Goal: Transaction & Acquisition: Purchase product/service

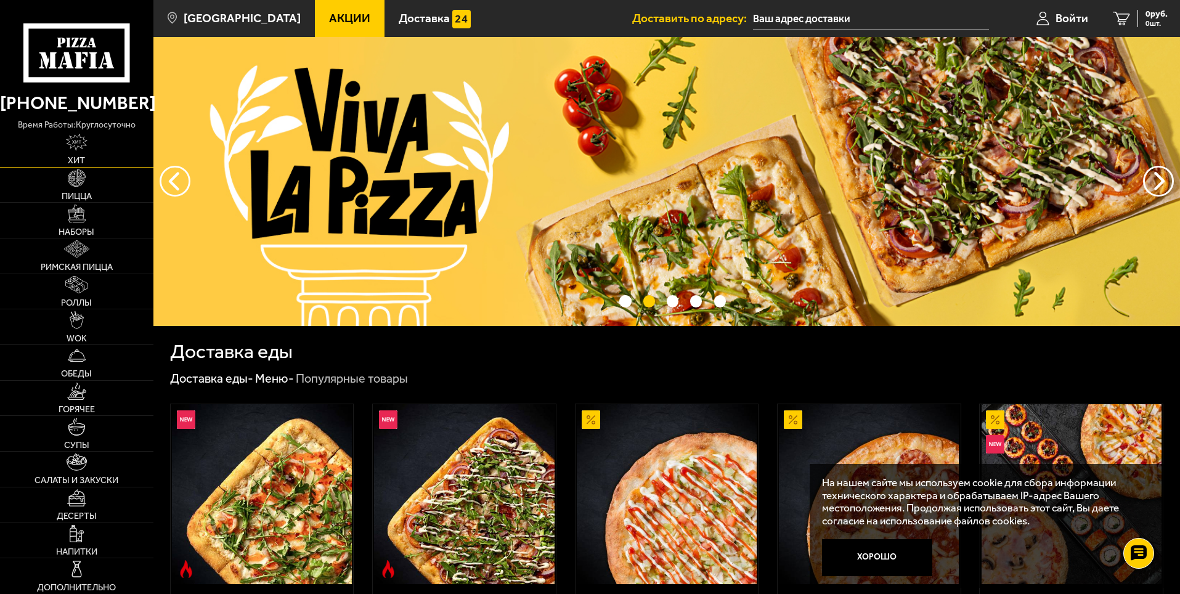
click at [77, 153] on link "Хит" at bounding box center [76, 149] width 153 height 35
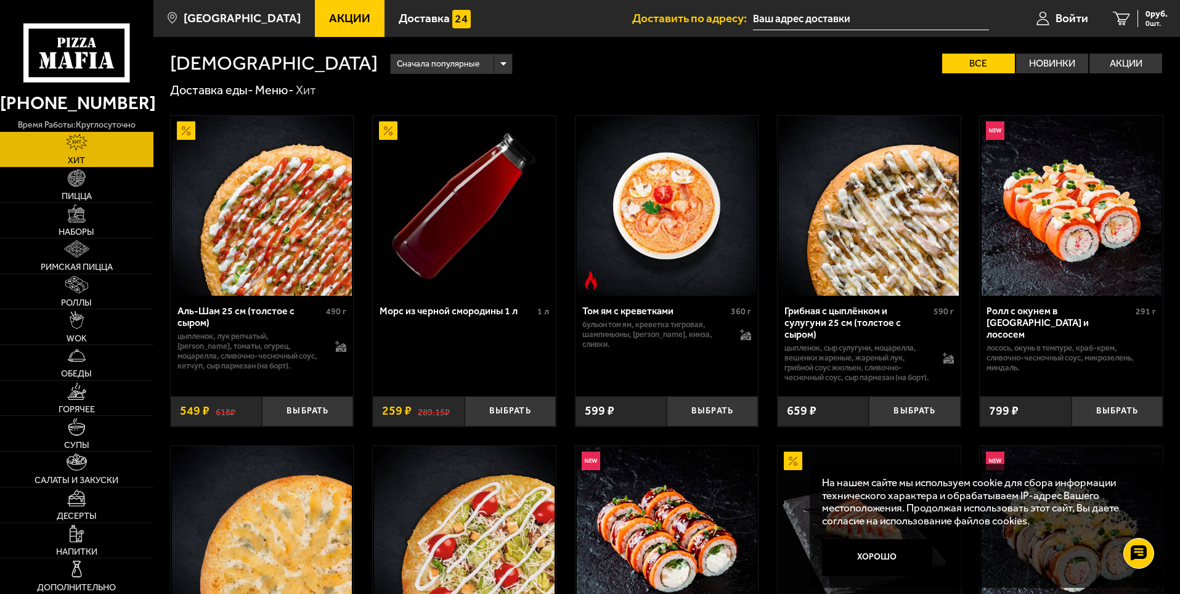
click at [189, 314] on div "Аль-Шам 25 см (толстое с сыром)" at bounding box center [250, 316] width 146 height 23
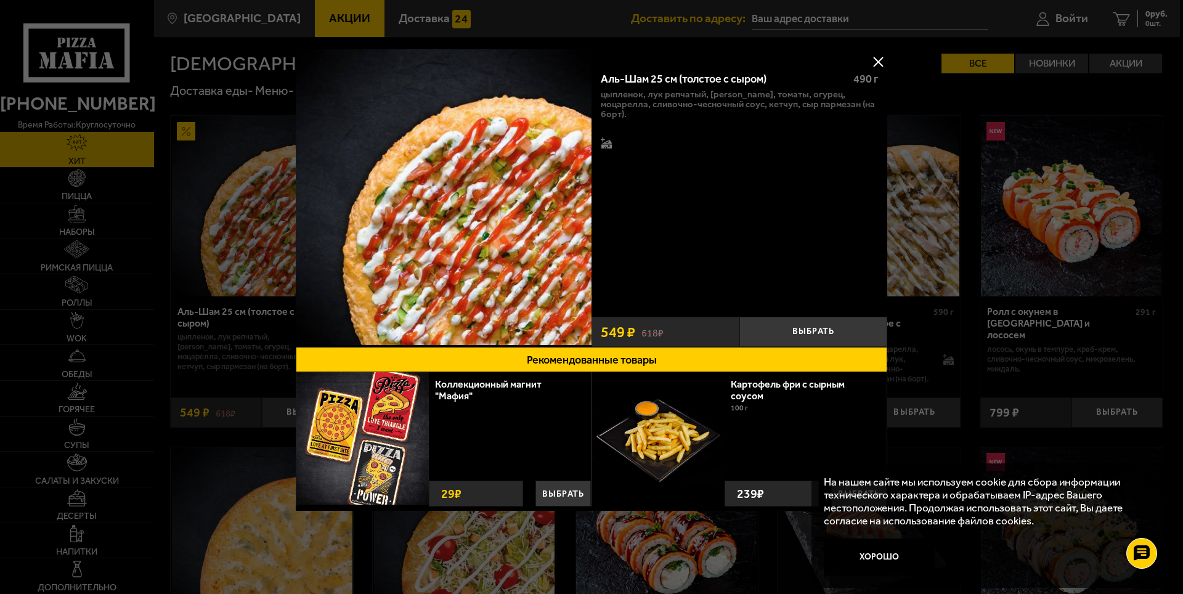
click at [877, 62] on button at bounding box center [878, 61] width 18 height 18
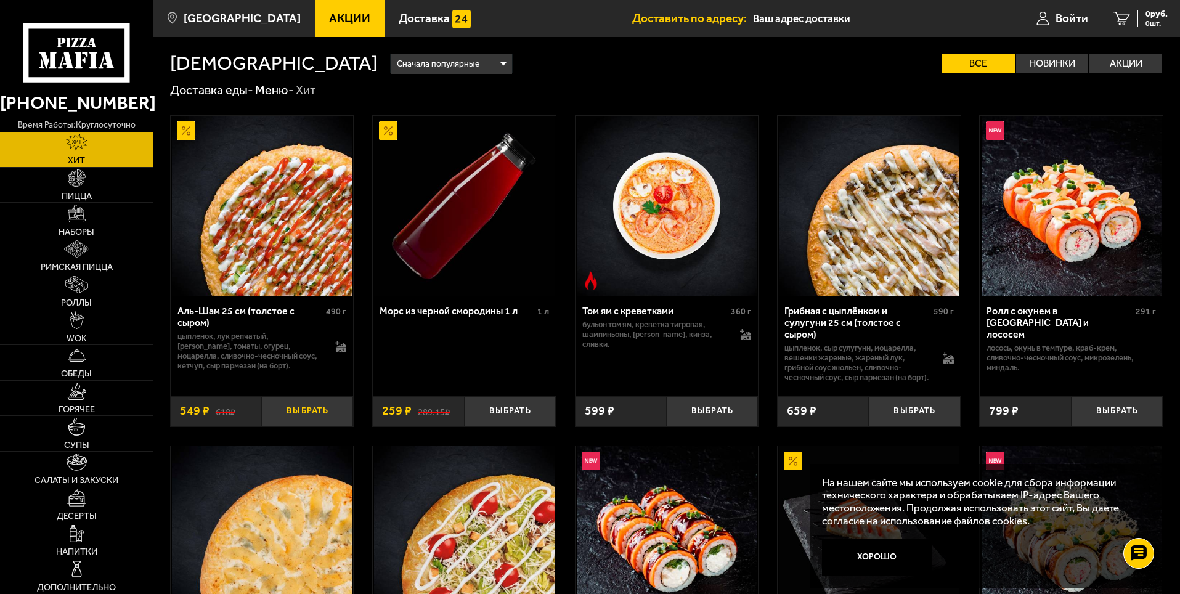
click at [299, 425] on button "Выбрать" at bounding box center [307, 411] width 91 height 30
click at [73, 180] on img at bounding box center [76, 177] width 17 height 17
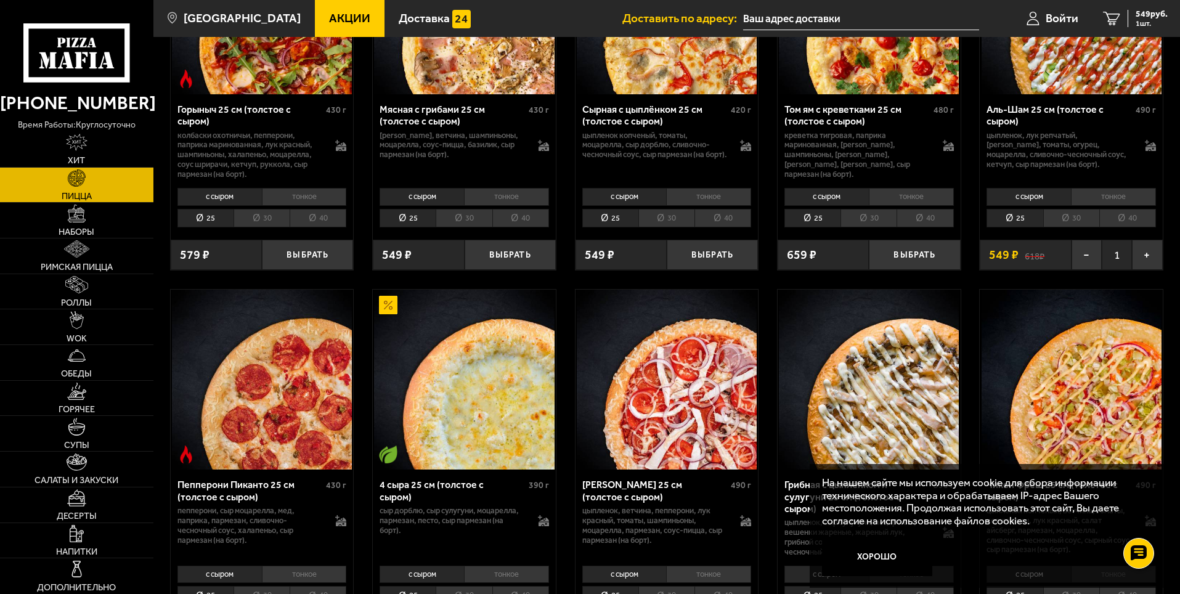
scroll to position [739, 0]
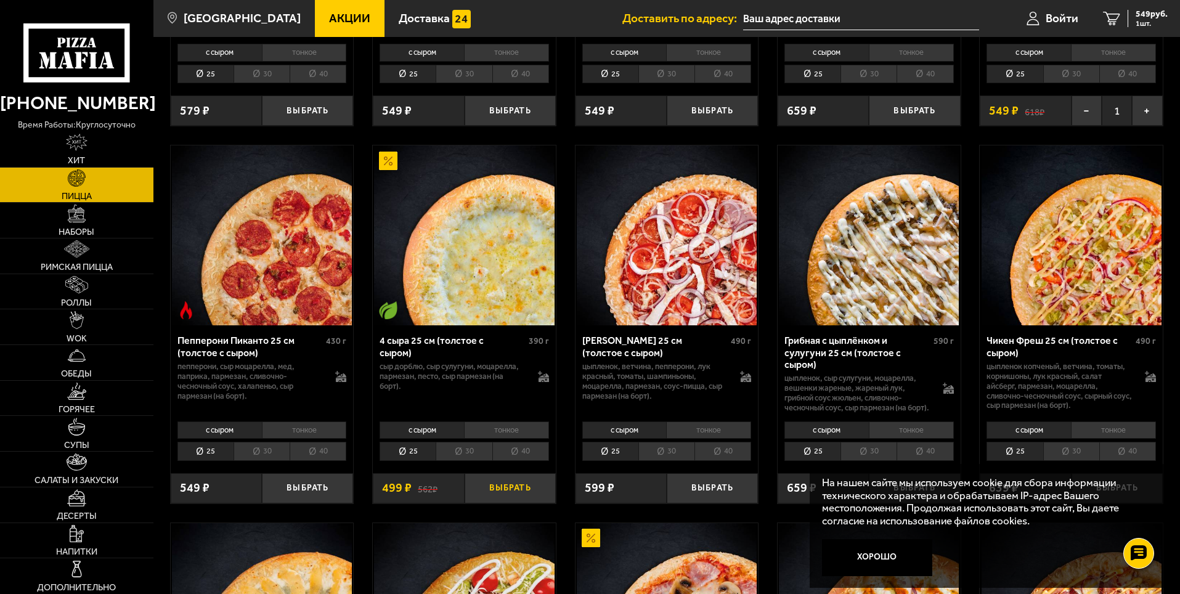
click at [518, 500] on button "Выбрать" at bounding box center [510, 488] width 91 height 30
click at [404, 347] on div "4 сыра 25 см (толстое с сыром)" at bounding box center [453, 346] width 146 height 23
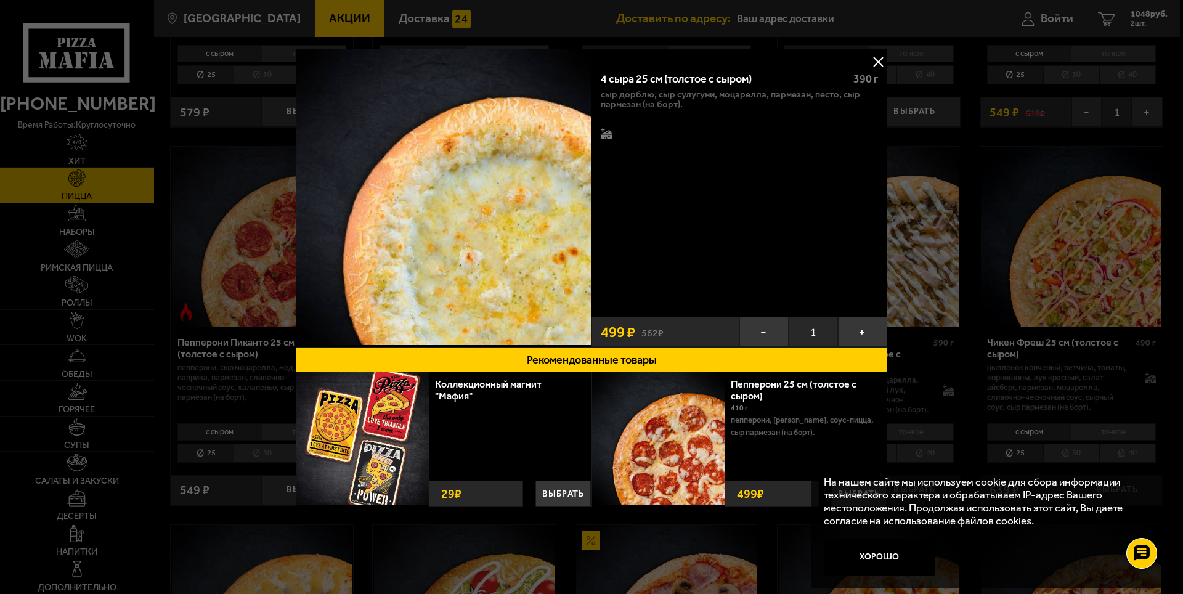
click at [879, 57] on button at bounding box center [878, 61] width 18 height 18
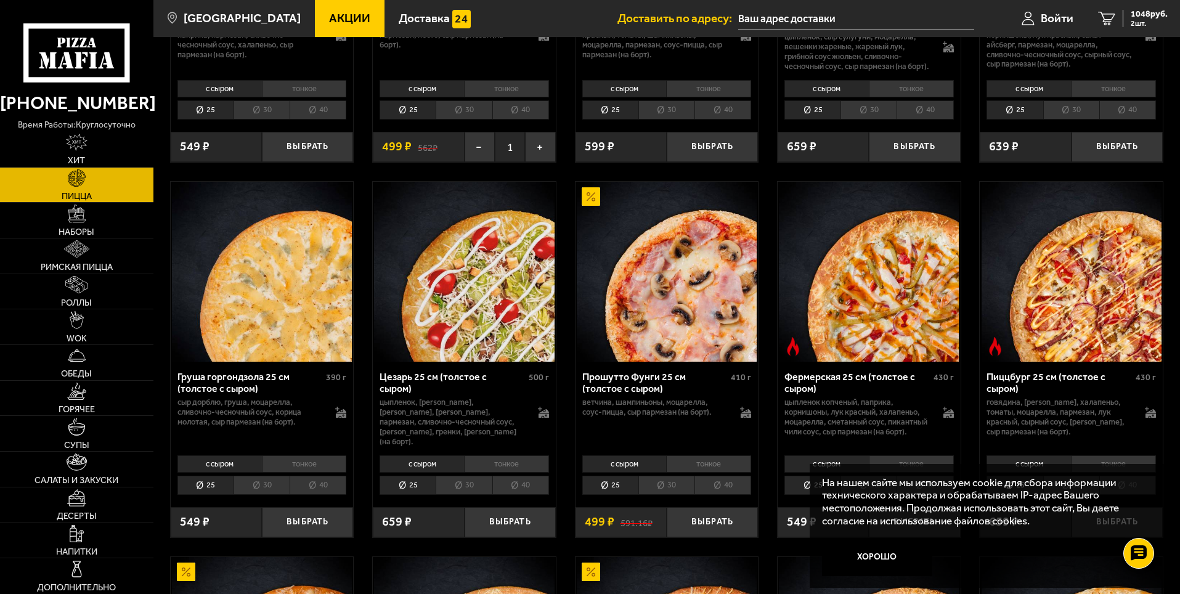
scroll to position [1047, 0]
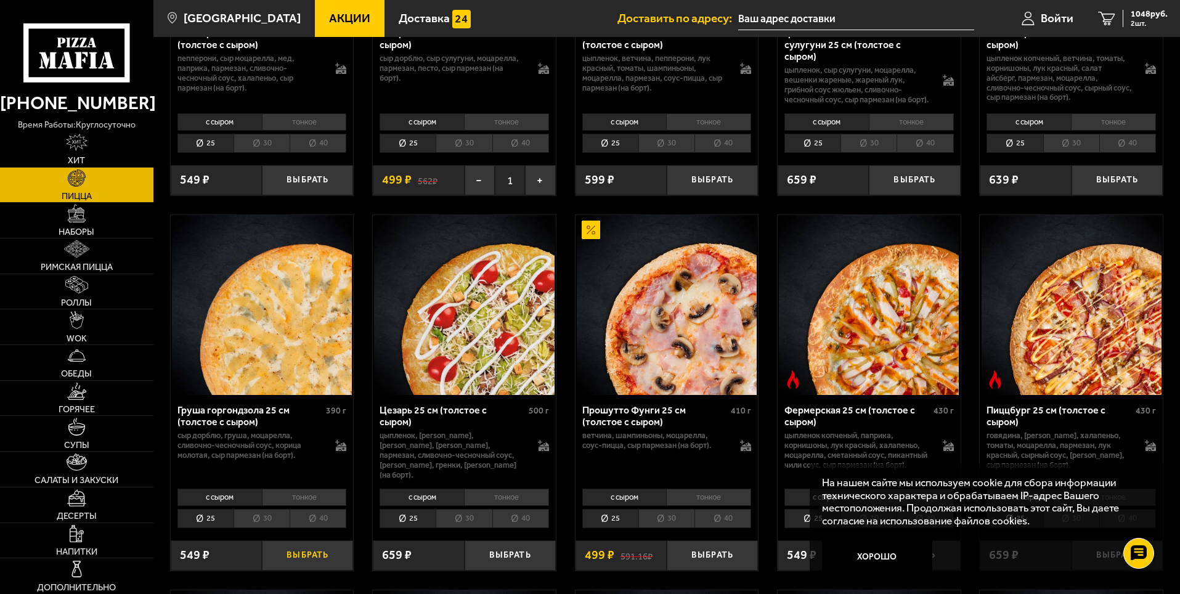
click at [315, 566] on button "Выбрать" at bounding box center [307, 555] width 91 height 30
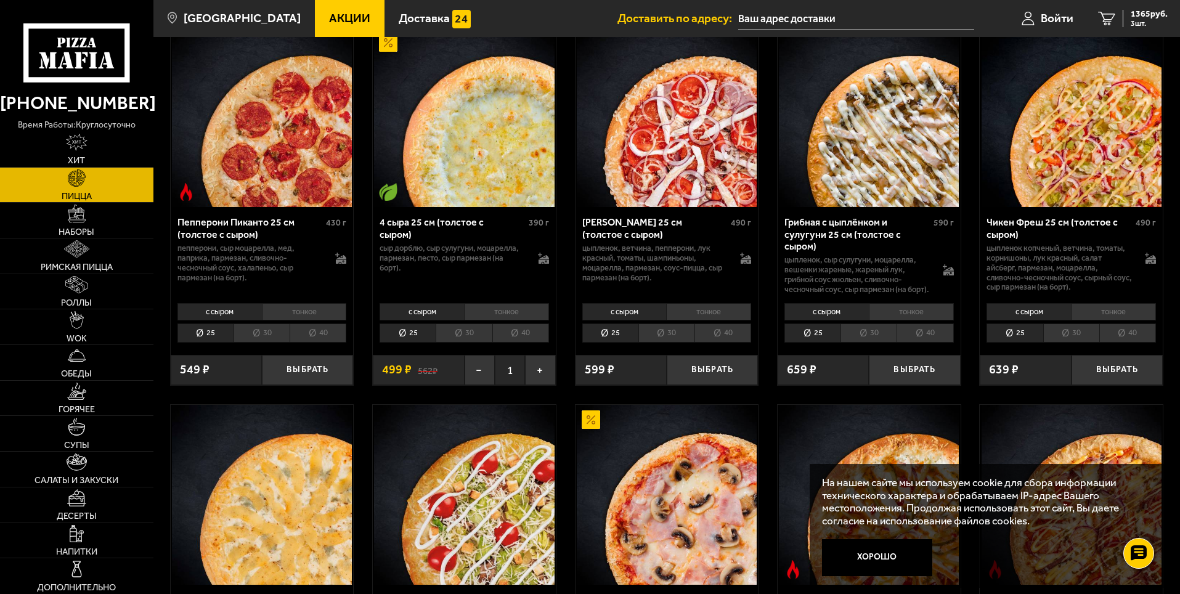
scroll to position [863, 0]
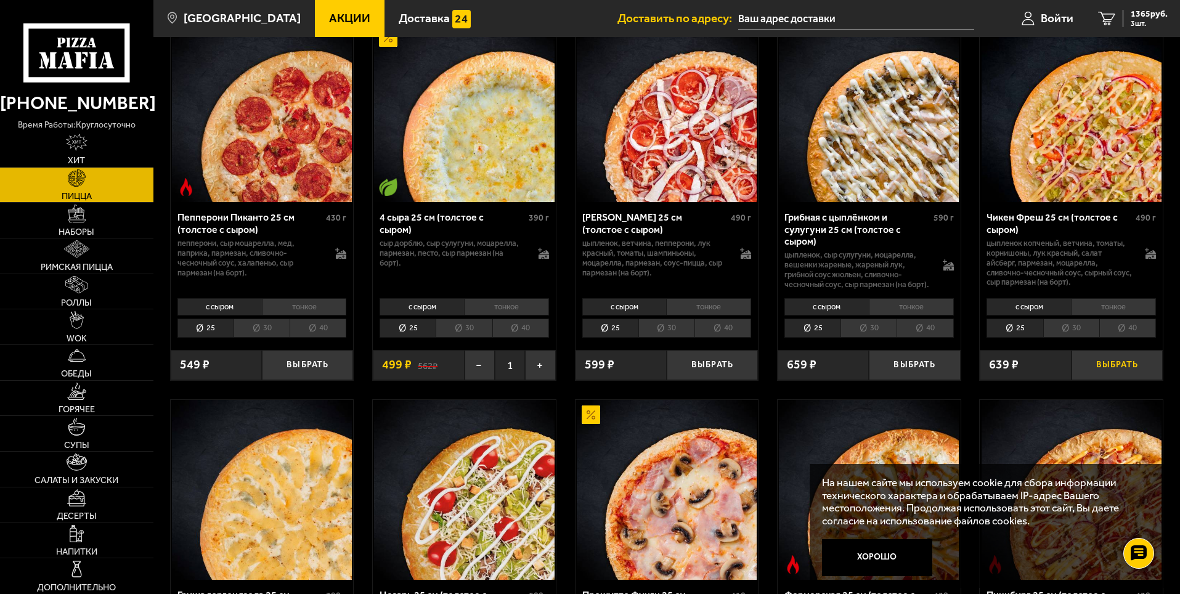
click at [1116, 375] on button "Выбрать" at bounding box center [1116, 365] width 91 height 30
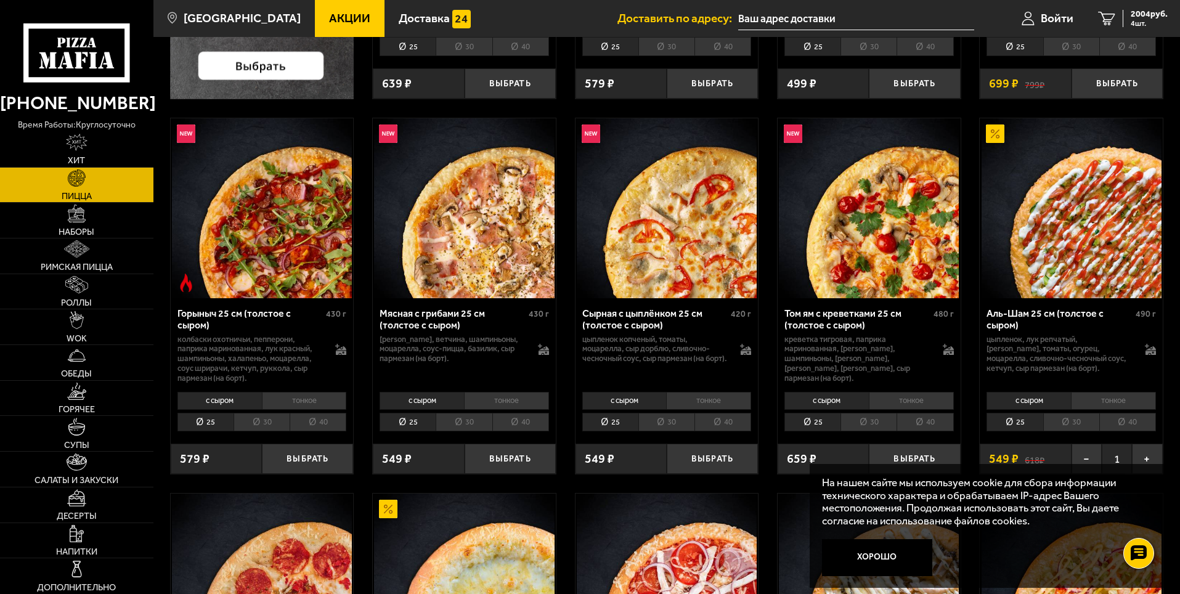
scroll to position [370, 0]
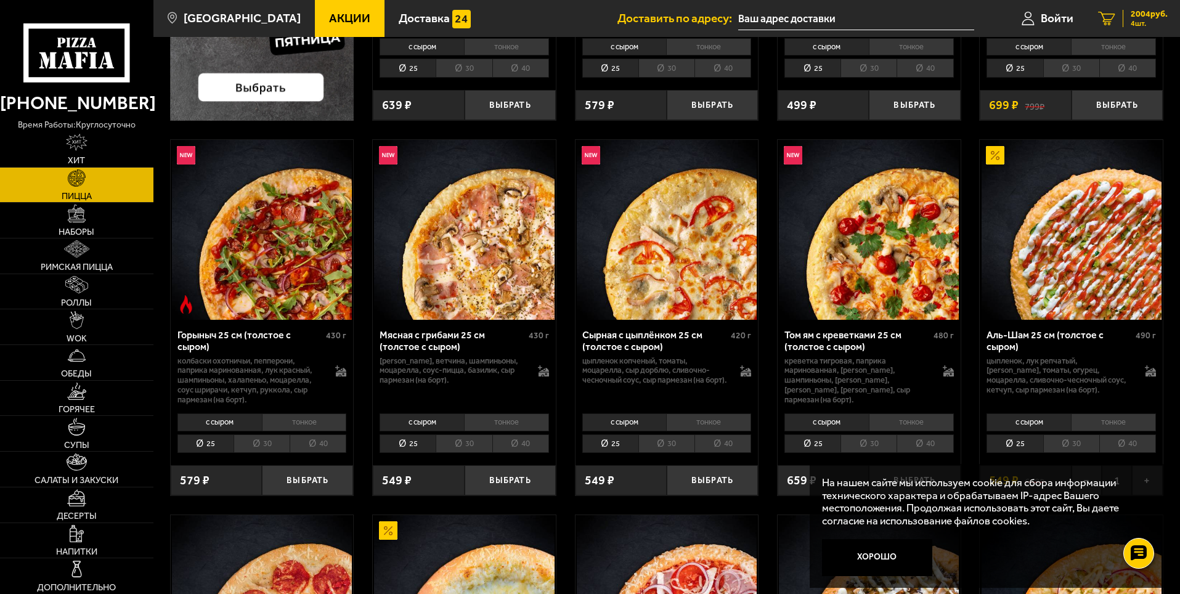
click at [1112, 12] on icon "4" at bounding box center [1106, 19] width 17 height 14
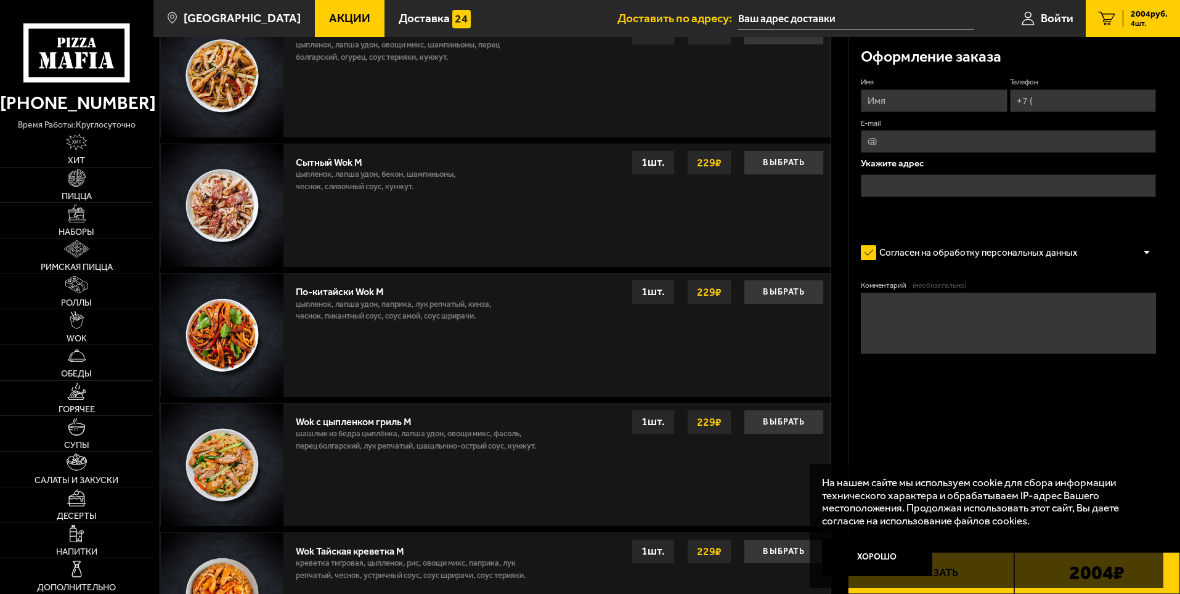
scroll to position [720, 0]
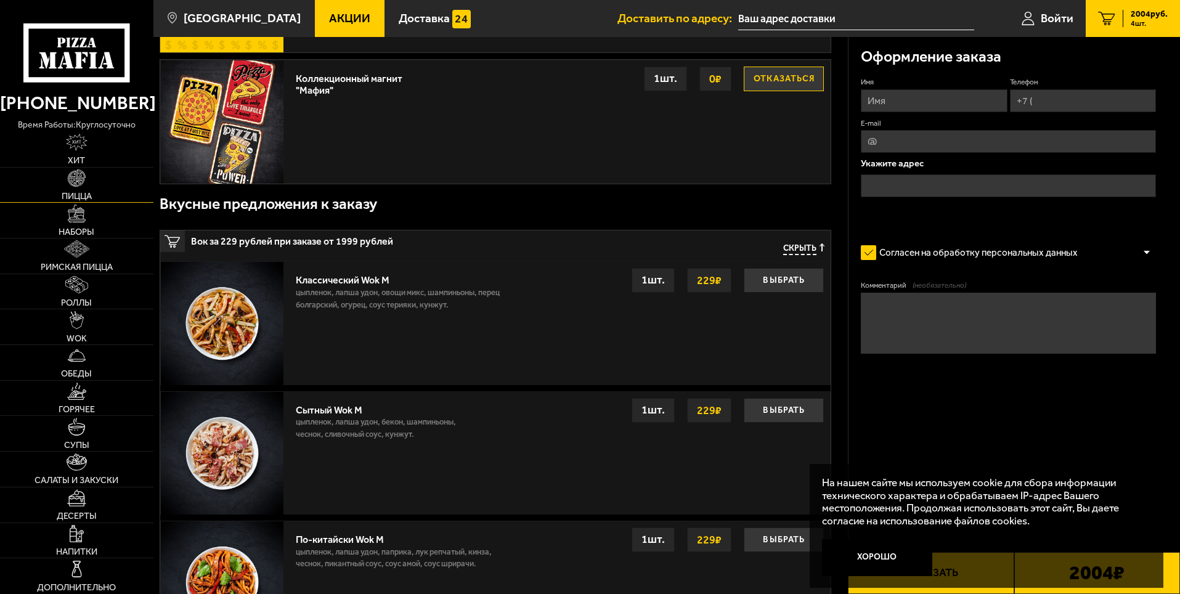
click at [79, 184] on img at bounding box center [76, 177] width 17 height 17
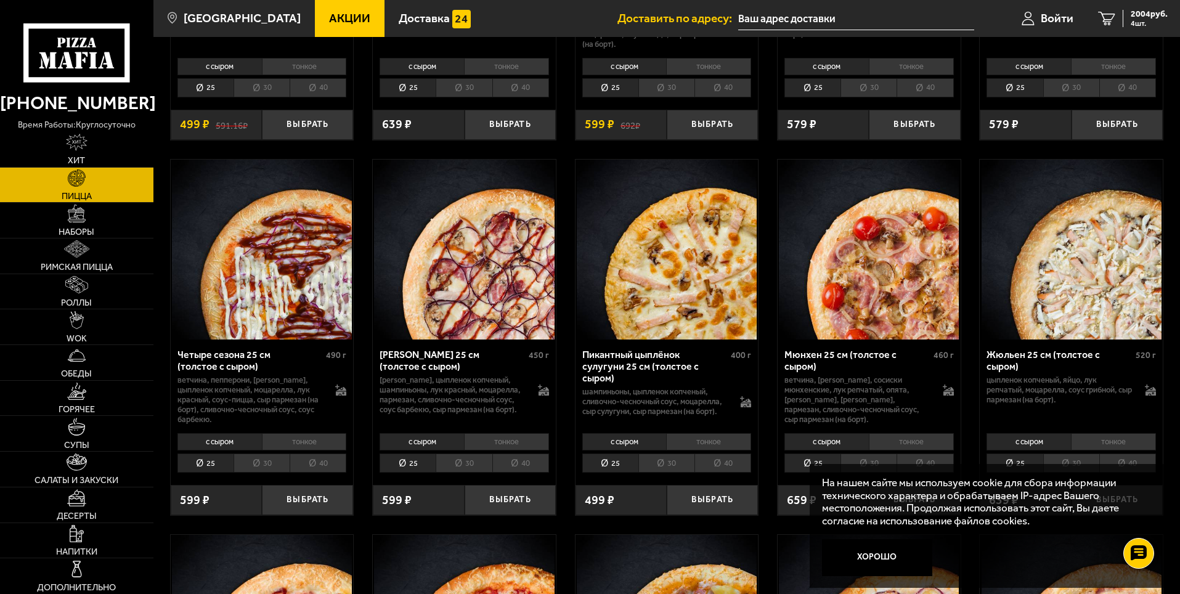
scroll to position [1848, 0]
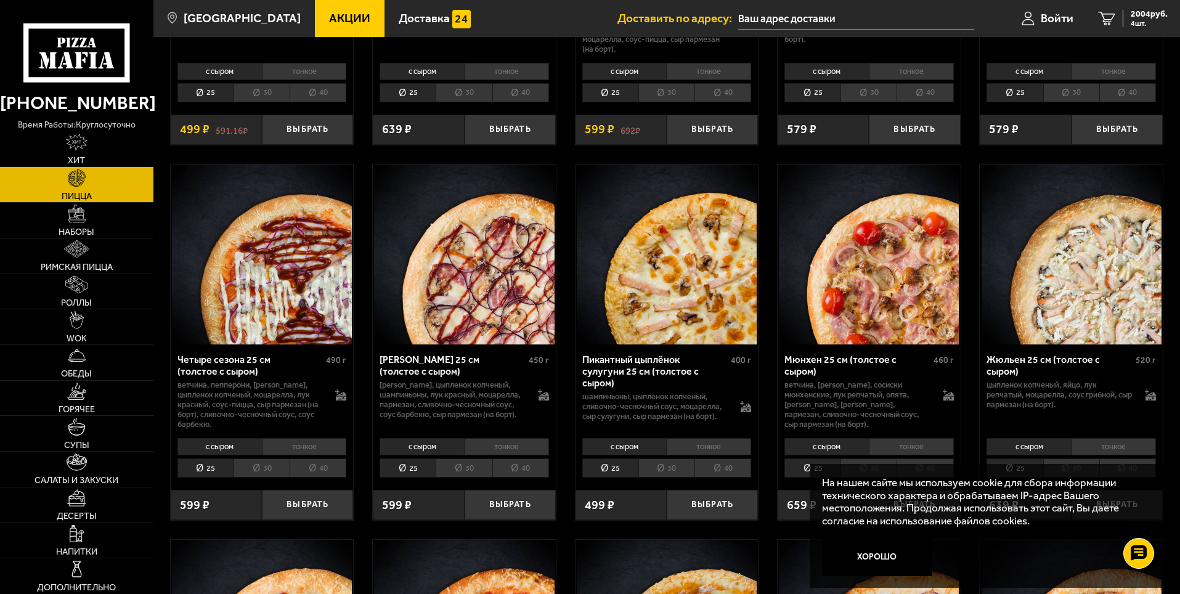
click at [71, 150] on img at bounding box center [76, 142] width 21 height 17
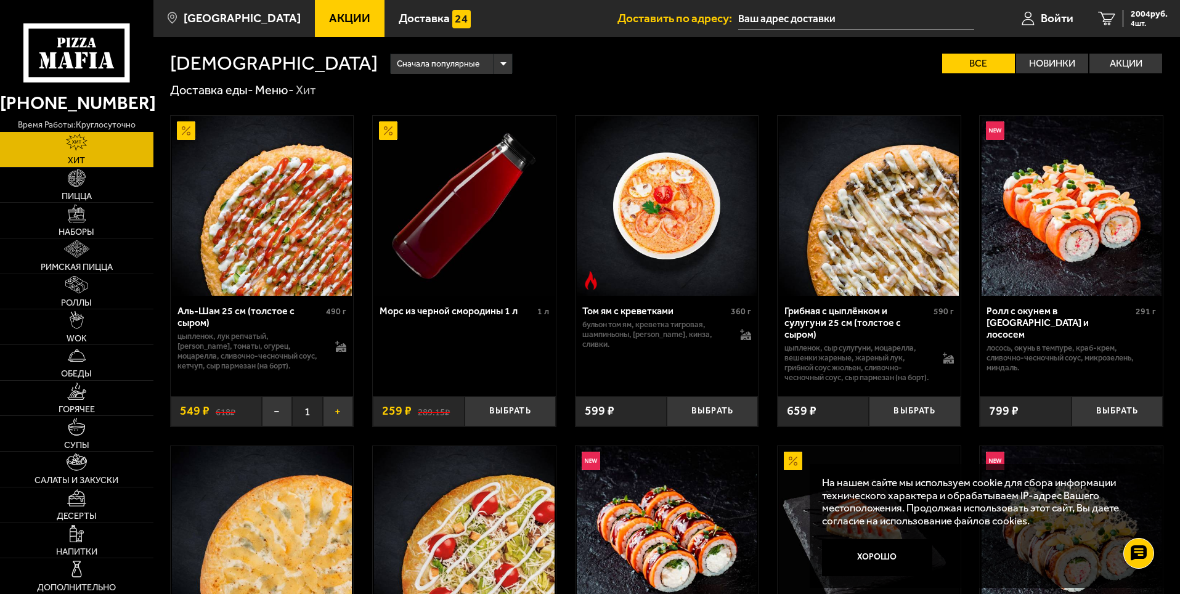
click at [344, 423] on button "+" at bounding box center [338, 411] width 30 height 30
click at [71, 180] on img at bounding box center [76, 177] width 17 height 17
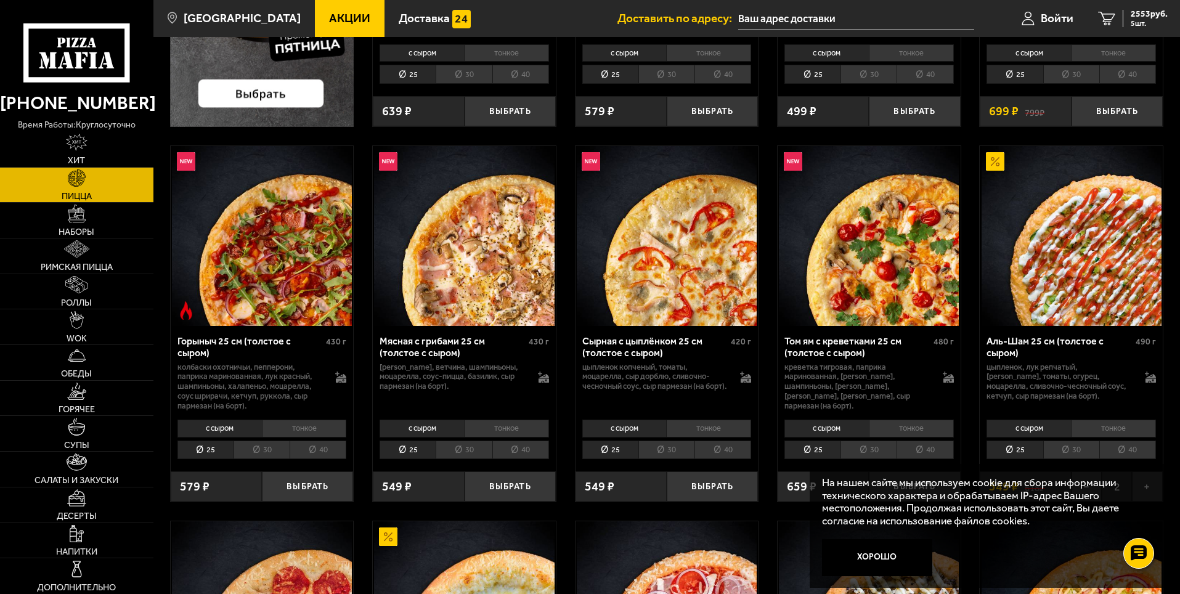
scroll to position [370, 0]
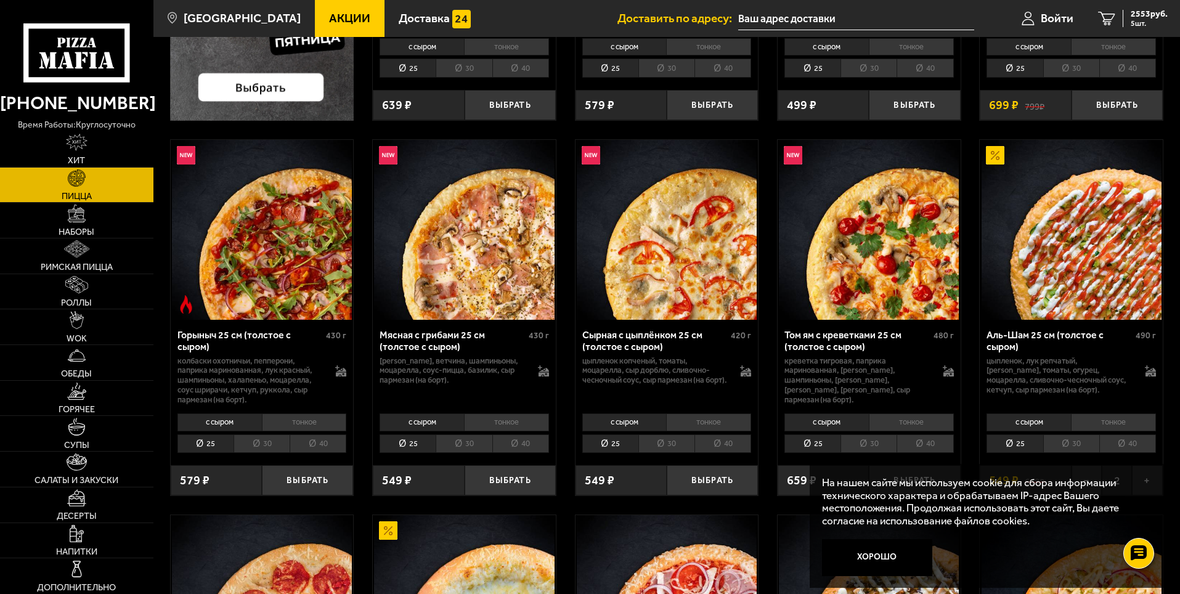
click at [1120, 425] on li "тонкое" at bounding box center [1113, 421] width 85 height 17
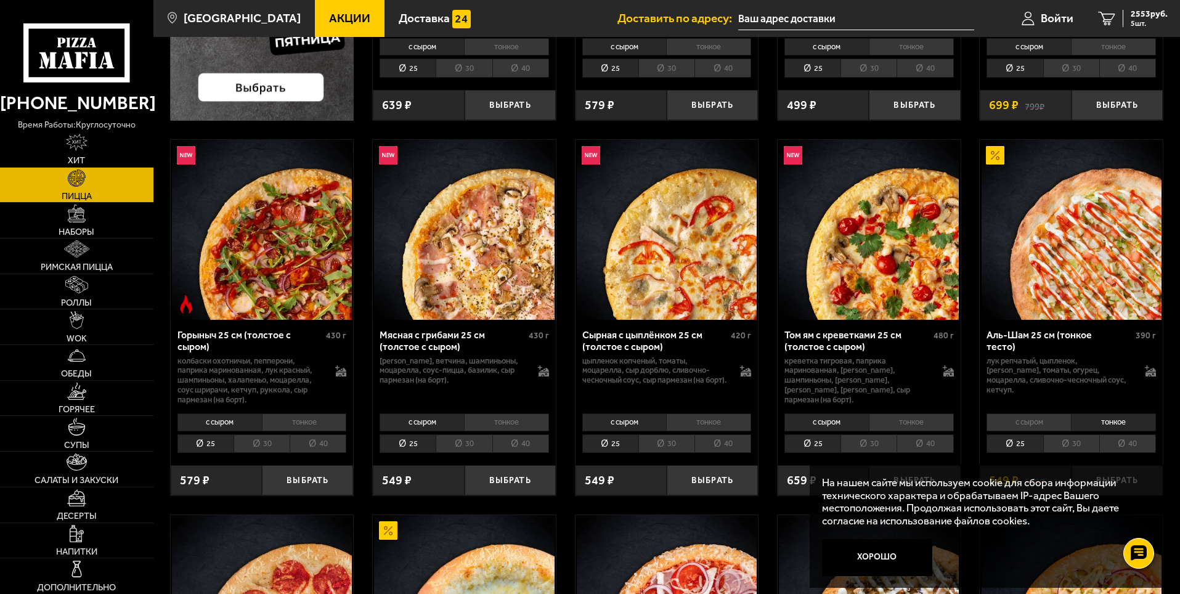
click at [1041, 428] on li "с сыром" at bounding box center [1028, 421] width 84 height 17
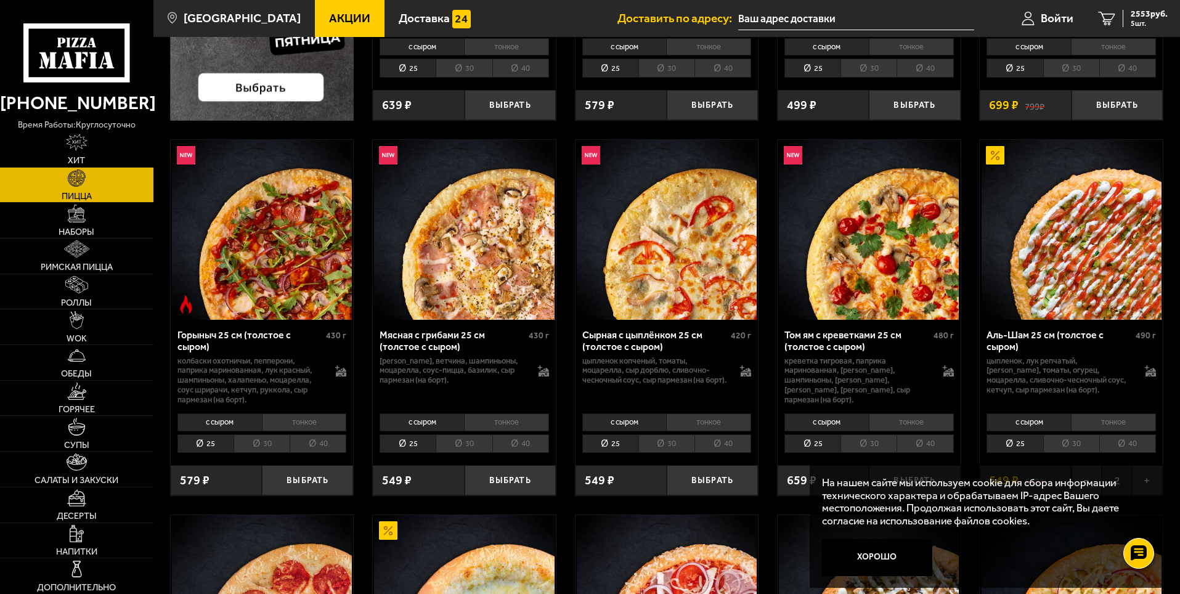
click at [1122, 424] on li "тонкое" at bounding box center [1113, 421] width 85 height 17
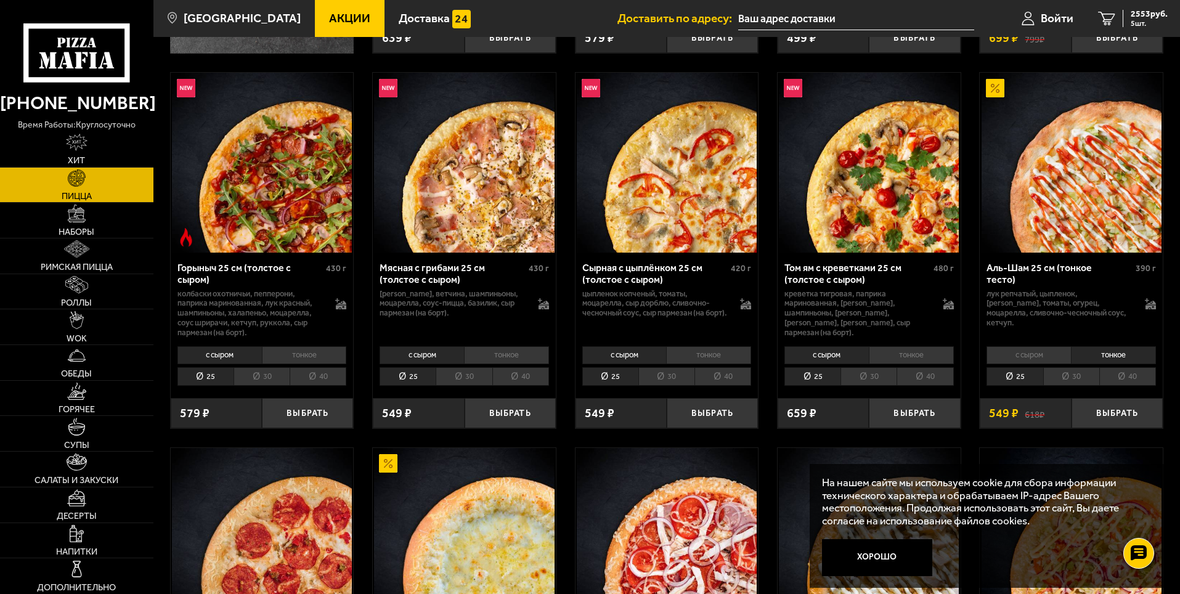
scroll to position [493, 0]
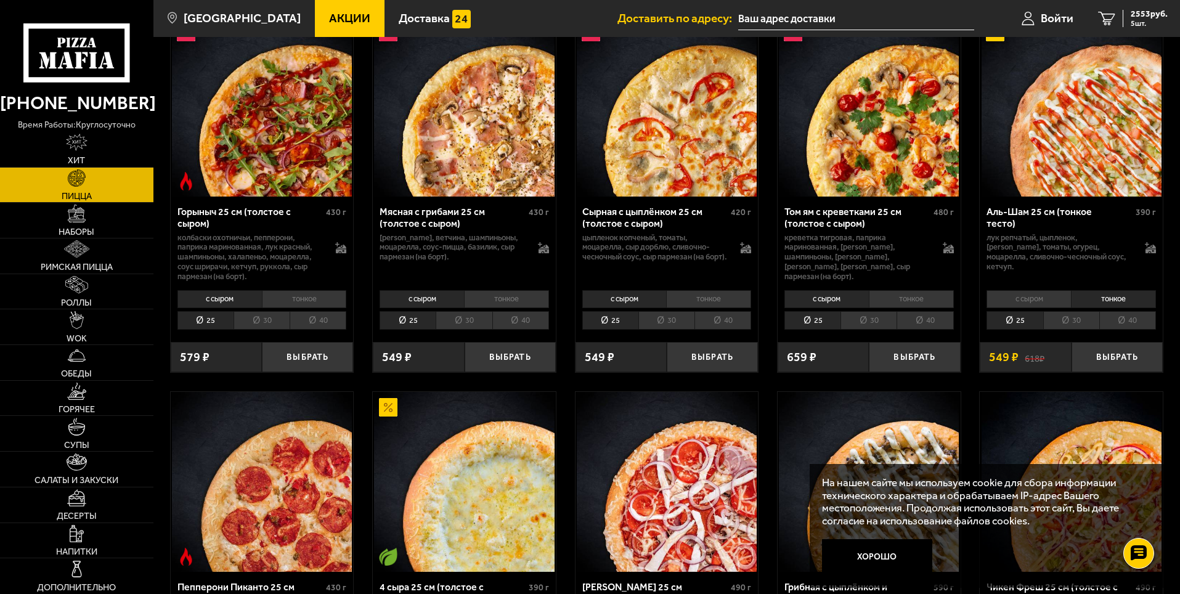
click at [1073, 323] on li "30" at bounding box center [1071, 320] width 56 height 19
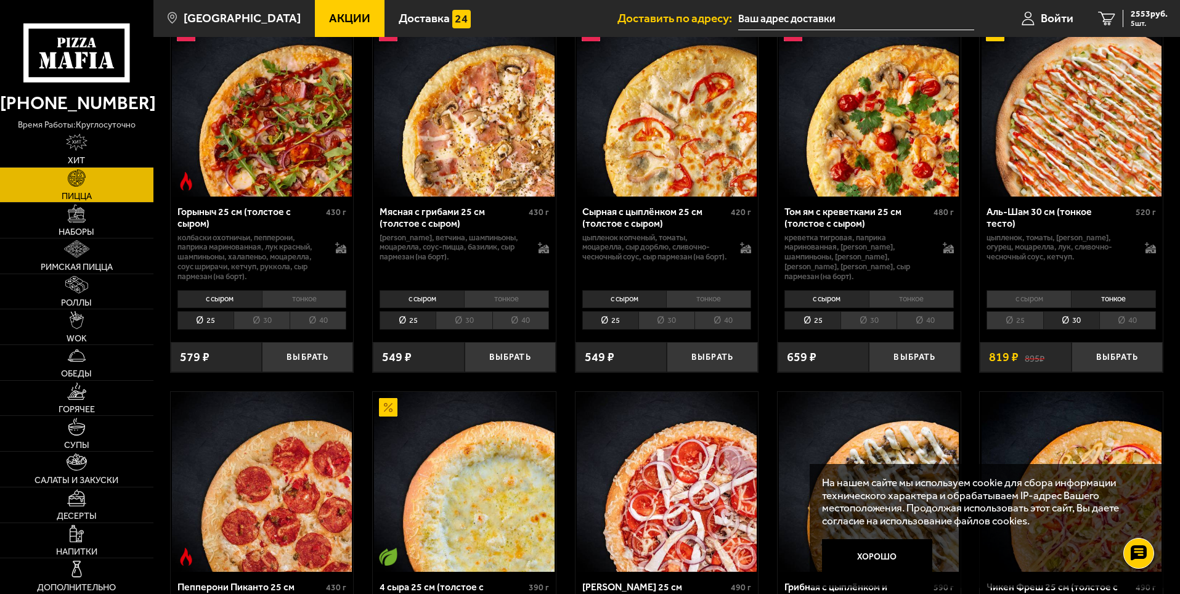
click at [1121, 319] on li "40" at bounding box center [1127, 320] width 57 height 19
click at [1012, 319] on li "25" at bounding box center [1014, 320] width 56 height 19
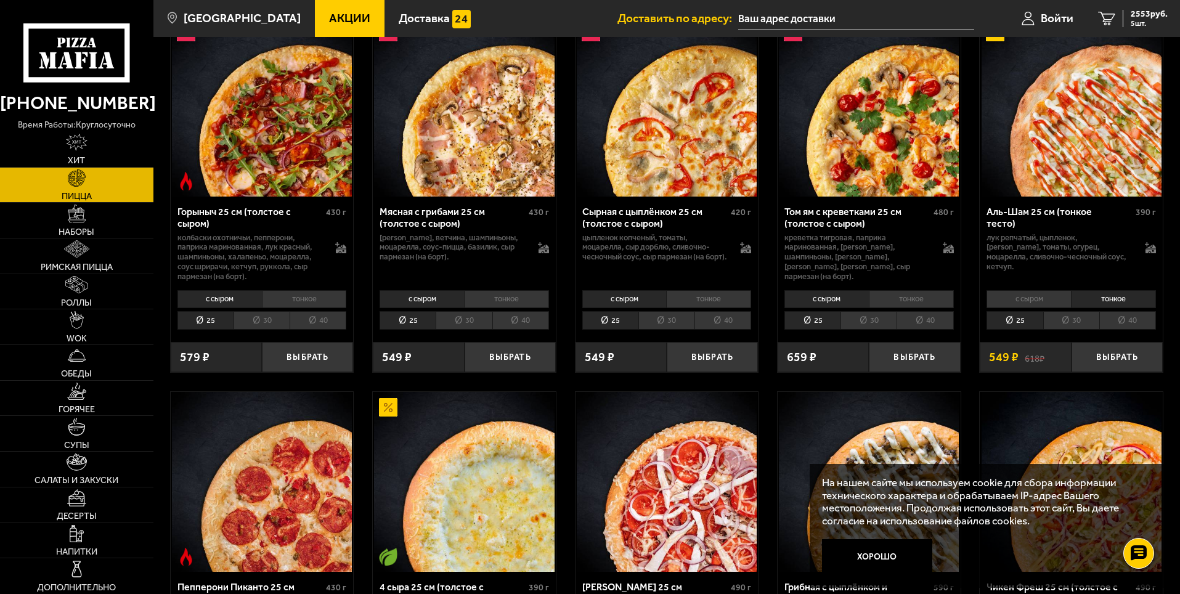
click at [1068, 321] on li "30" at bounding box center [1071, 320] width 56 height 19
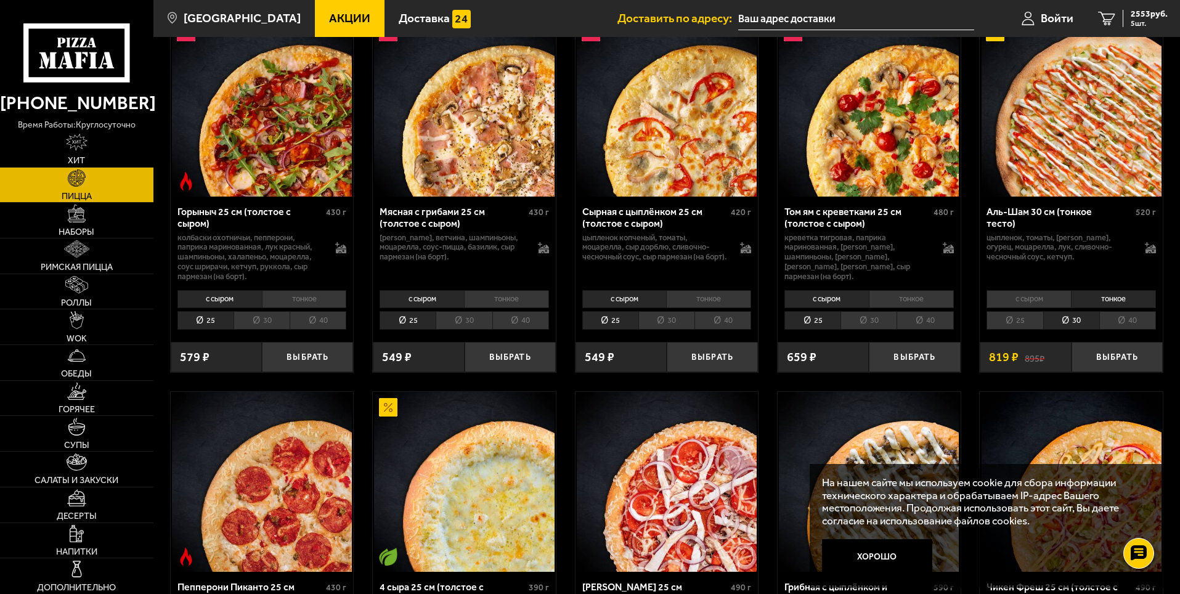
click at [1131, 324] on li "40" at bounding box center [1127, 320] width 57 height 19
click at [1012, 320] on li "25" at bounding box center [1014, 320] width 56 height 19
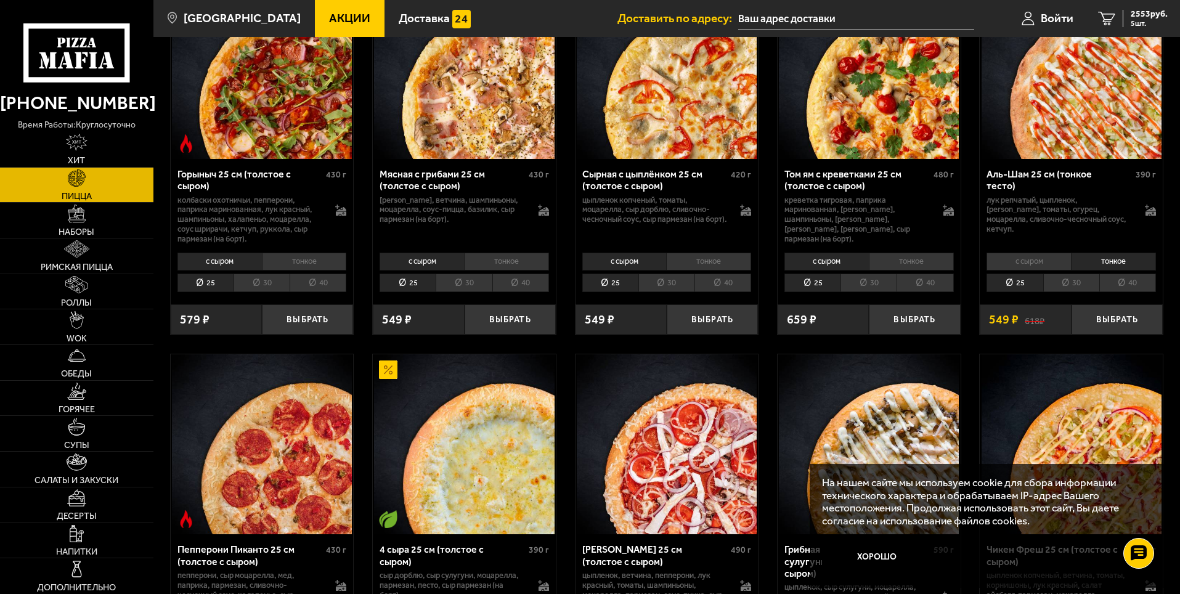
scroll to position [739, 0]
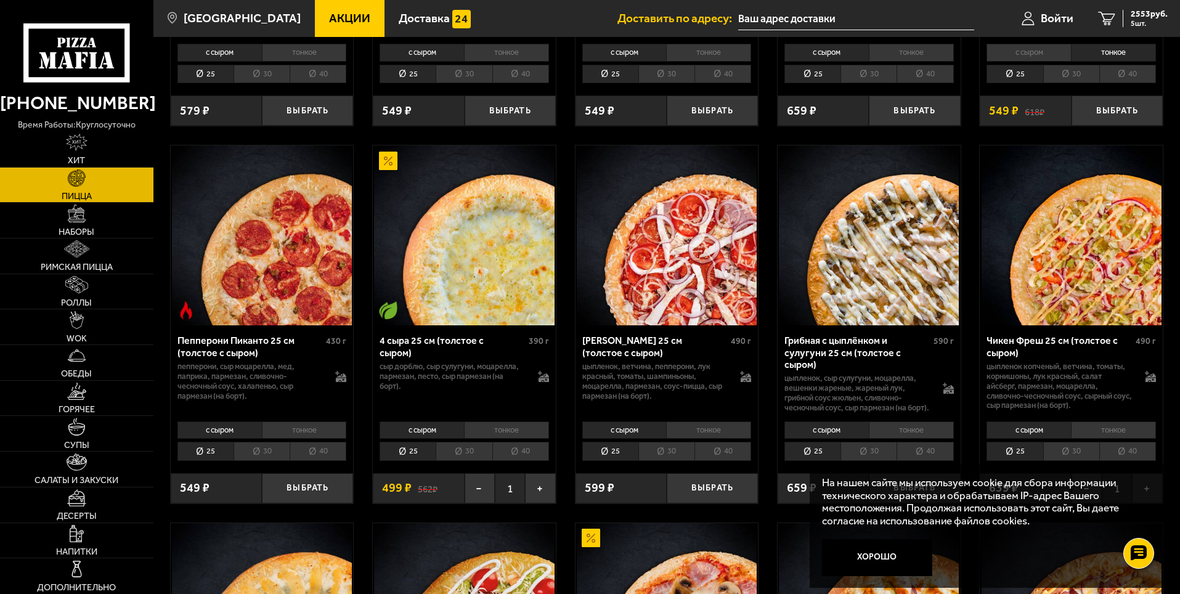
click at [506, 439] on li "тонкое" at bounding box center [506, 429] width 85 height 17
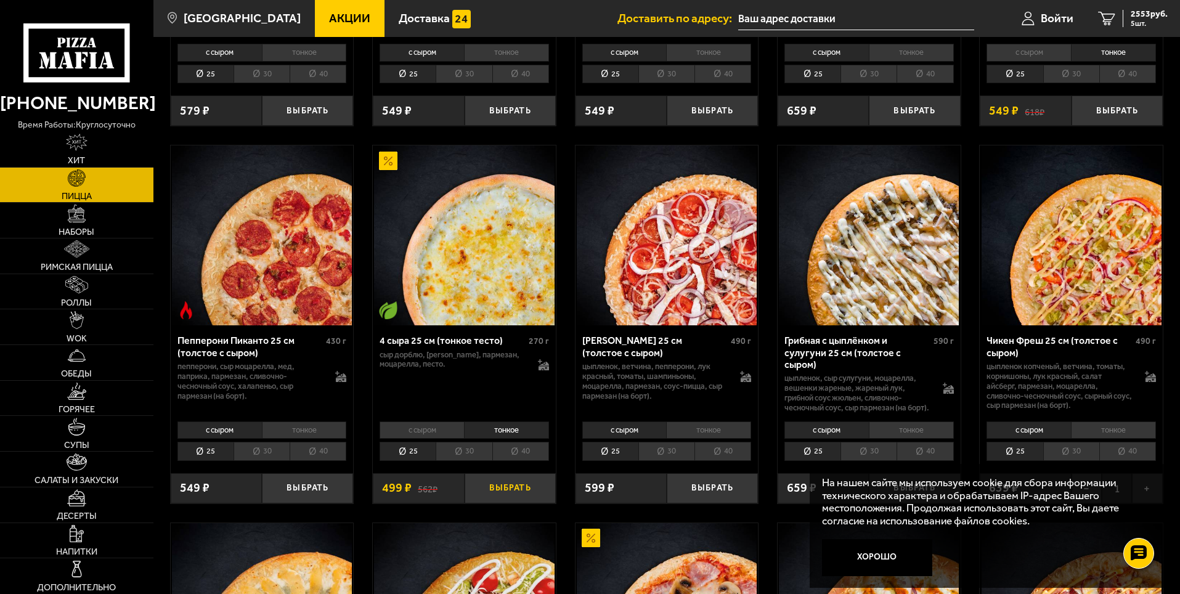
click at [522, 500] on button "Выбрать" at bounding box center [510, 488] width 91 height 30
click at [1136, 17] on span "2730 руб." at bounding box center [1149, 14] width 37 height 9
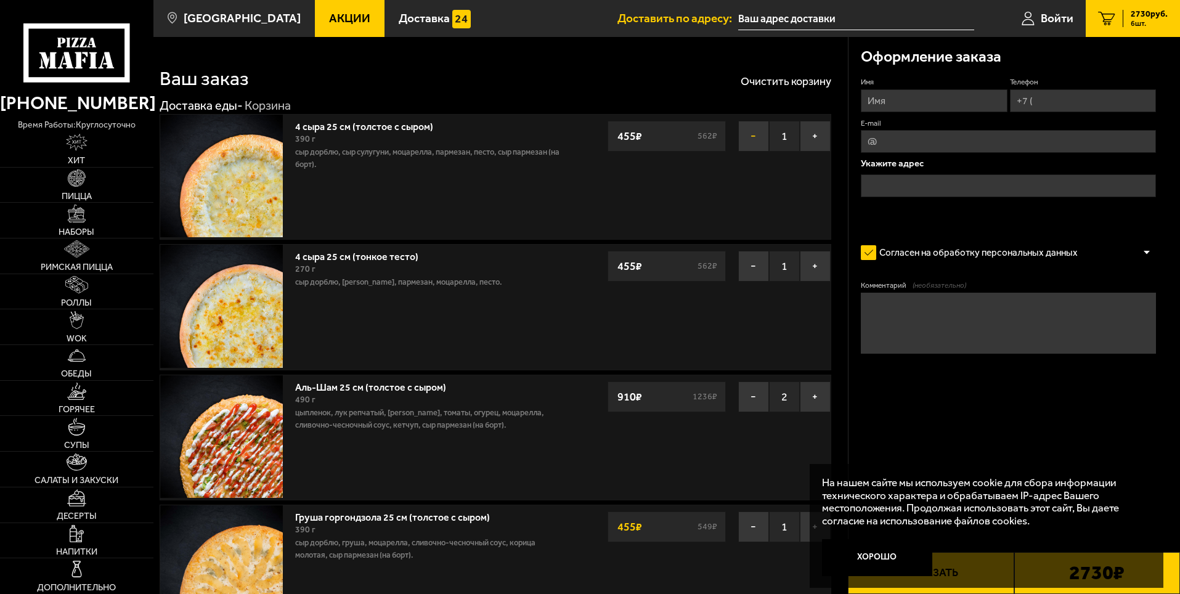
click at [757, 135] on button "−" at bounding box center [753, 136] width 31 height 31
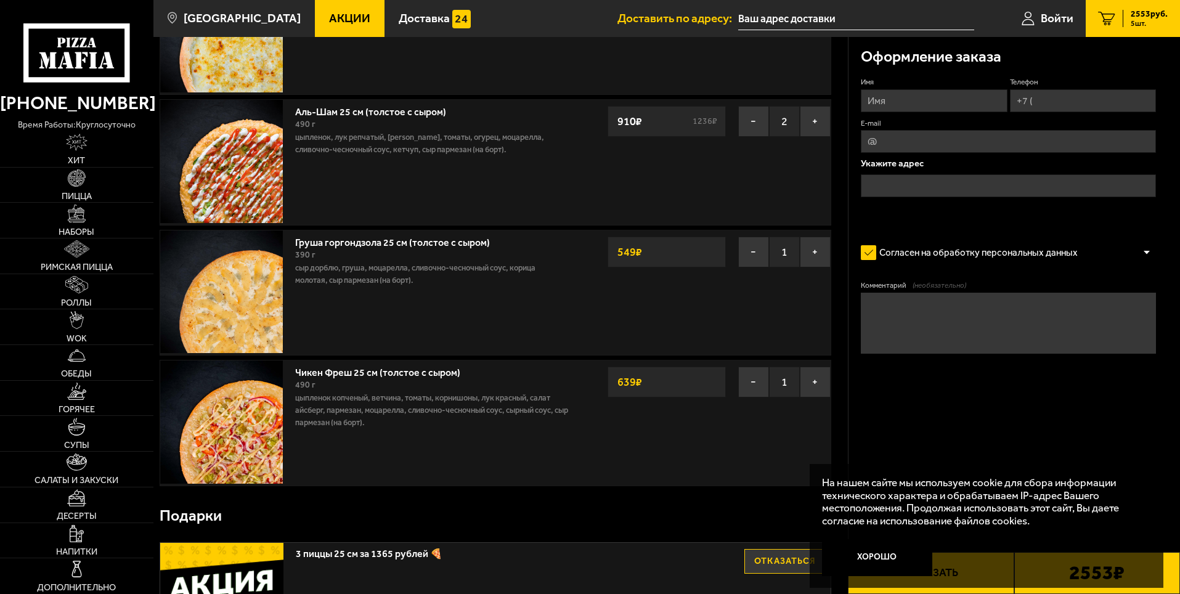
scroll to position [185, 0]
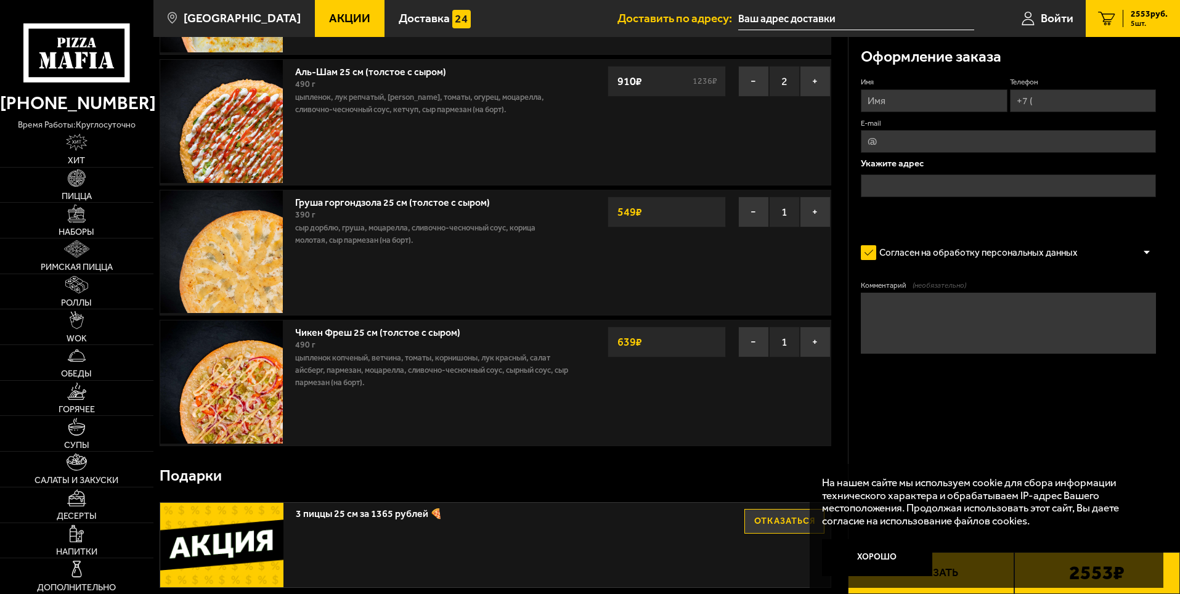
click at [351, 73] on link "Аль-Шам 25 см (толстое с сыром)" at bounding box center [376, 69] width 163 height 15
click at [79, 184] on img at bounding box center [76, 177] width 17 height 17
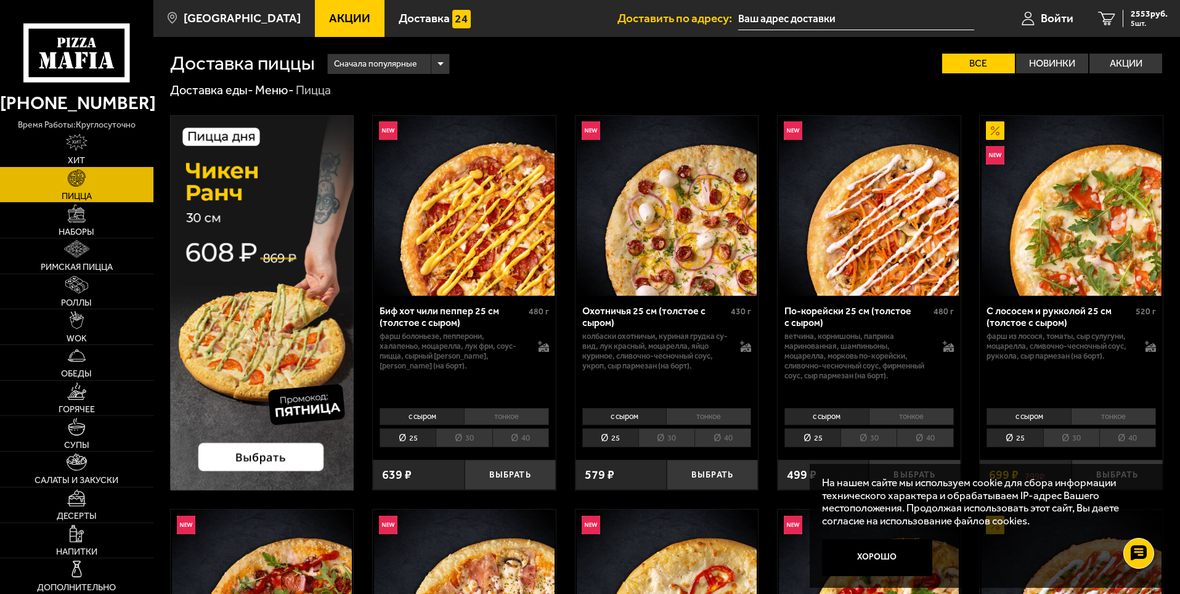
click at [77, 147] on img at bounding box center [76, 142] width 21 height 17
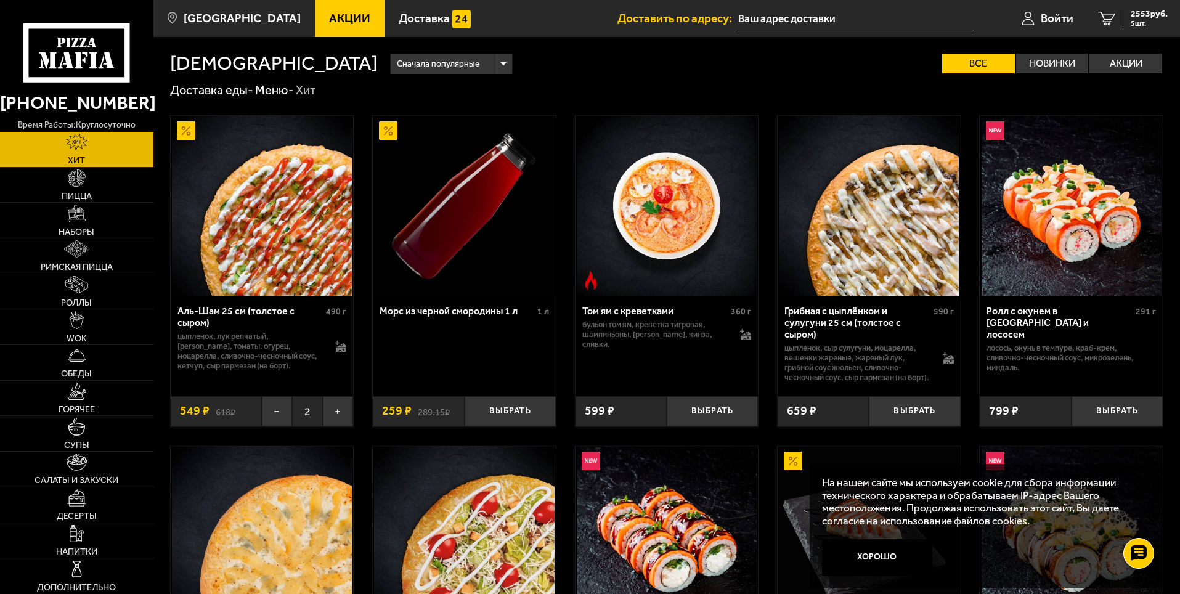
click at [255, 309] on div "Аль-Шам 25 см (толстое с сыром)" at bounding box center [250, 316] width 146 height 23
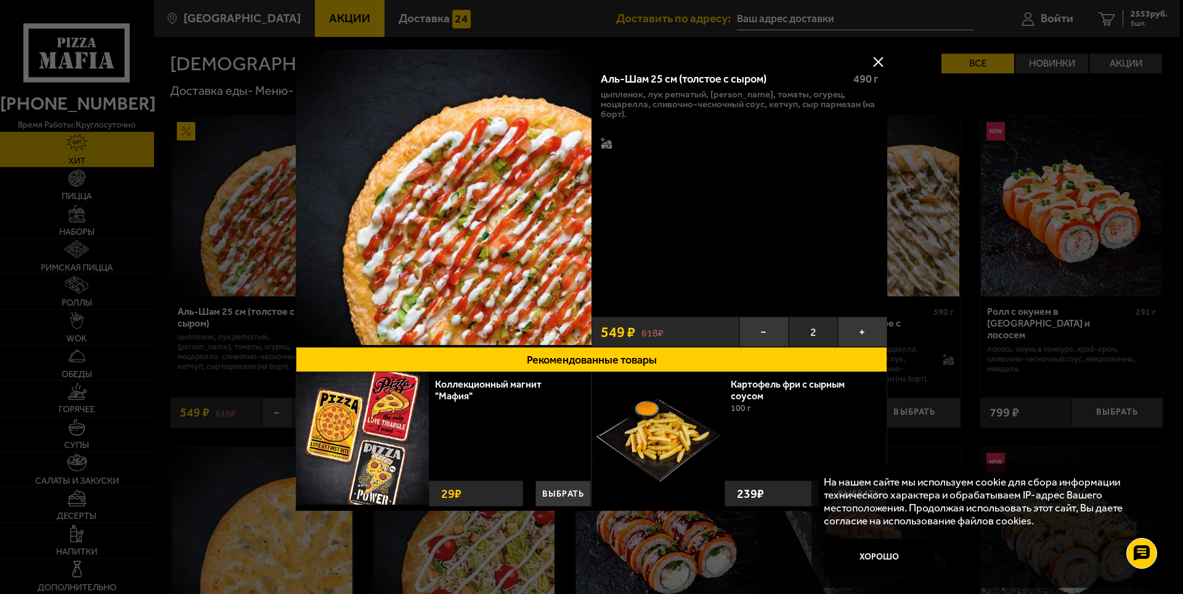
click at [170, 273] on div at bounding box center [591, 297] width 1183 height 594
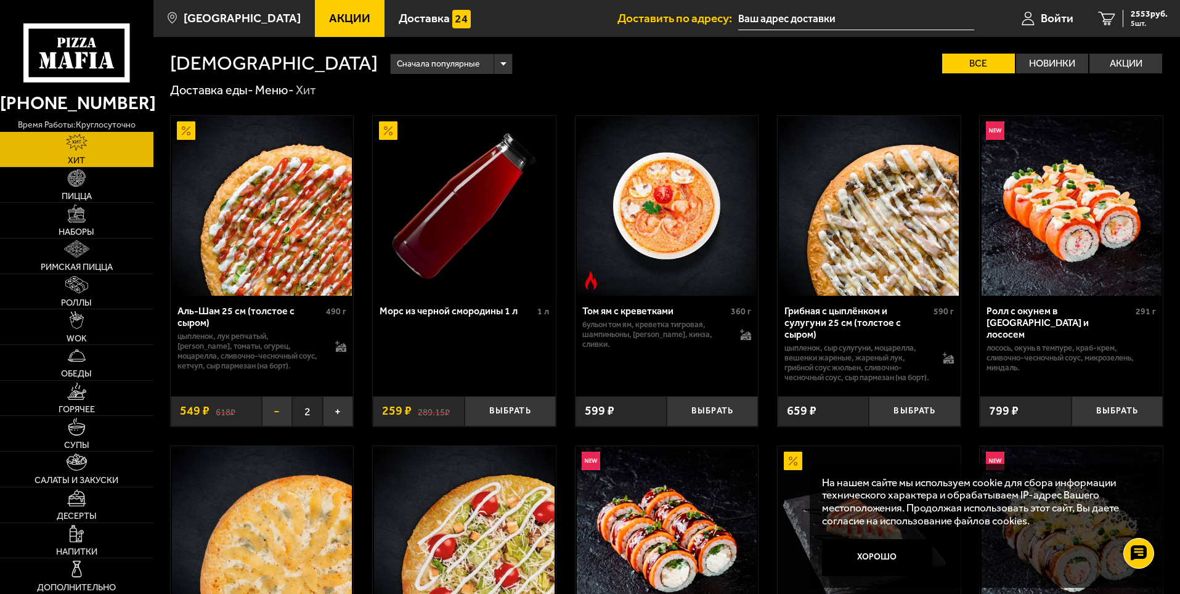
click at [273, 424] on button "−" at bounding box center [277, 411] width 30 height 30
click at [274, 422] on button "−" at bounding box center [277, 411] width 30 height 30
click at [80, 181] on img at bounding box center [76, 177] width 17 height 17
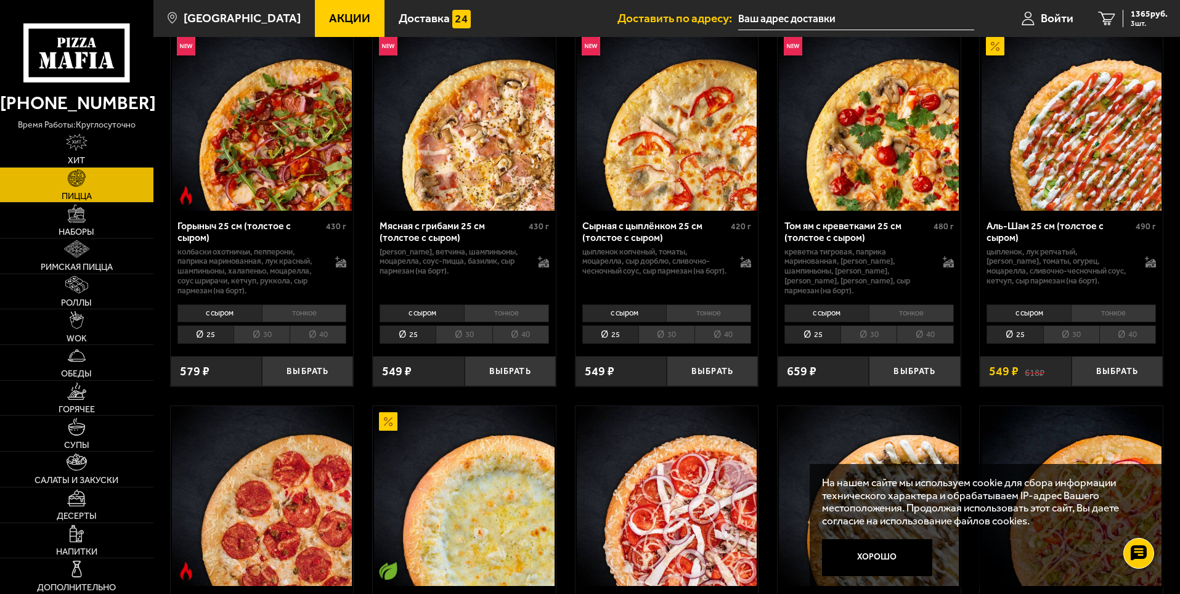
scroll to position [493, 0]
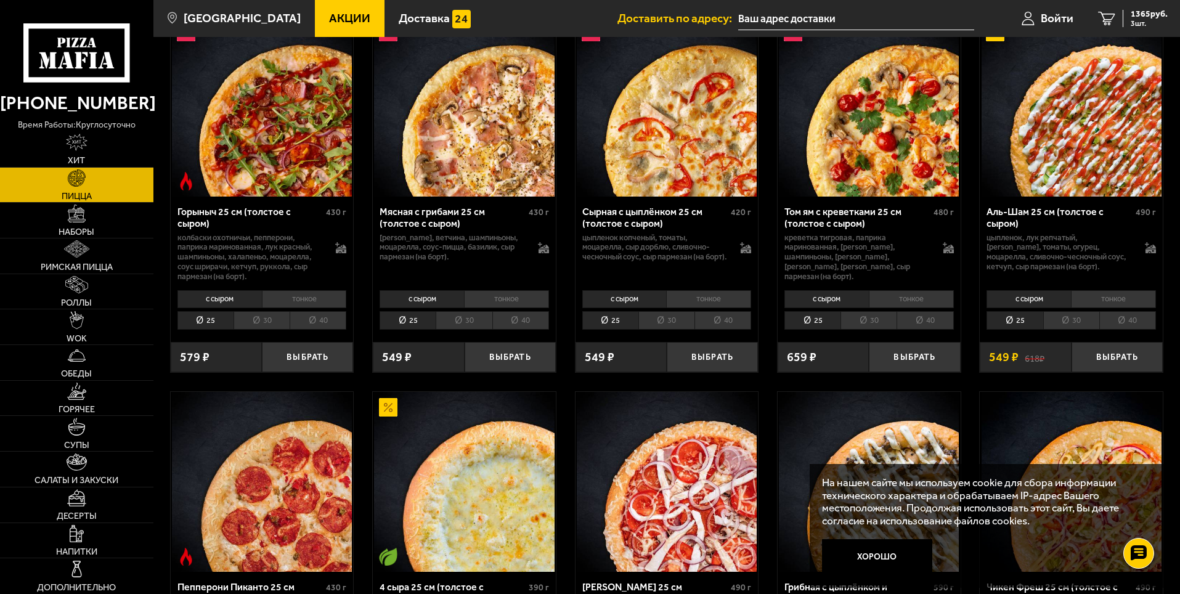
click at [1121, 300] on li "тонкое" at bounding box center [1113, 298] width 85 height 17
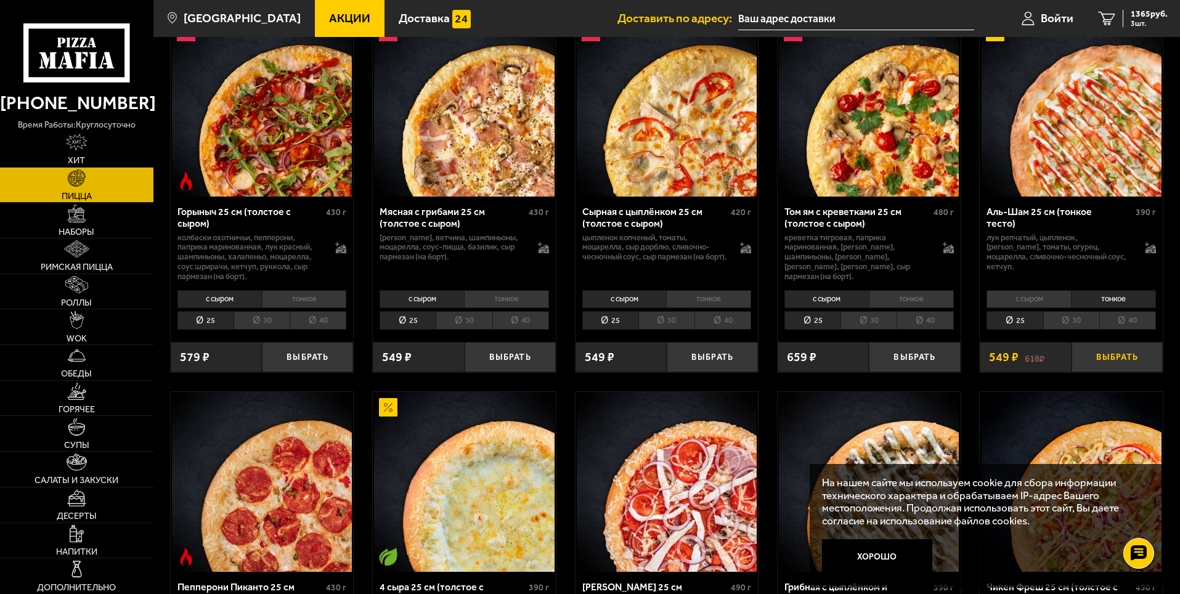
click at [1121, 356] on button "Выбрать" at bounding box center [1116, 357] width 91 height 30
click at [1153, 359] on button "+" at bounding box center [1147, 357] width 30 height 30
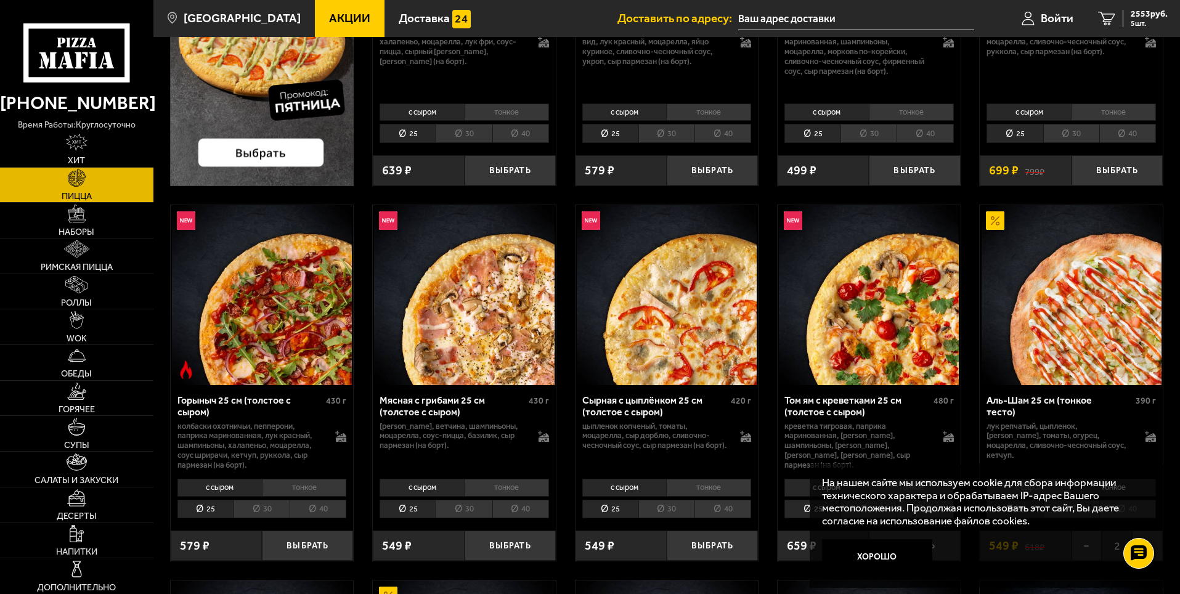
scroll to position [62, 0]
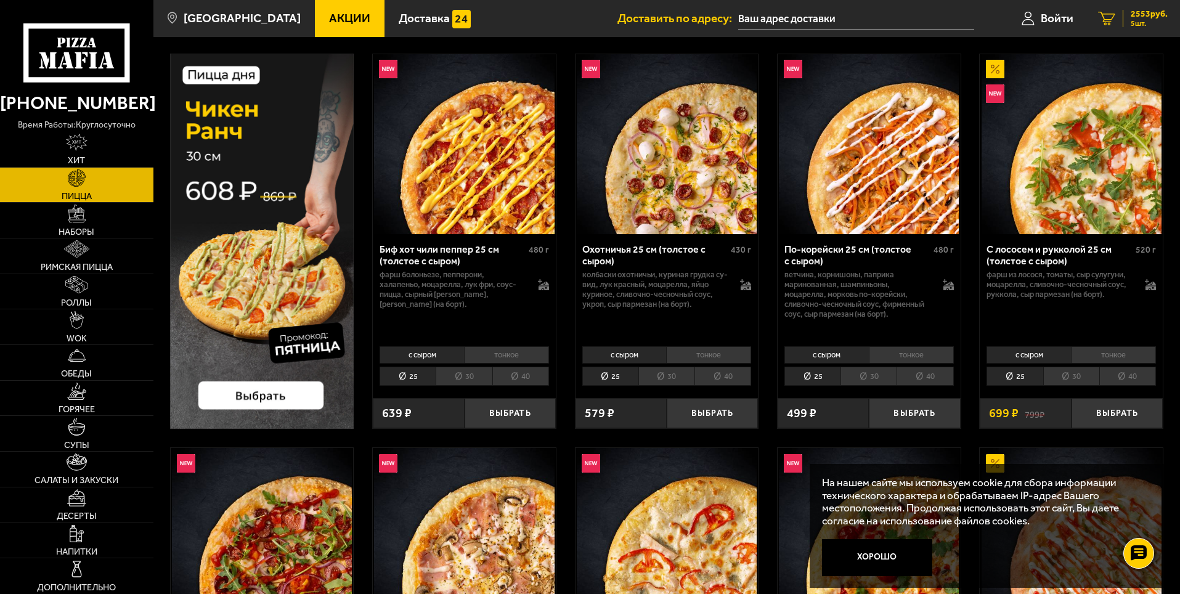
click at [1149, 18] on span "2553 руб." at bounding box center [1149, 14] width 37 height 9
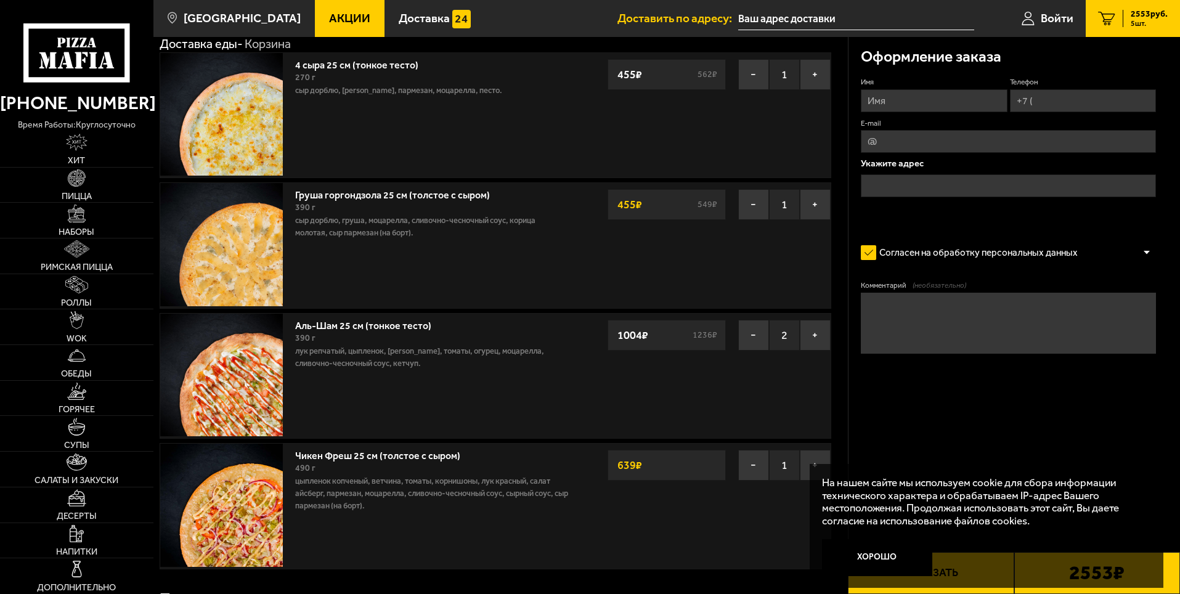
scroll to position [185, 0]
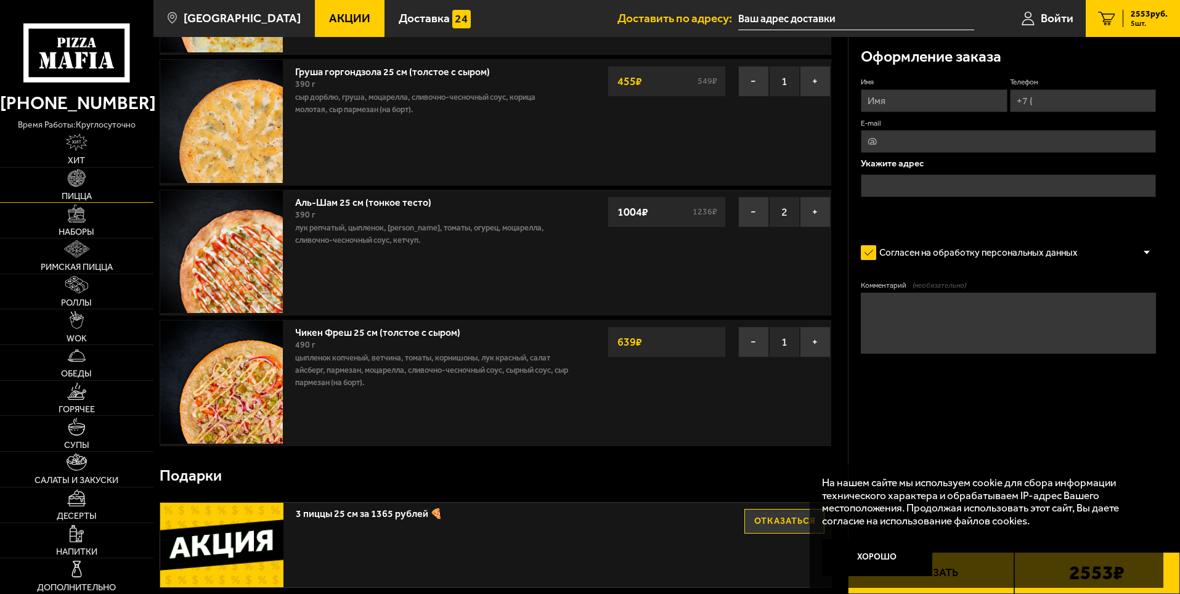
click at [73, 180] on img at bounding box center [76, 177] width 17 height 17
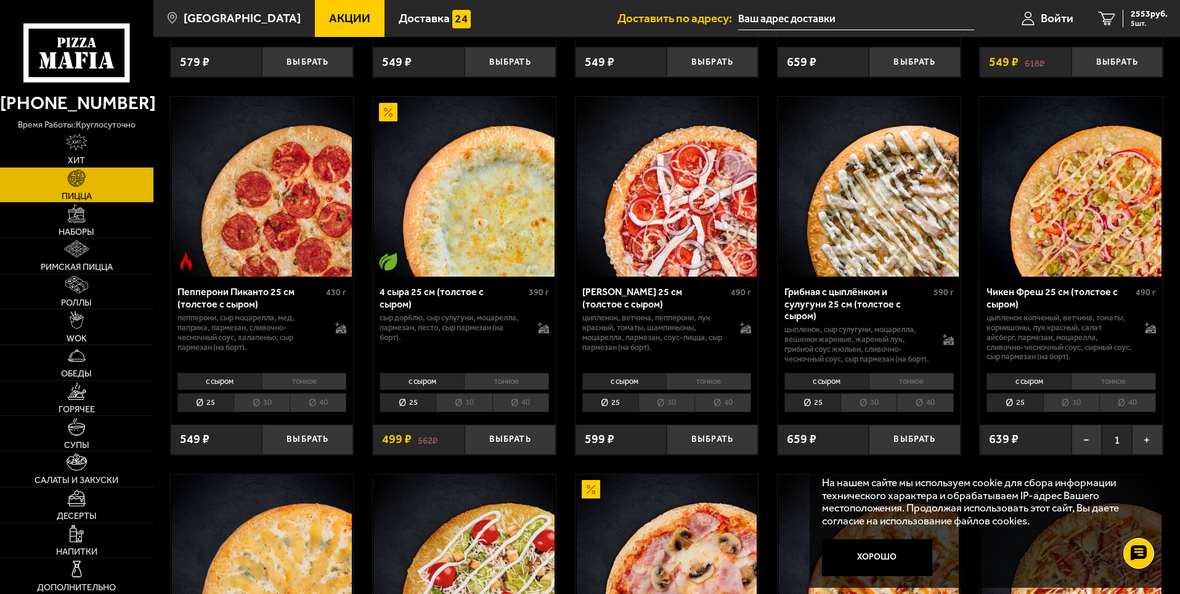
scroll to position [863, 0]
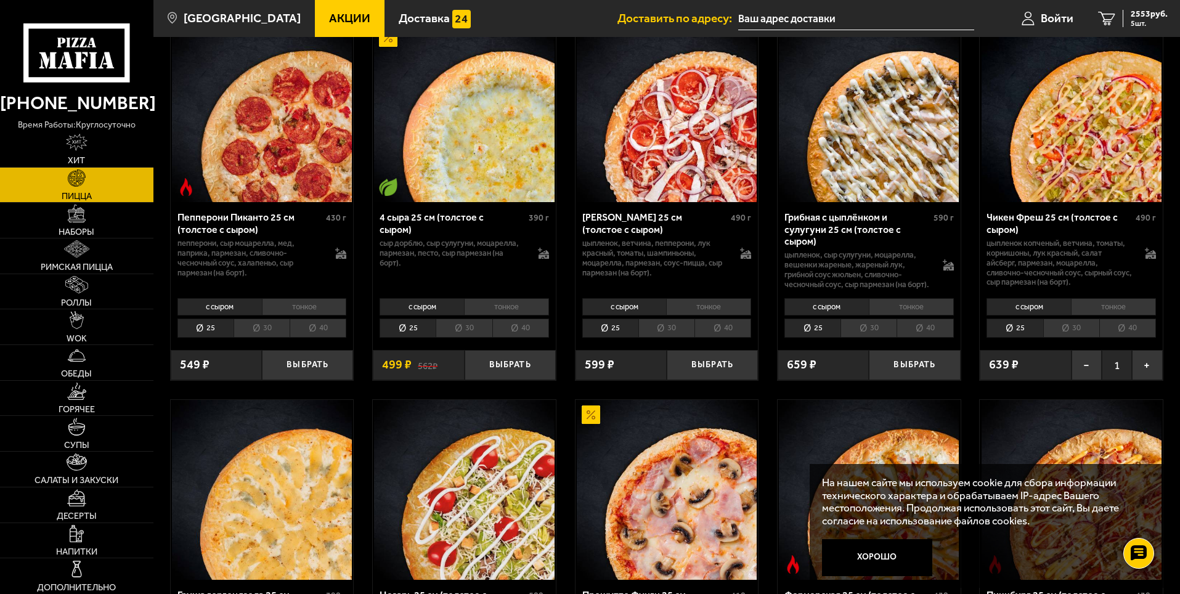
click at [1113, 315] on li "тонкое" at bounding box center [1113, 306] width 85 height 17
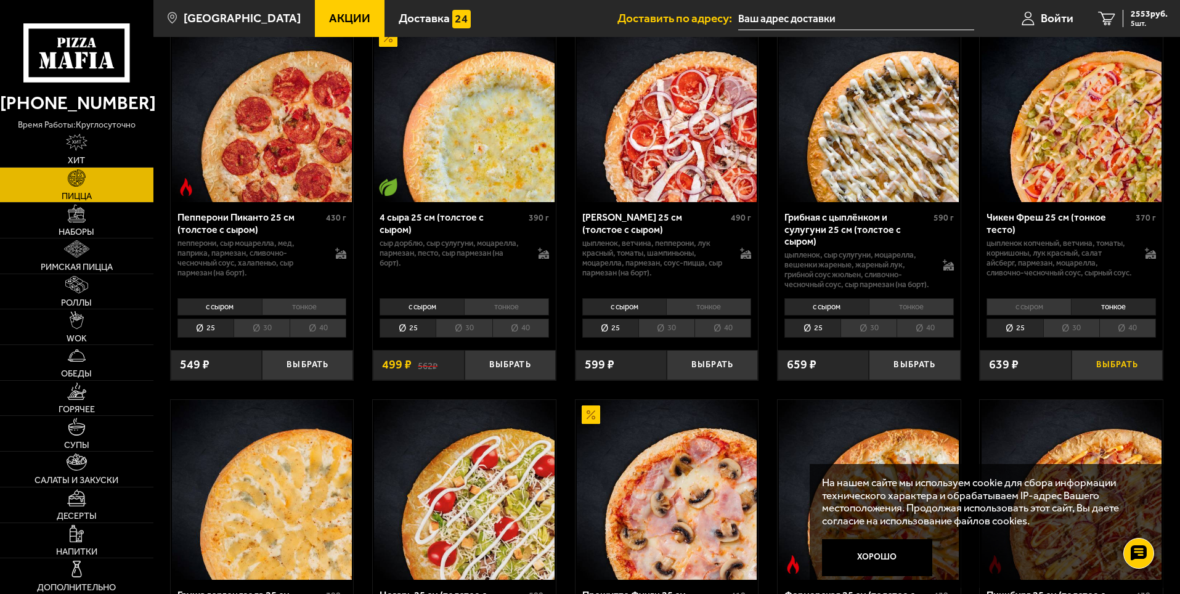
click at [1116, 372] on button "Выбрать" at bounding box center [1116, 365] width 91 height 30
click at [1137, 15] on span "3424 руб." at bounding box center [1149, 14] width 37 height 9
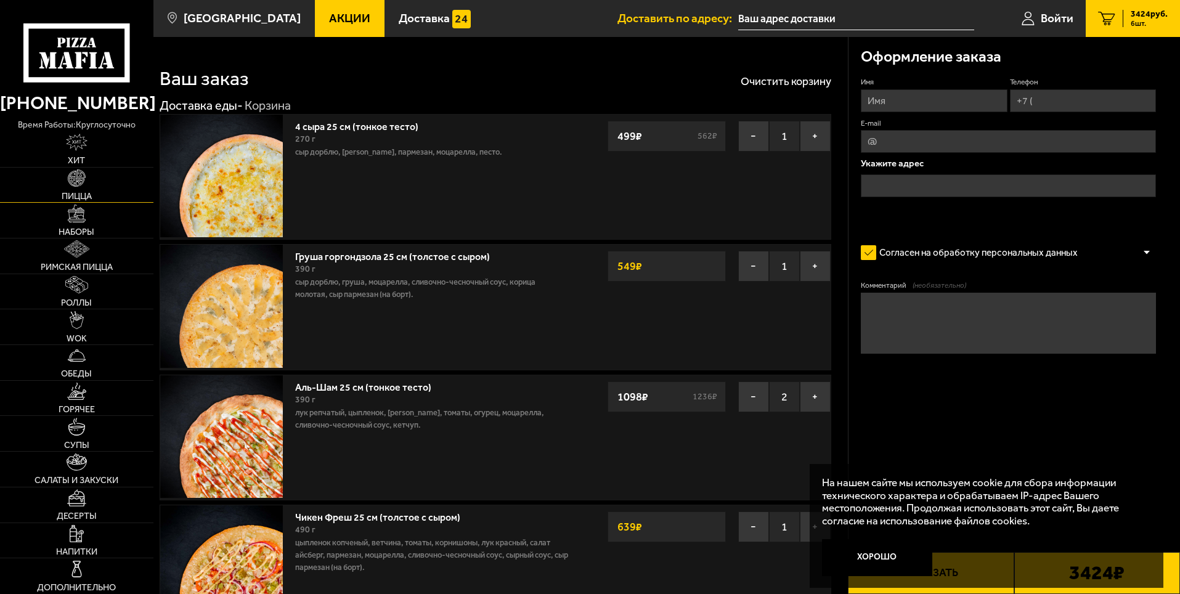
click at [72, 182] on img at bounding box center [76, 177] width 17 height 17
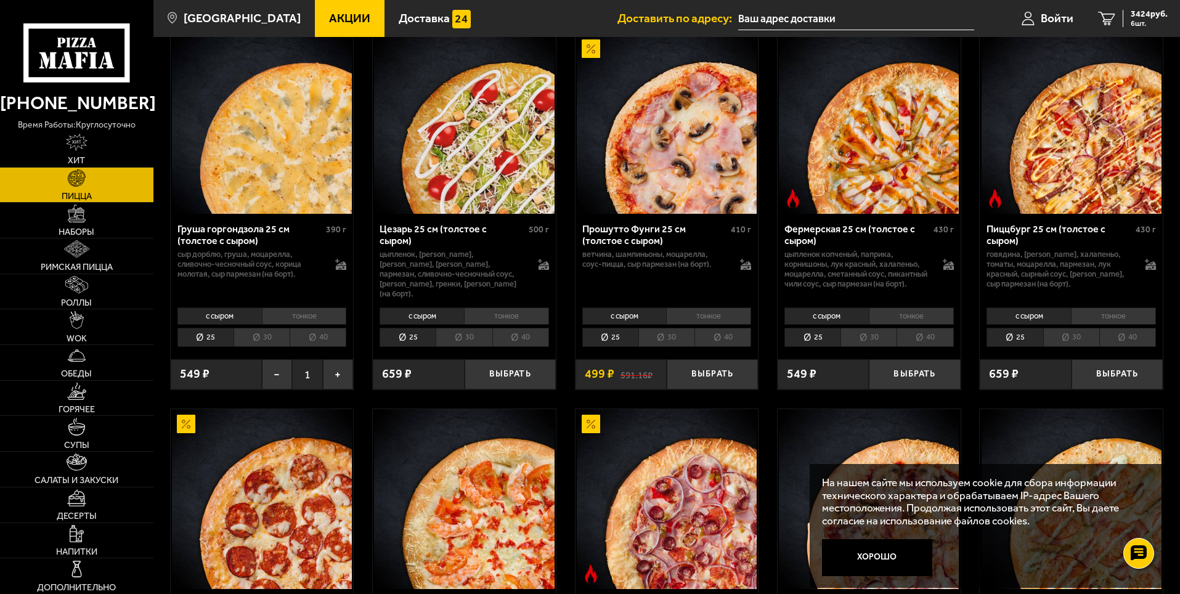
scroll to position [1294, 0]
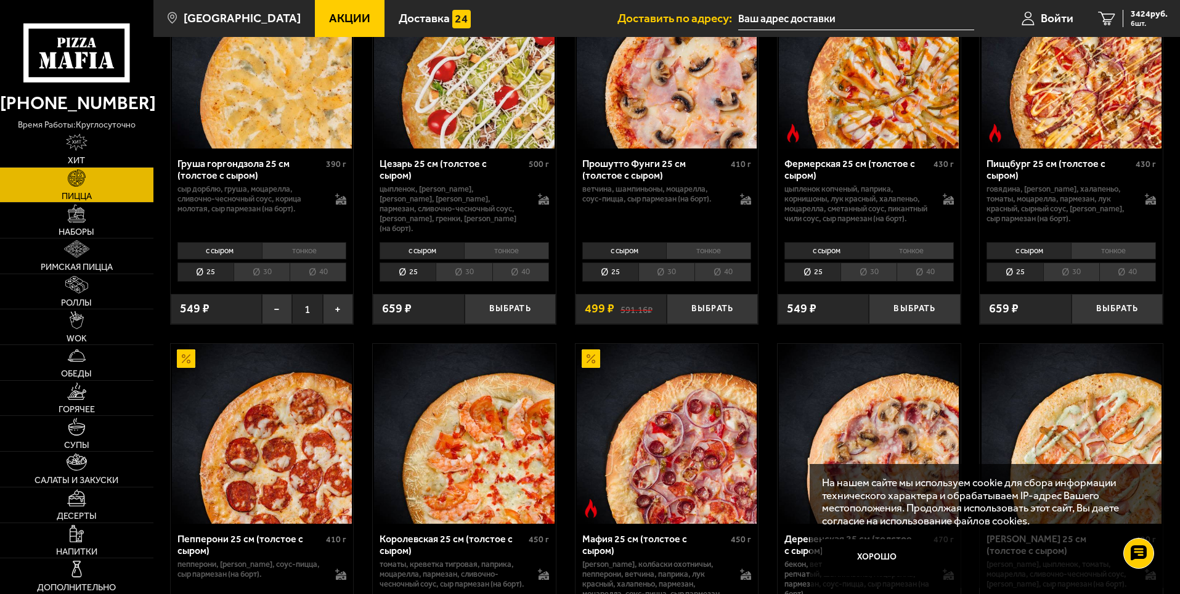
click at [303, 259] on li "тонкое" at bounding box center [304, 250] width 85 height 17
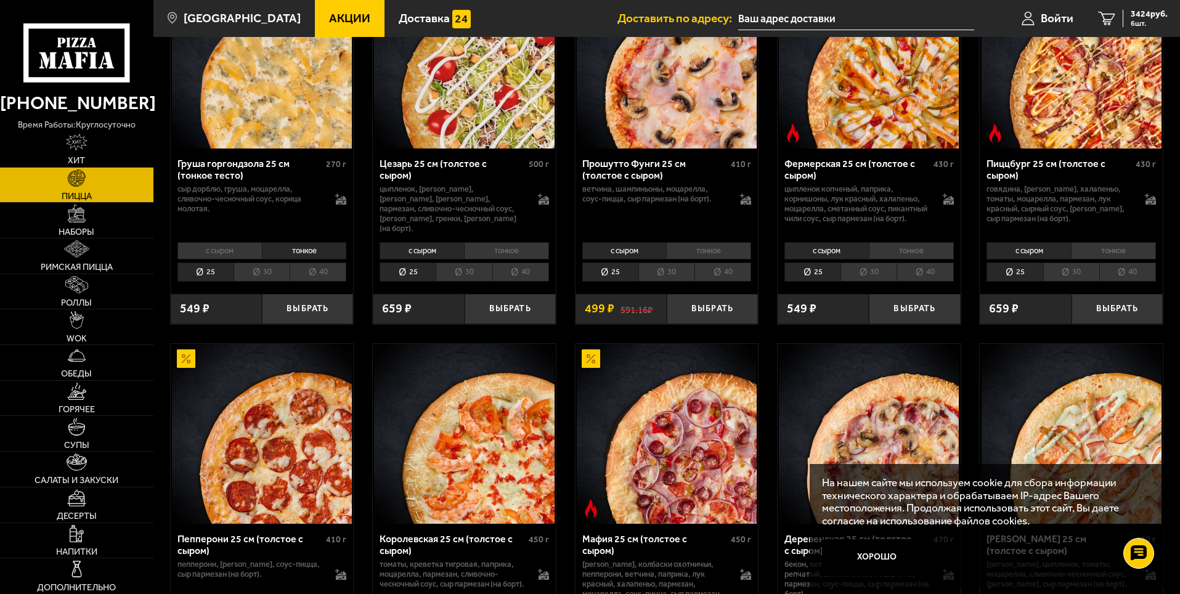
click at [225, 259] on li "с сыром" at bounding box center [219, 250] width 84 height 17
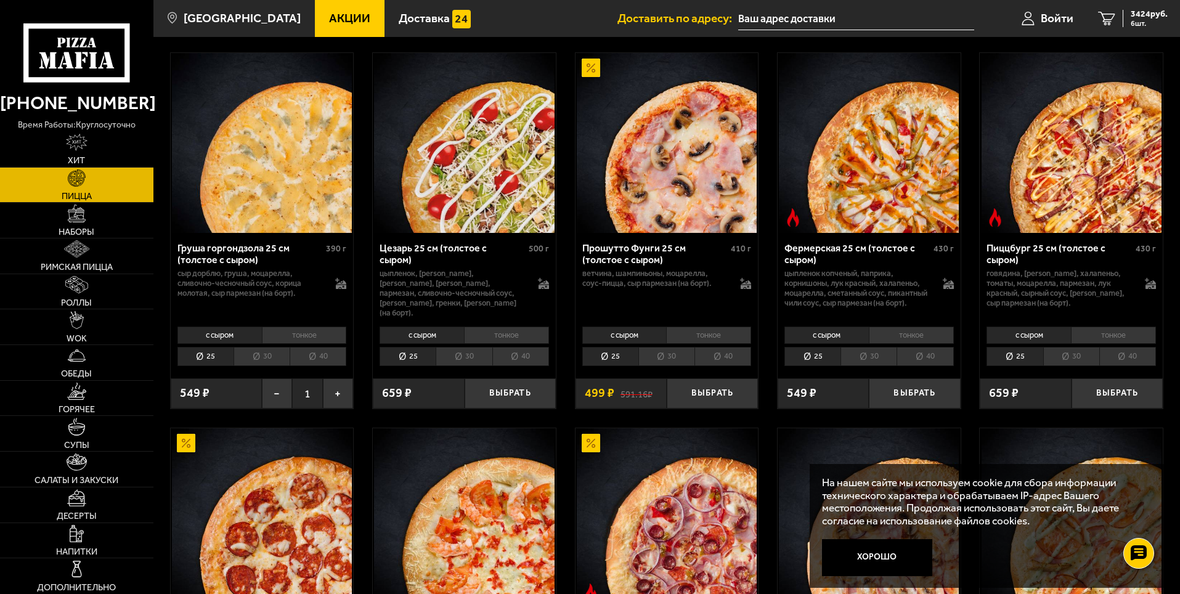
scroll to position [1047, 0]
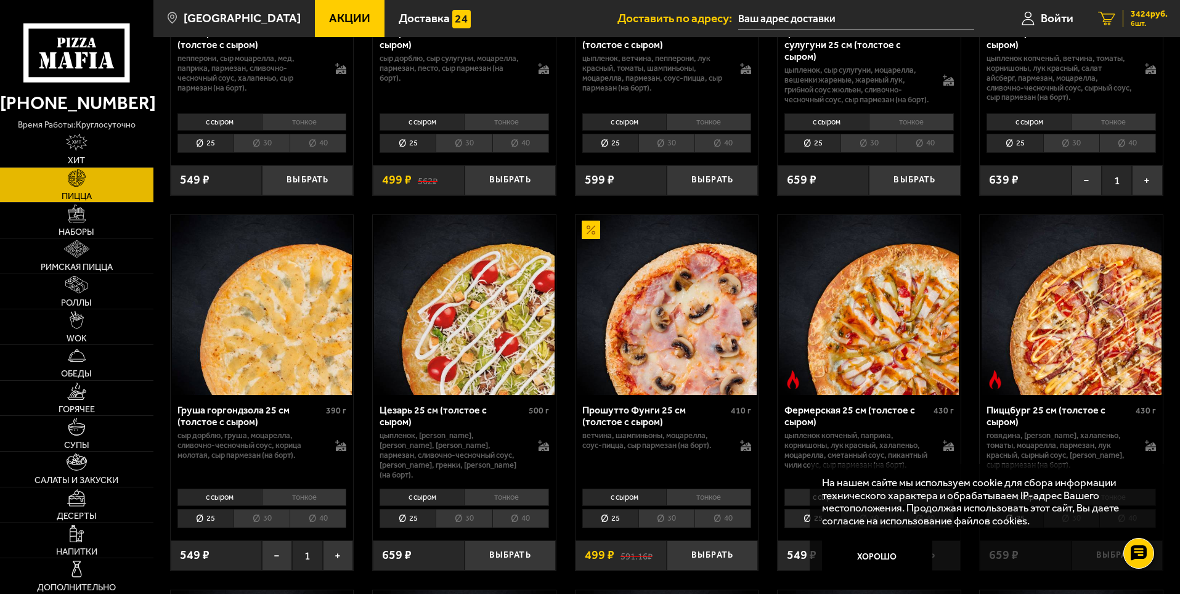
click at [1151, 16] on span "3424 руб." at bounding box center [1149, 14] width 37 height 9
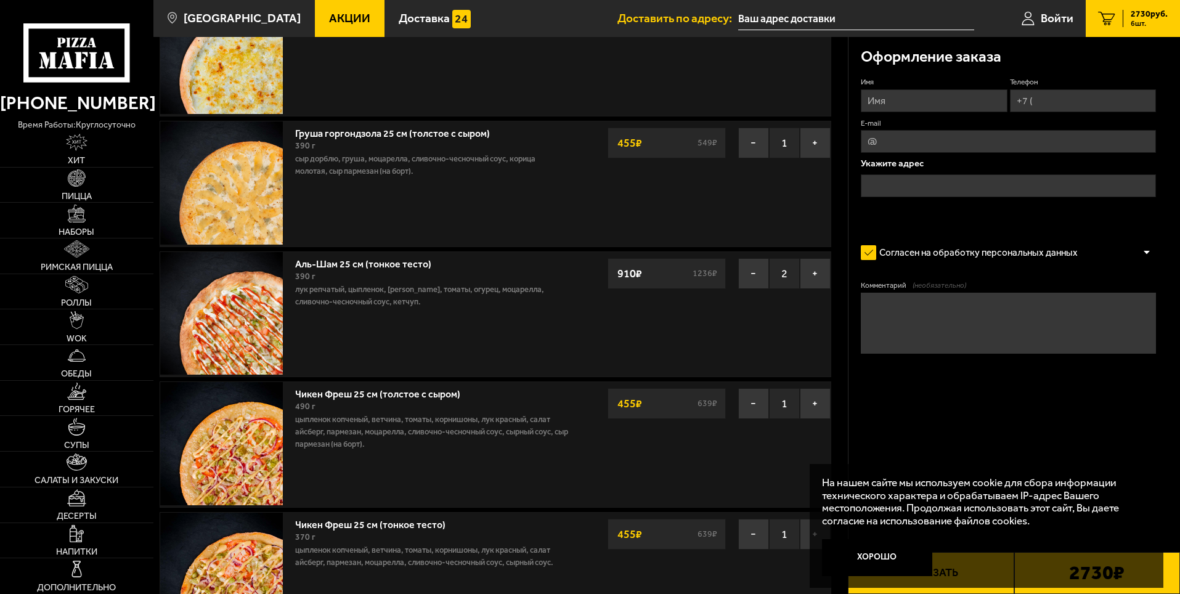
scroll to position [370, 0]
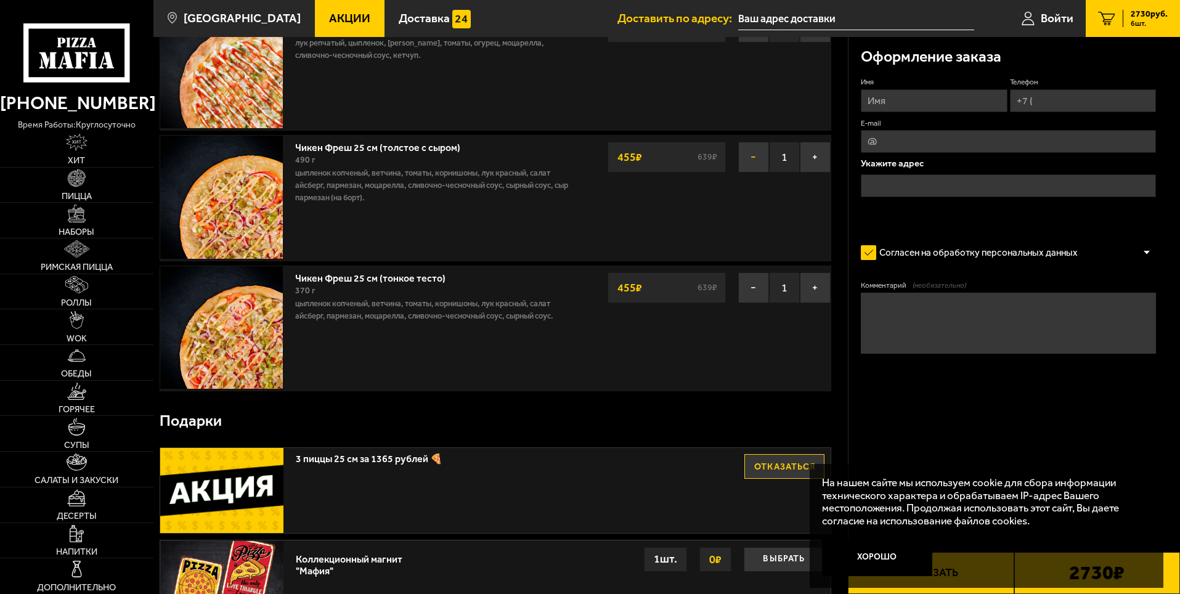
click at [753, 161] on button "−" at bounding box center [753, 157] width 31 height 31
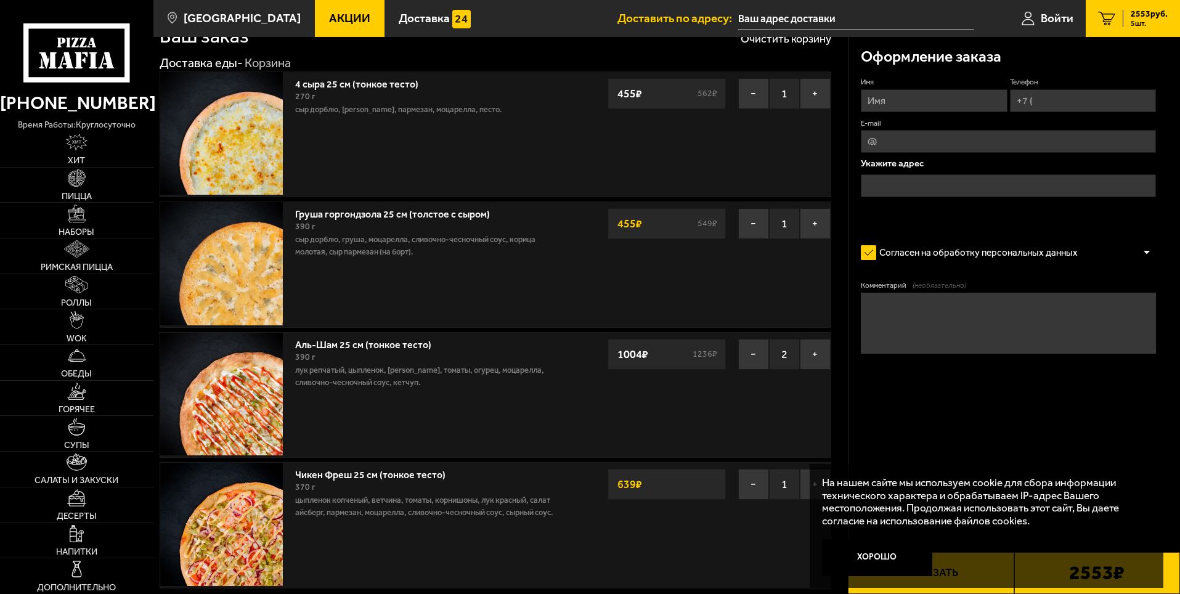
scroll to position [0, 0]
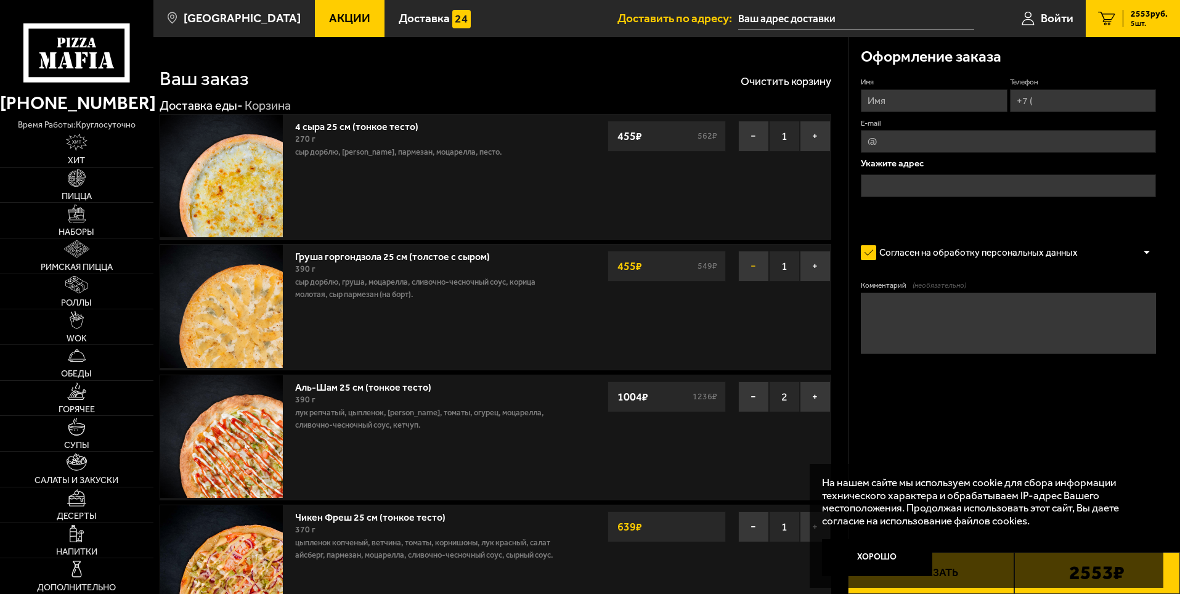
click at [754, 262] on button "−" at bounding box center [753, 266] width 31 height 31
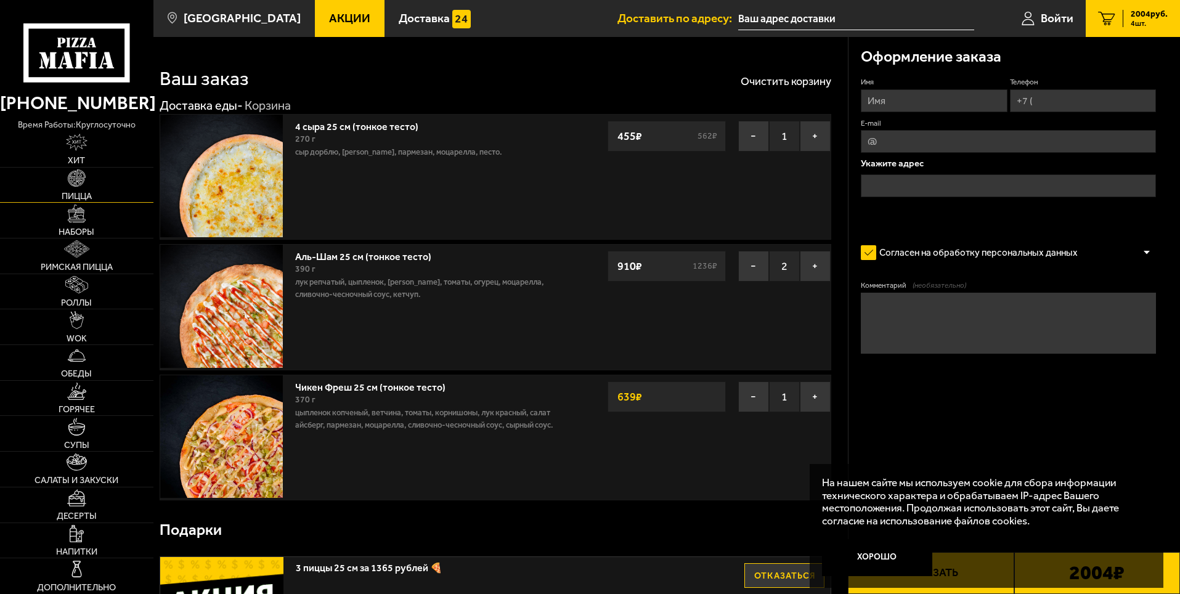
click at [71, 181] on img at bounding box center [76, 177] width 17 height 17
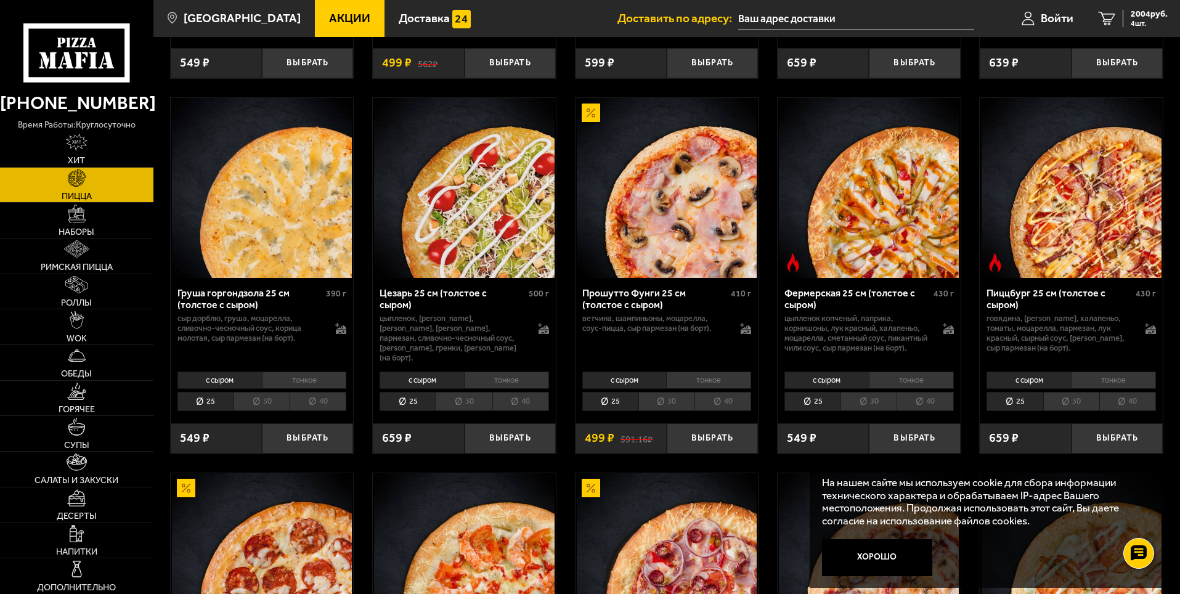
scroll to position [1109, 0]
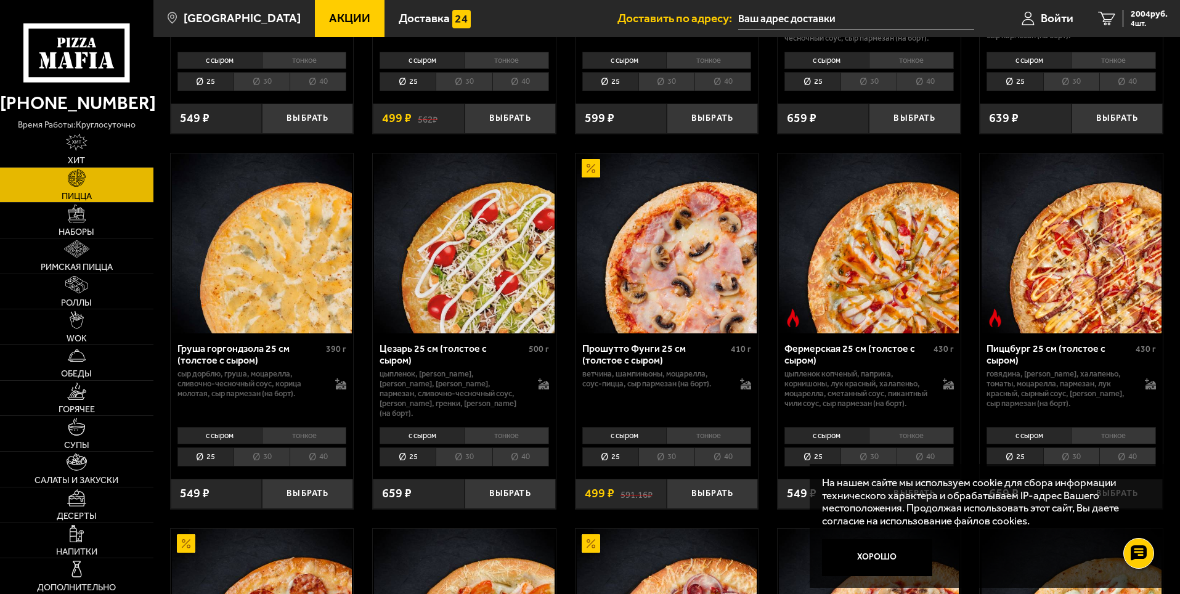
click at [302, 444] on li "тонкое" at bounding box center [304, 435] width 85 height 17
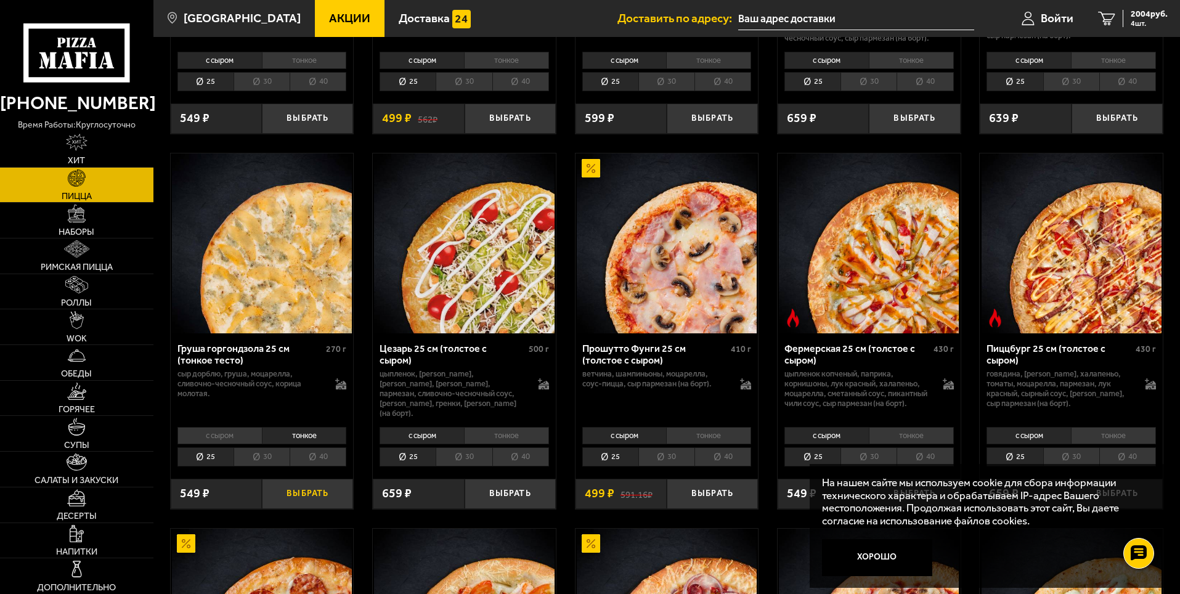
click at [319, 508] on button "Выбрать" at bounding box center [307, 494] width 91 height 30
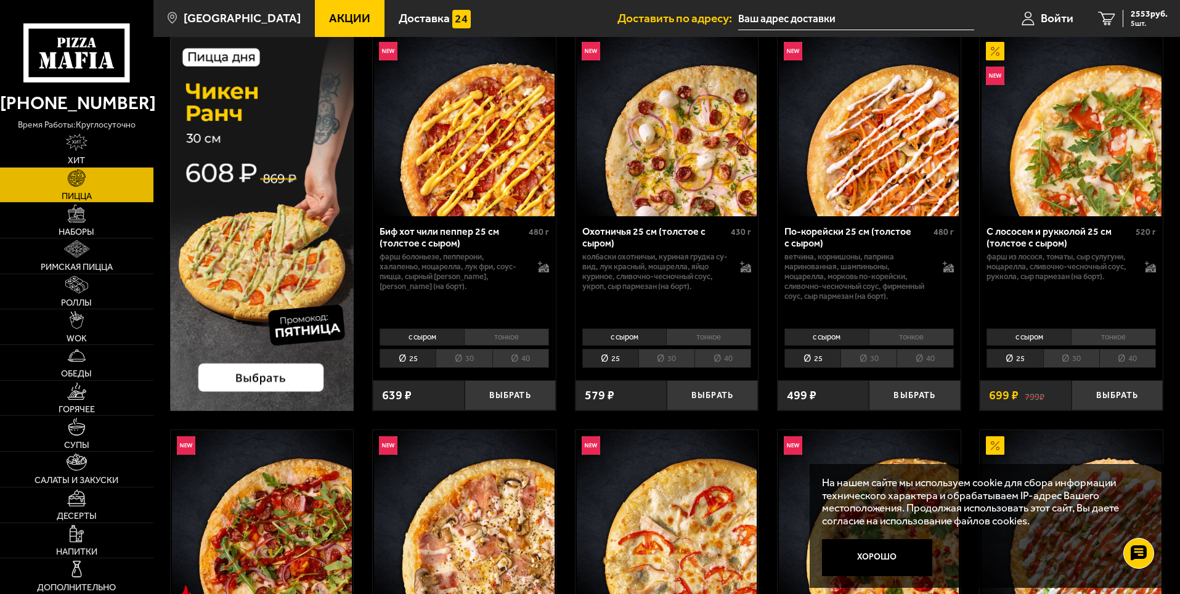
scroll to position [0, 0]
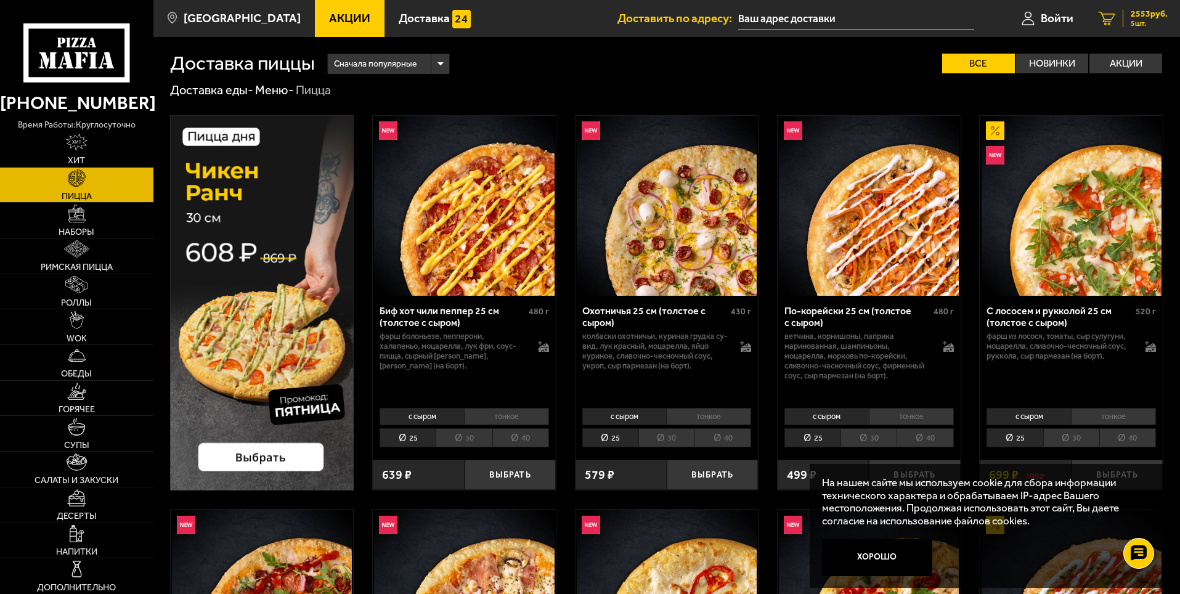
click at [1145, 17] on span "2553 руб." at bounding box center [1149, 14] width 37 height 9
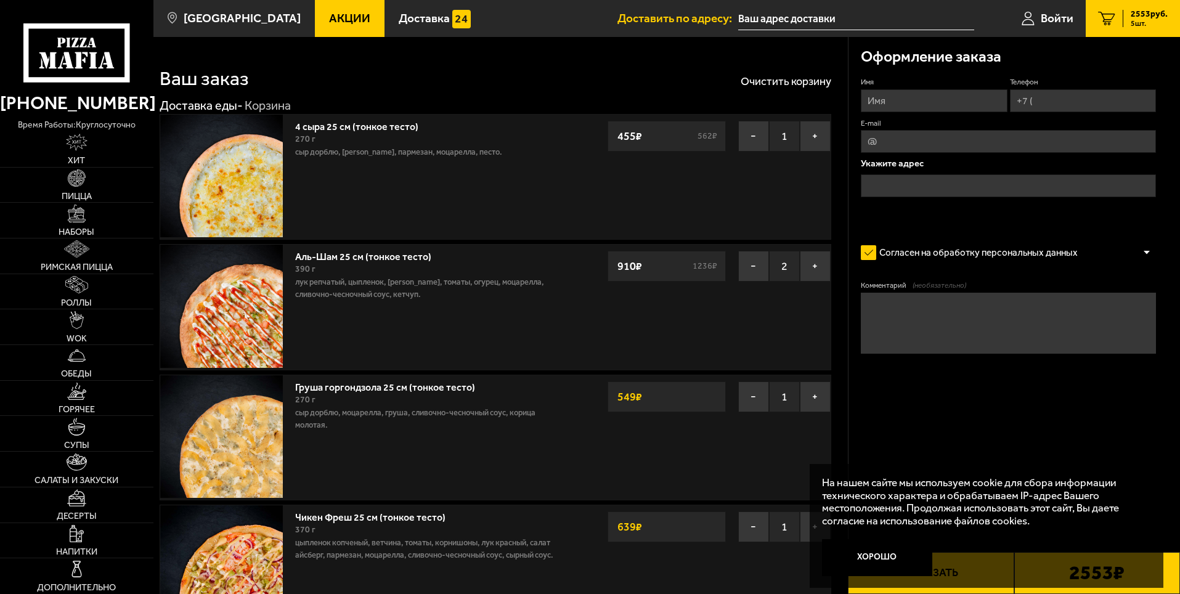
click at [337, 256] on link "Аль-Шам 25 см (тонкое тесто)" at bounding box center [369, 254] width 148 height 15
click at [77, 147] on img at bounding box center [76, 142] width 21 height 17
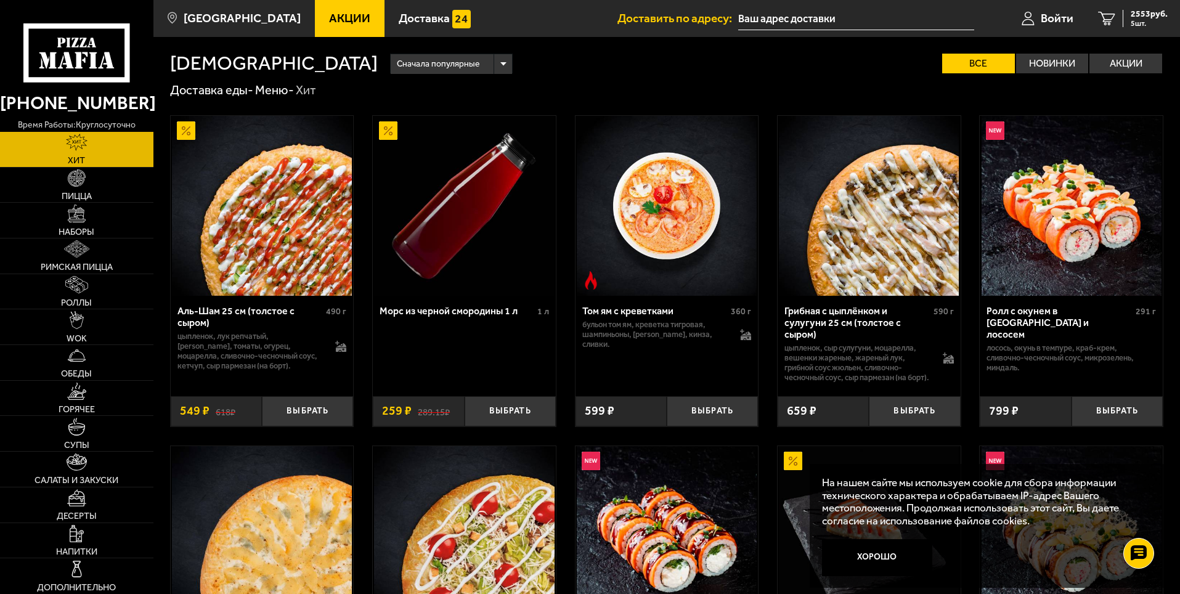
click at [246, 309] on div "Аль-Шам 25 см (толстое с сыром)" at bounding box center [250, 316] width 146 height 23
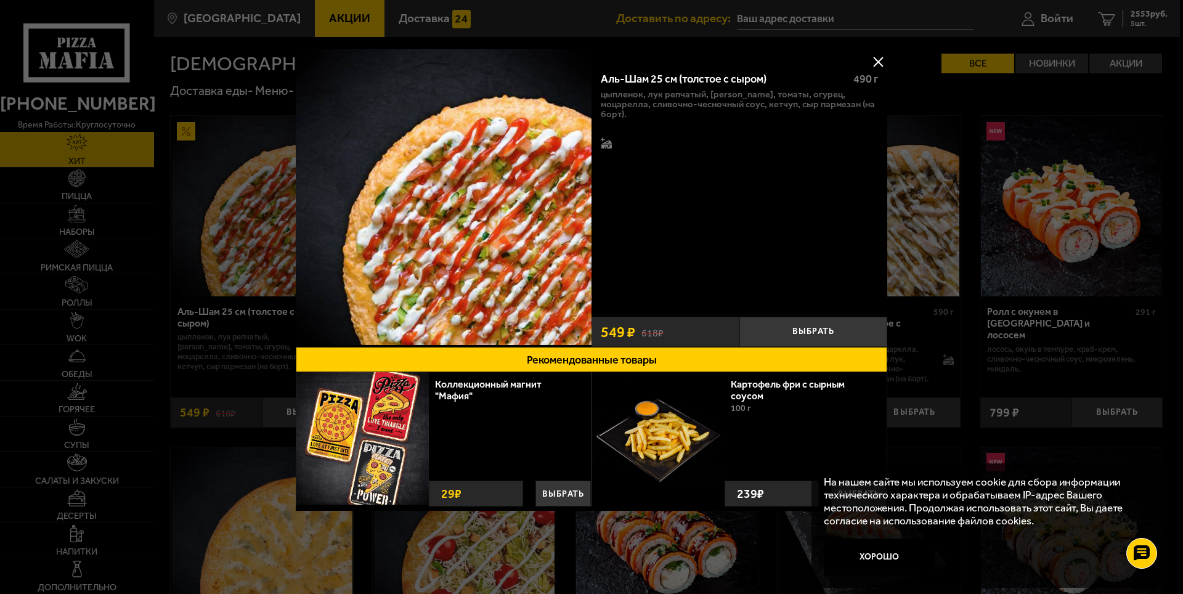
click at [880, 63] on button at bounding box center [878, 61] width 18 height 18
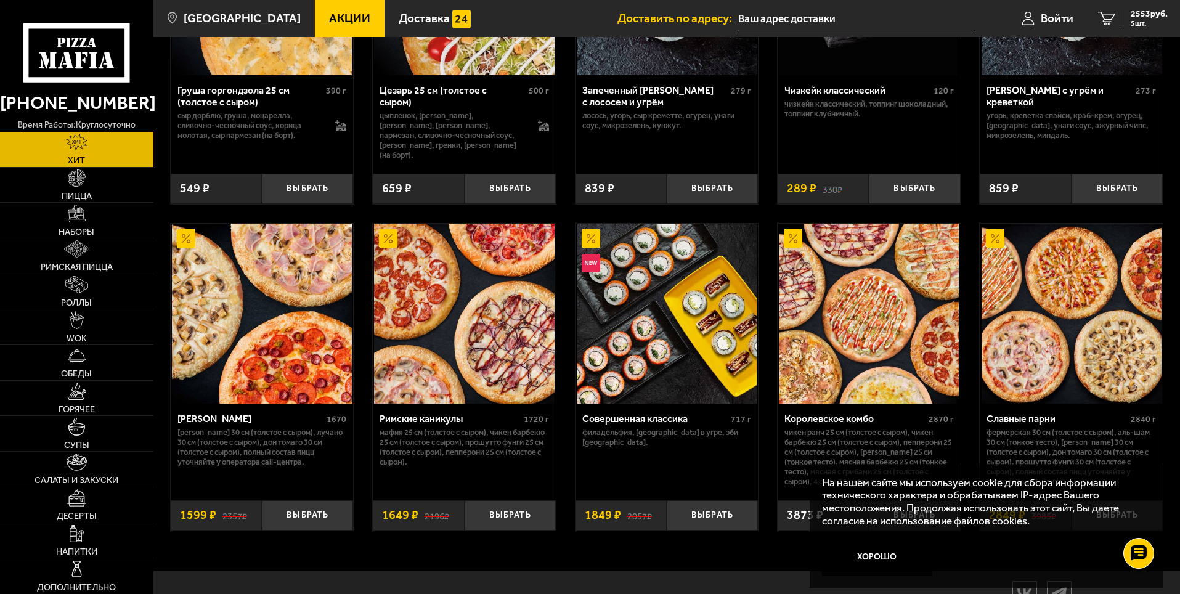
scroll to position [555, 0]
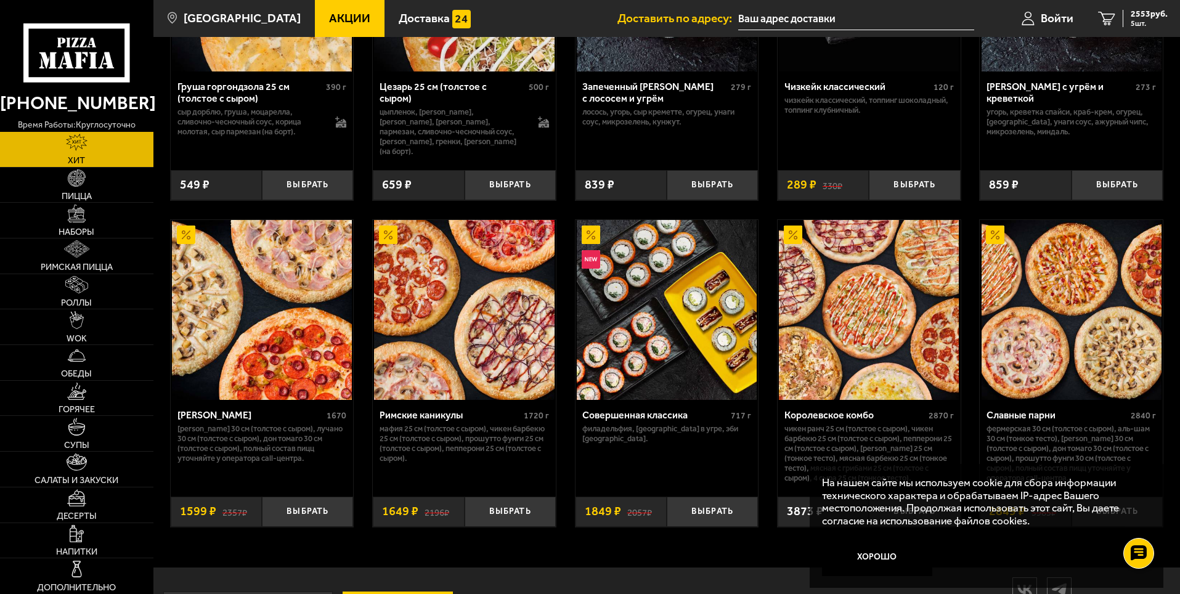
click at [421, 417] on div "Римские каникулы" at bounding box center [450, 415] width 141 height 12
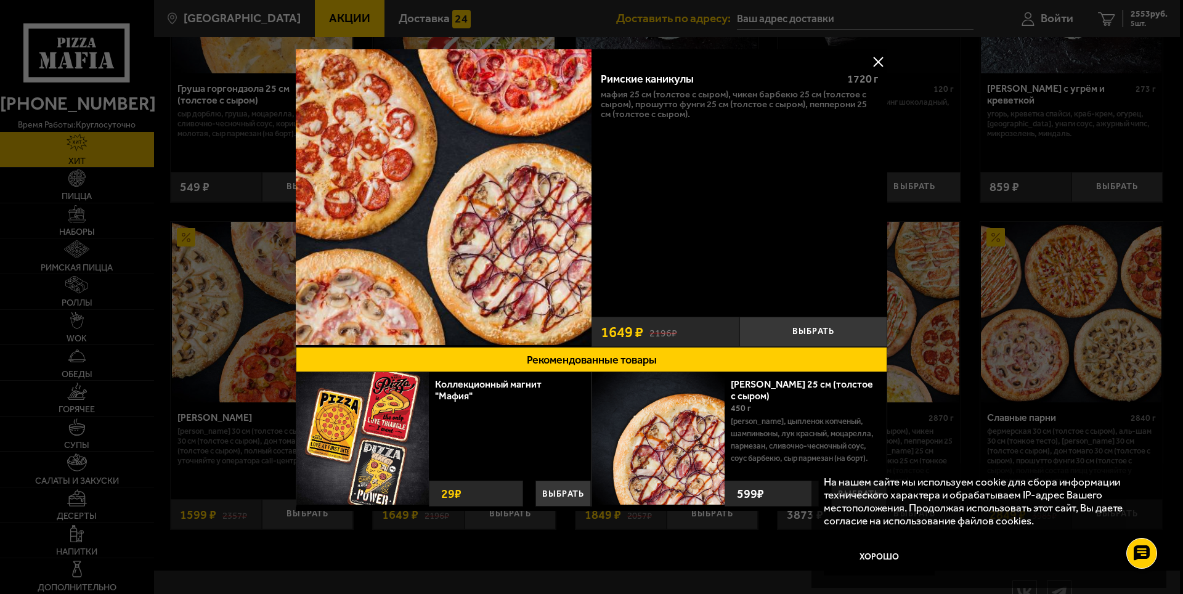
click at [875, 66] on button at bounding box center [878, 61] width 18 height 18
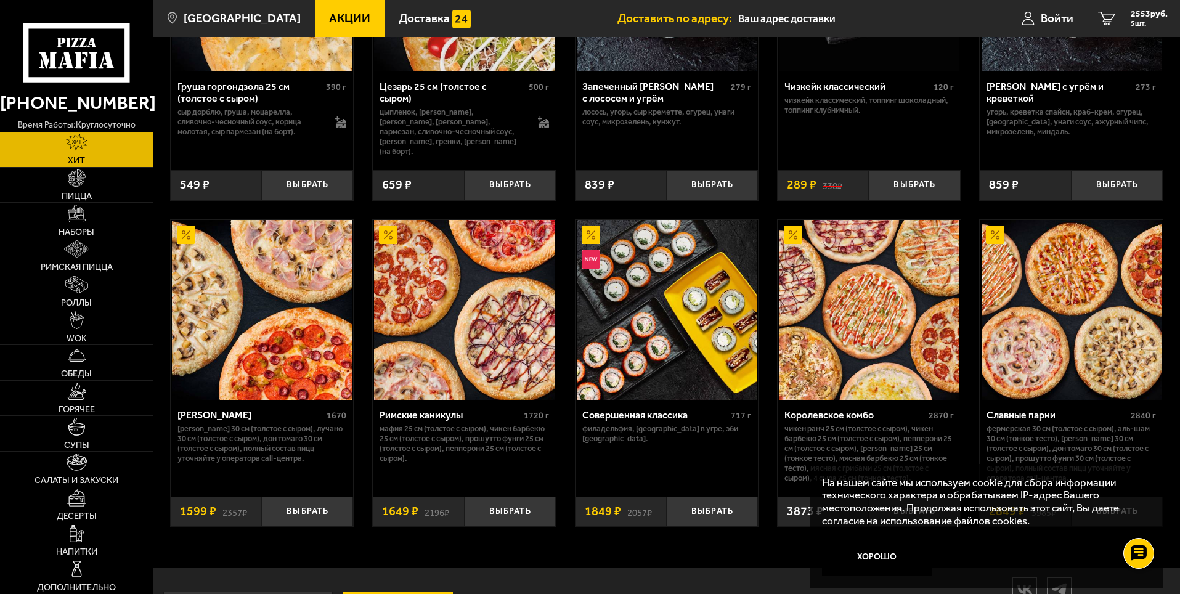
click at [200, 416] on div "[PERSON_NAME]" at bounding box center [250, 415] width 147 height 12
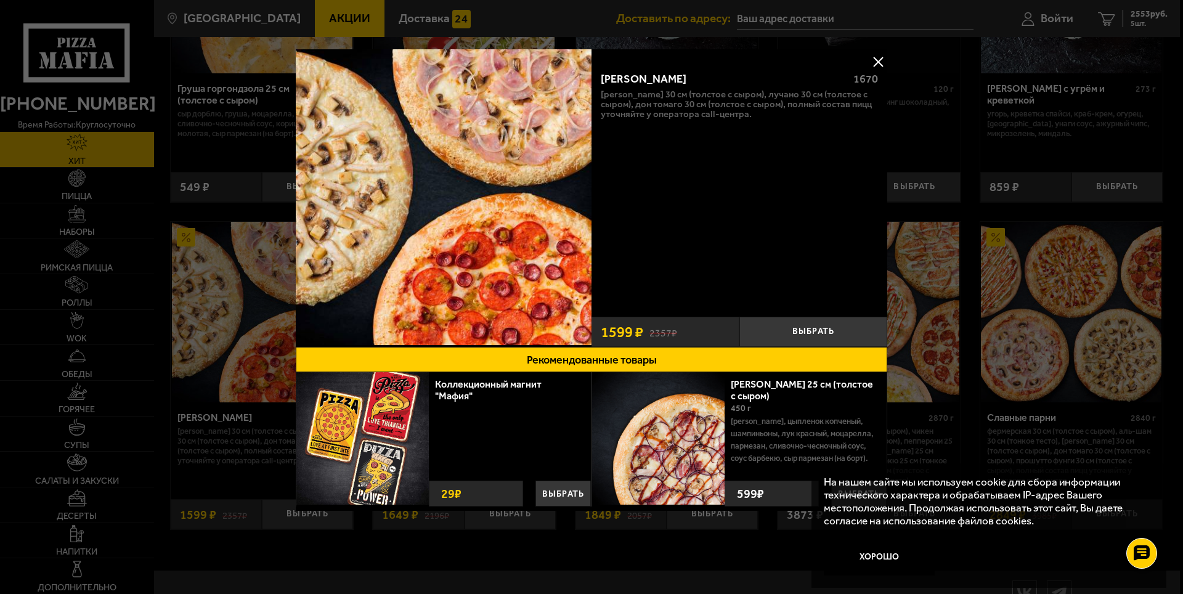
click at [877, 67] on button at bounding box center [878, 61] width 18 height 18
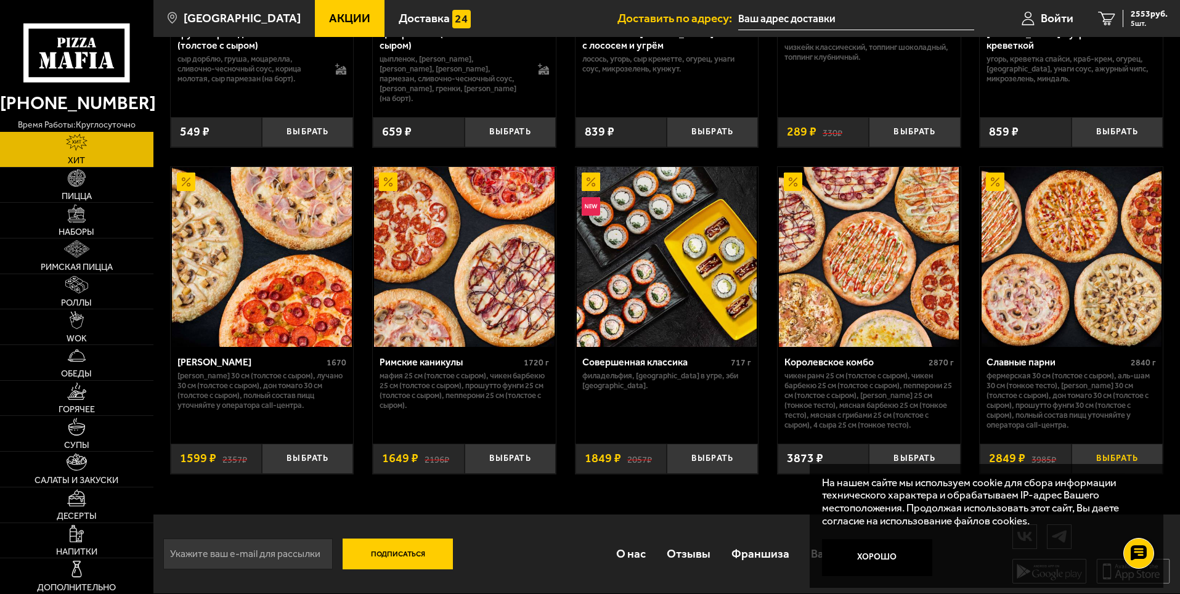
scroll to position [611, 0]
click at [435, 360] on div "Римские каникулы" at bounding box center [450, 362] width 141 height 12
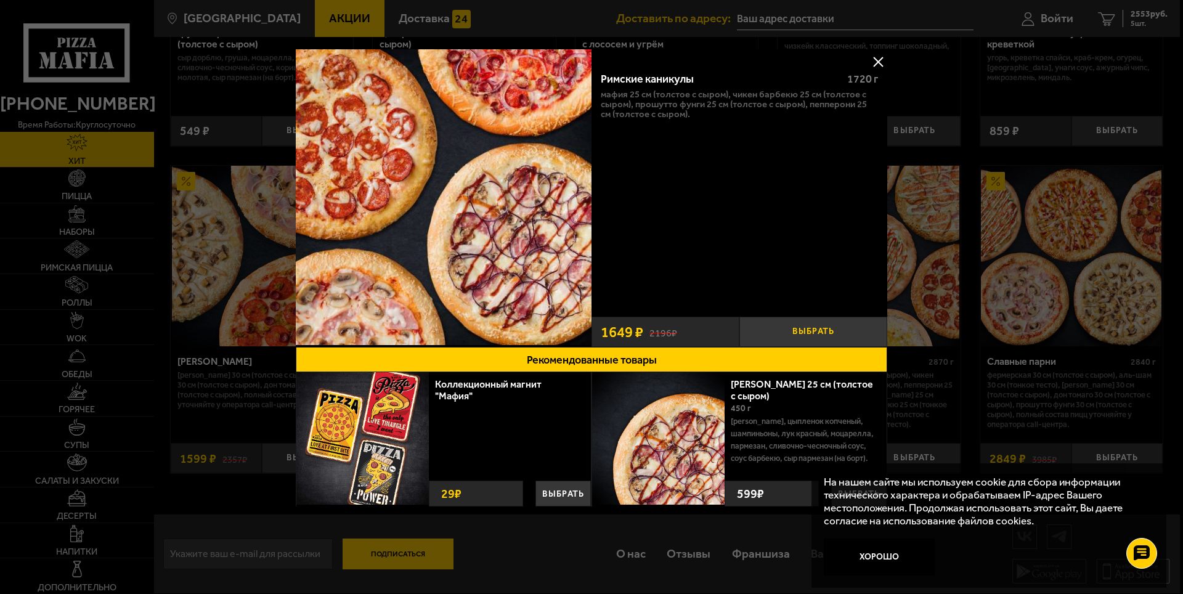
click at [826, 329] on button "Выбрать" at bounding box center [813, 332] width 148 height 30
click at [875, 61] on button at bounding box center [878, 61] width 18 height 18
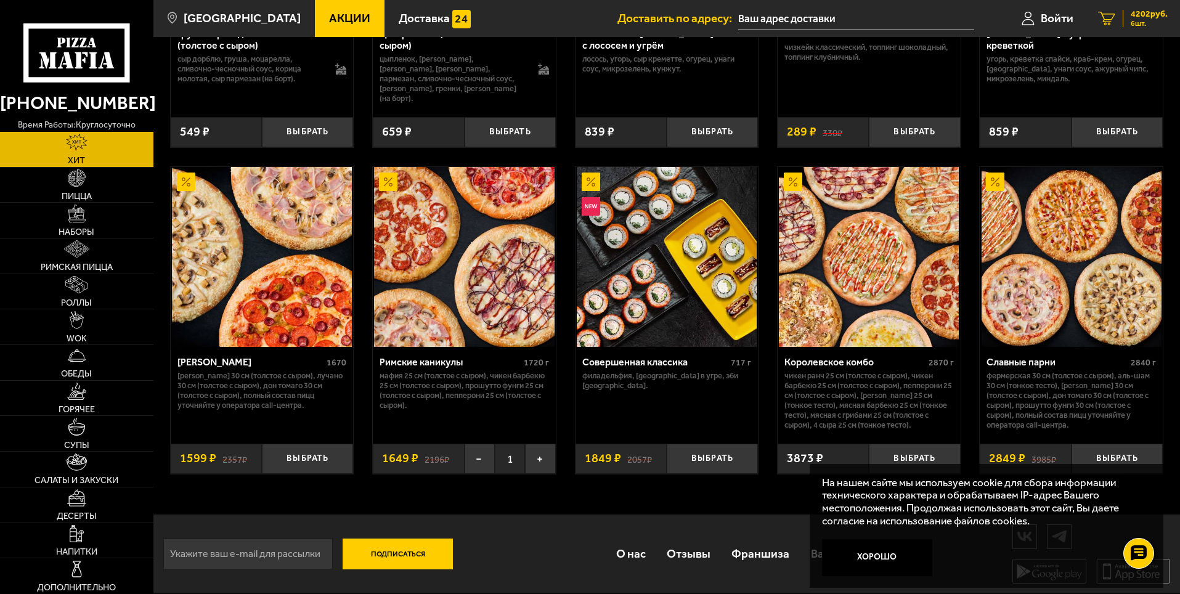
click at [1142, 15] on span "4202 руб." at bounding box center [1149, 14] width 37 height 9
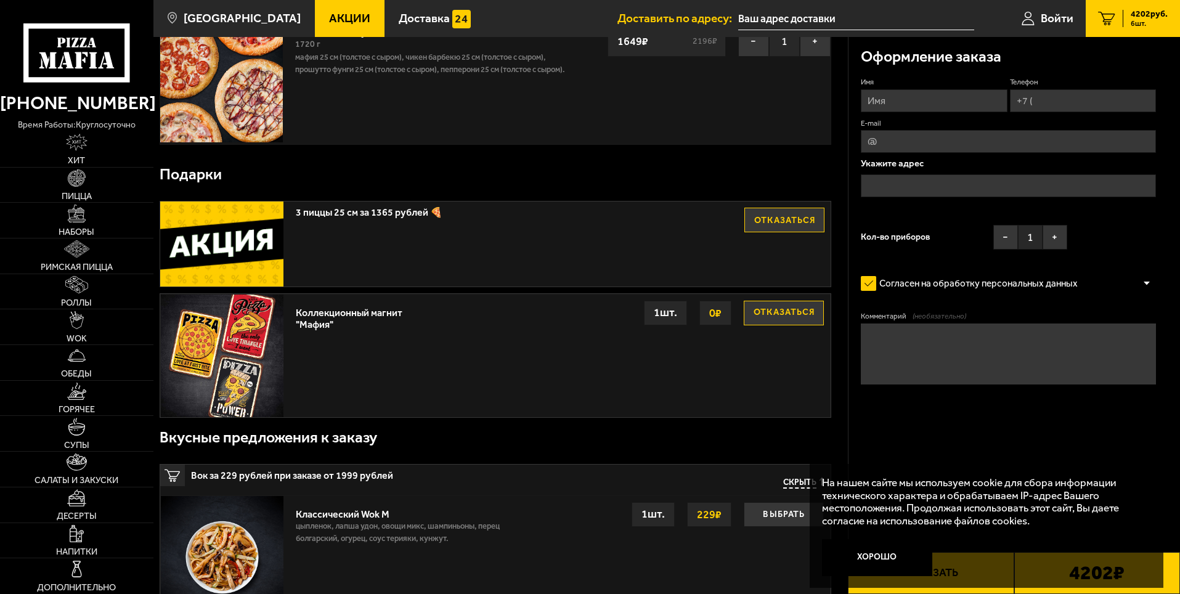
scroll to position [431, 0]
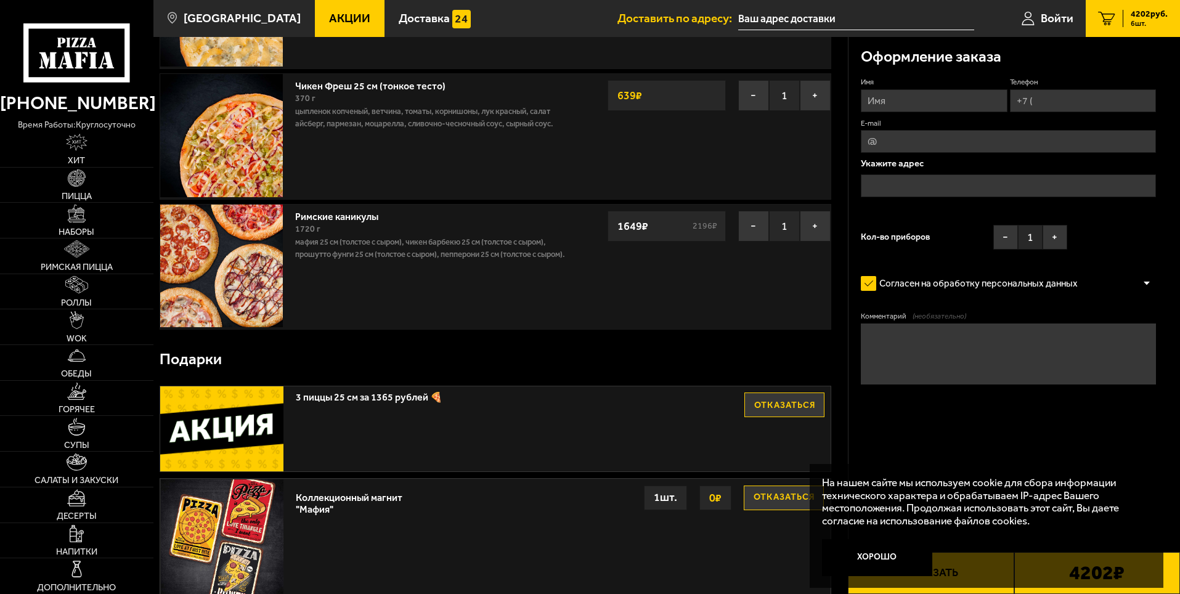
click at [338, 221] on link "Римские каникулы" at bounding box center [342, 214] width 95 height 15
click at [339, 216] on link "Римские каникулы" at bounding box center [342, 214] width 95 height 15
click at [342, 216] on link "Римские каникулы" at bounding box center [342, 214] width 95 height 15
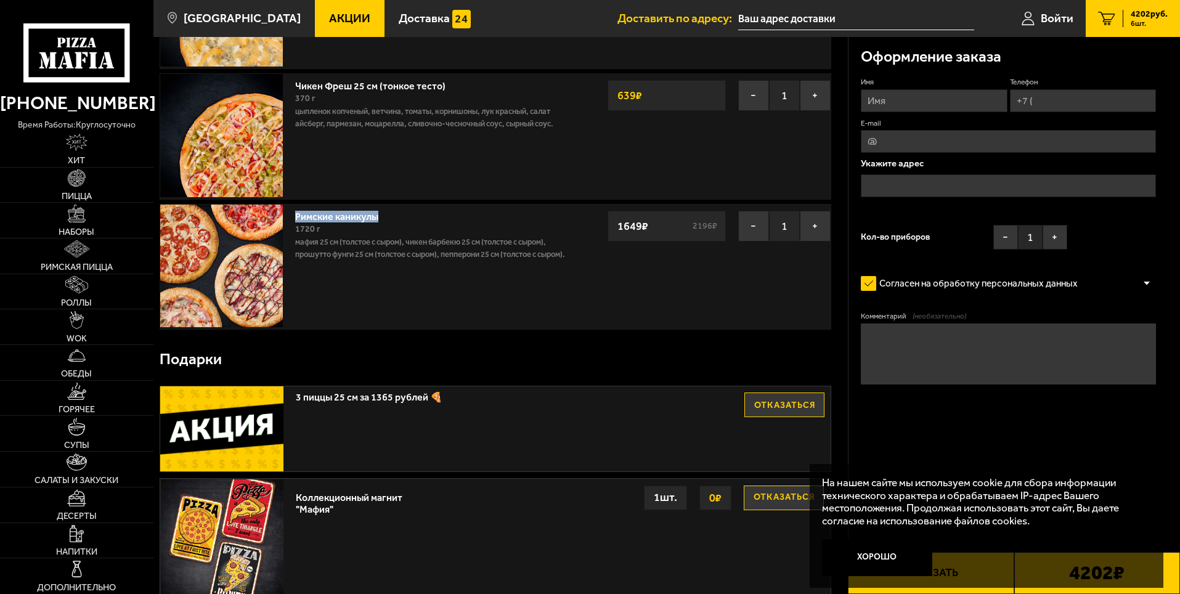
click at [343, 217] on link "Римские каникулы" at bounding box center [342, 214] width 95 height 15
click at [421, 259] on p "Мафия 25 см (толстое с сыром), Чикен Барбекю 25 см (толстое с сыром), Прошутто …" at bounding box center [432, 248] width 274 height 25
click at [433, 258] on p "Мафия 25 см (толстое с сыром), Чикен Барбекю 25 см (толстое с сыром), Прошутто …" at bounding box center [432, 248] width 274 height 25
click at [754, 226] on button "−" at bounding box center [753, 226] width 31 height 31
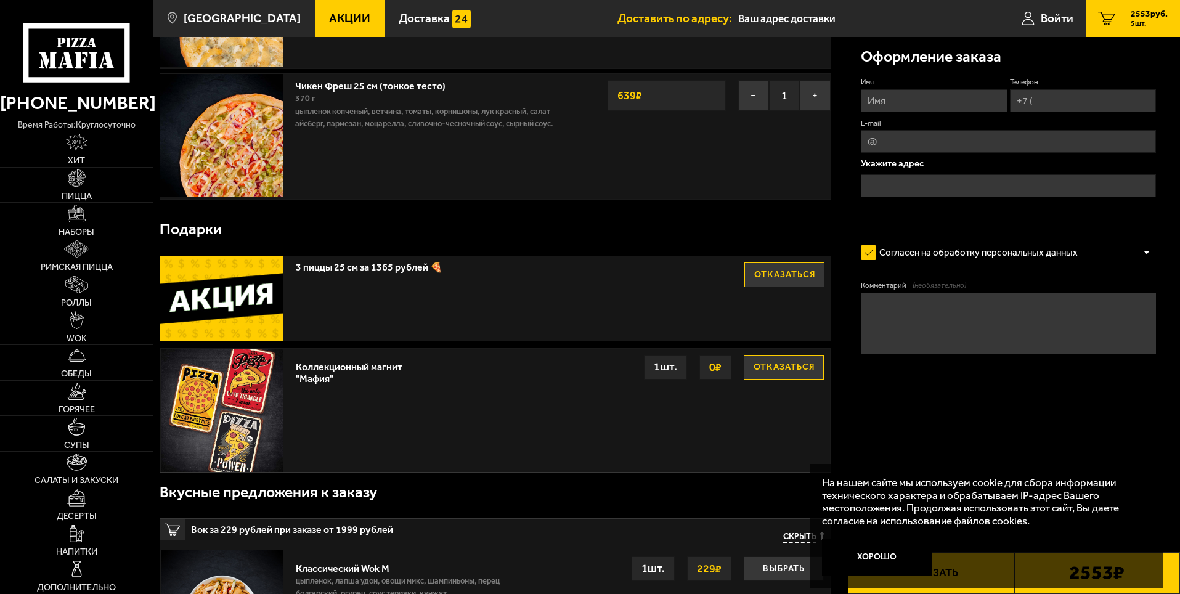
click at [221, 299] on img at bounding box center [221, 298] width 123 height 85
click at [335, 269] on span "3 пиццы 25 см за 1365 рублей 🍕" at bounding box center [497, 264] width 402 height 16
click at [434, 269] on span "3 пиццы 25 см за 1365 рублей 🍕" at bounding box center [497, 264] width 402 height 16
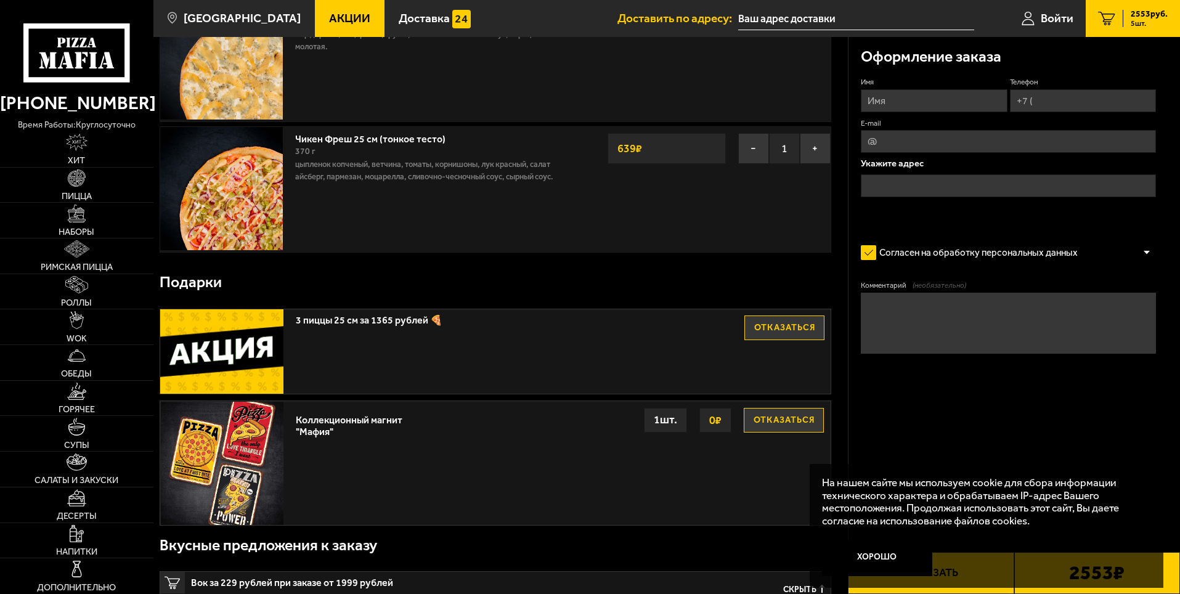
scroll to position [555, 0]
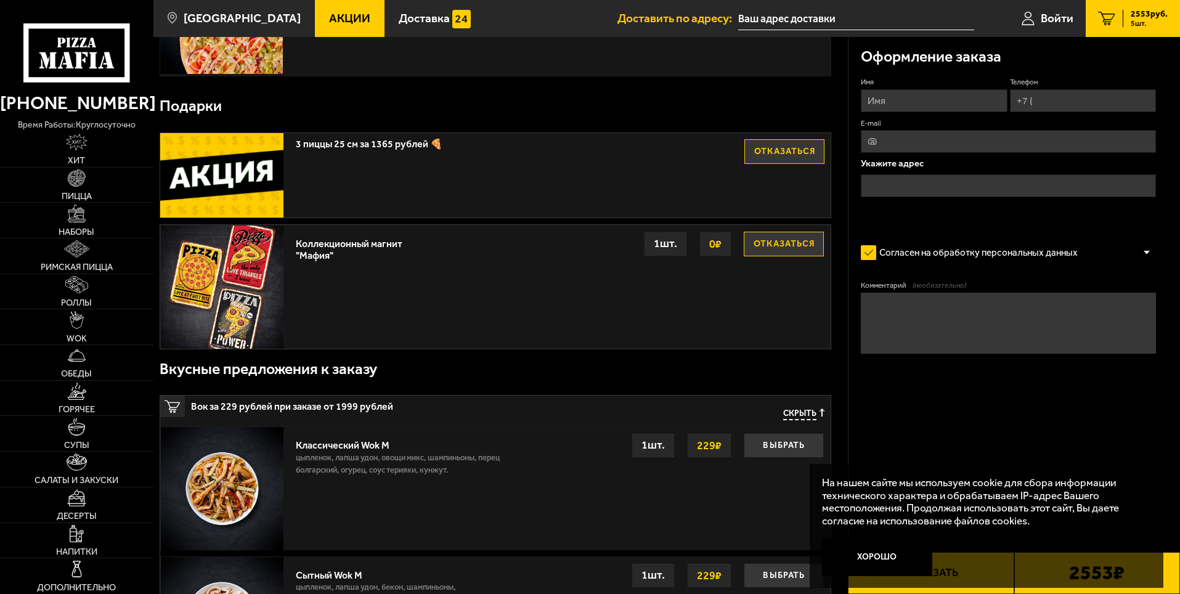
click at [217, 183] on img at bounding box center [221, 175] width 123 height 85
click at [429, 144] on span "3 пиццы 25 см за 1365 рублей 🍕" at bounding box center [497, 141] width 402 height 16
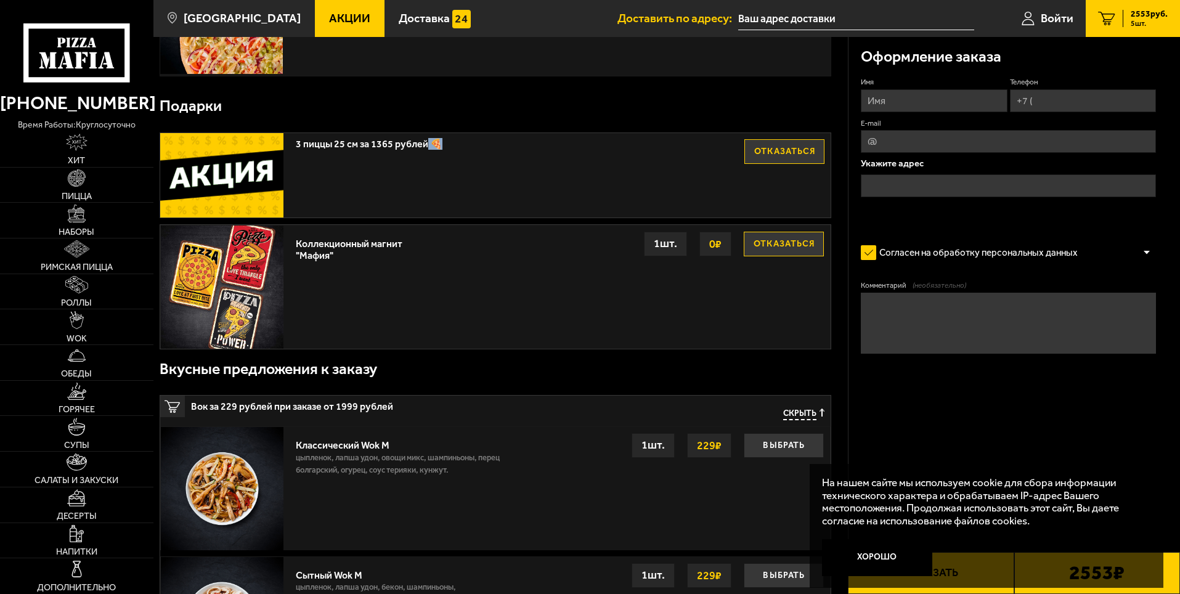
click at [429, 144] on span "3 пиццы 25 см за 1365 рублей 🍕" at bounding box center [497, 141] width 402 height 16
click at [324, 148] on span "3 пиццы 25 см за 1365 рублей 🍕" at bounding box center [497, 141] width 402 height 16
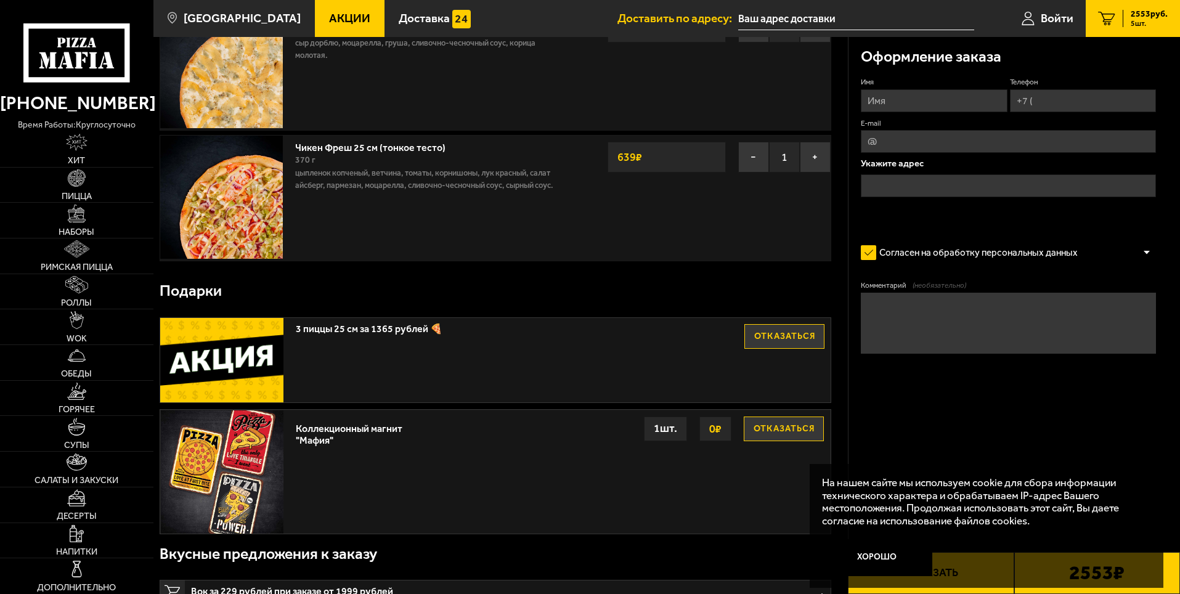
scroll to position [493, 0]
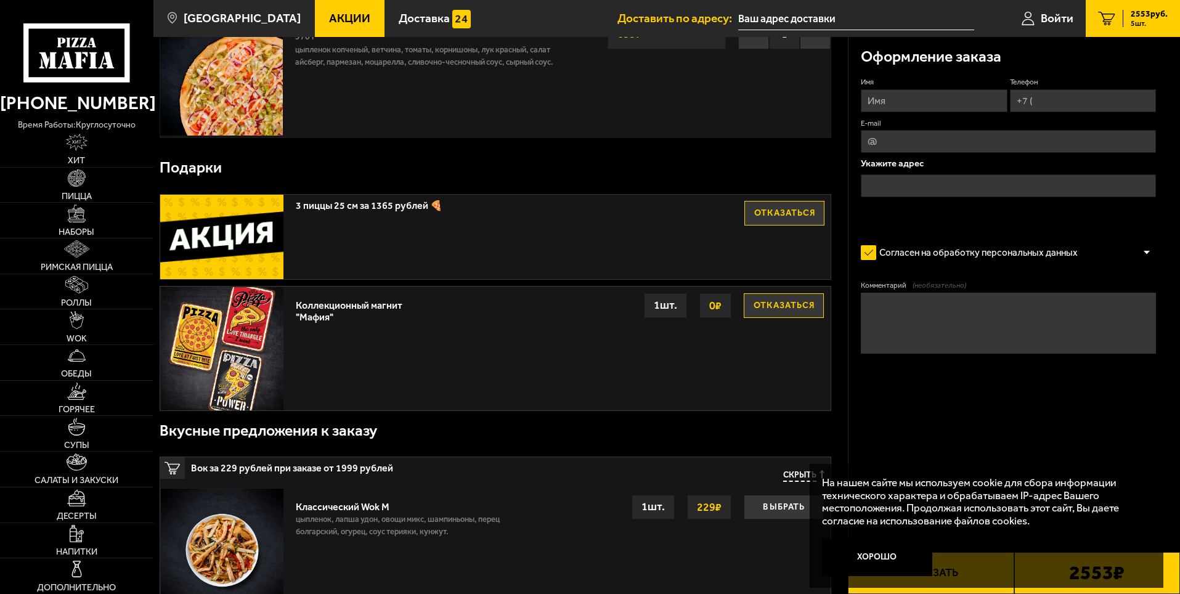
click at [197, 243] on img at bounding box center [221, 237] width 123 height 85
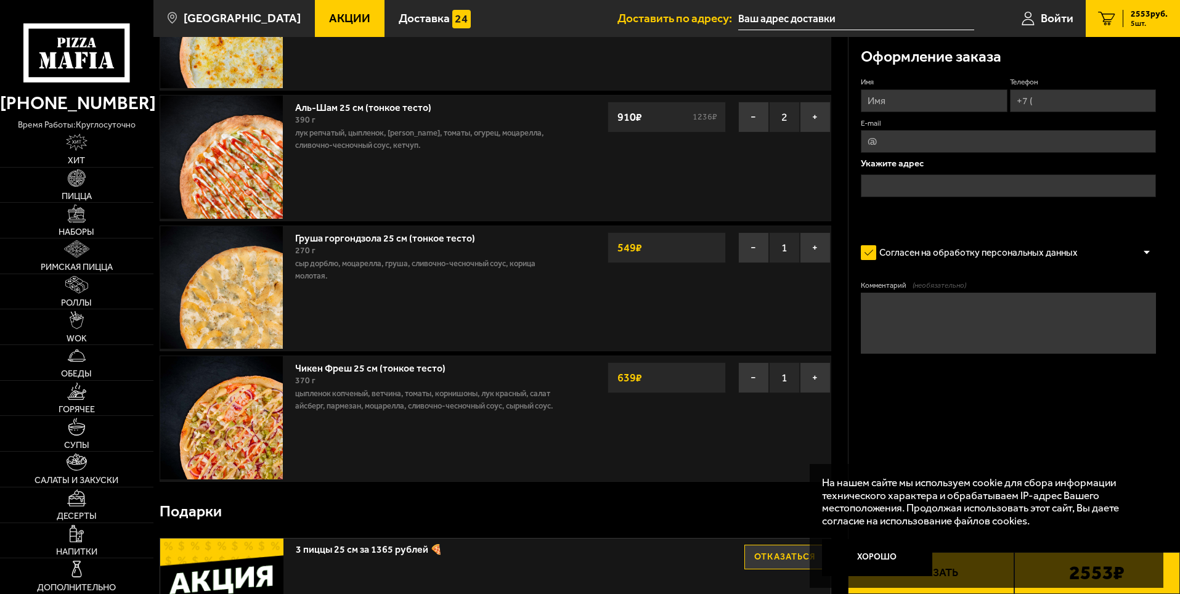
scroll to position [431, 0]
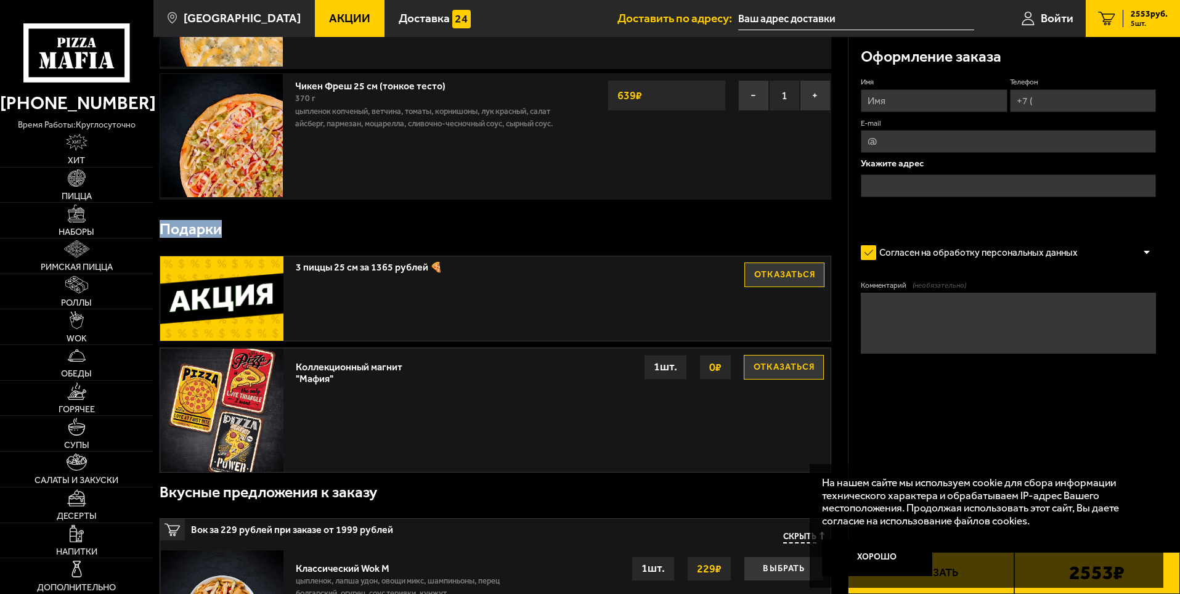
drag, startPoint x: 161, startPoint y: 234, endPoint x: 240, endPoint y: 251, distance: 81.3
click at [236, 242] on div "Подарки" at bounding box center [496, 229] width 672 height 40
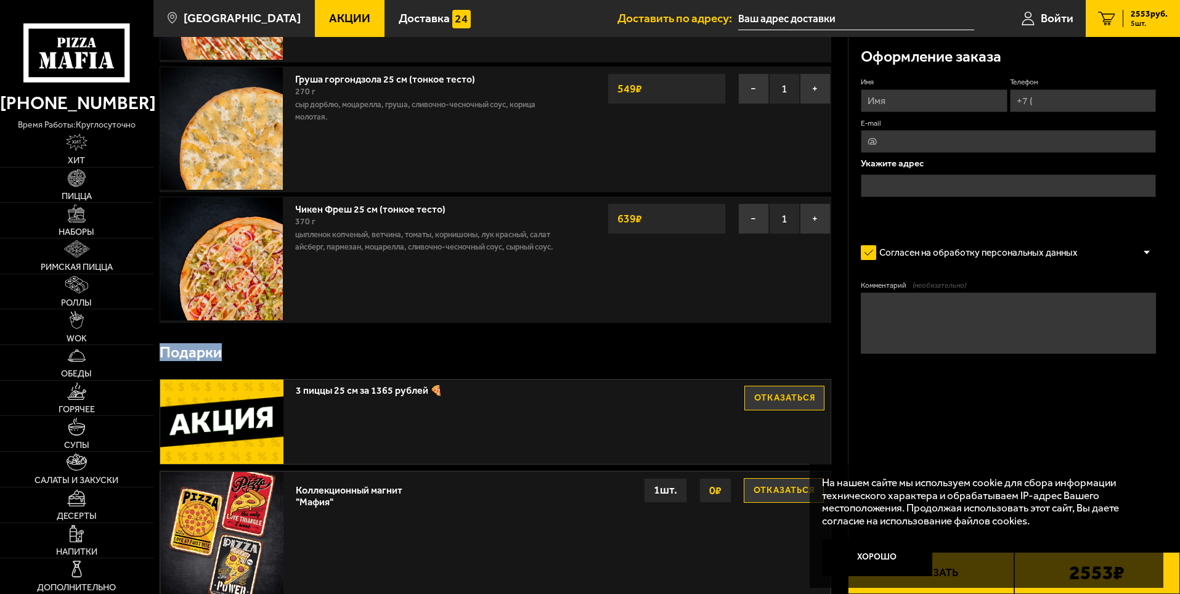
scroll to position [0, 0]
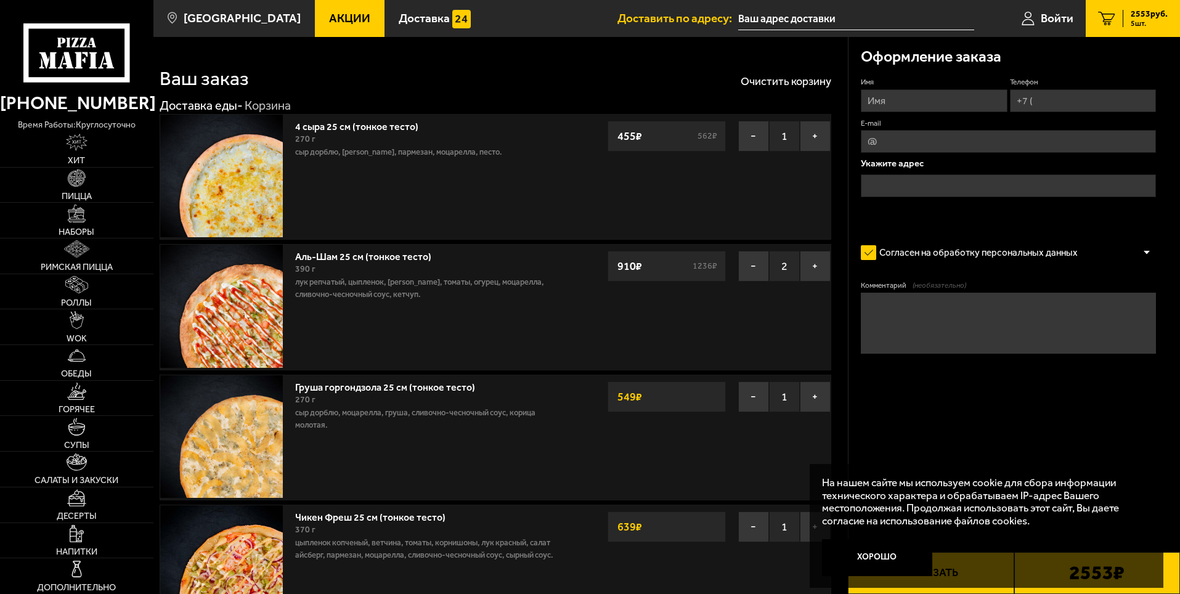
click at [911, 102] on input "Имя" at bounding box center [934, 100] width 146 height 23
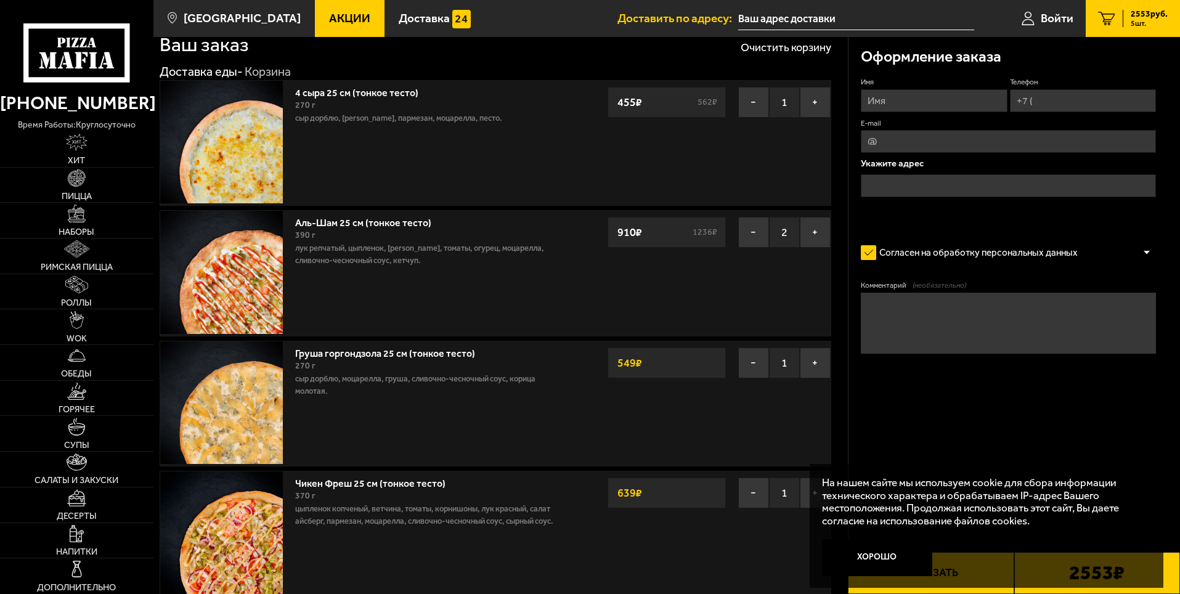
scroll to position [62, 0]
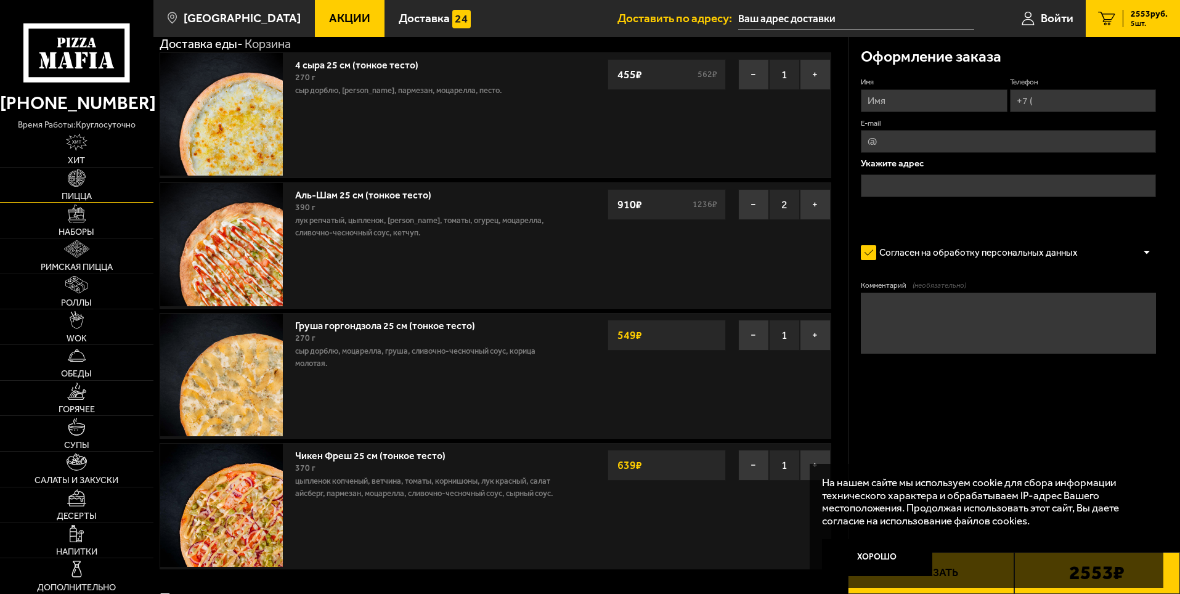
click at [77, 187] on img at bounding box center [76, 177] width 17 height 17
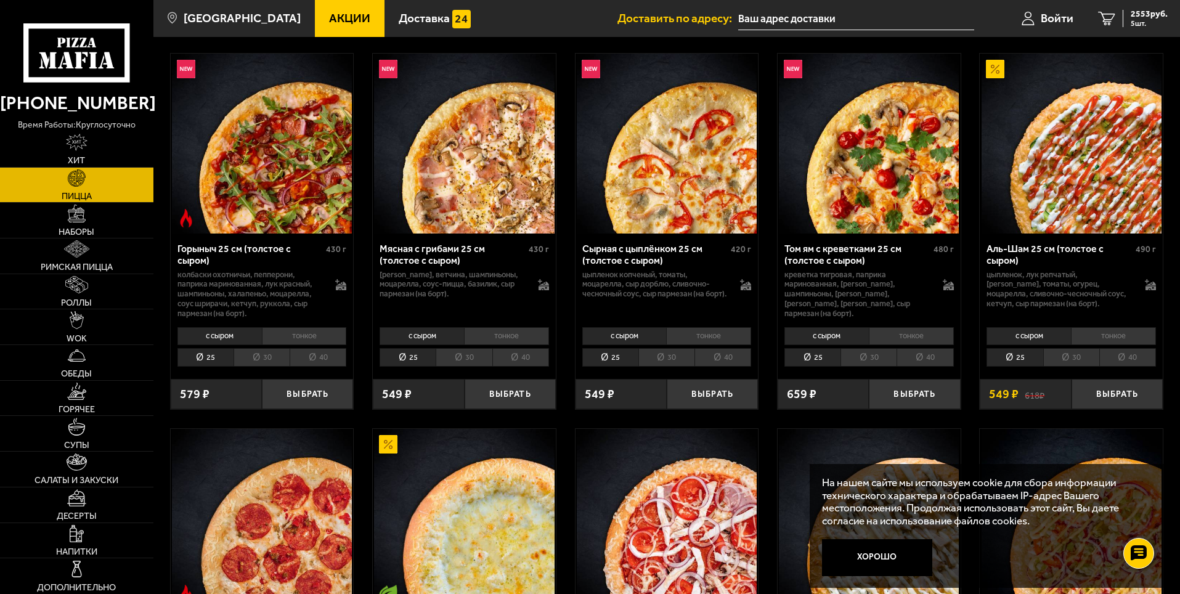
scroll to position [493, 0]
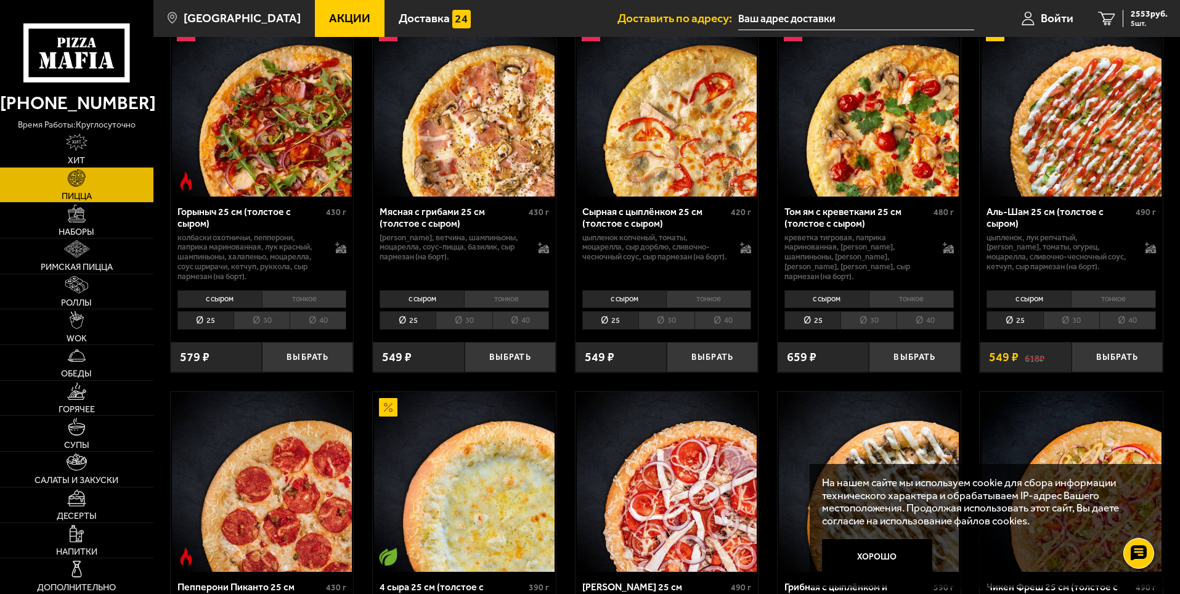
click at [1066, 320] on li "30" at bounding box center [1071, 320] width 56 height 19
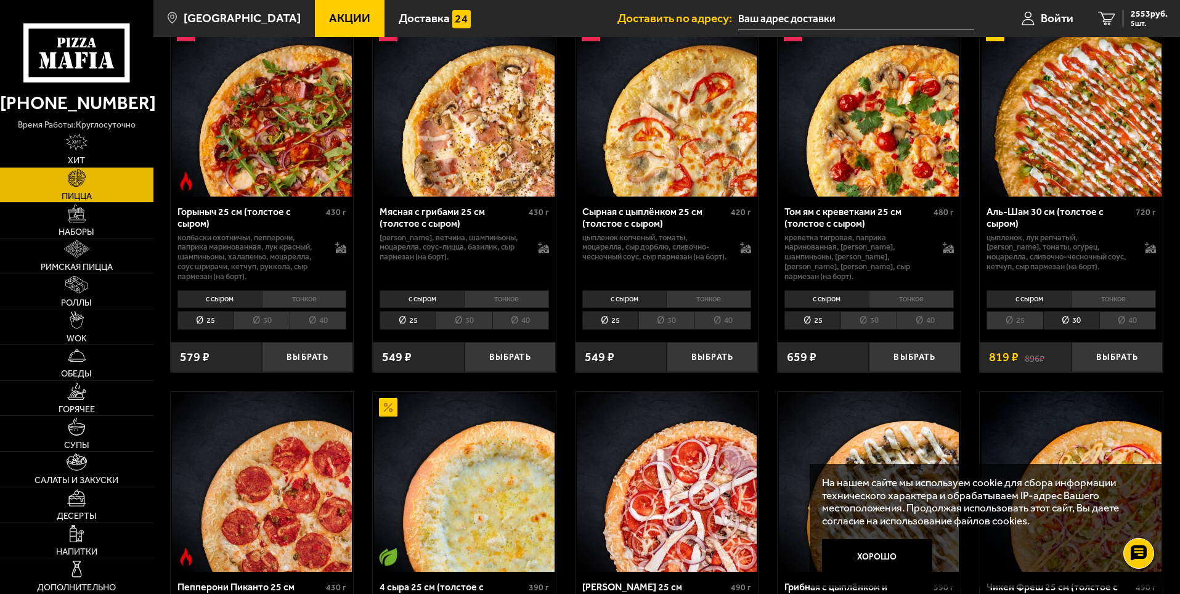
click at [1121, 298] on li "тонкое" at bounding box center [1113, 298] width 85 height 17
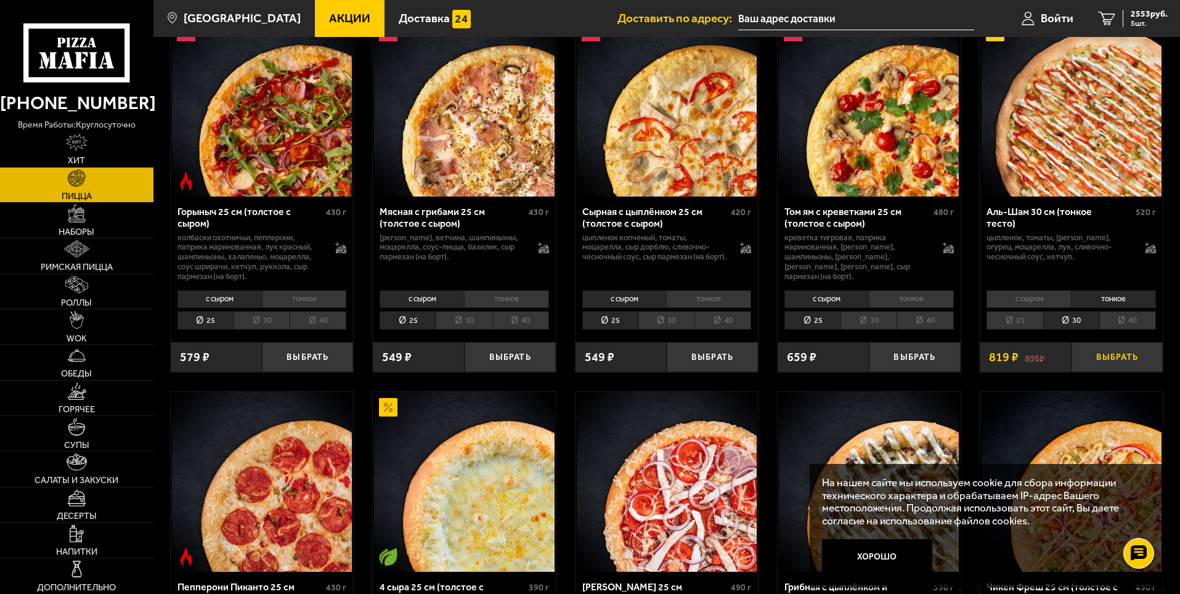
click at [1111, 347] on button "Выбрать" at bounding box center [1116, 357] width 91 height 30
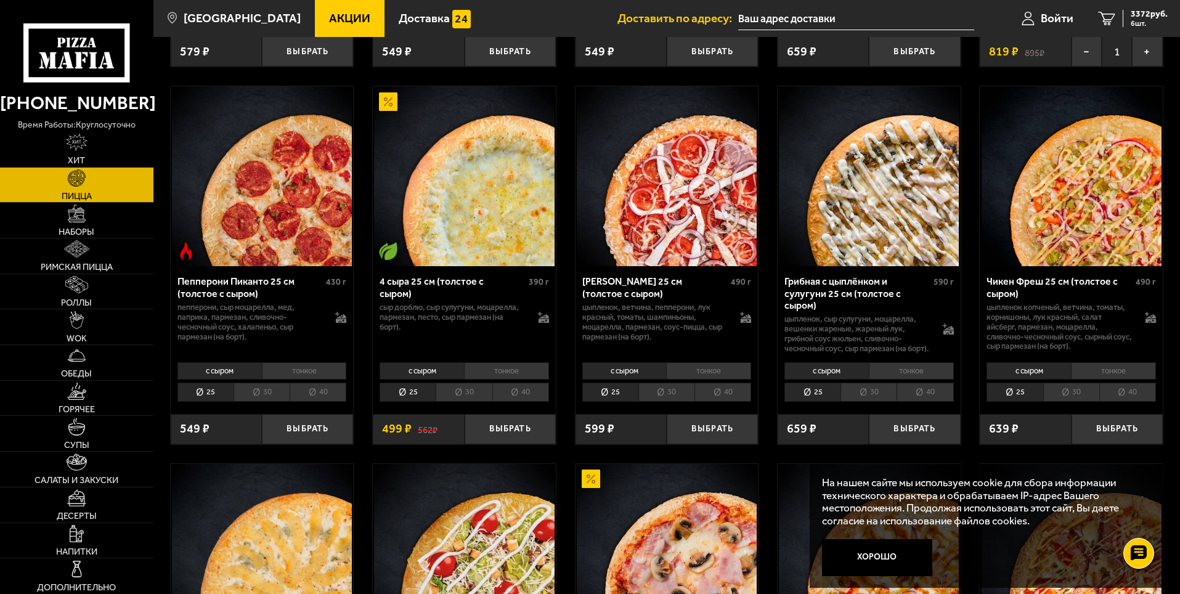
scroll to position [801, 0]
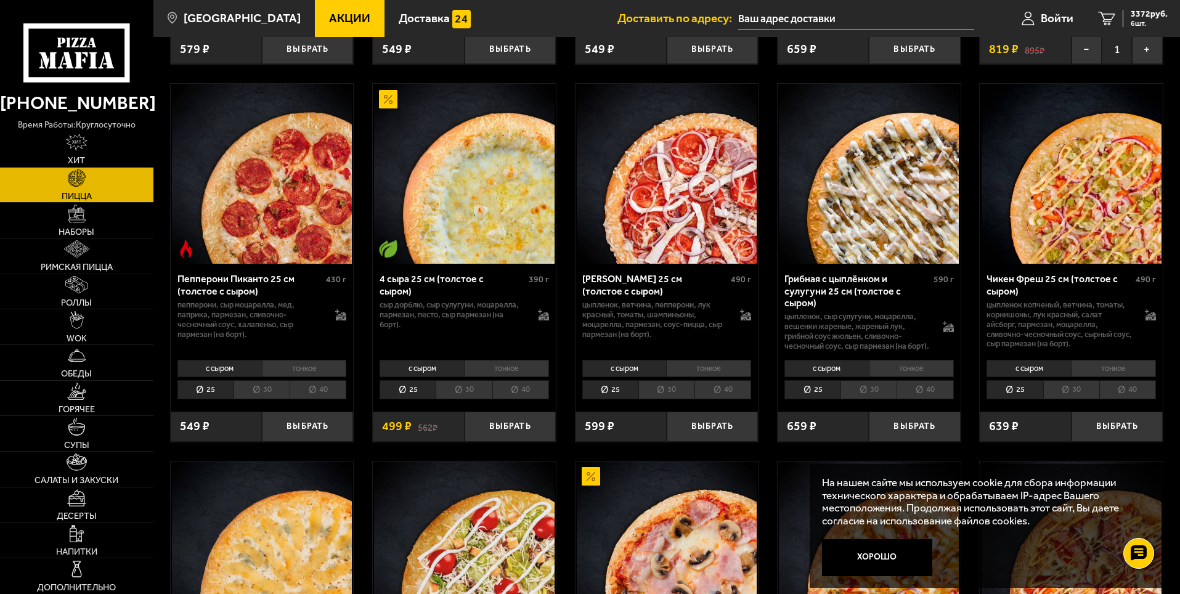
click at [518, 377] on li "тонкое" at bounding box center [506, 368] width 85 height 17
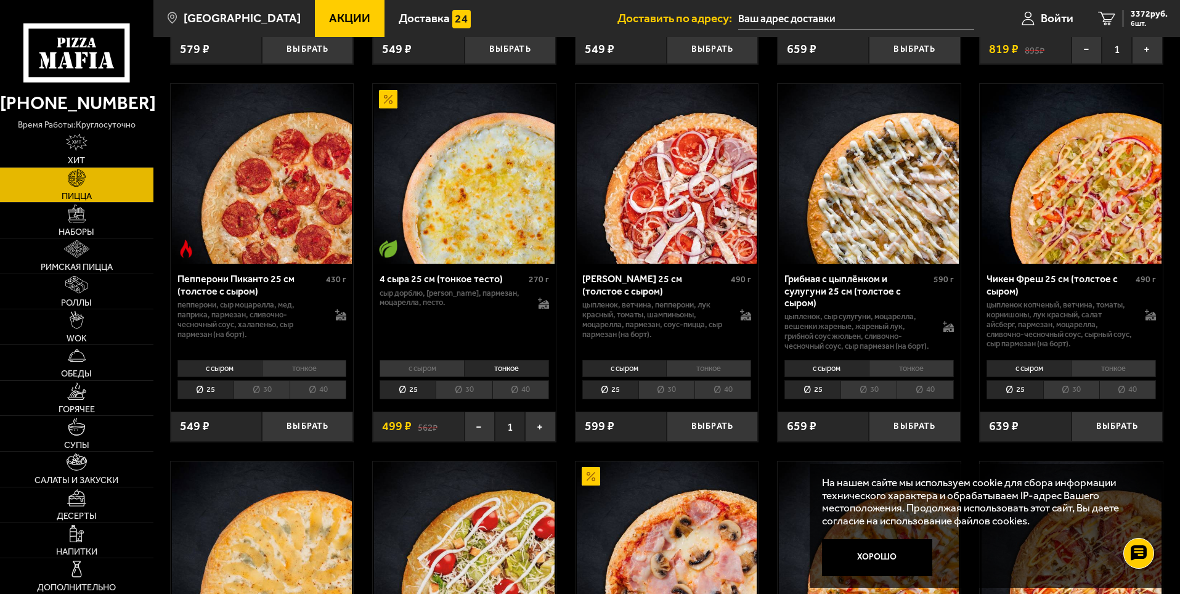
click at [465, 399] on li "30" at bounding box center [464, 389] width 56 height 19
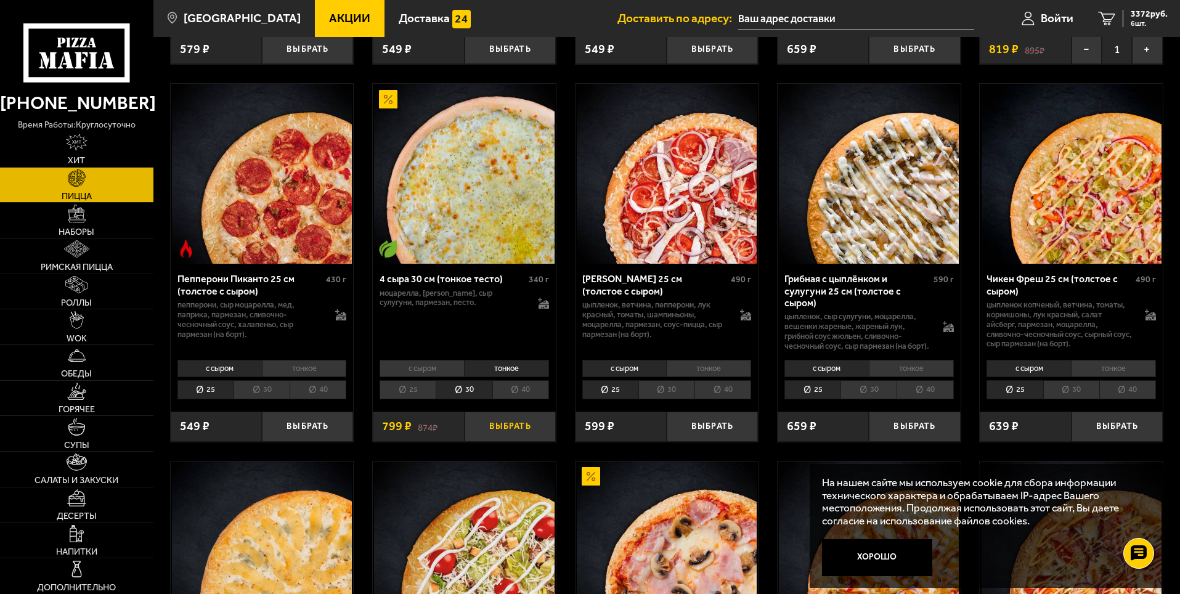
click at [522, 436] on button "Выбрать" at bounding box center [510, 427] width 91 height 30
click at [1078, 399] on li "30" at bounding box center [1071, 389] width 56 height 19
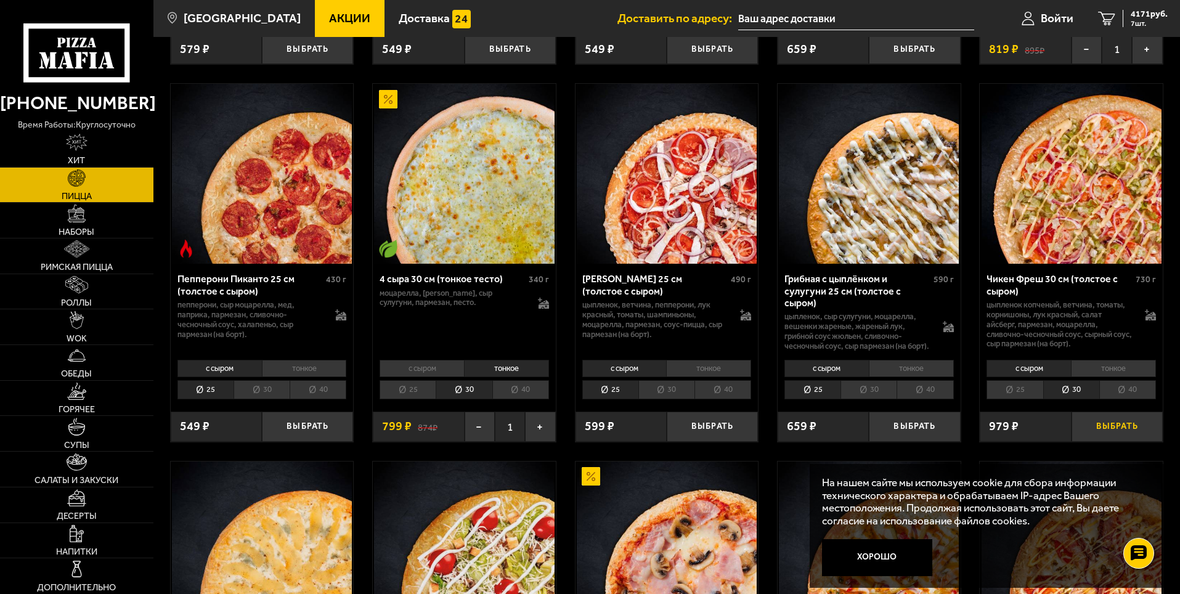
click at [1113, 437] on button "Выбрать" at bounding box center [1116, 427] width 91 height 30
click at [1087, 441] on button "−" at bounding box center [1086, 427] width 30 height 30
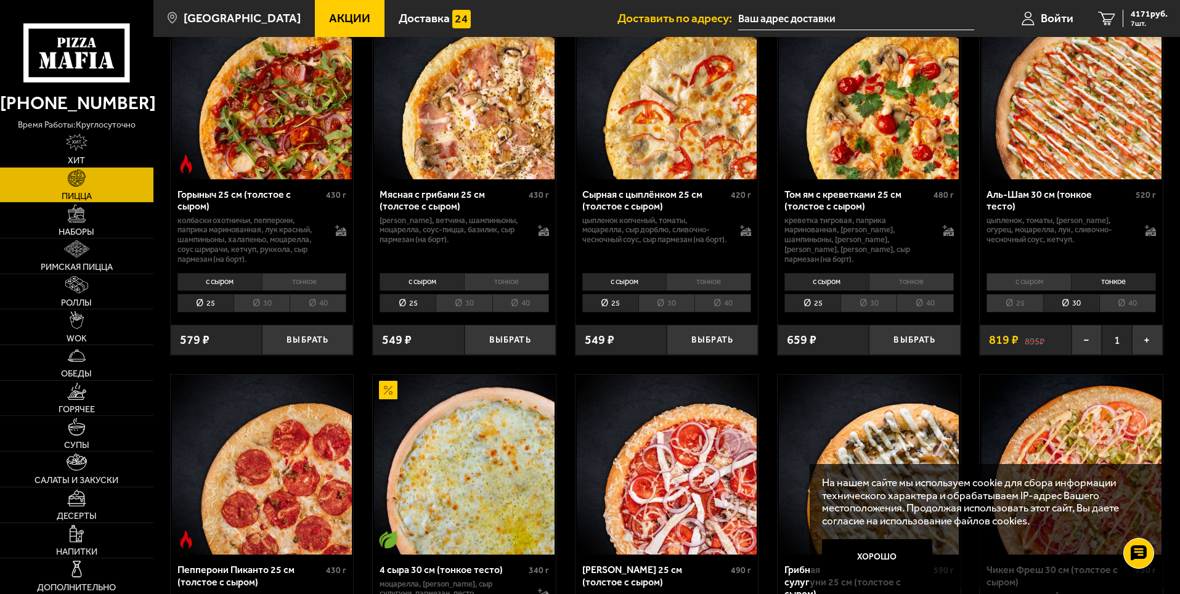
scroll to position [493, 0]
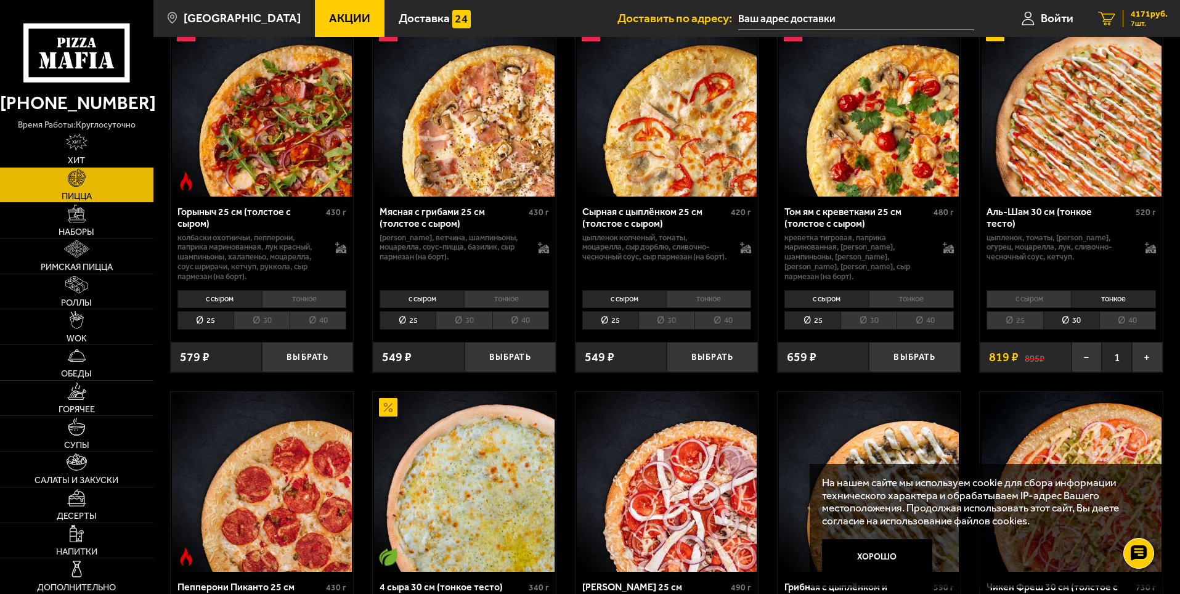
click at [1137, 16] on span "4171 руб." at bounding box center [1149, 14] width 37 height 9
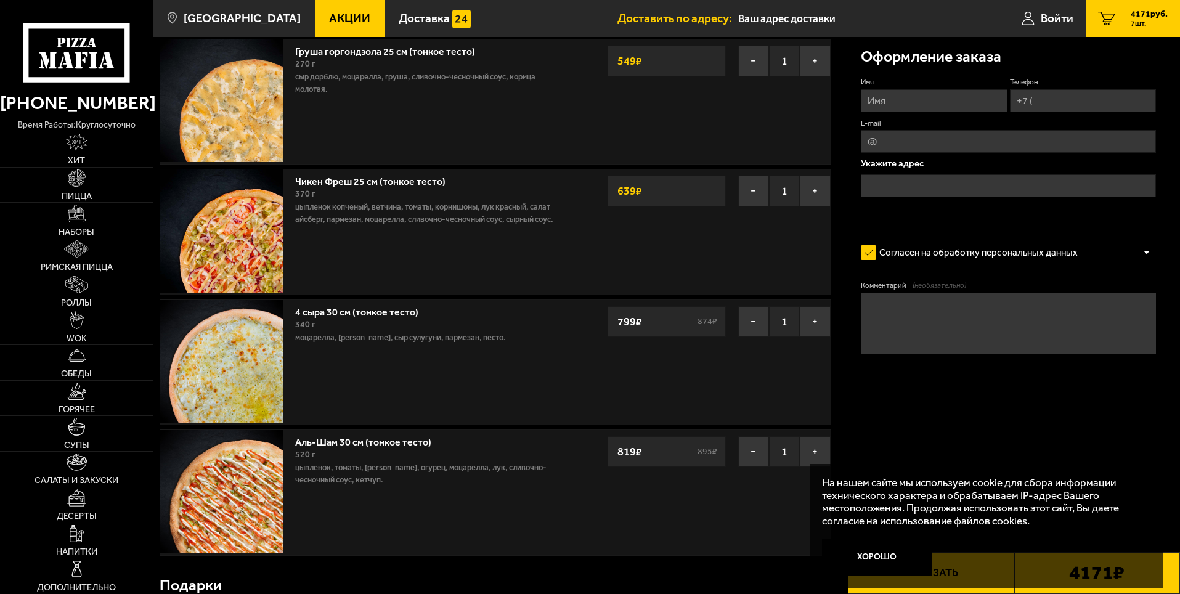
scroll to position [308, 0]
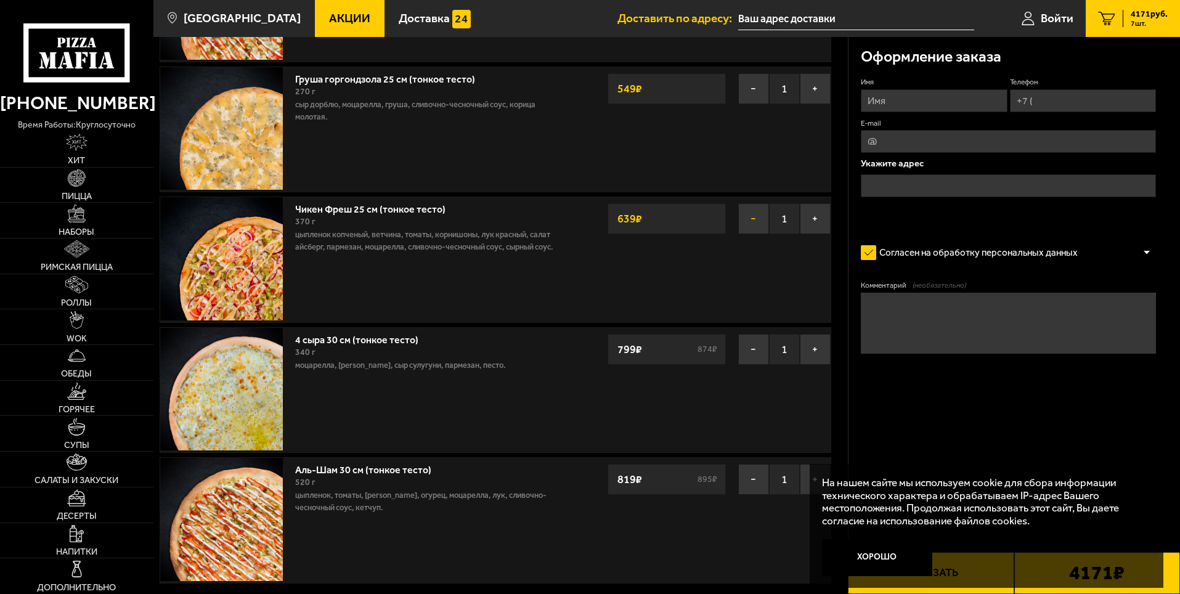
click at [753, 217] on button "−" at bounding box center [753, 218] width 31 height 31
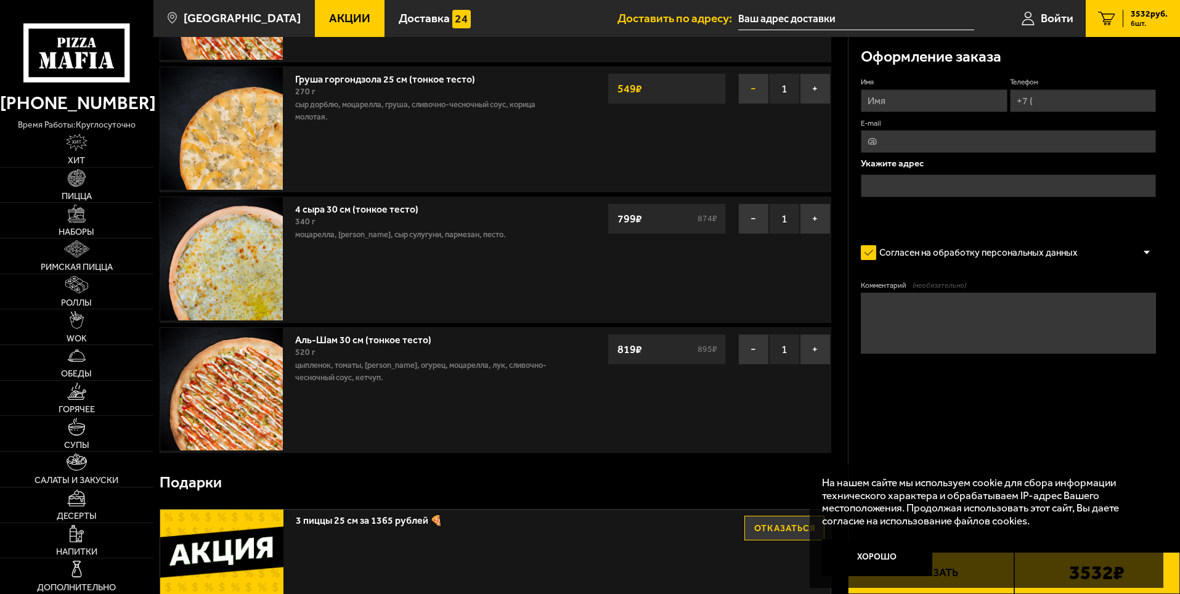
click at [756, 92] on button "−" at bounding box center [753, 88] width 31 height 31
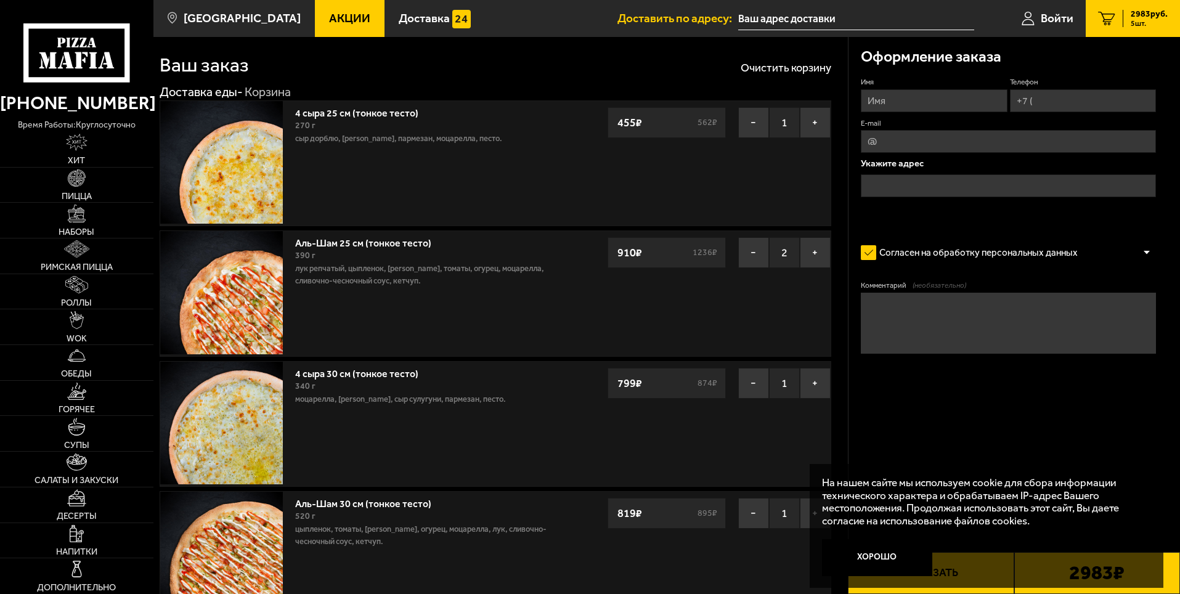
scroll to position [0, 0]
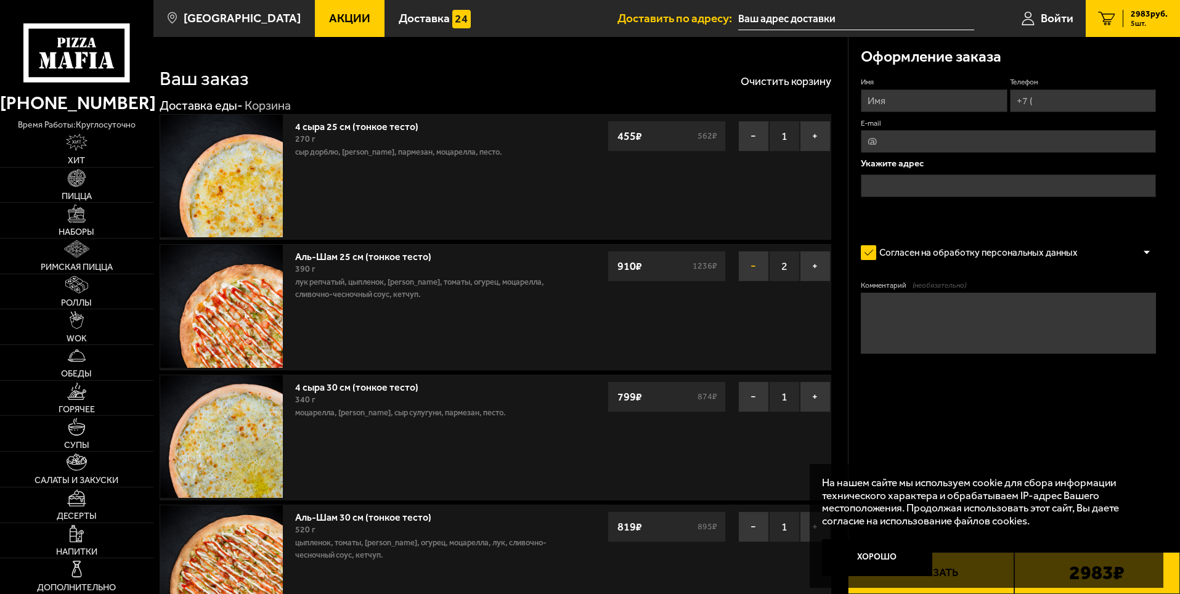
click at [752, 262] on button "−" at bounding box center [753, 266] width 31 height 31
click at [758, 269] on button "−" at bounding box center [753, 266] width 31 height 31
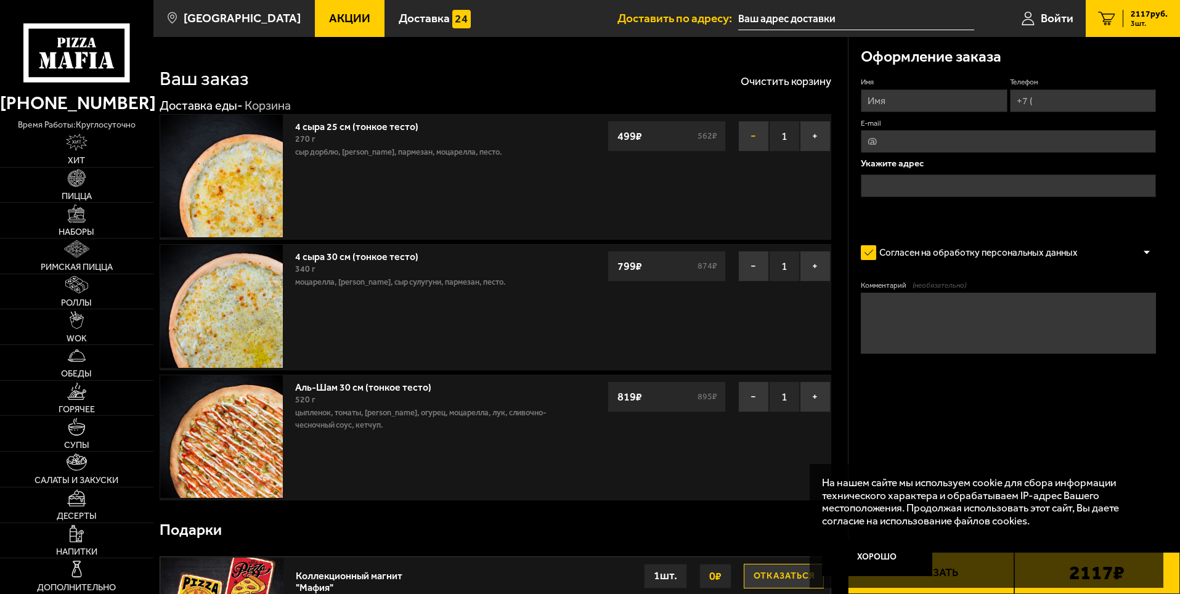
click at [755, 139] on button "−" at bounding box center [753, 136] width 31 height 31
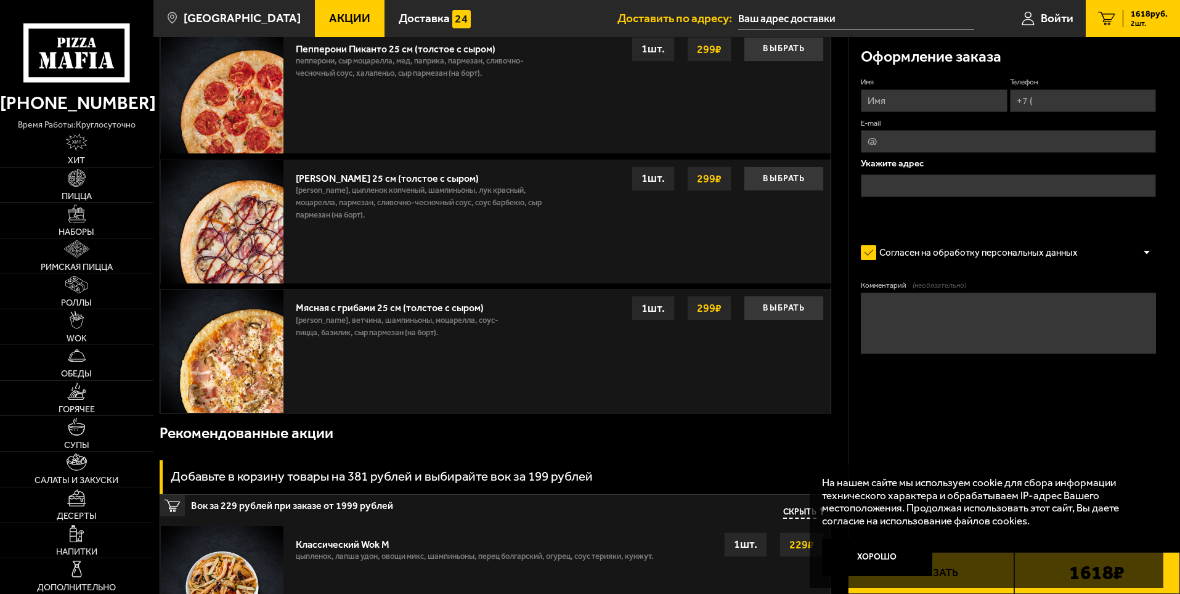
scroll to position [431, 0]
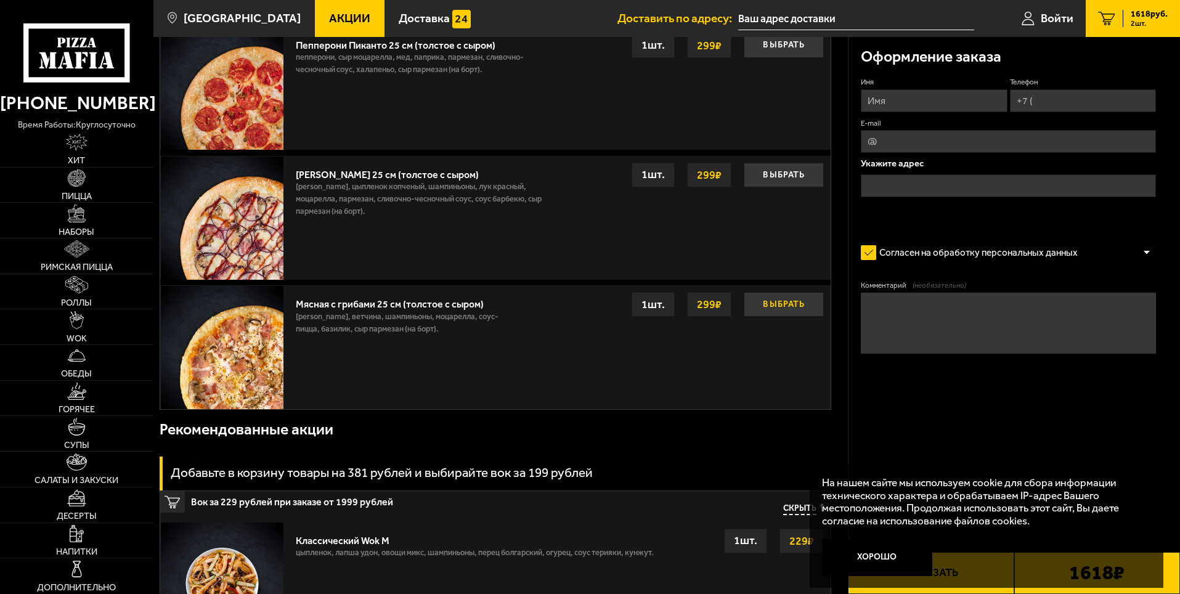
click at [792, 303] on button "Выбрать" at bounding box center [784, 304] width 80 height 25
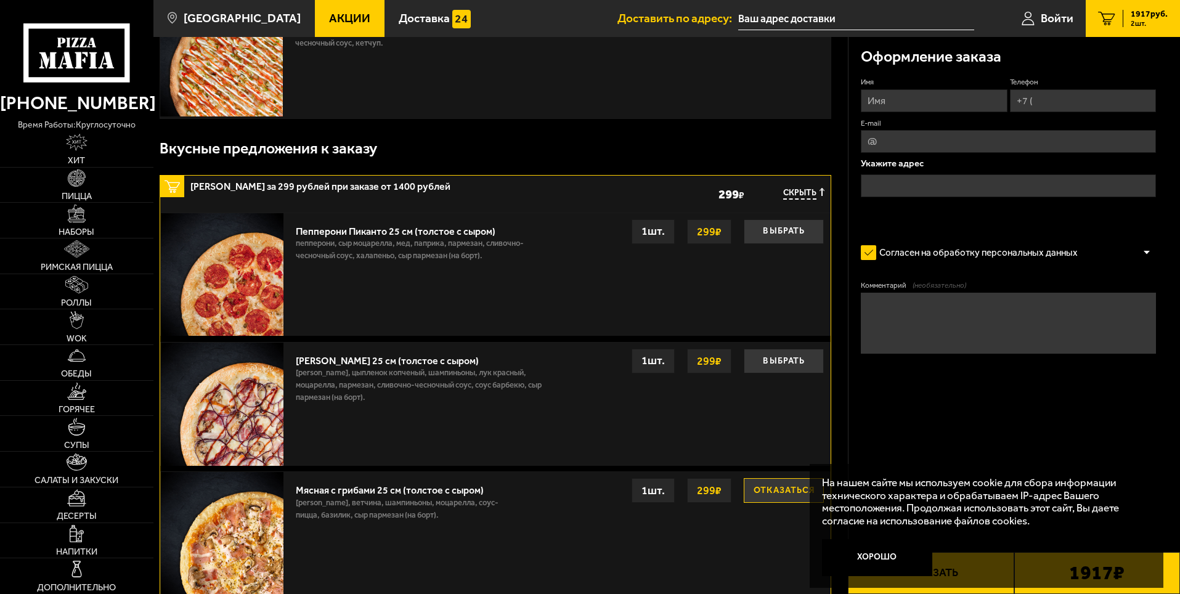
scroll to position [246, 0]
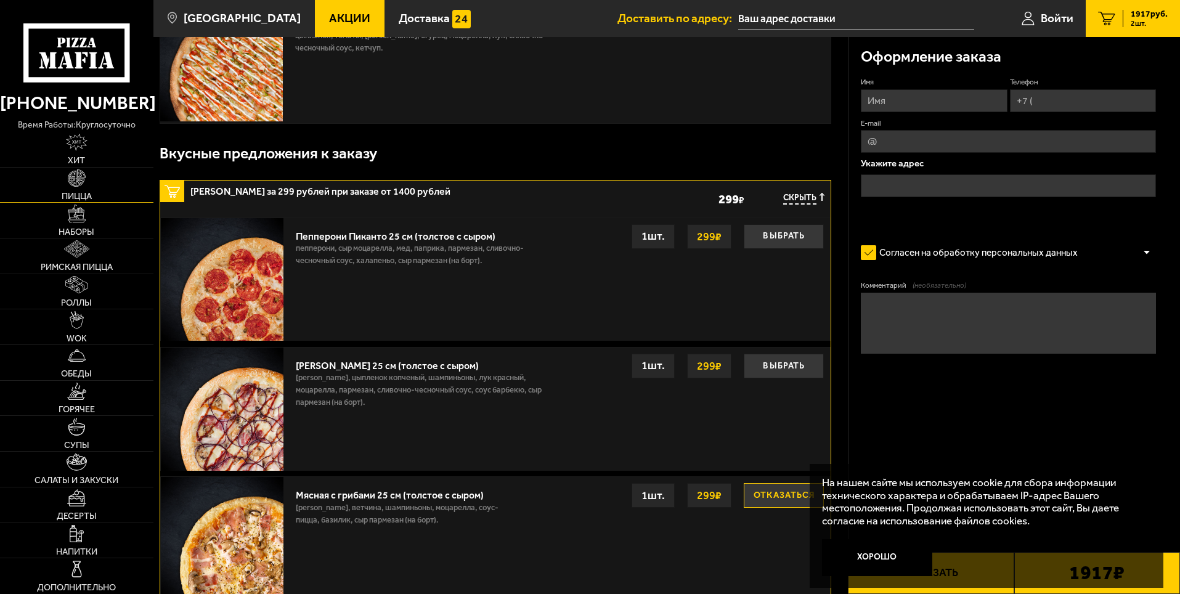
click at [74, 183] on img at bounding box center [76, 177] width 17 height 17
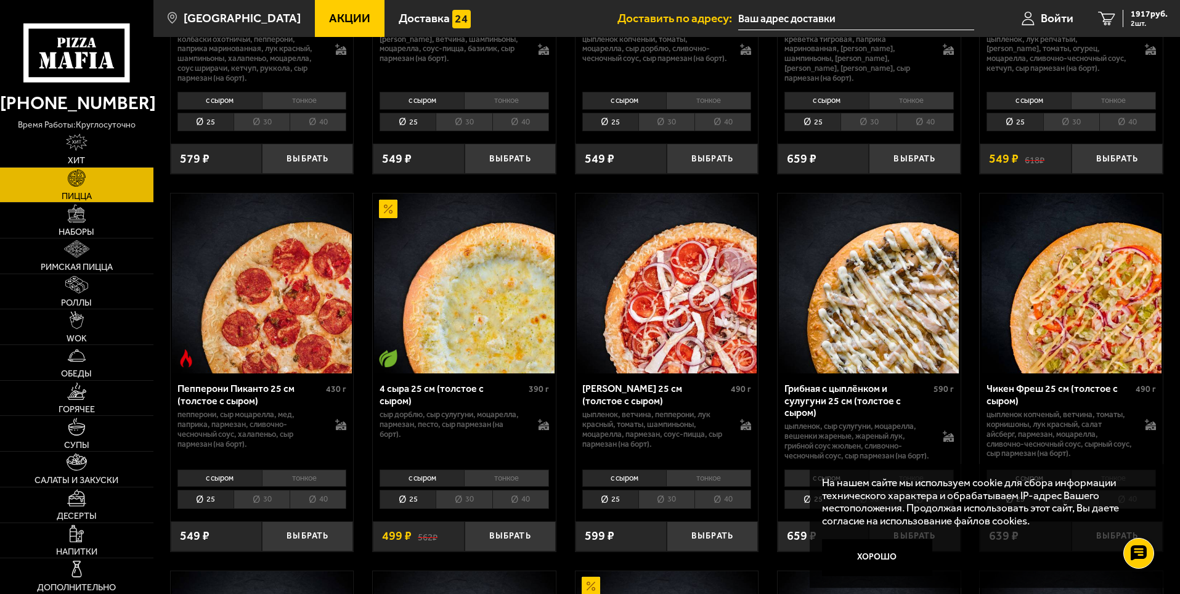
scroll to position [801, 0]
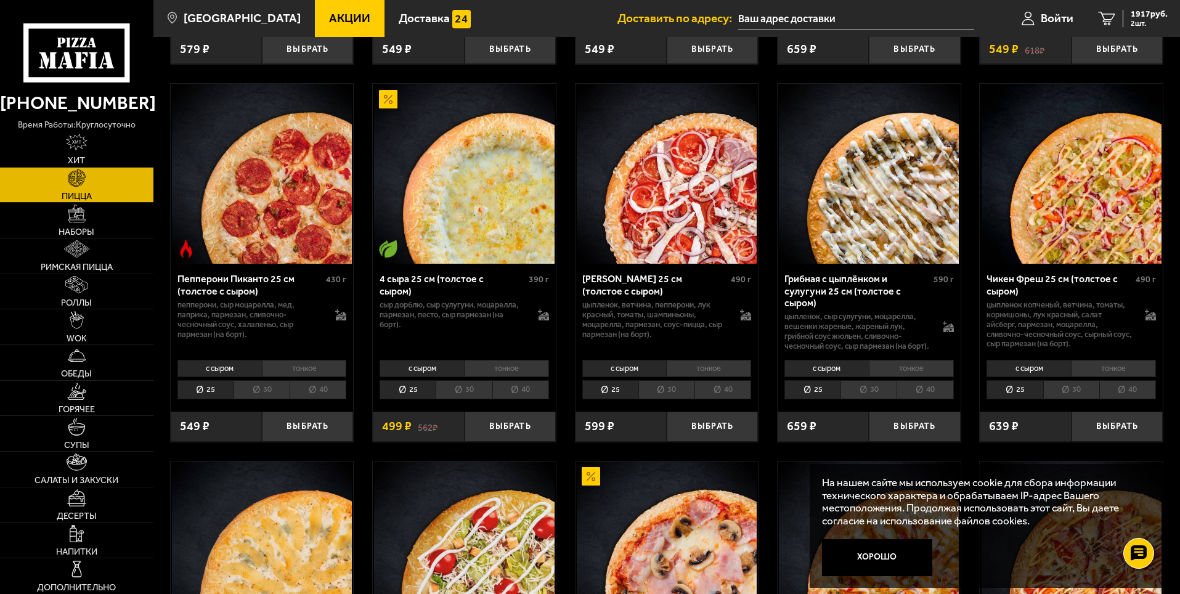
click at [1110, 377] on li "тонкое" at bounding box center [1113, 368] width 85 height 17
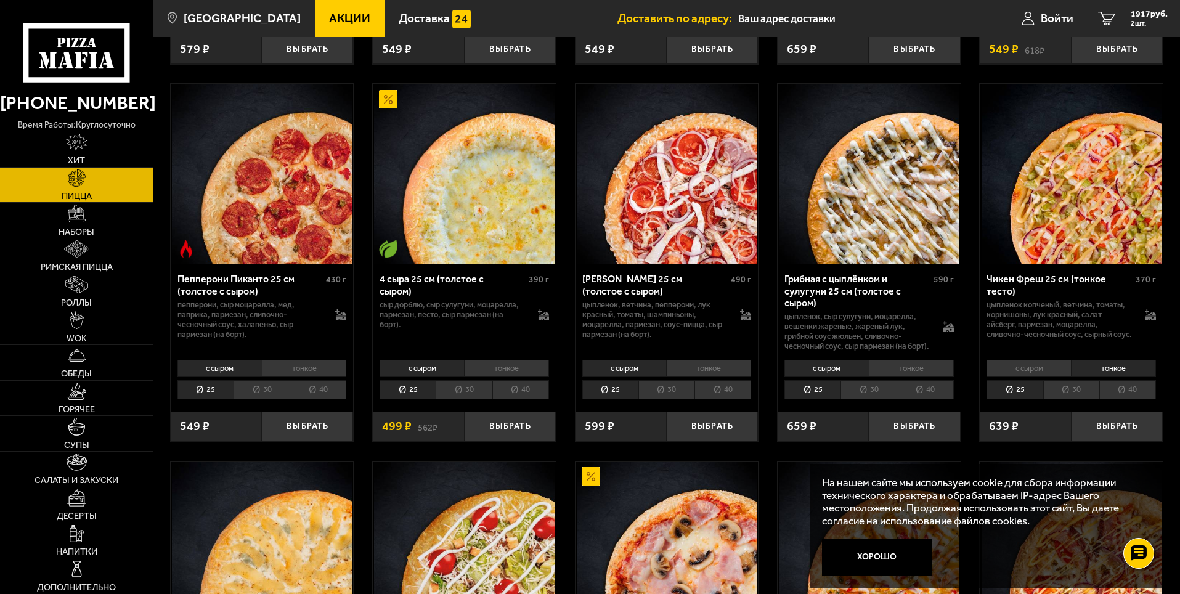
click at [1081, 399] on li "30" at bounding box center [1071, 389] width 56 height 19
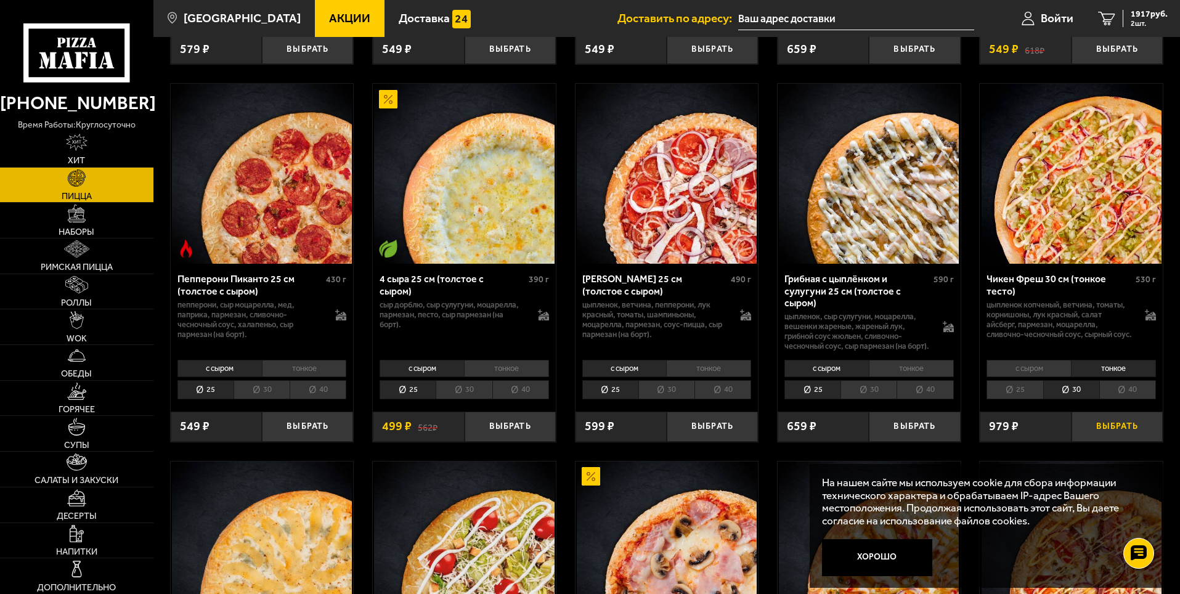
click at [1121, 442] on button "Выбрать" at bounding box center [1116, 427] width 91 height 30
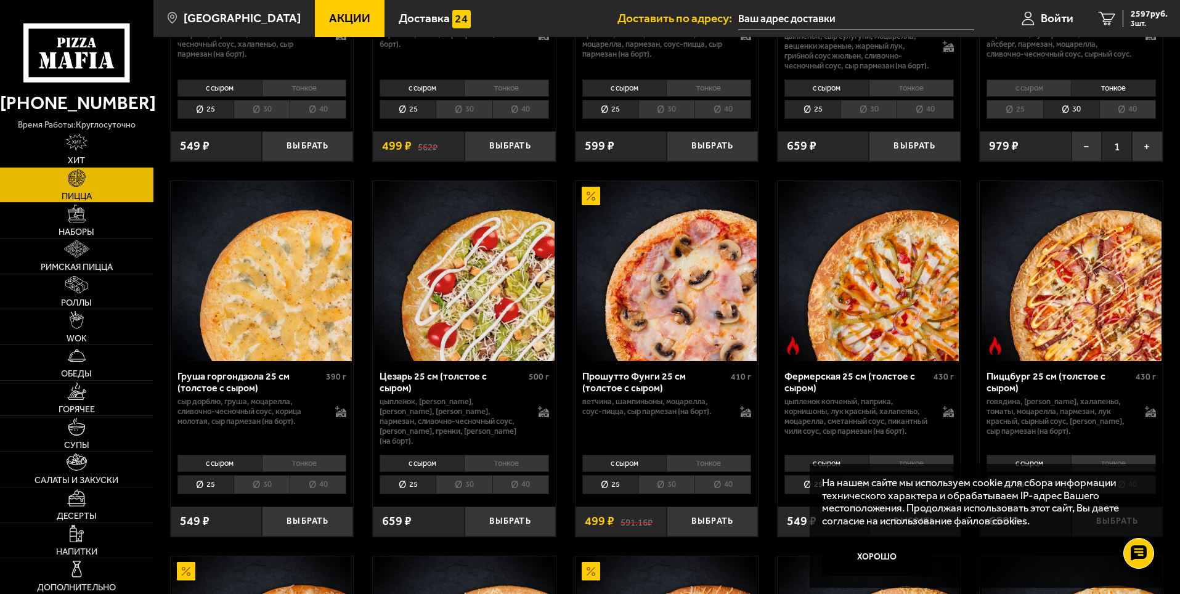
scroll to position [1109, 0]
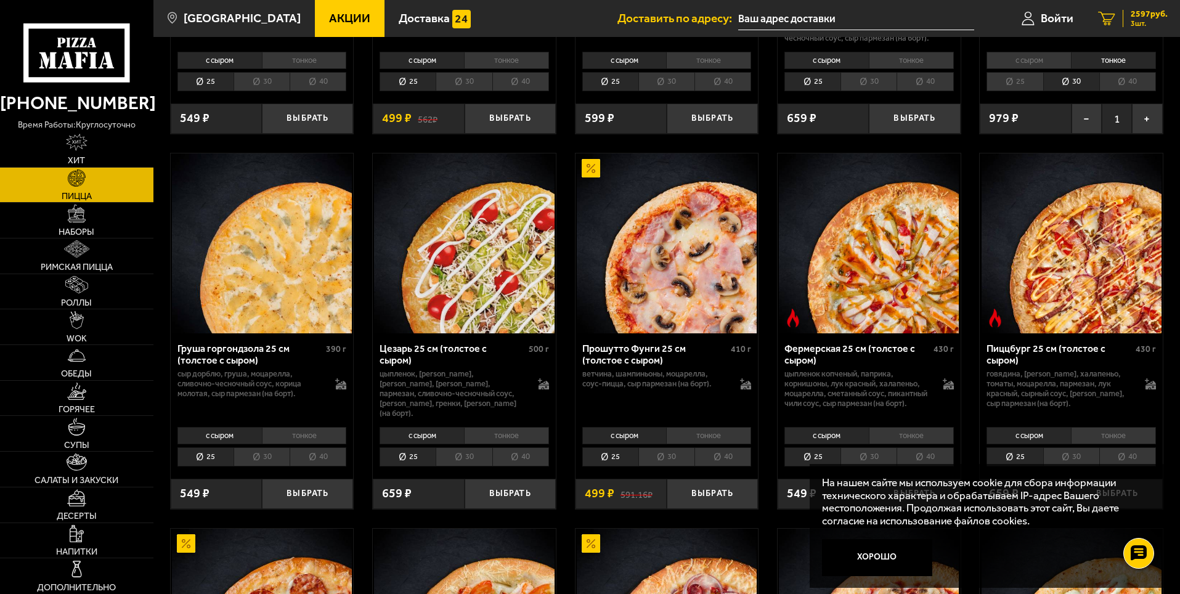
click at [1142, 15] on span "2597 руб." at bounding box center [1149, 14] width 37 height 9
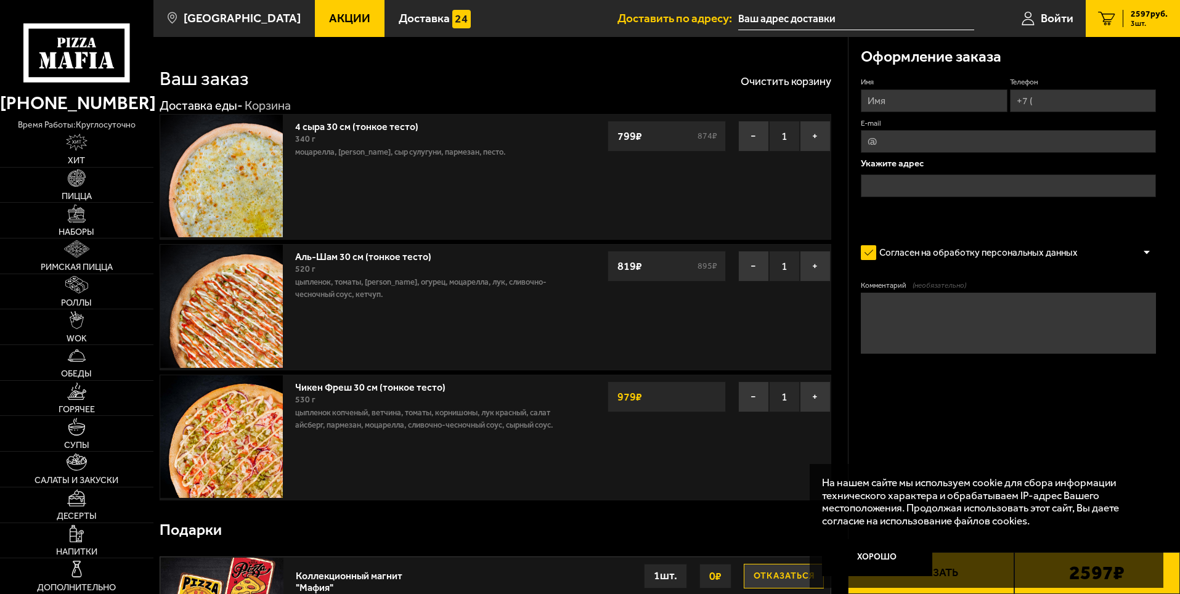
click at [329, 19] on span "Акции" at bounding box center [349, 18] width 41 height 12
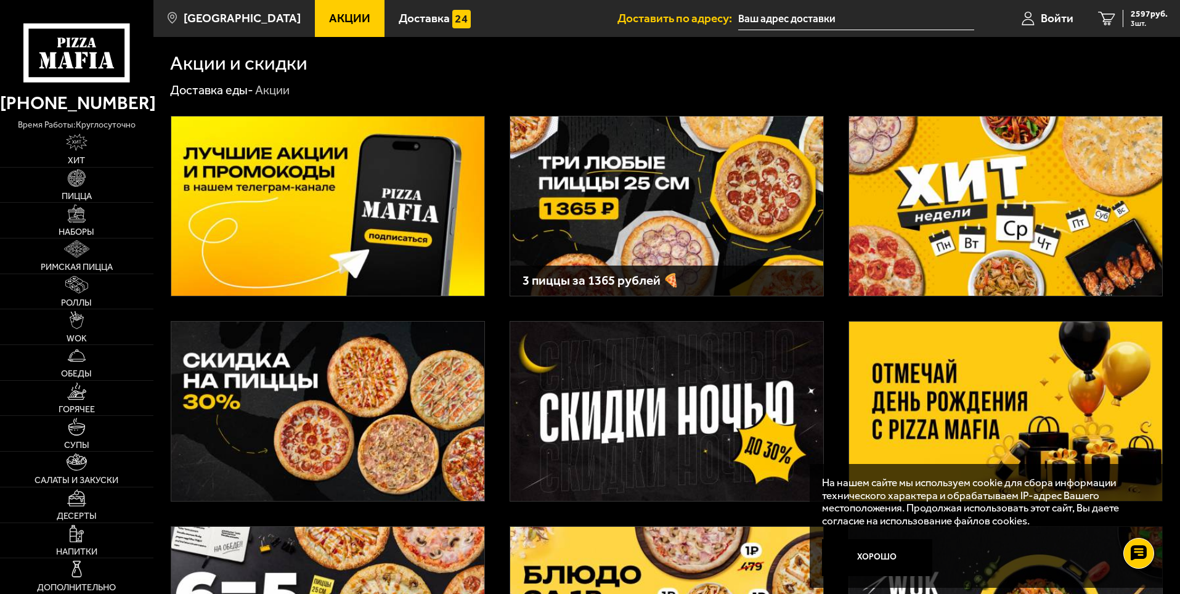
click at [333, 390] on img at bounding box center [327, 411] width 313 height 179
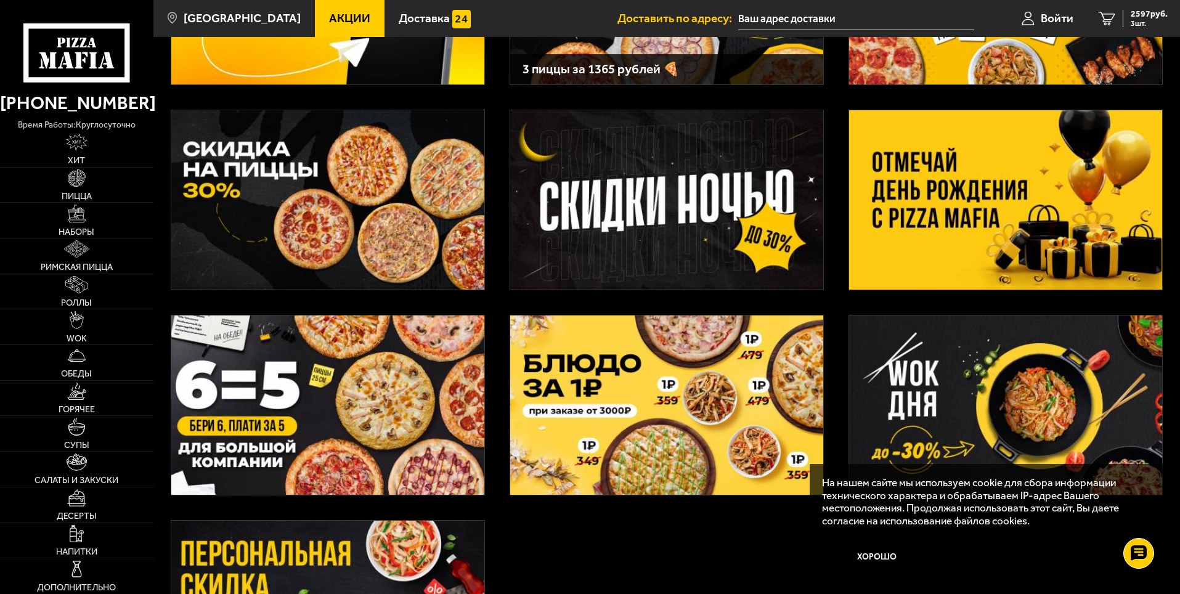
scroll to position [246, 0]
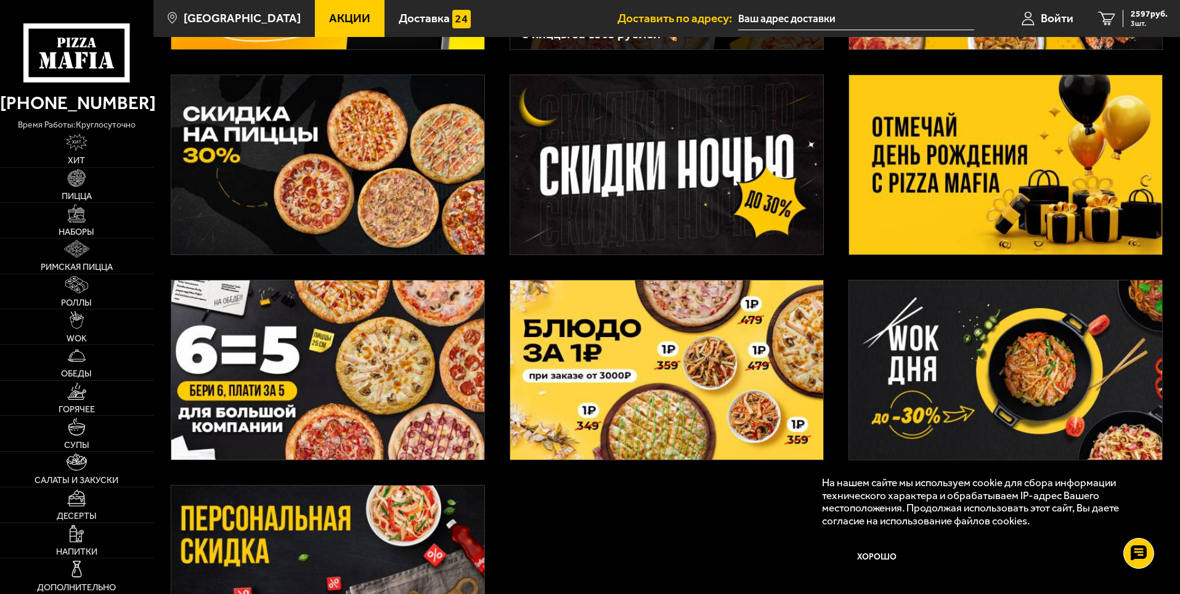
click at [946, 158] on img at bounding box center [1005, 164] width 313 height 179
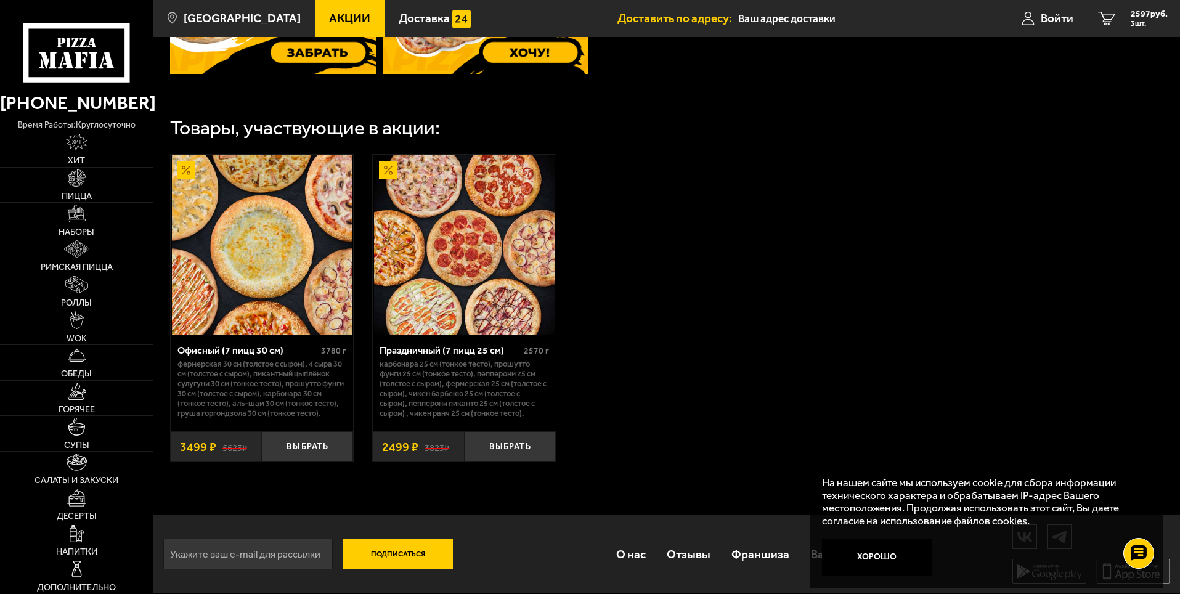
scroll to position [646, 0]
click at [295, 442] on button "Выбрать" at bounding box center [307, 446] width 91 height 30
click at [1137, 20] on span "4 шт." at bounding box center [1149, 23] width 37 height 7
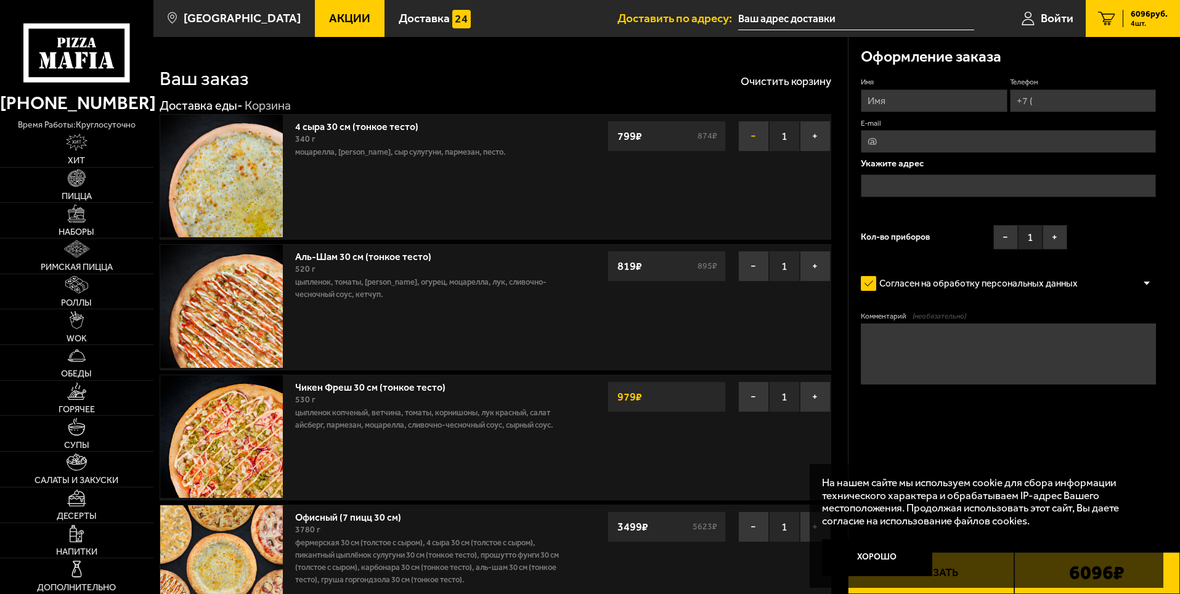
click at [750, 136] on button "−" at bounding box center [753, 136] width 31 height 31
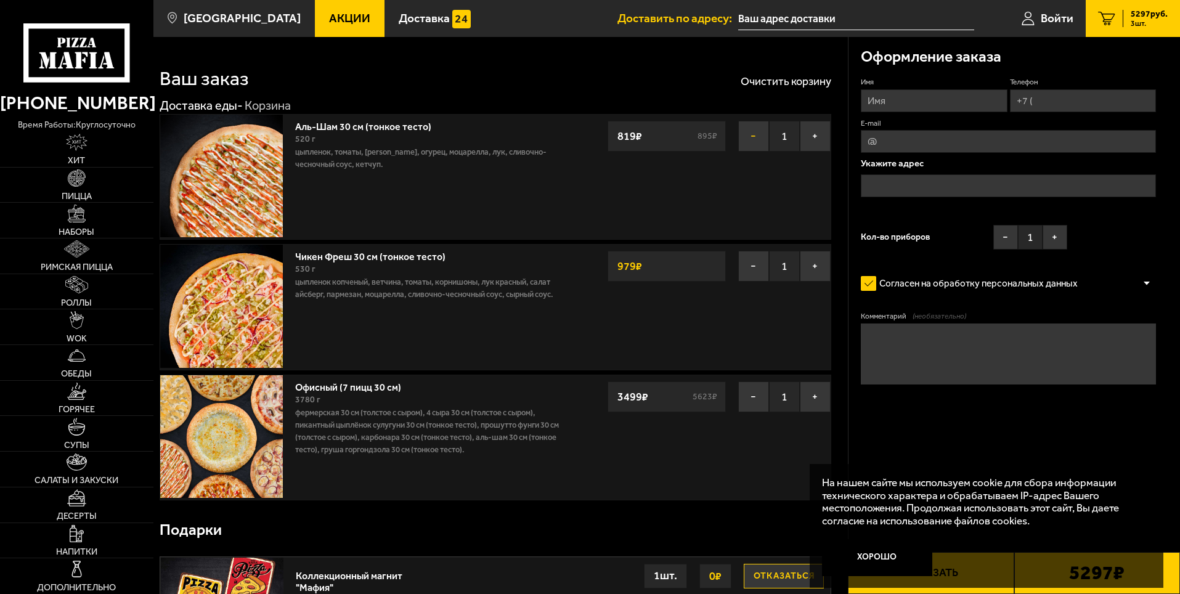
click at [759, 131] on button "−" at bounding box center [753, 136] width 31 height 31
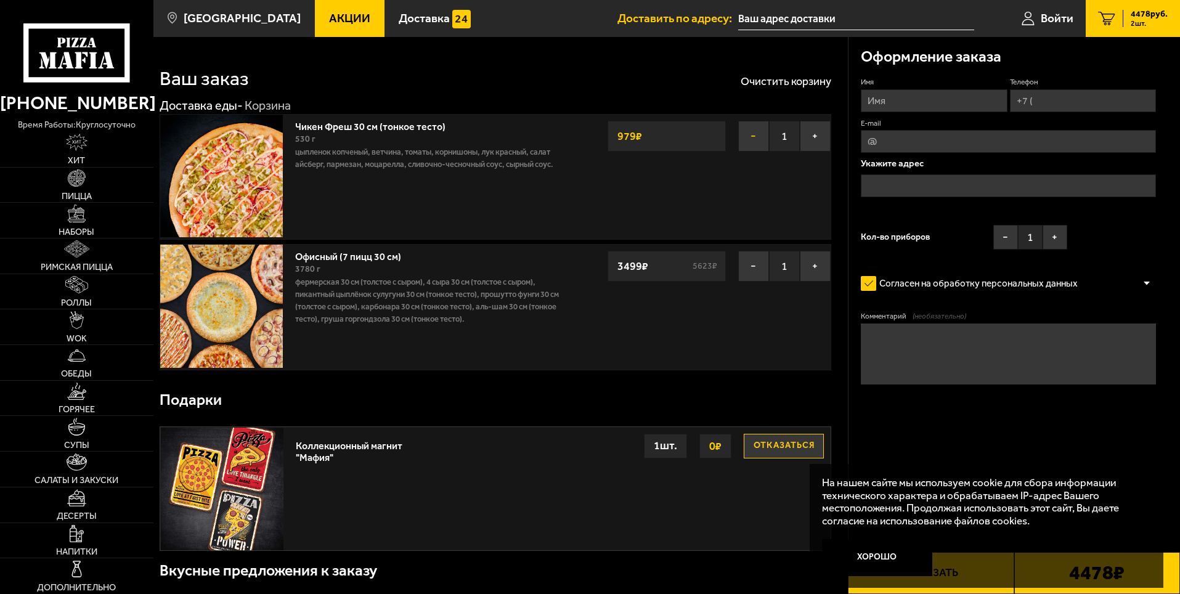
click at [757, 131] on button "−" at bounding box center [753, 136] width 31 height 31
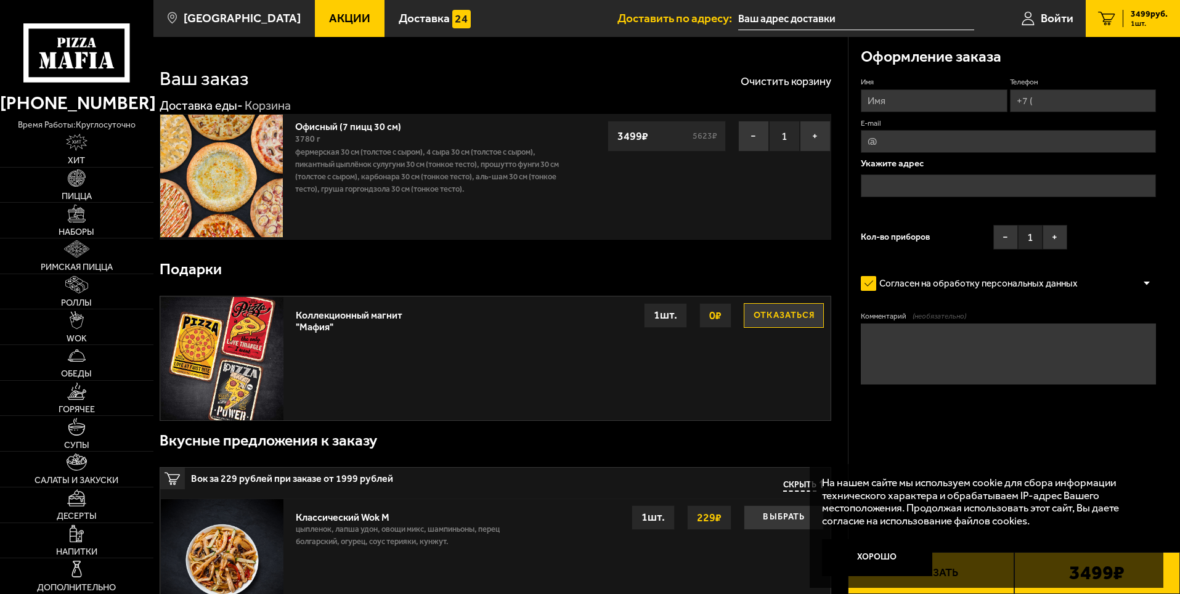
click at [329, 18] on span "Акции" at bounding box center [349, 18] width 41 height 12
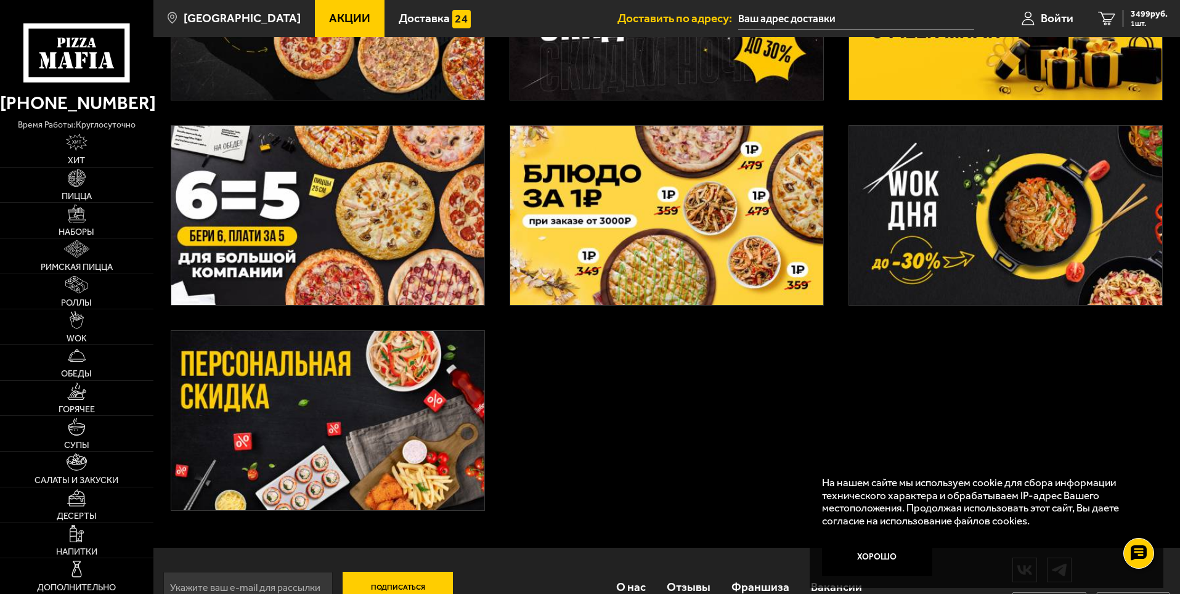
scroll to position [431, 0]
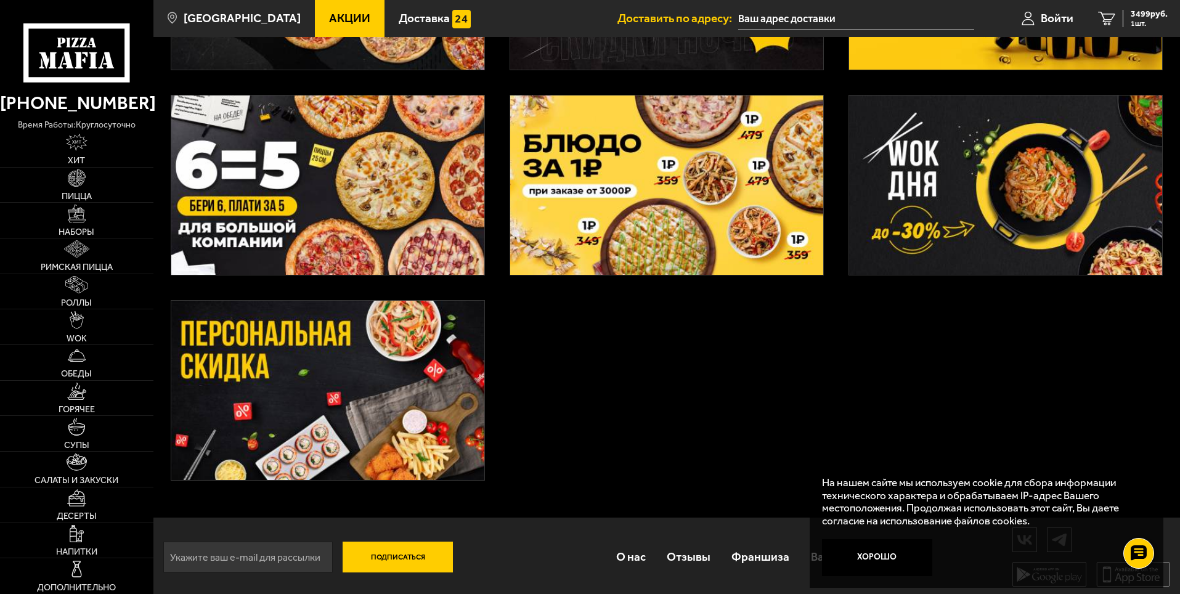
click at [267, 347] on img at bounding box center [327, 390] width 313 height 179
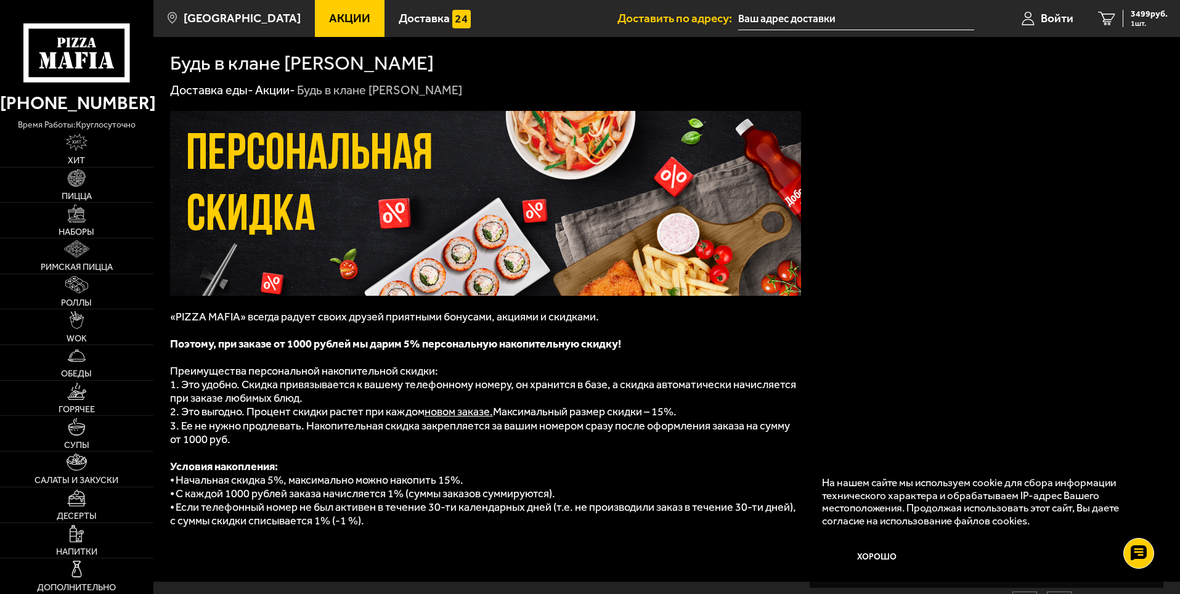
click at [329, 18] on span "Акции" at bounding box center [349, 18] width 41 height 12
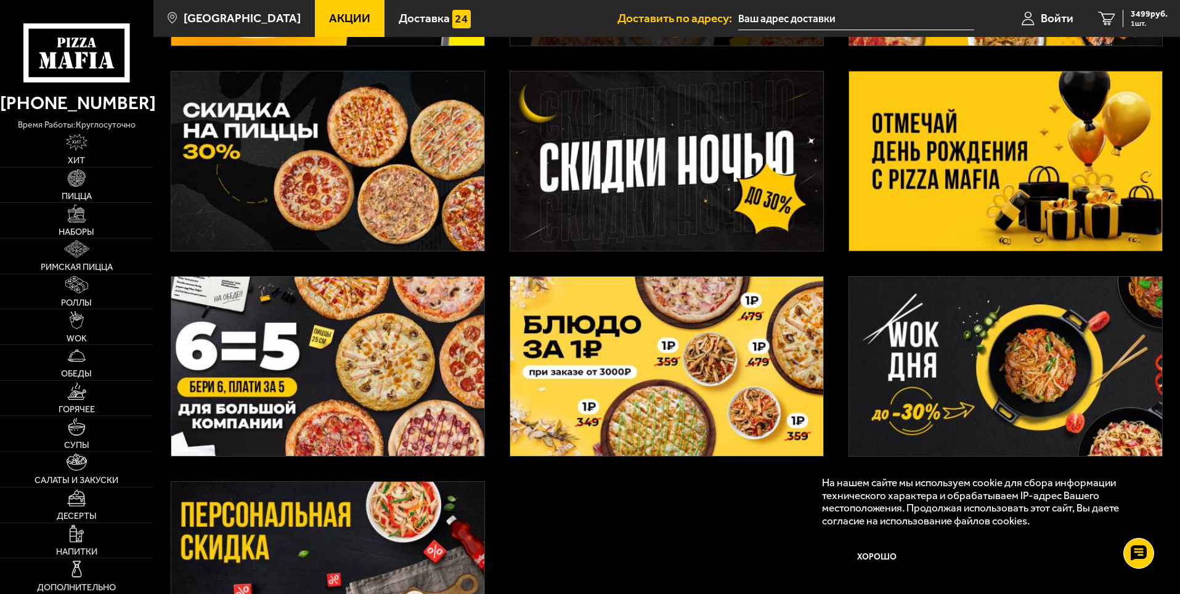
scroll to position [246, 0]
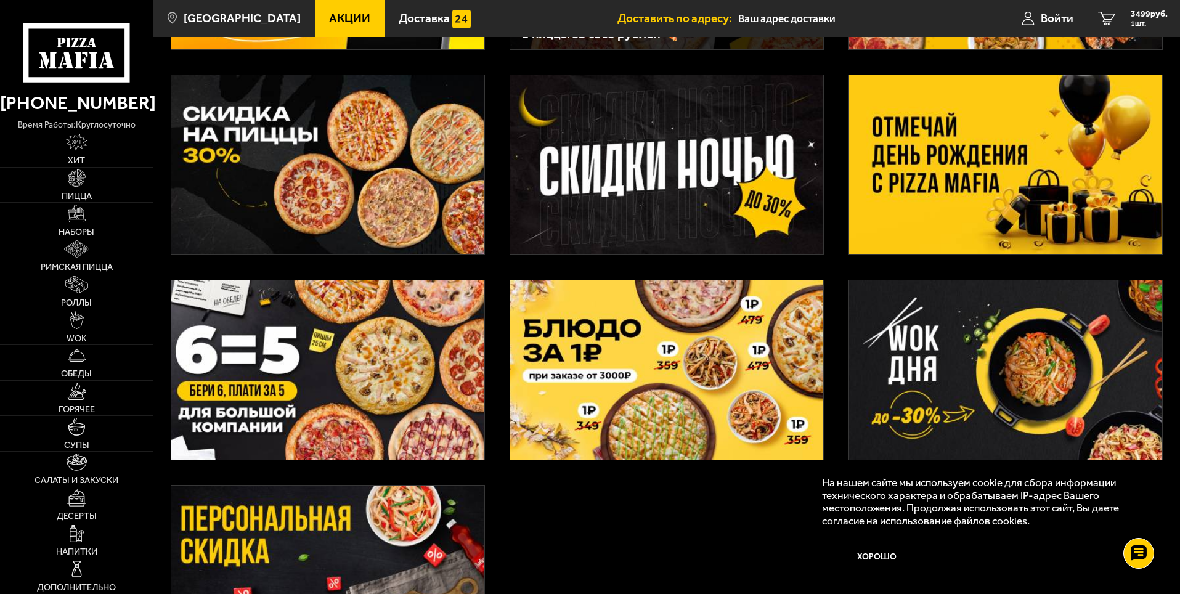
click at [972, 137] on img at bounding box center [1005, 164] width 313 height 179
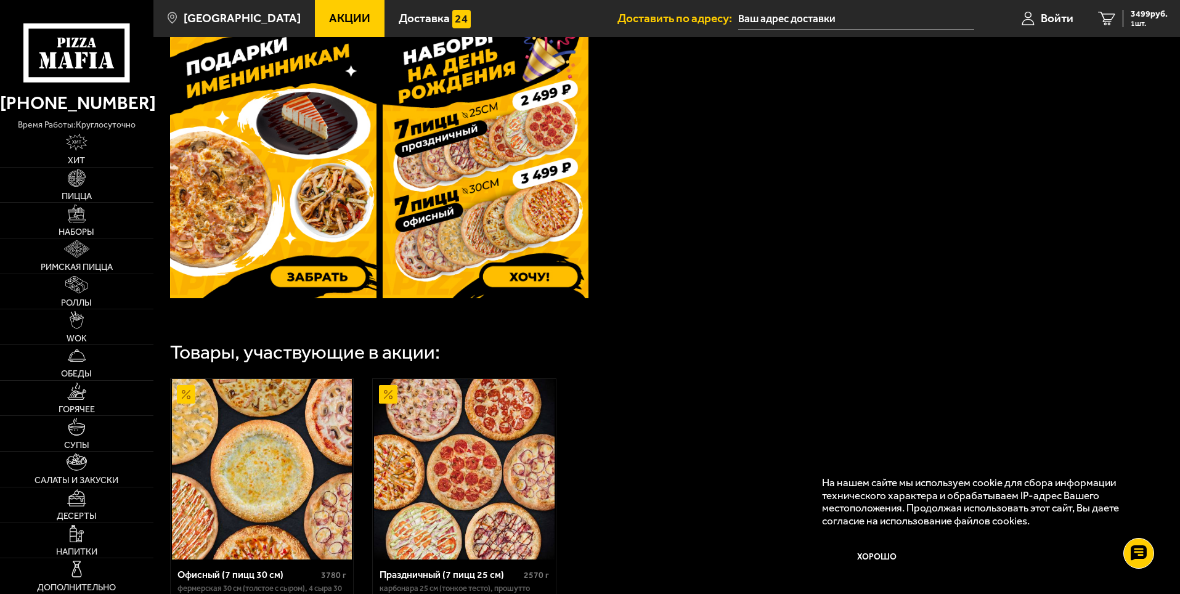
scroll to position [555, 0]
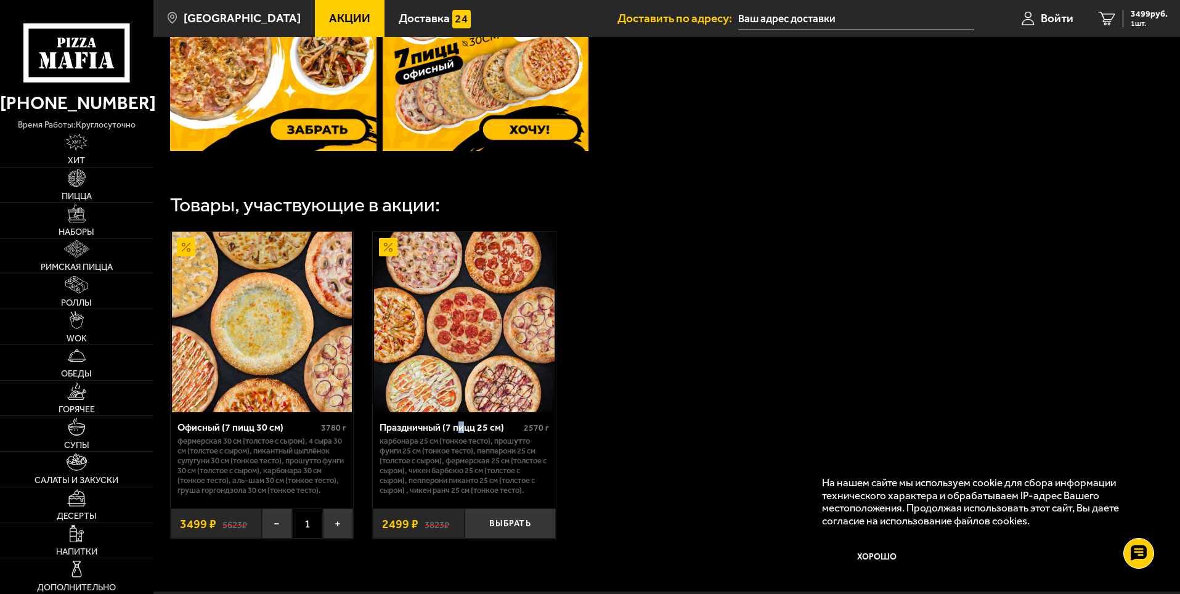
click at [463, 429] on div "Праздничный (7 пицц 25 см)" at bounding box center [450, 427] width 141 height 12
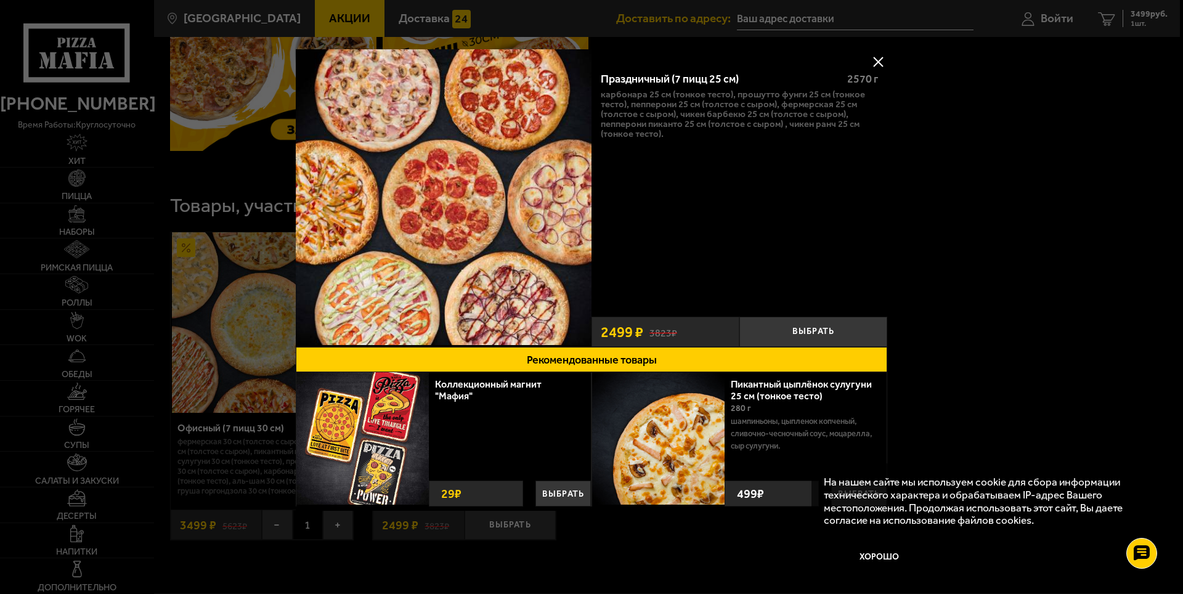
click at [880, 70] on button at bounding box center [878, 61] width 18 height 18
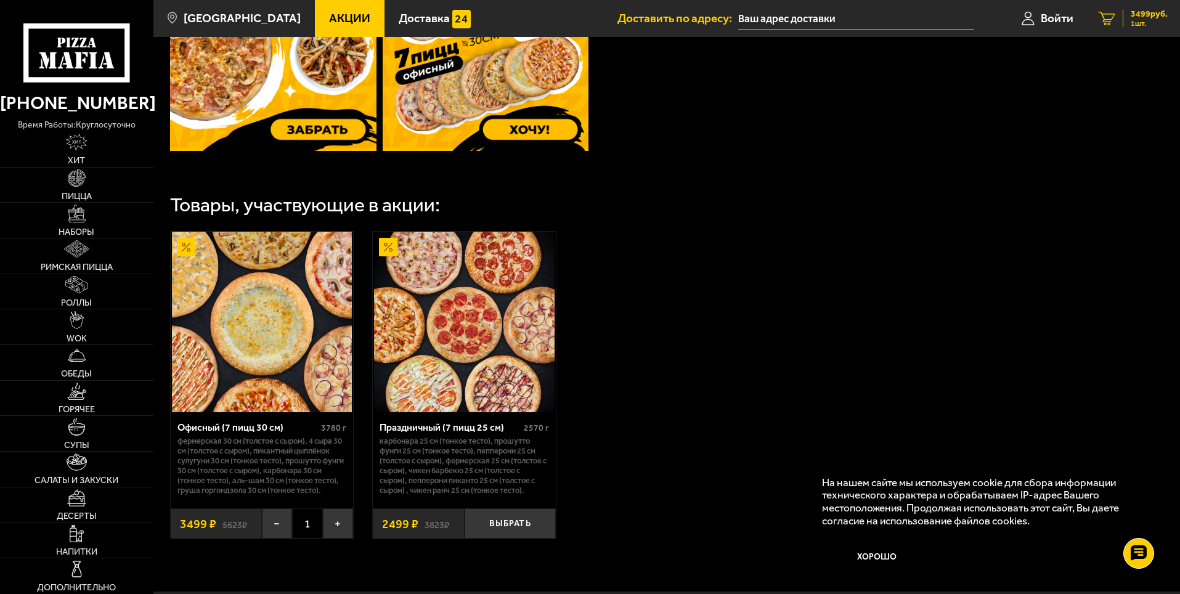
click at [1139, 18] on span "3499 руб." at bounding box center [1149, 14] width 37 height 9
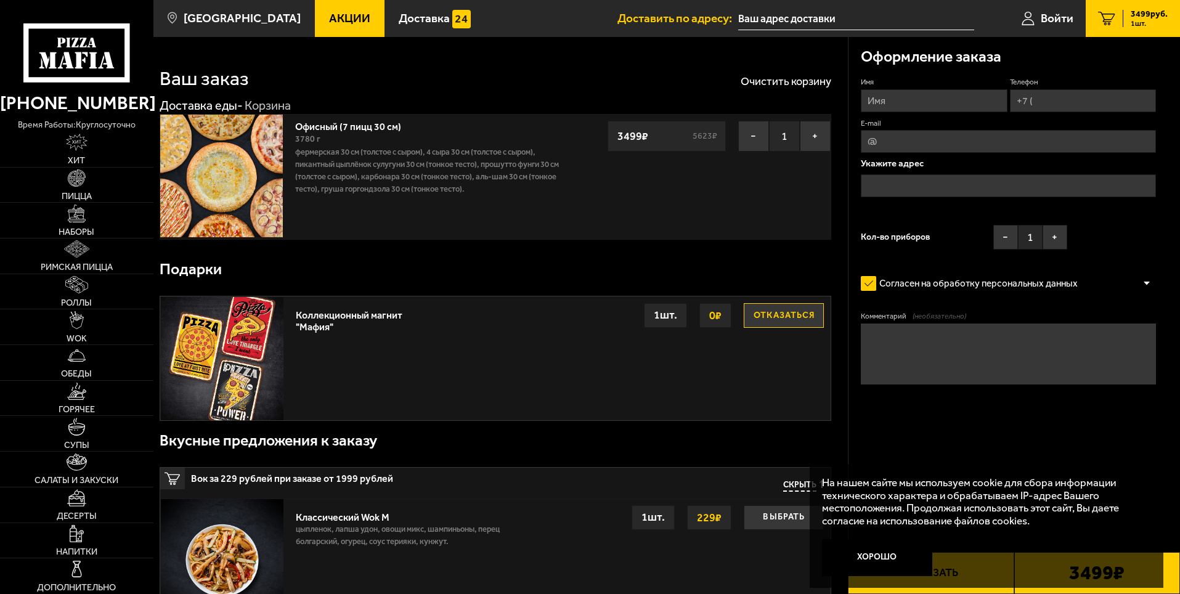
click at [329, 17] on span "Акции" at bounding box center [349, 18] width 41 height 12
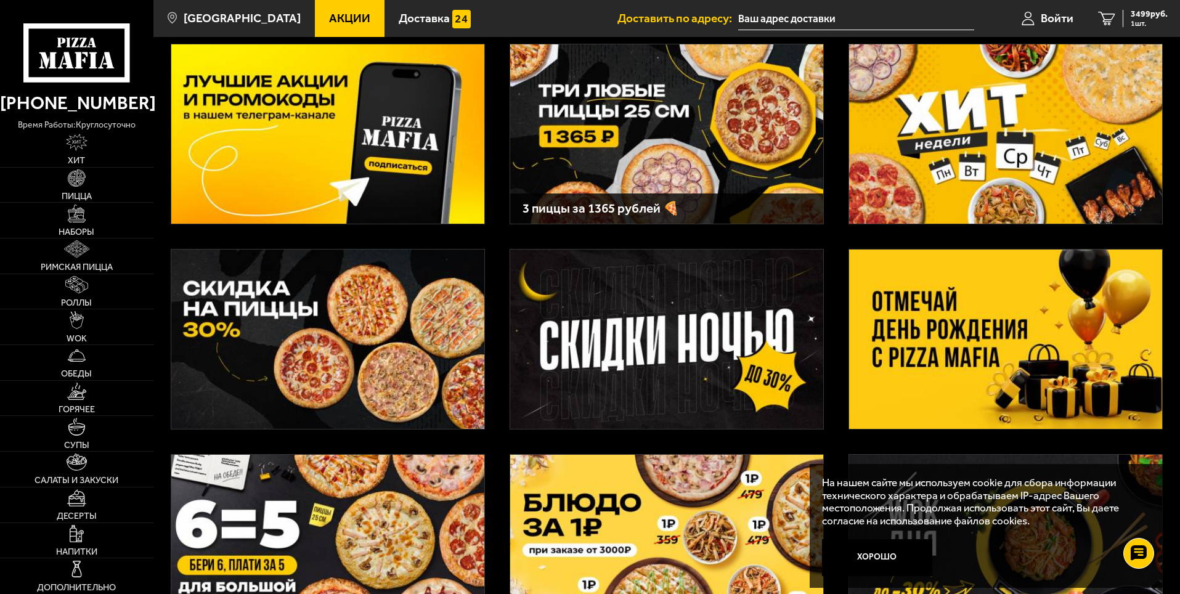
scroll to position [185, 0]
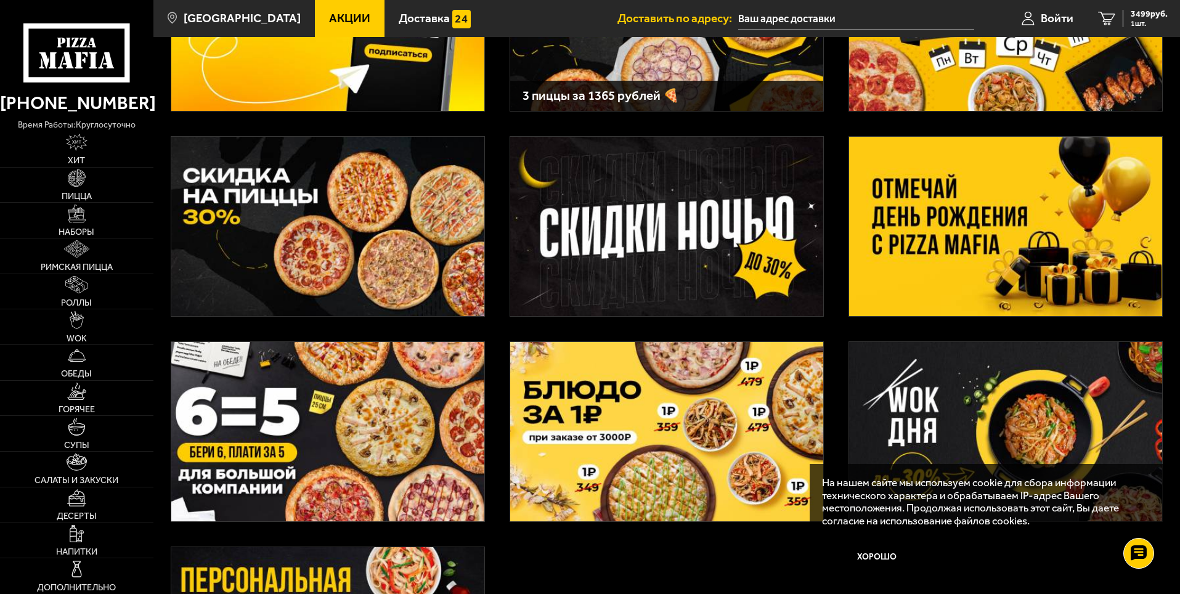
click at [269, 455] on img at bounding box center [327, 431] width 313 height 179
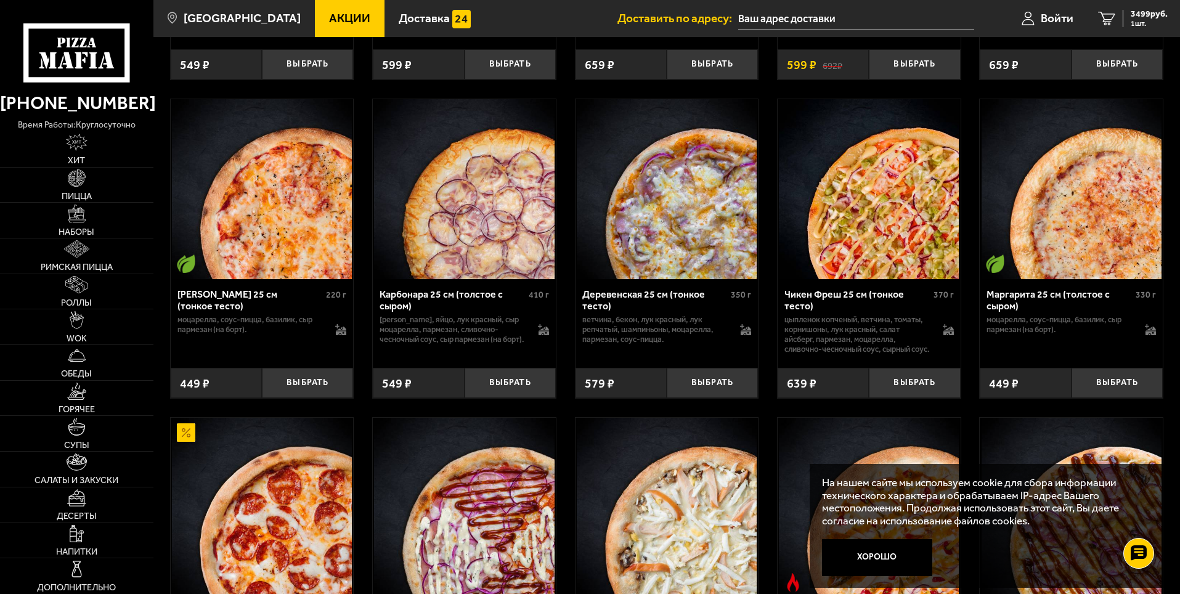
scroll to position [986, 0]
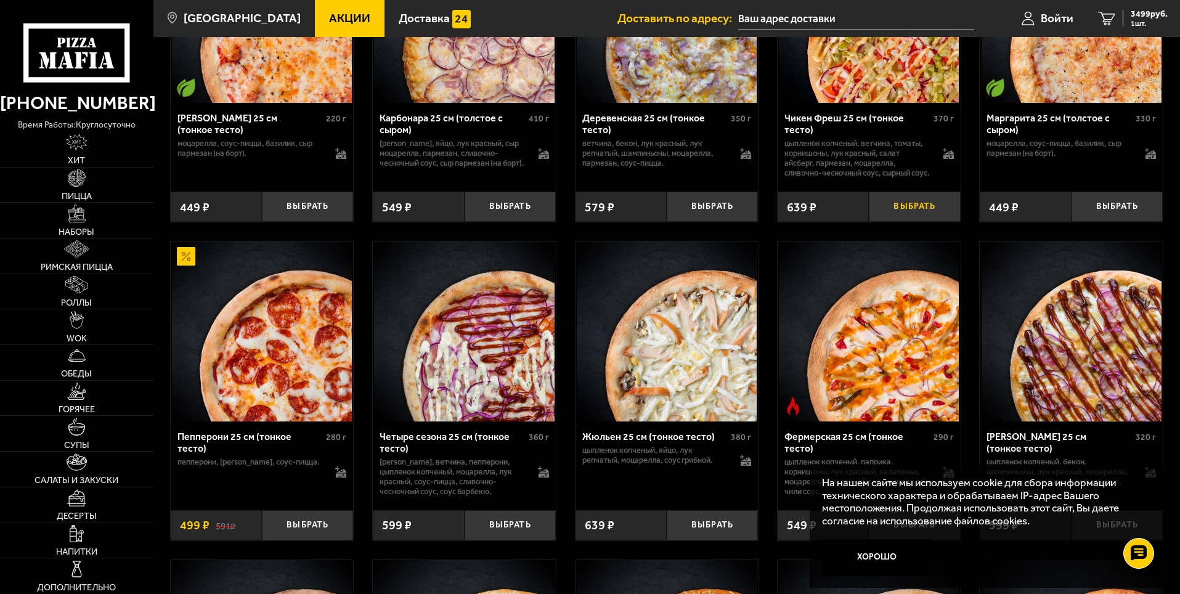
click at [916, 221] on button "Выбрать" at bounding box center [914, 207] width 91 height 30
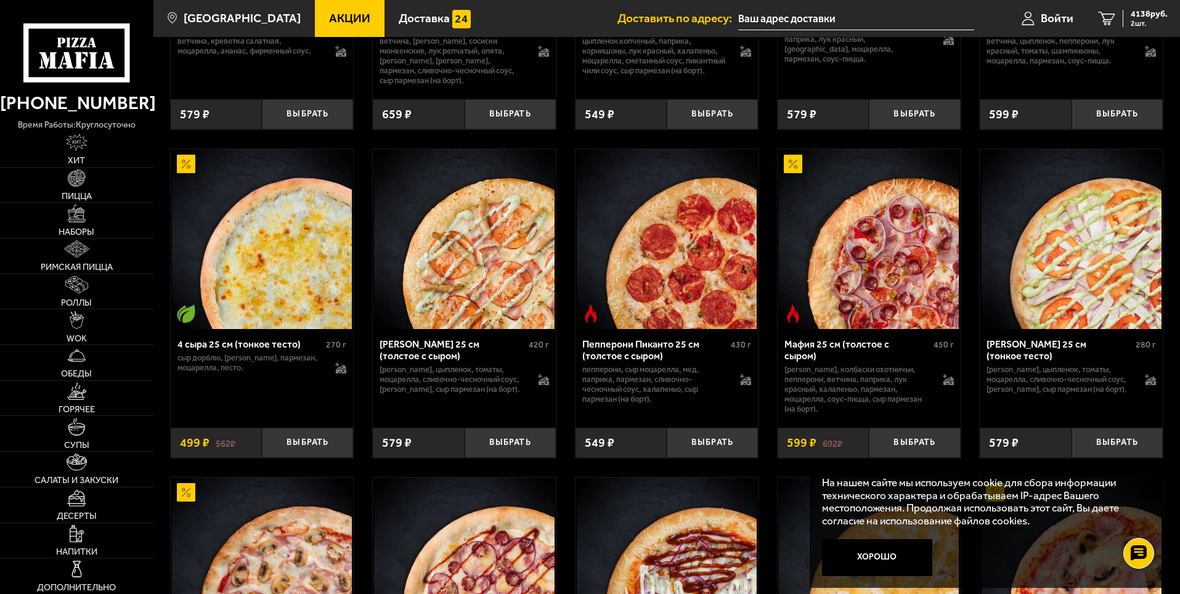
scroll to position [1787, 0]
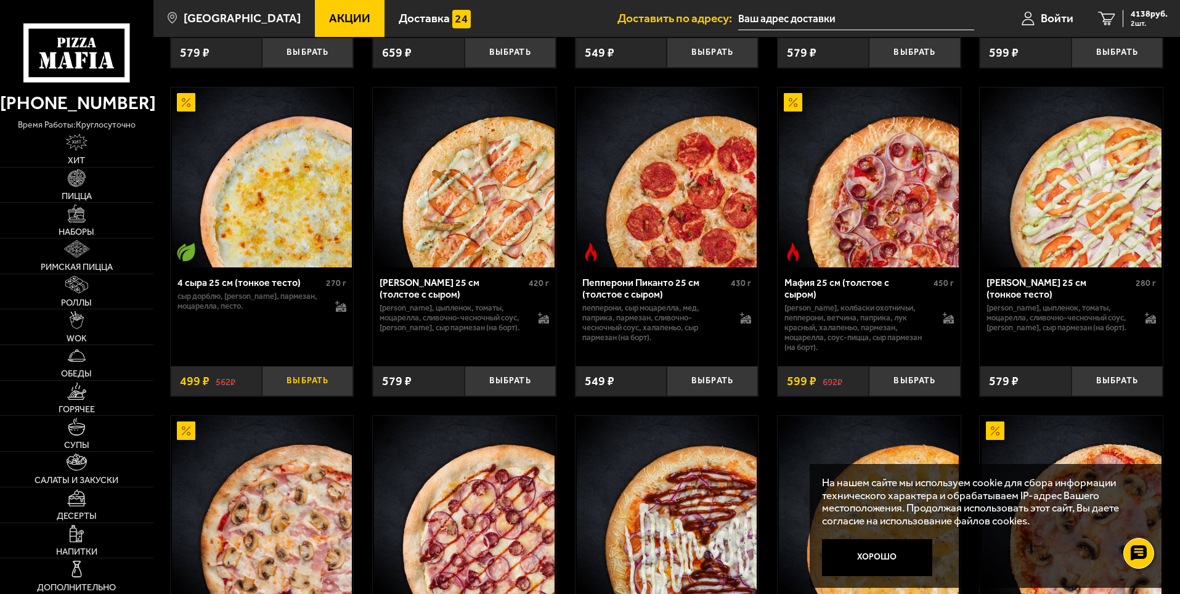
click at [305, 389] on button "Выбрать" at bounding box center [307, 381] width 91 height 30
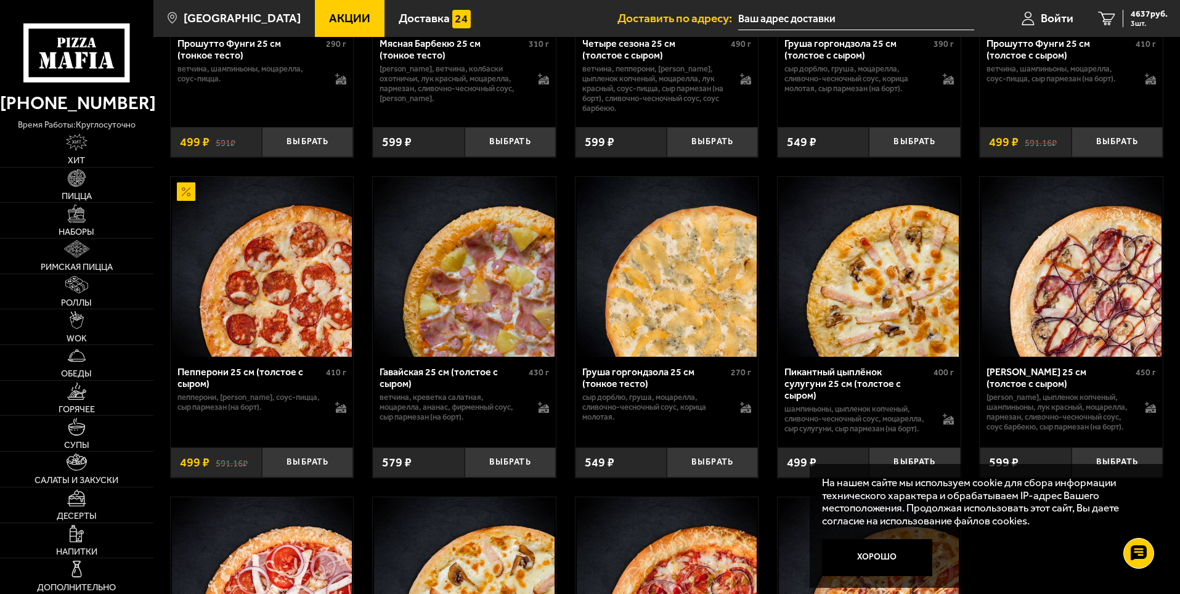
scroll to position [2464, 0]
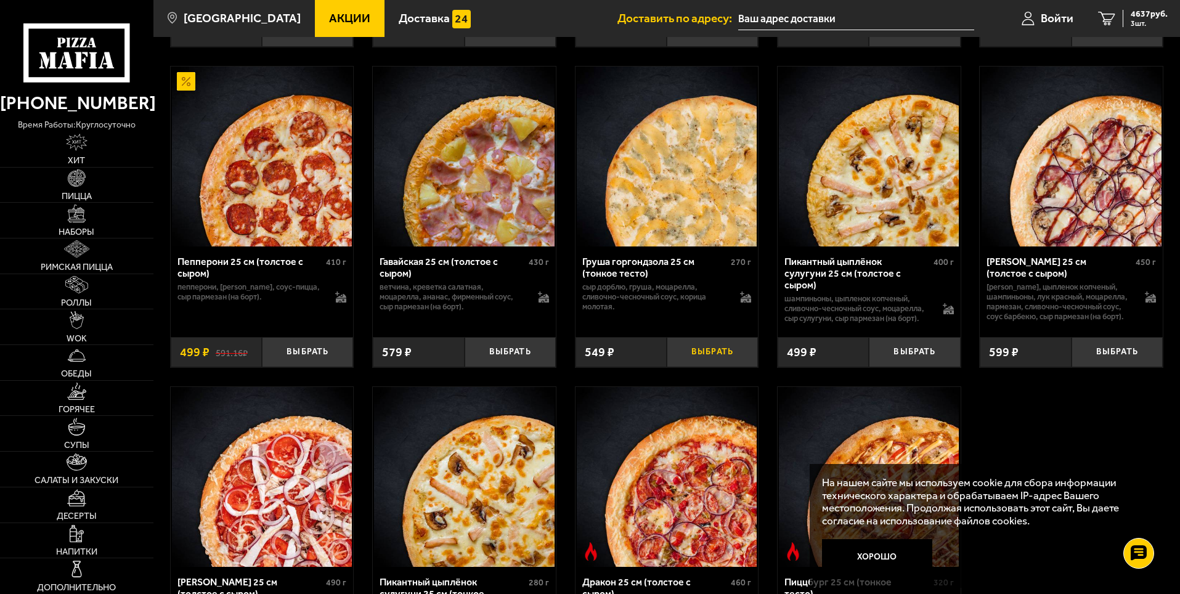
click at [708, 361] on button "Выбрать" at bounding box center [712, 352] width 91 height 30
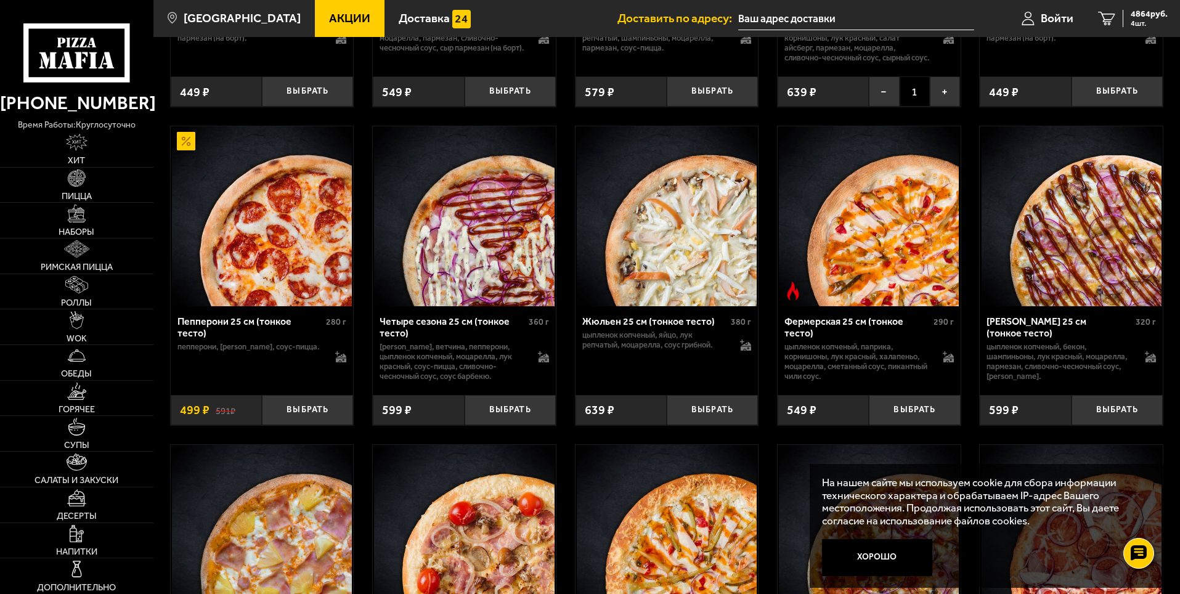
scroll to position [1286, 0]
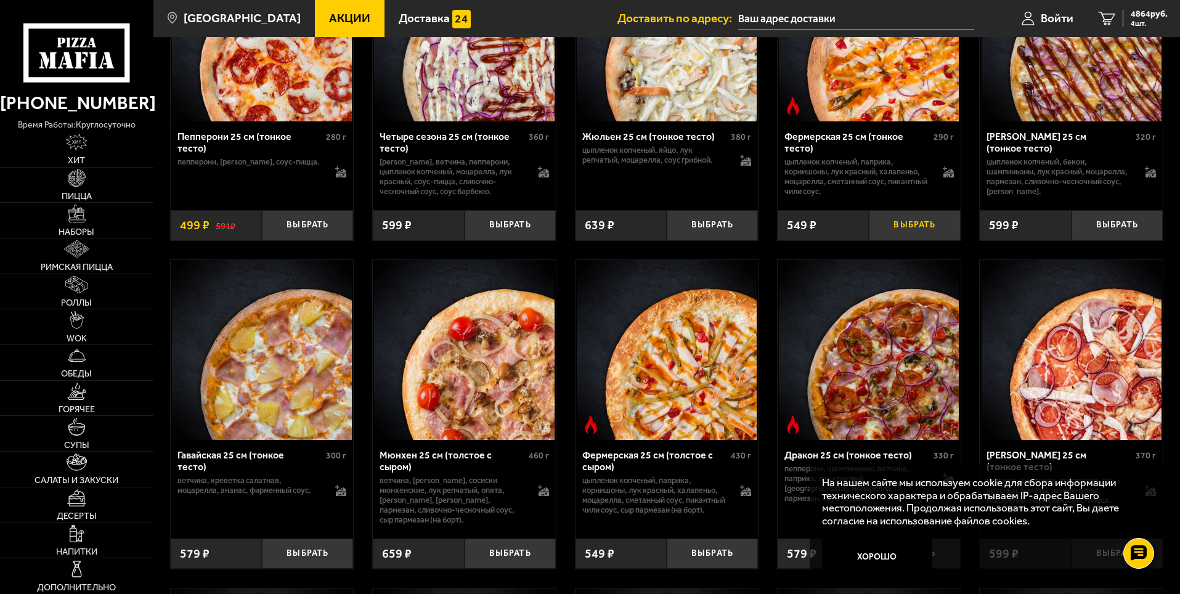
click at [929, 240] on button "Выбрать" at bounding box center [914, 225] width 91 height 30
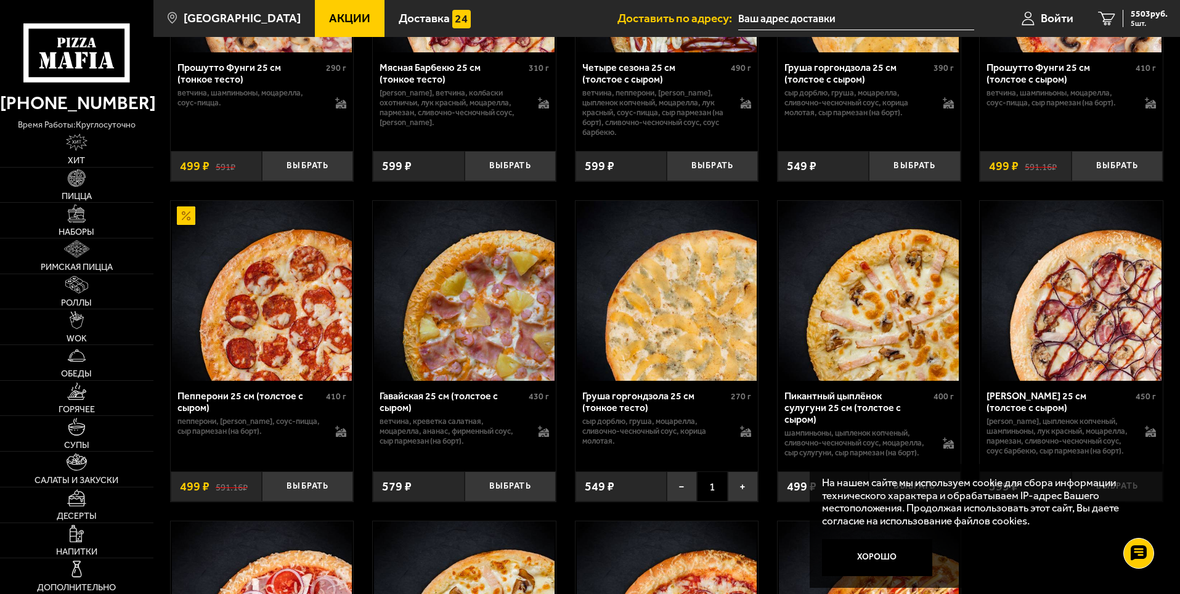
scroll to position [2395, 0]
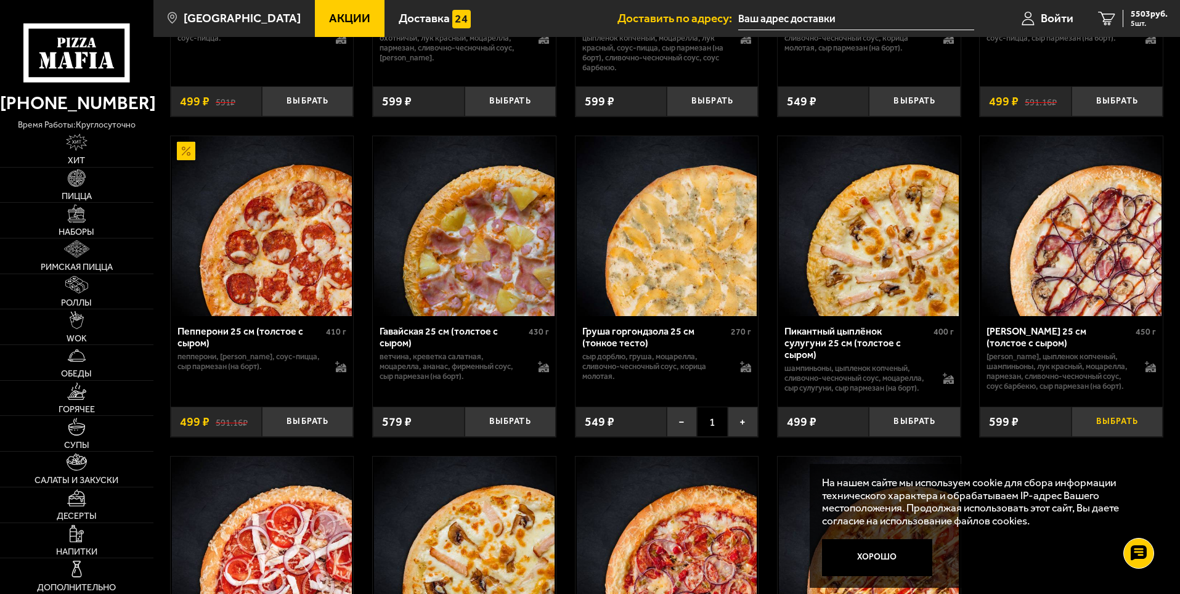
click at [1128, 434] on button "Выбрать" at bounding box center [1116, 422] width 91 height 30
click at [1147, 12] on span "6102 руб." at bounding box center [1149, 14] width 37 height 9
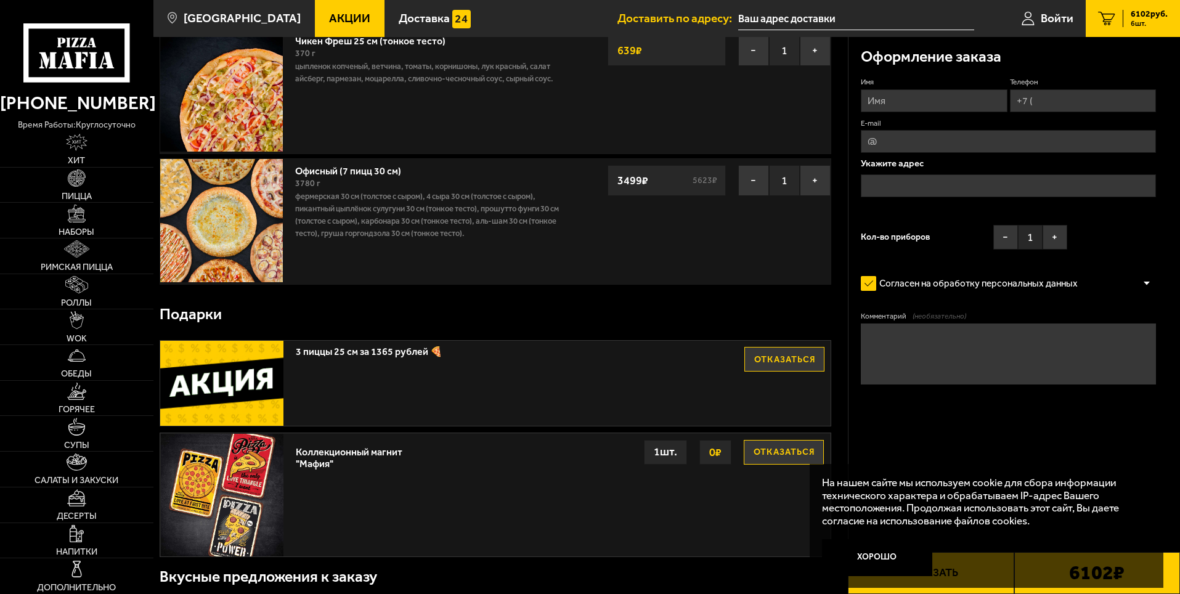
scroll to position [616, 0]
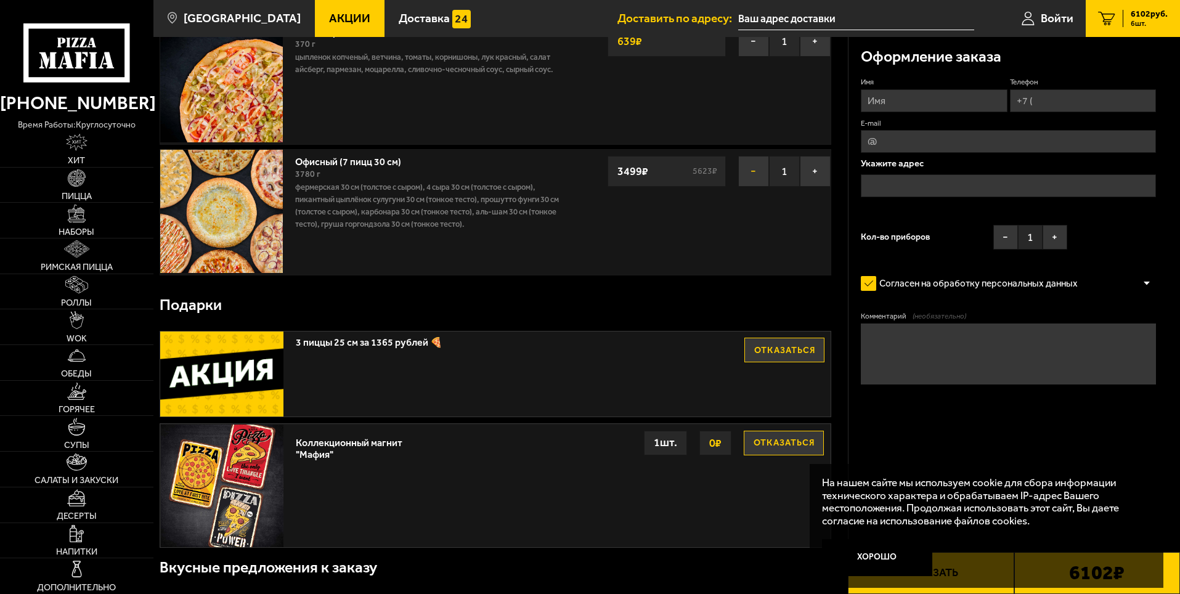
click at [754, 170] on button "−" at bounding box center [753, 171] width 31 height 31
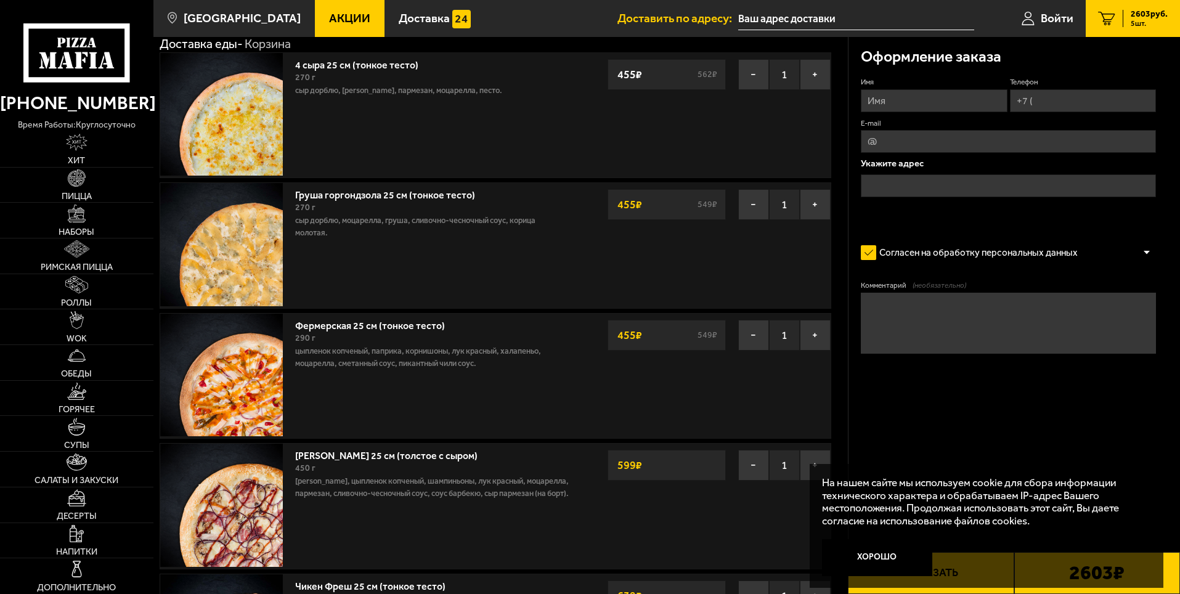
scroll to position [0, 0]
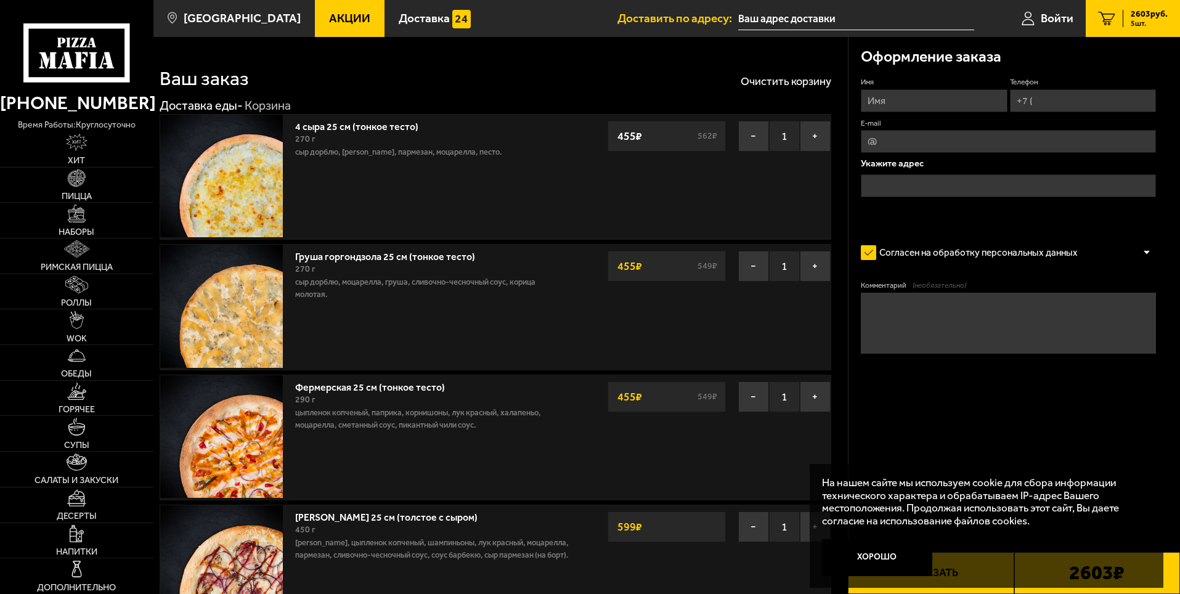
click at [338, 20] on span "Акции" at bounding box center [349, 18] width 41 height 12
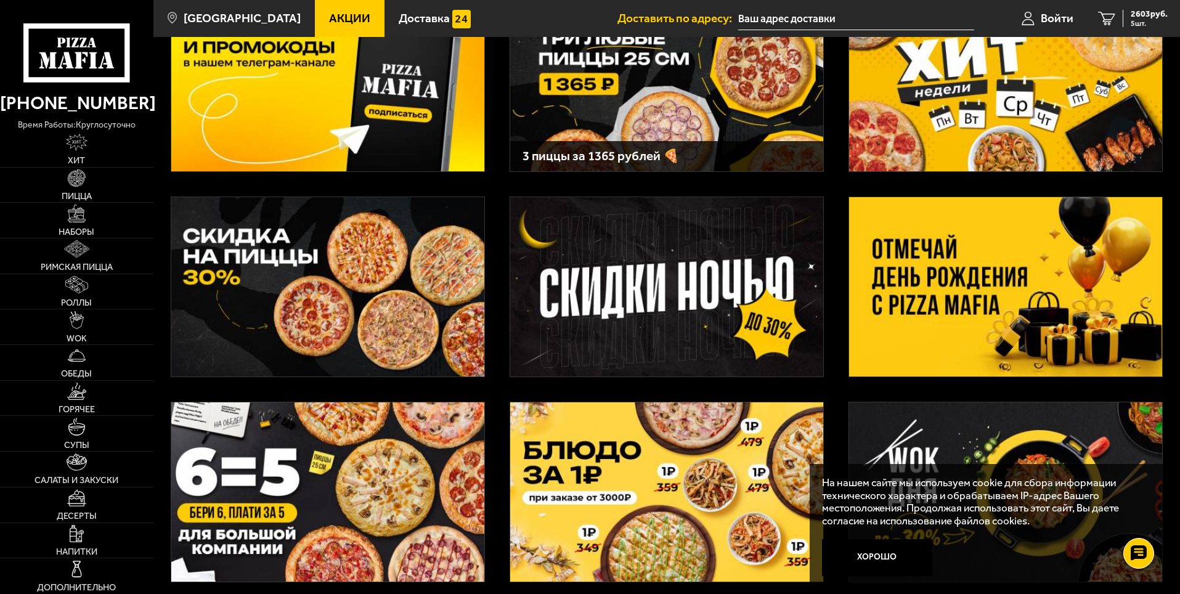
scroll to position [123, 0]
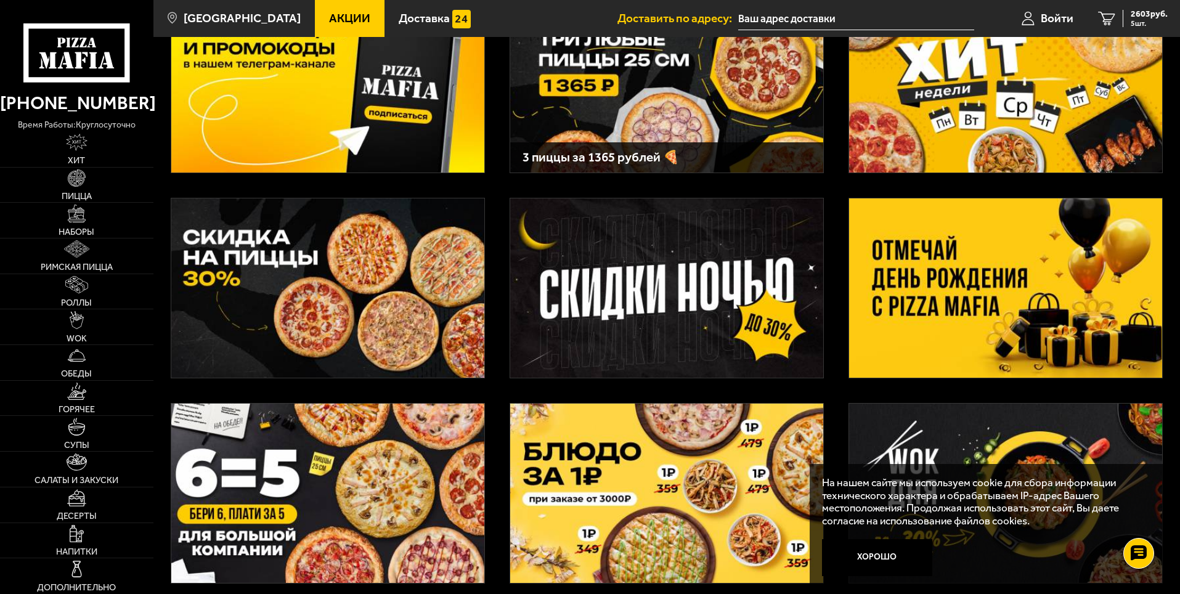
click at [381, 298] on img at bounding box center [327, 287] width 313 height 179
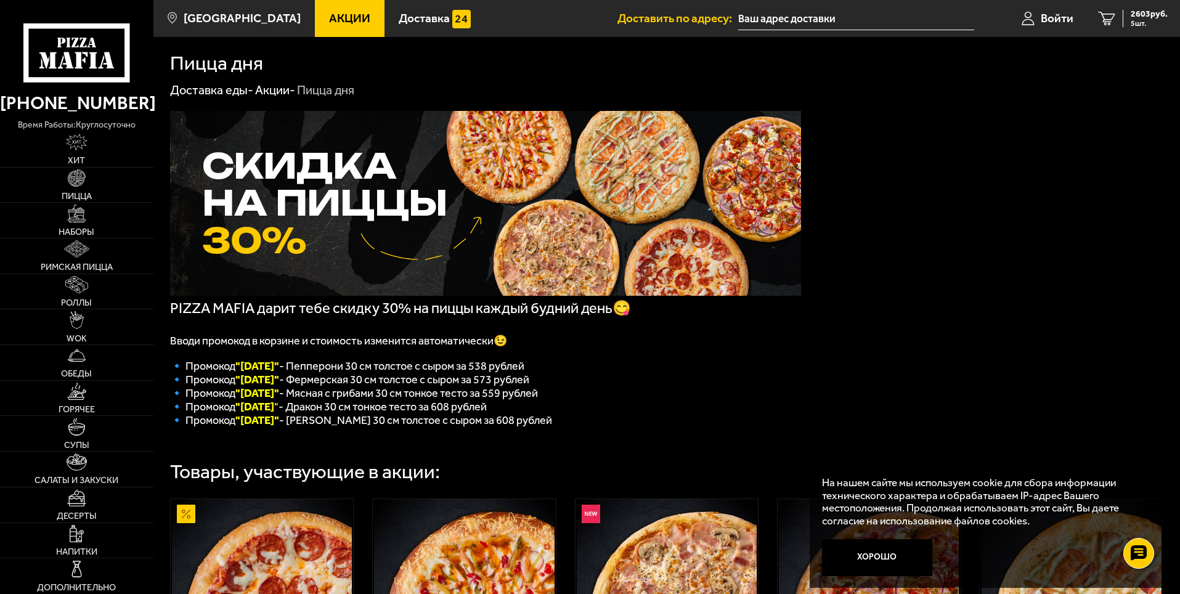
click at [339, 12] on span "Акции" at bounding box center [349, 18] width 41 height 12
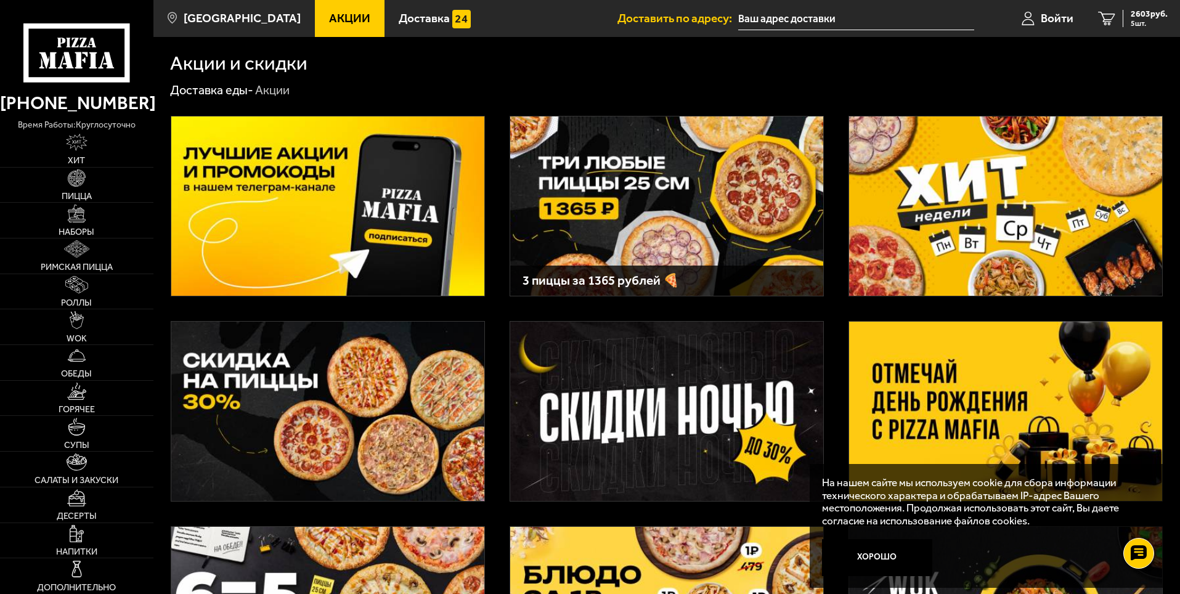
click at [689, 184] on img at bounding box center [666, 205] width 313 height 179
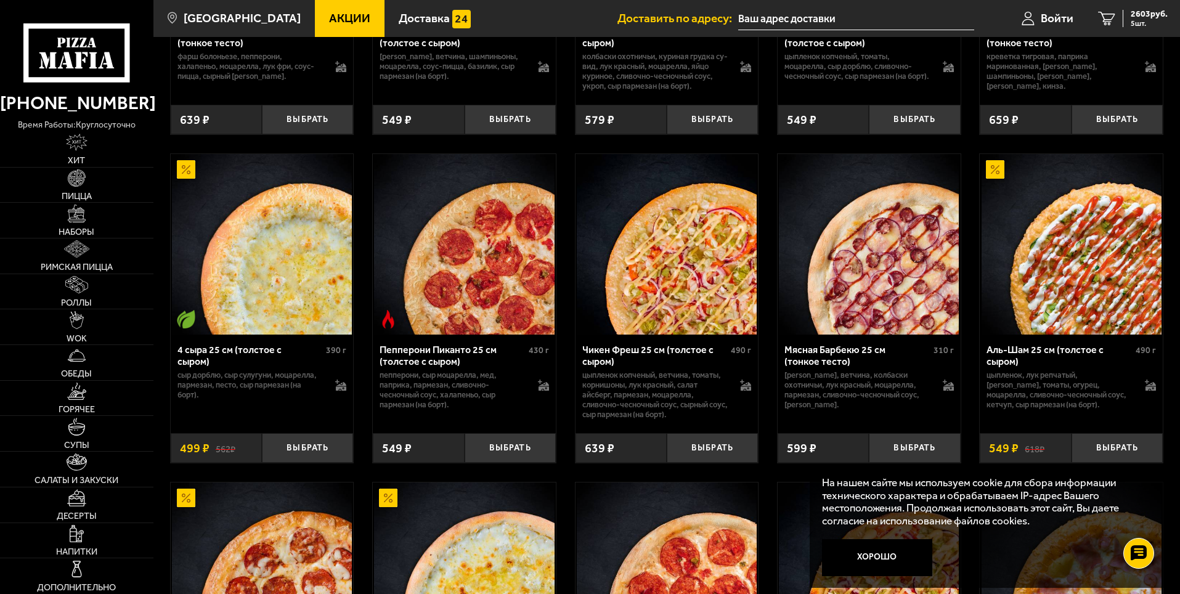
scroll to position [1047, 0]
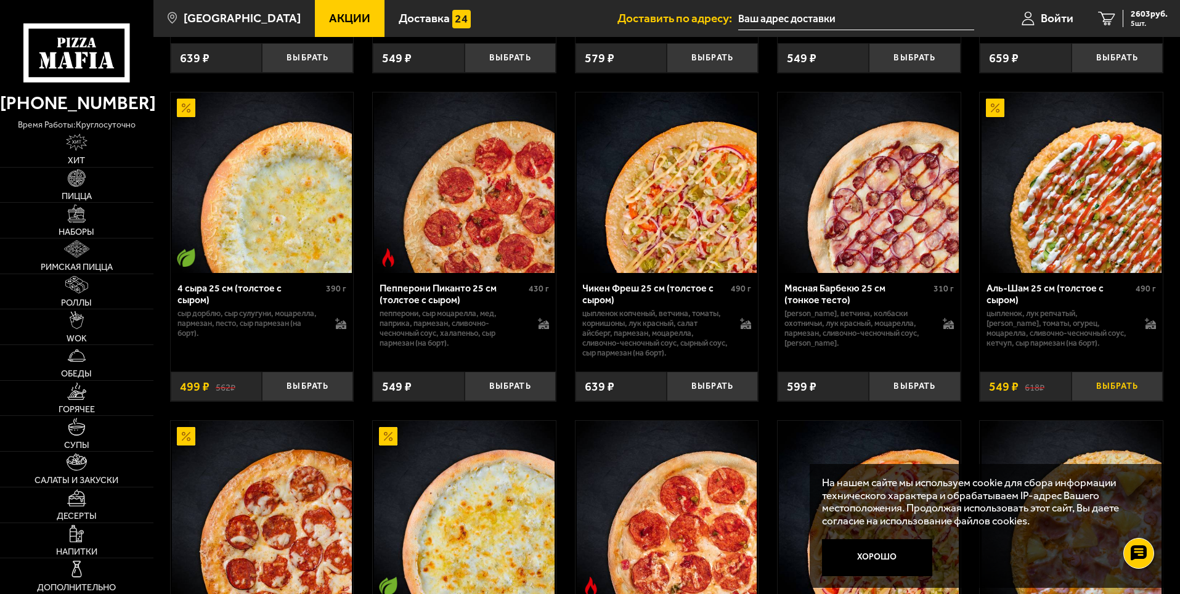
click at [1124, 391] on button "Выбрать" at bounding box center [1116, 387] width 91 height 30
click at [1148, 10] on span "2730 руб." at bounding box center [1149, 14] width 37 height 9
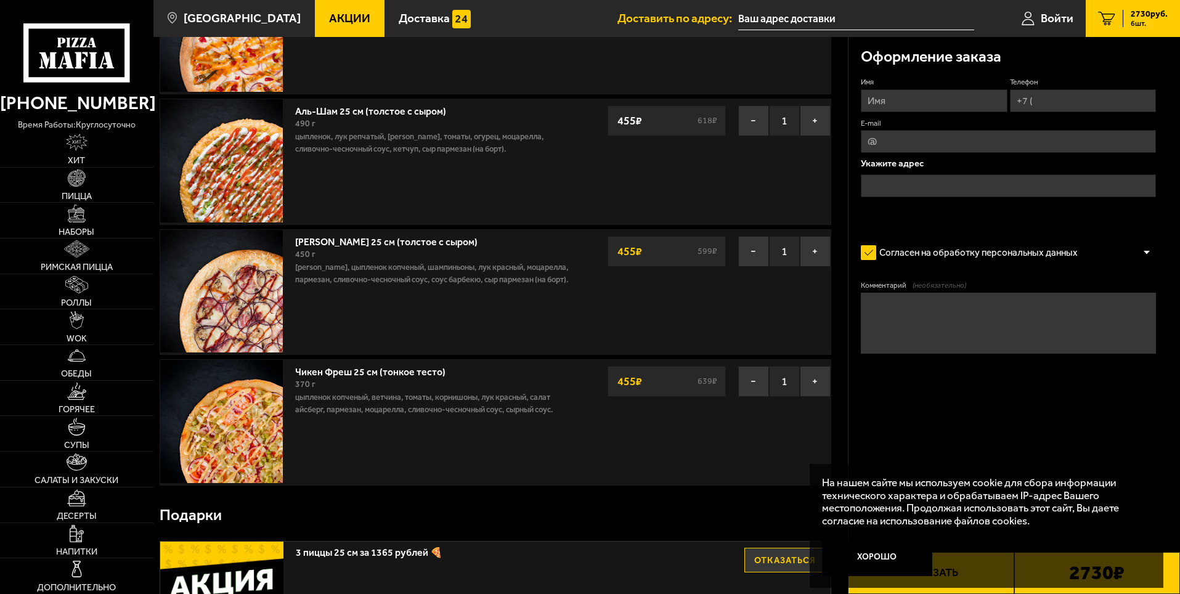
scroll to position [431, 0]
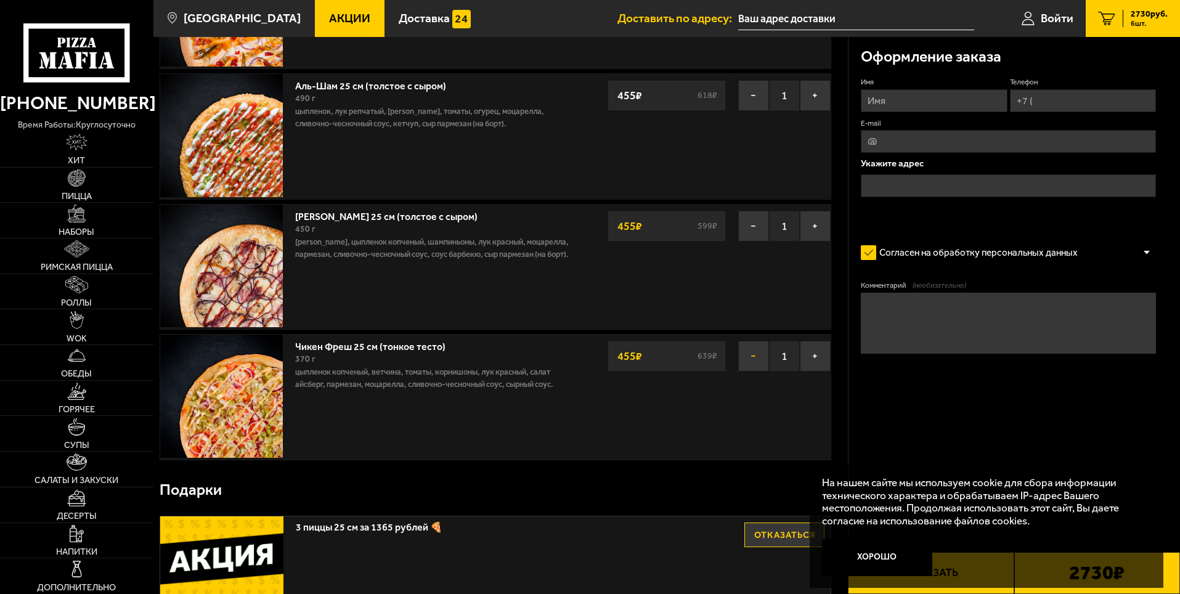
click at [758, 359] on button "−" at bounding box center [753, 356] width 31 height 31
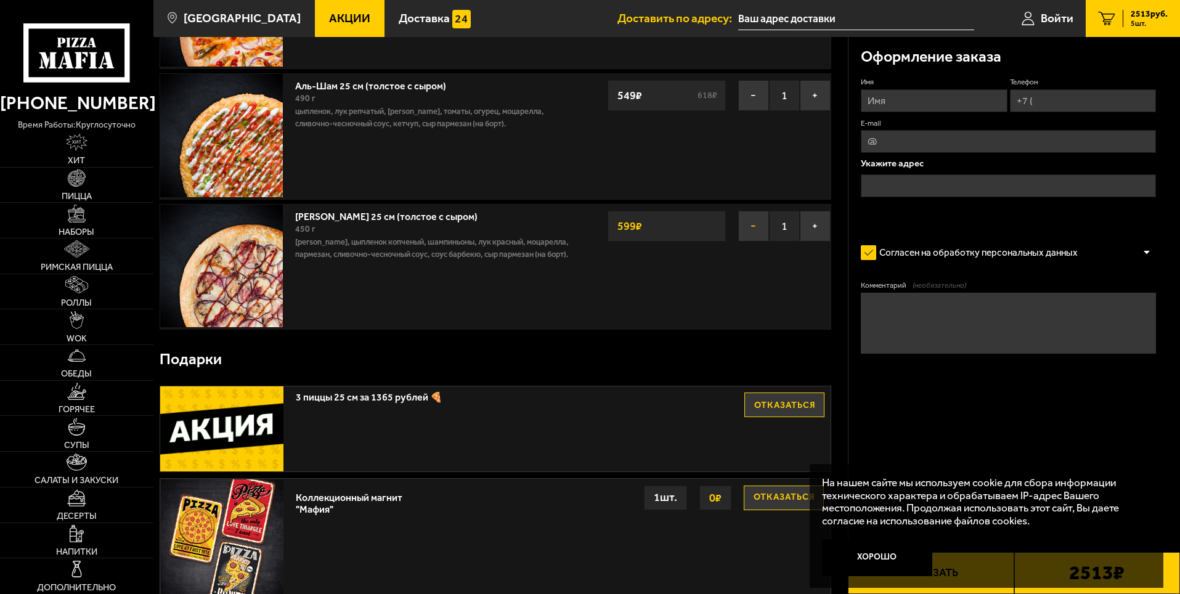
click at [747, 226] on button "−" at bounding box center [753, 226] width 31 height 31
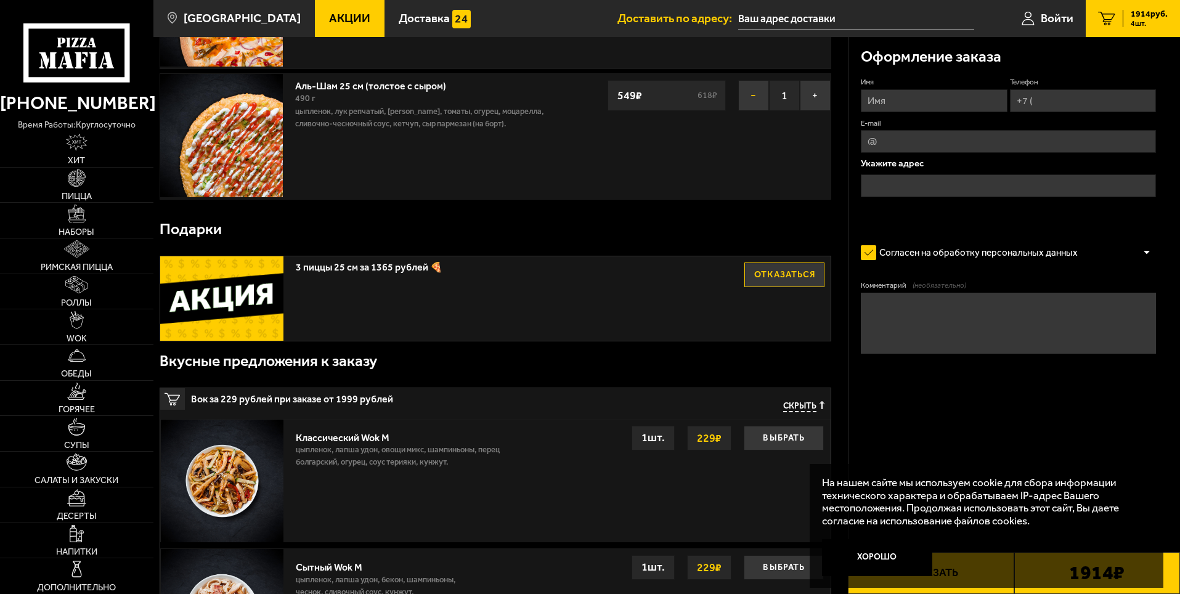
click at [750, 94] on button "−" at bounding box center [753, 95] width 31 height 31
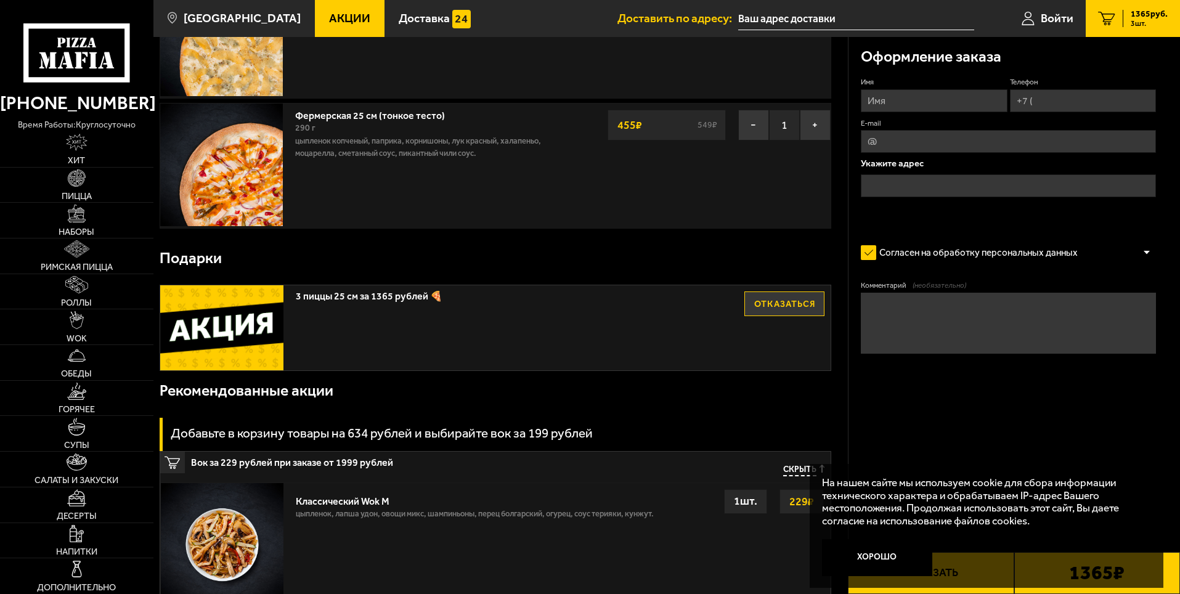
scroll to position [246, 0]
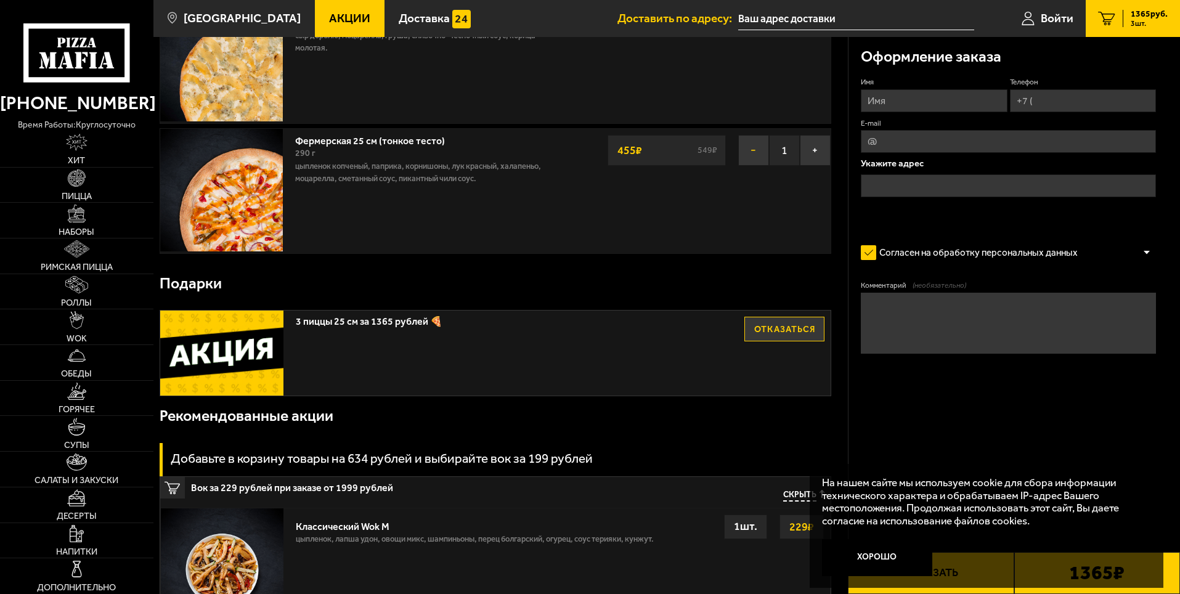
click at [757, 152] on button "−" at bounding box center [753, 150] width 31 height 31
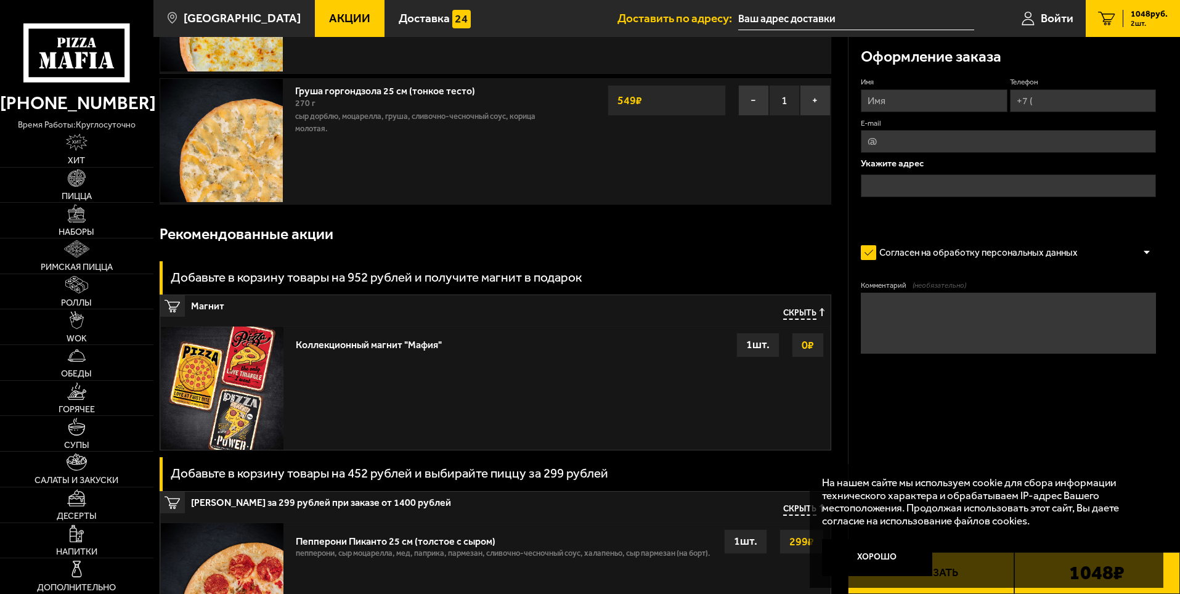
scroll to position [62, 0]
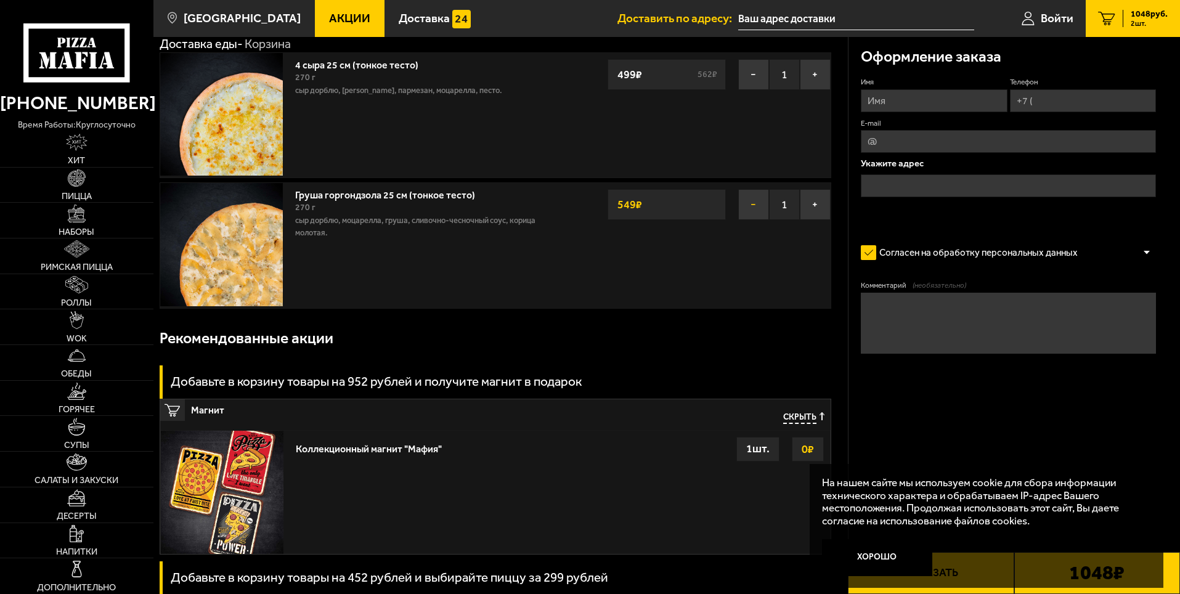
click at [755, 201] on button "−" at bounding box center [753, 204] width 31 height 31
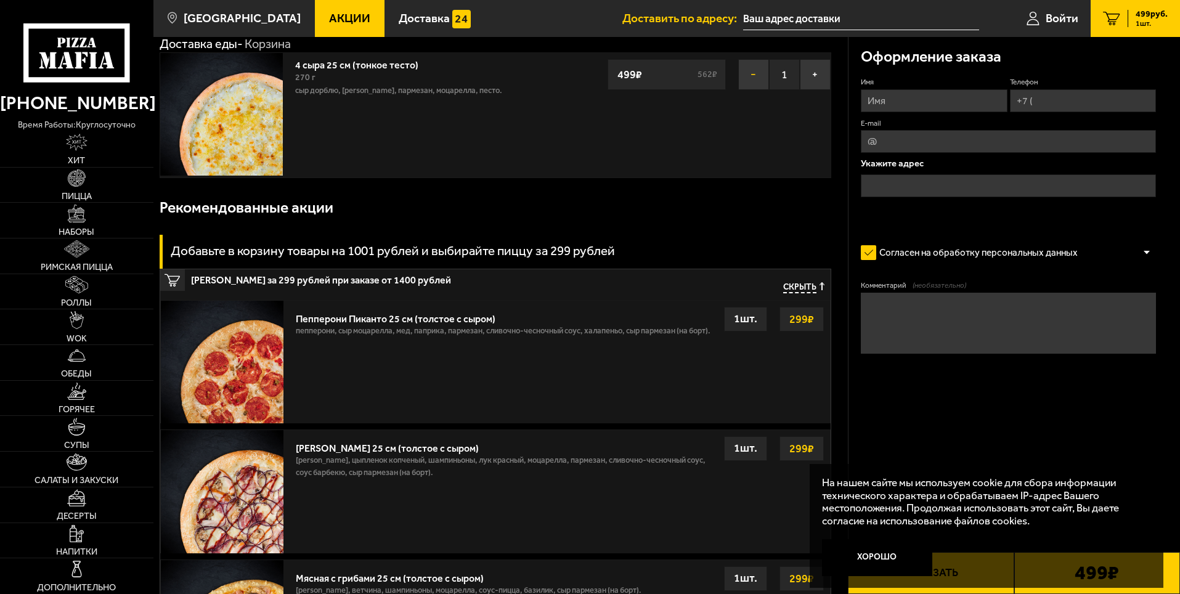
click at [752, 73] on button "−" at bounding box center [753, 74] width 31 height 31
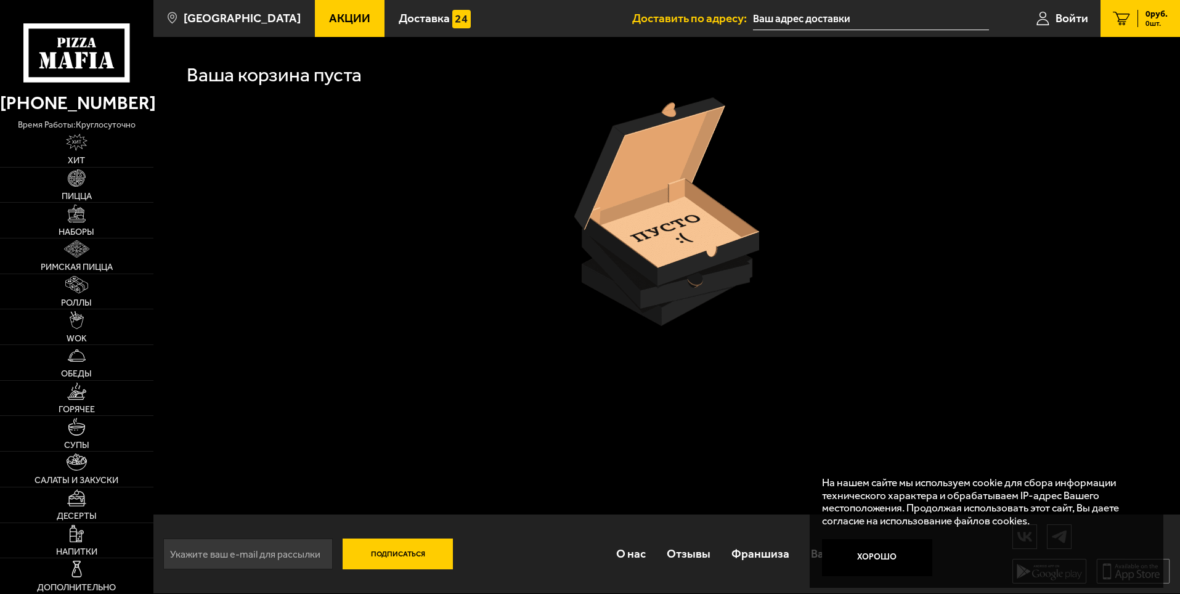
scroll to position [0, 0]
click at [337, 23] on span "Акции" at bounding box center [349, 18] width 41 height 12
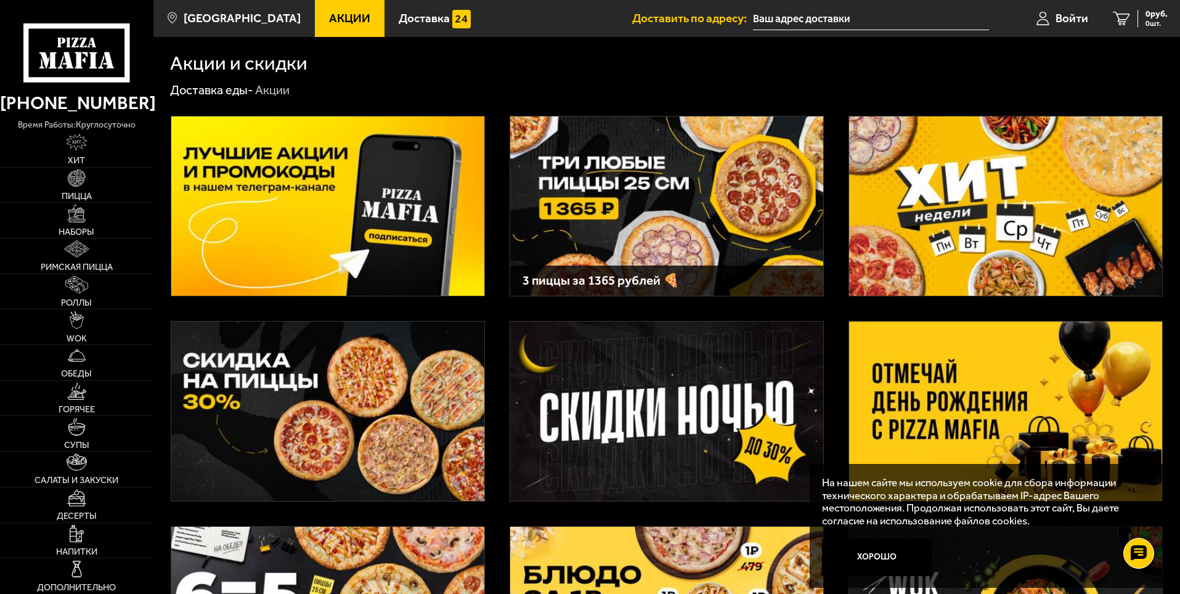
click at [591, 166] on img at bounding box center [666, 205] width 313 height 179
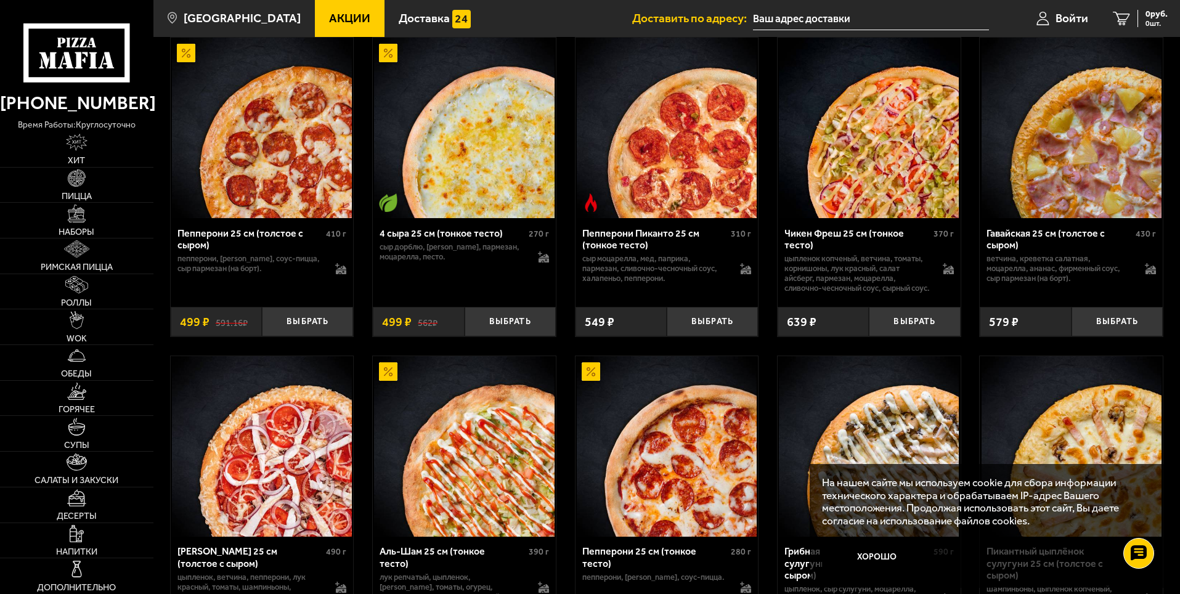
scroll to position [1602, 0]
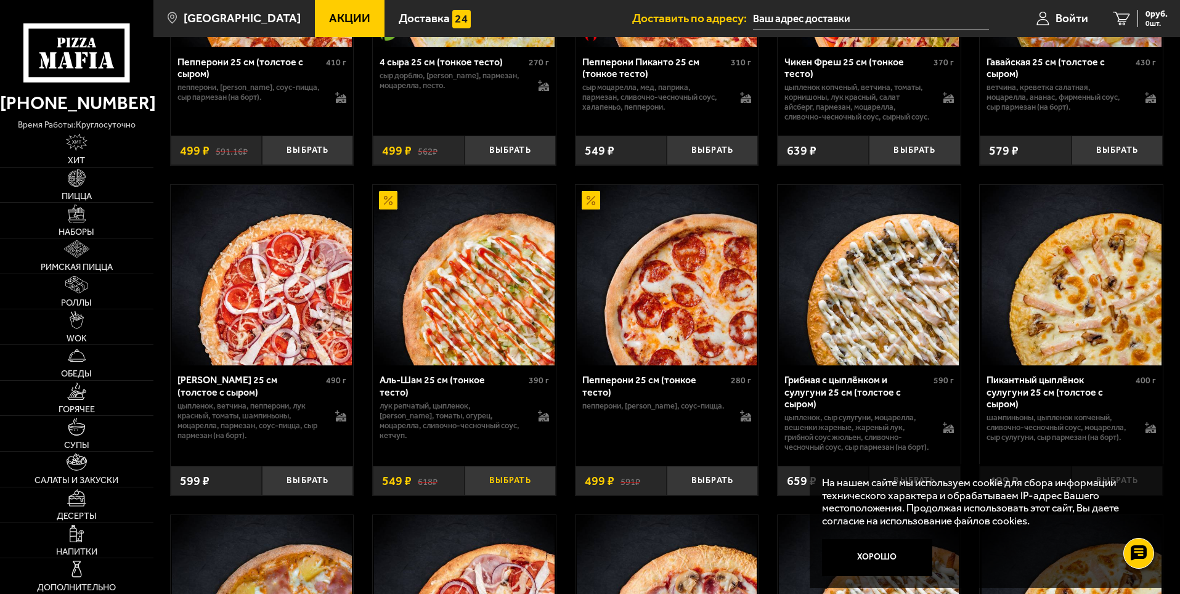
click at [510, 496] on button "Выбрать" at bounding box center [510, 481] width 91 height 30
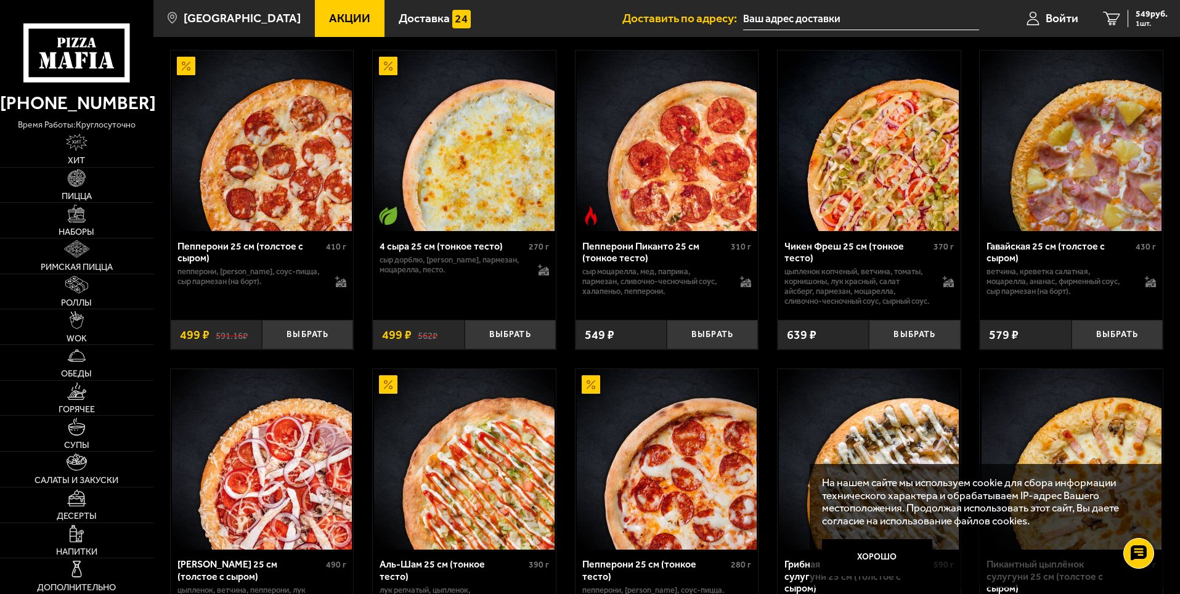
scroll to position [1417, 0]
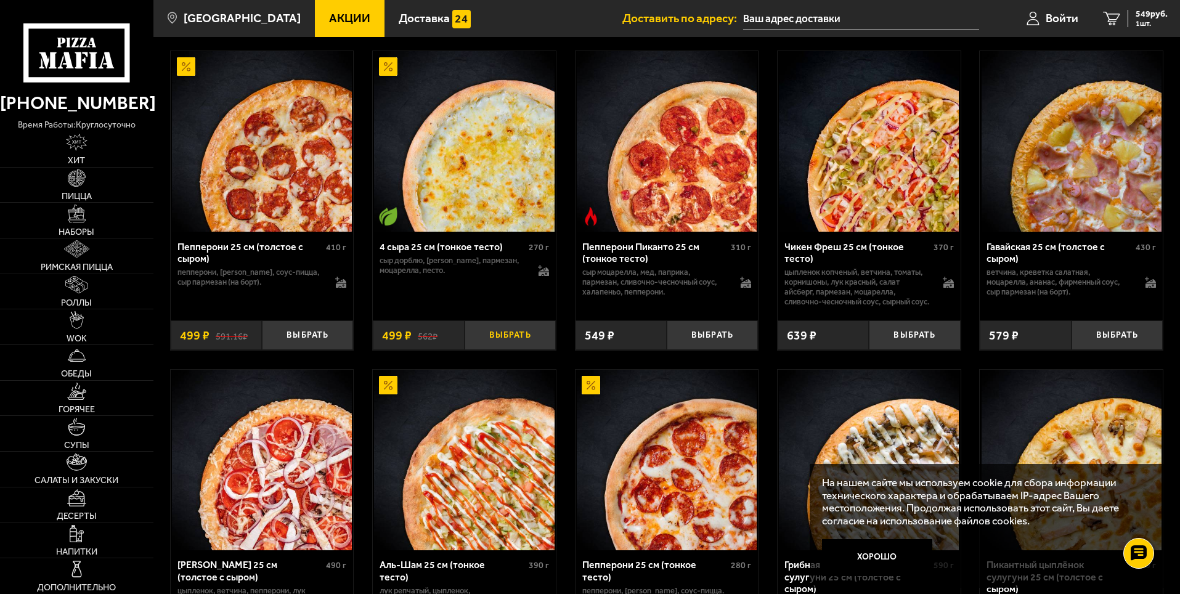
click at [513, 351] on button "Выбрать" at bounding box center [510, 335] width 91 height 30
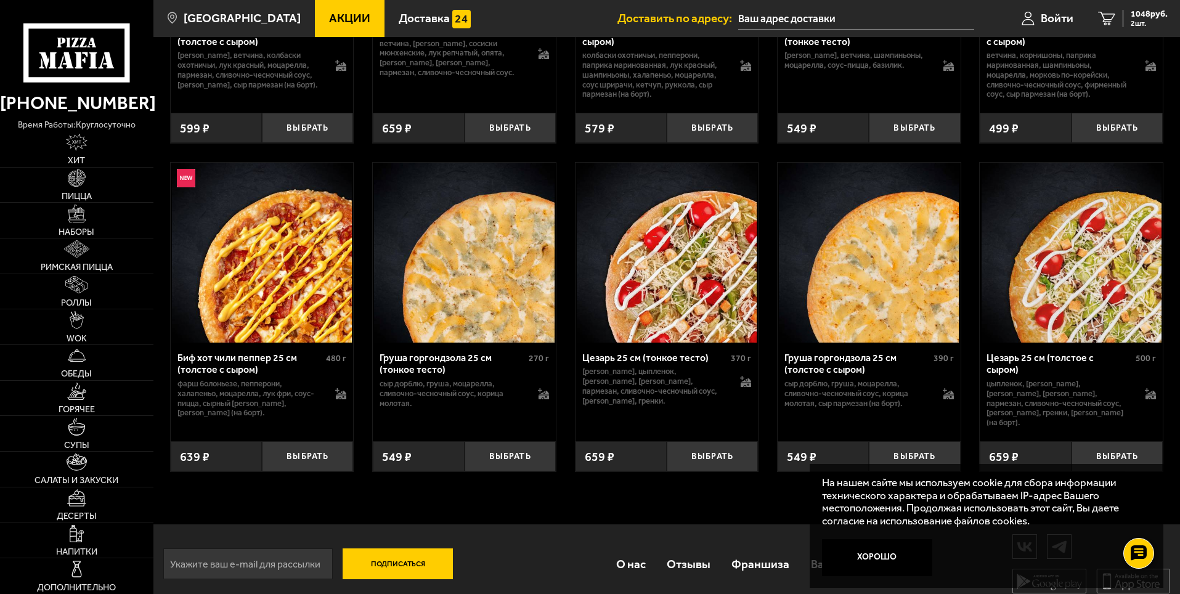
scroll to position [4251, 0]
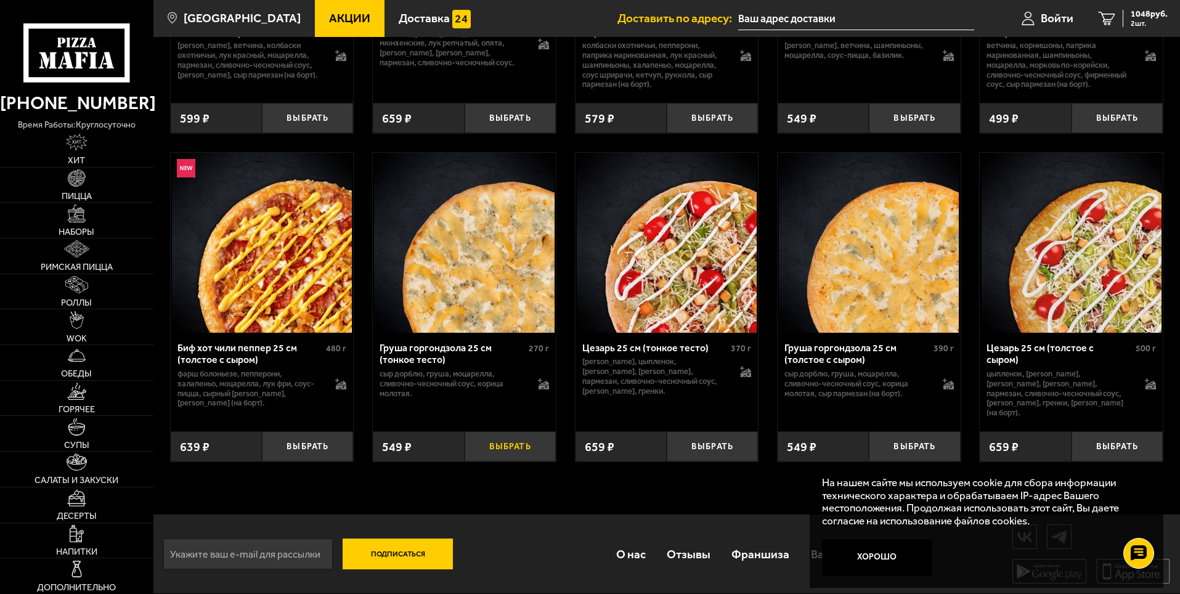
click at [514, 452] on button "Выбрать" at bounding box center [510, 446] width 91 height 30
click at [1140, 18] on span "1365 руб." at bounding box center [1149, 14] width 37 height 9
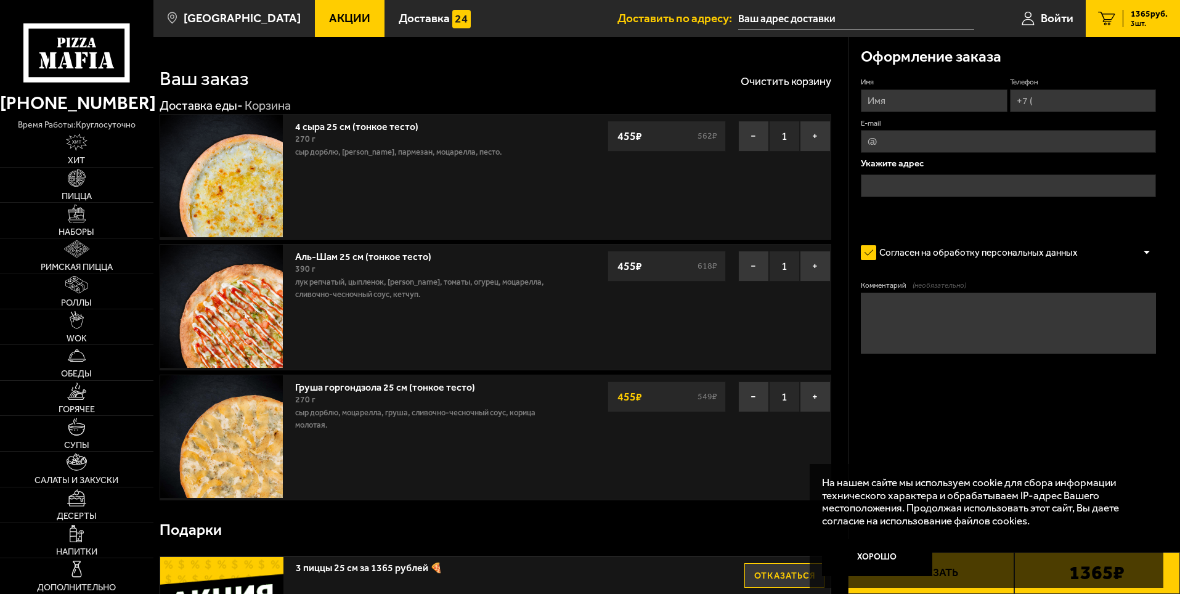
click at [321, 10] on link "Акции" at bounding box center [350, 18] width 70 height 37
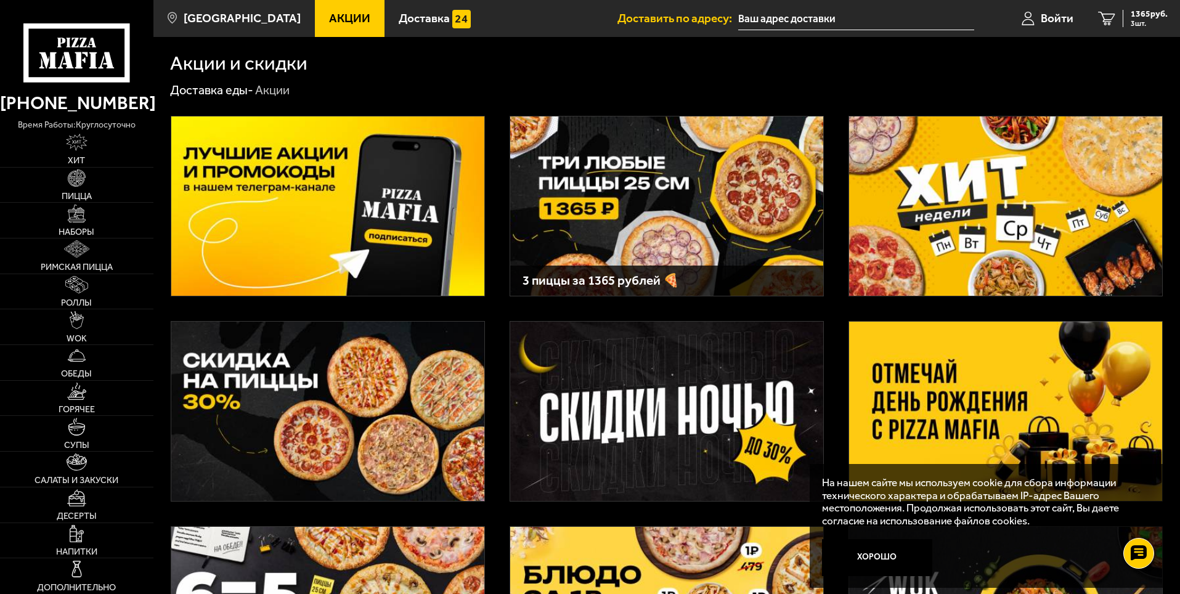
click at [688, 197] on img at bounding box center [666, 205] width 313 height 179
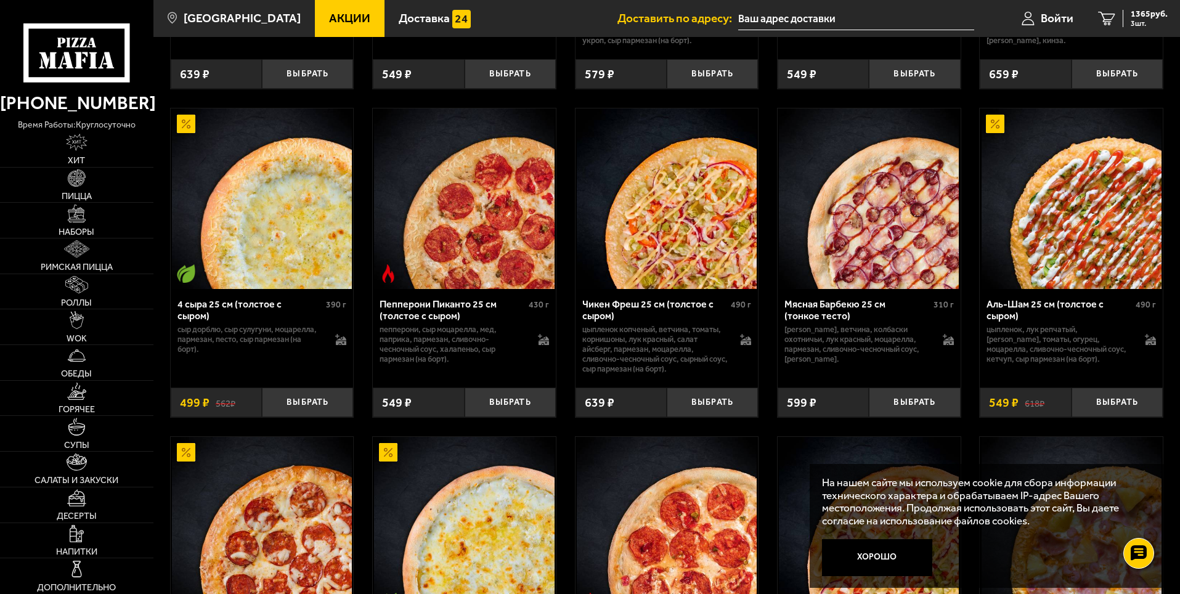
scroll to position [1047, 0]
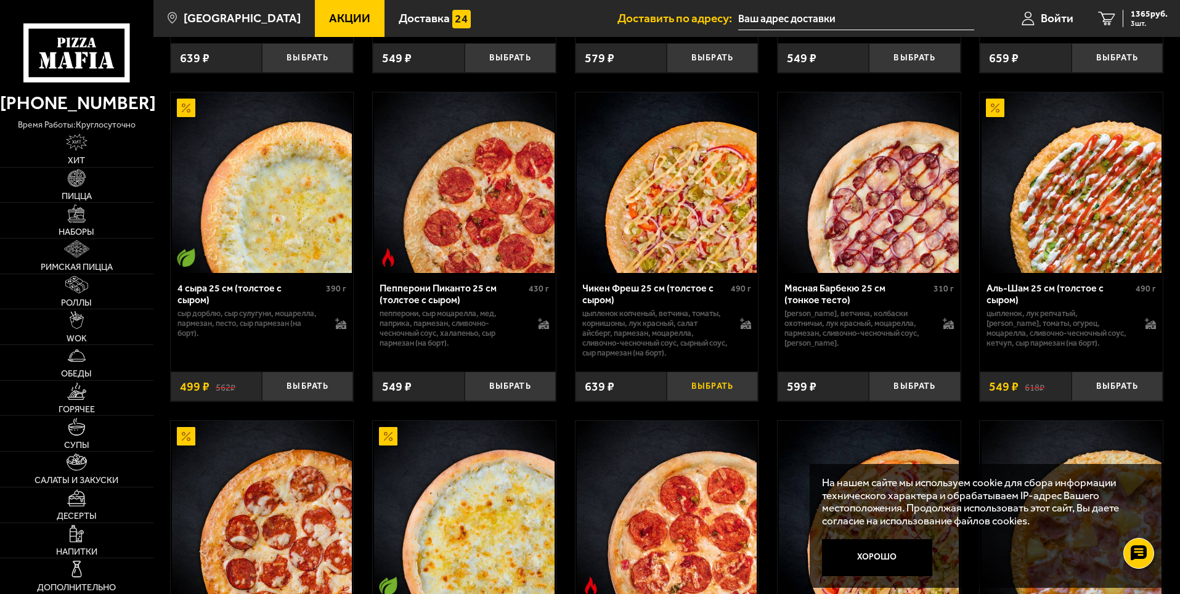
click at [711, 396] on button "Выбрать" at bounding box center [712, 387] width 91 height 30
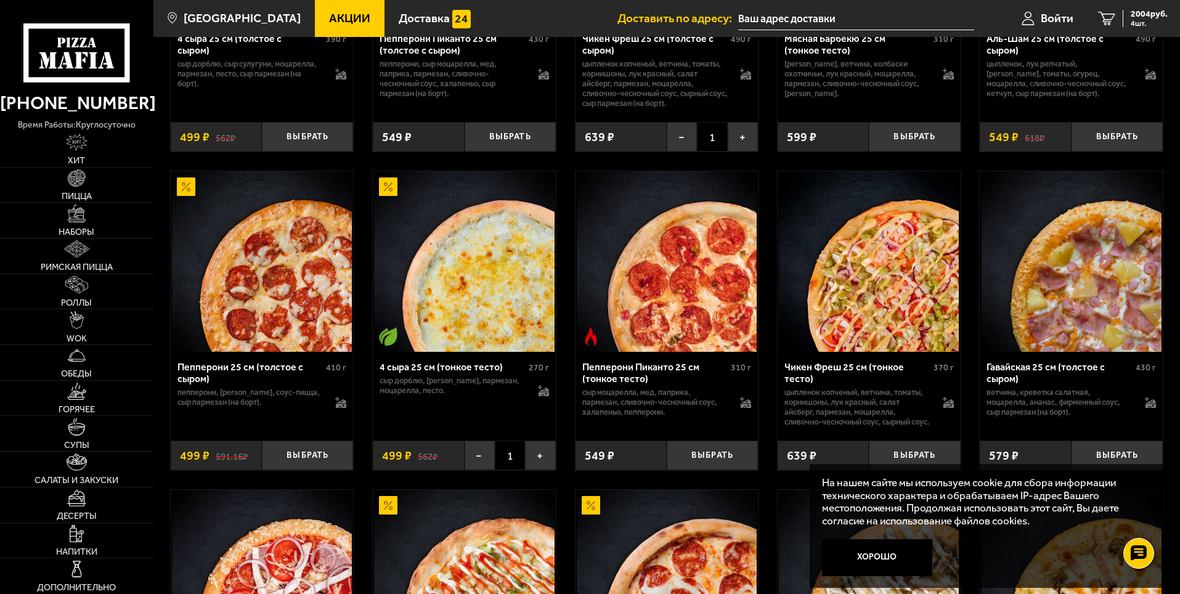
scroll to position [1171, 0]
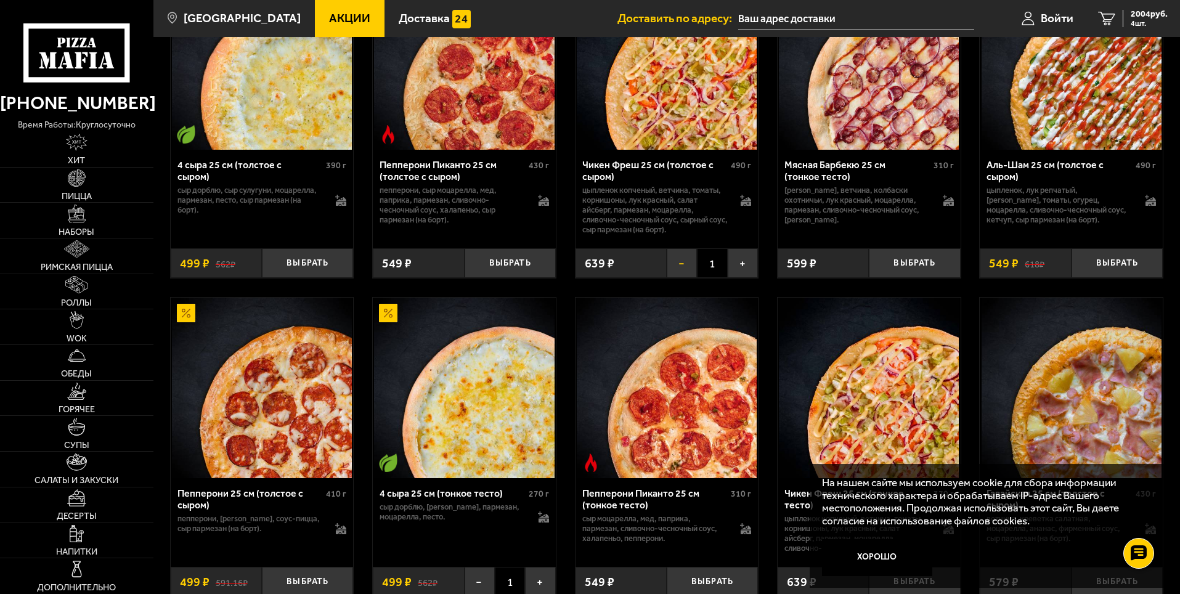
click at [679, 270] on button "−" at bounding box center [682, 263] width 30 height 30
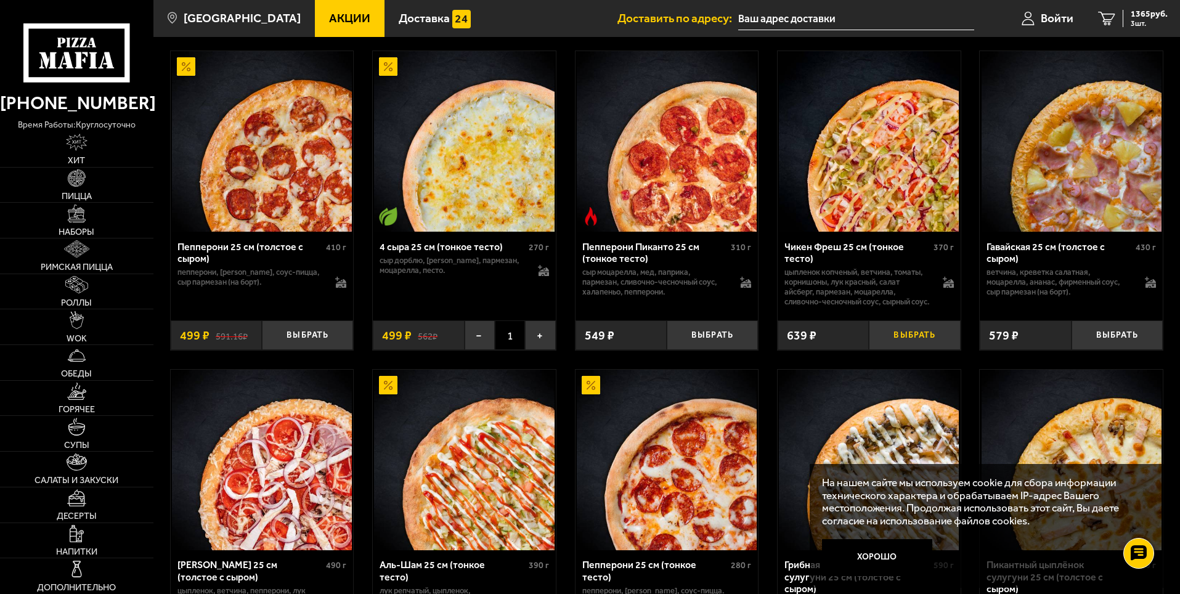
click at [927, 351] on button "Выбрать" at bounding box center [914, 335] width 91 height 30
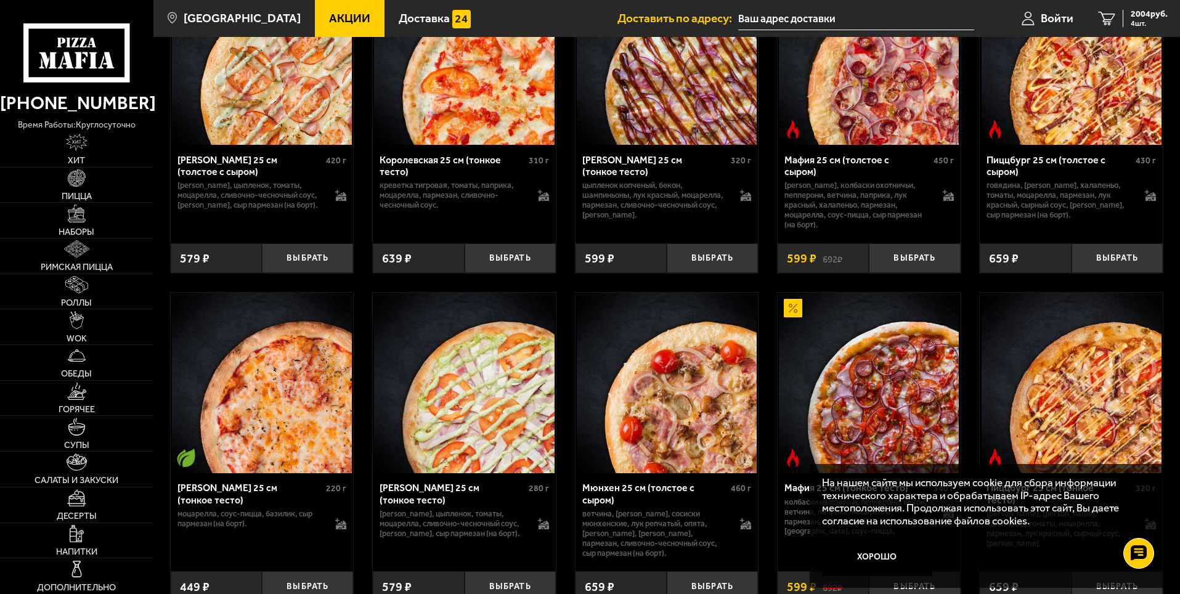
scroll to position [3450, 0]
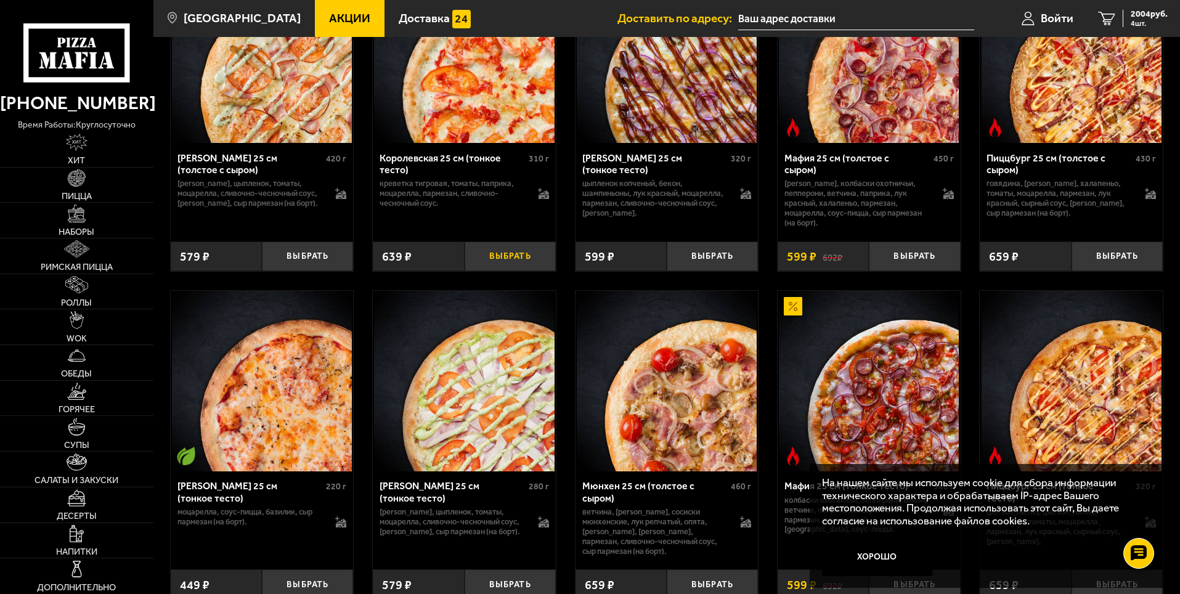
click at [508, 272] on button "Выбрать" at bounding box center [510, 257] width 91 height 30
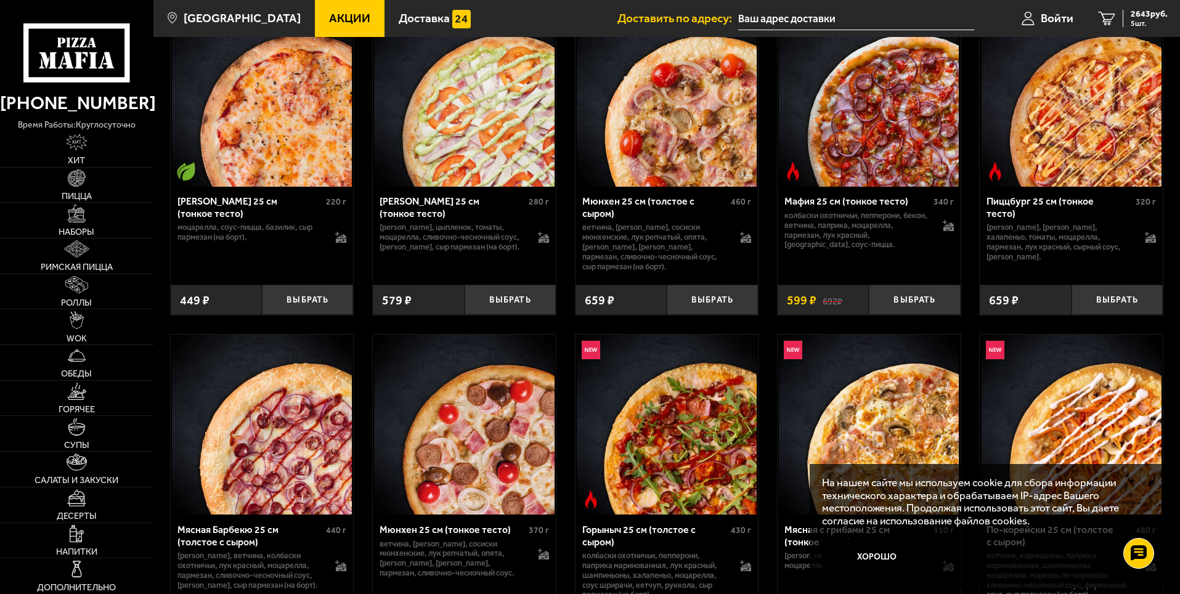
scroll to position [3705, 0]
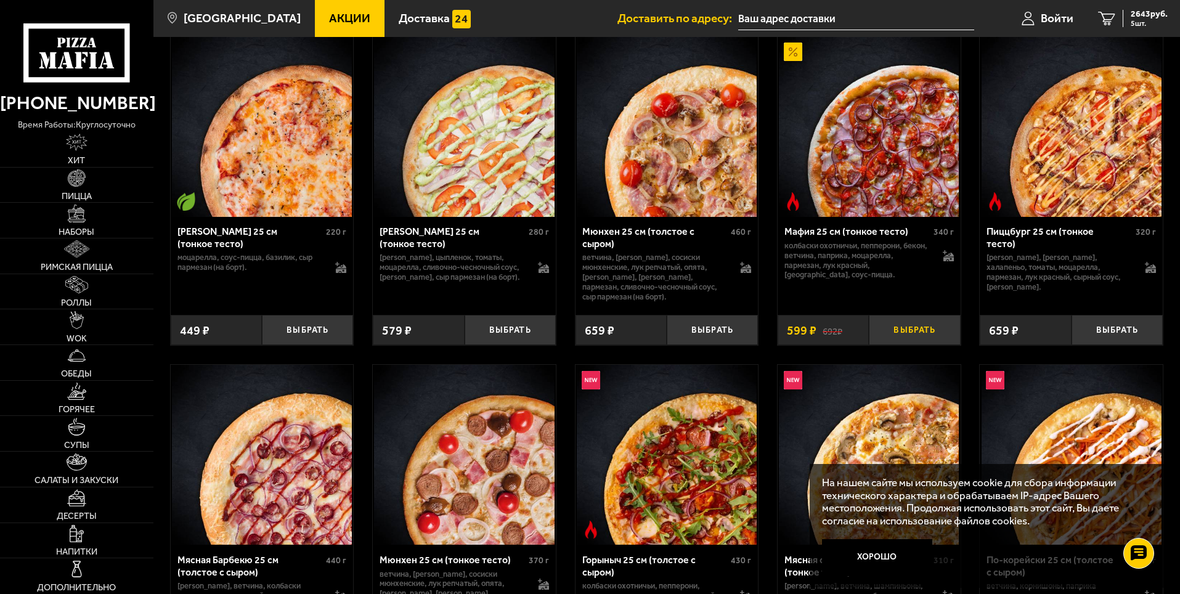
click at [920, 345] on button "Выбрать" at bounding box center [914, 330] width 91 height 30
click at [1145, 15] on span "2730 руб." at bounding box center [1149, 14] width 37 height 9
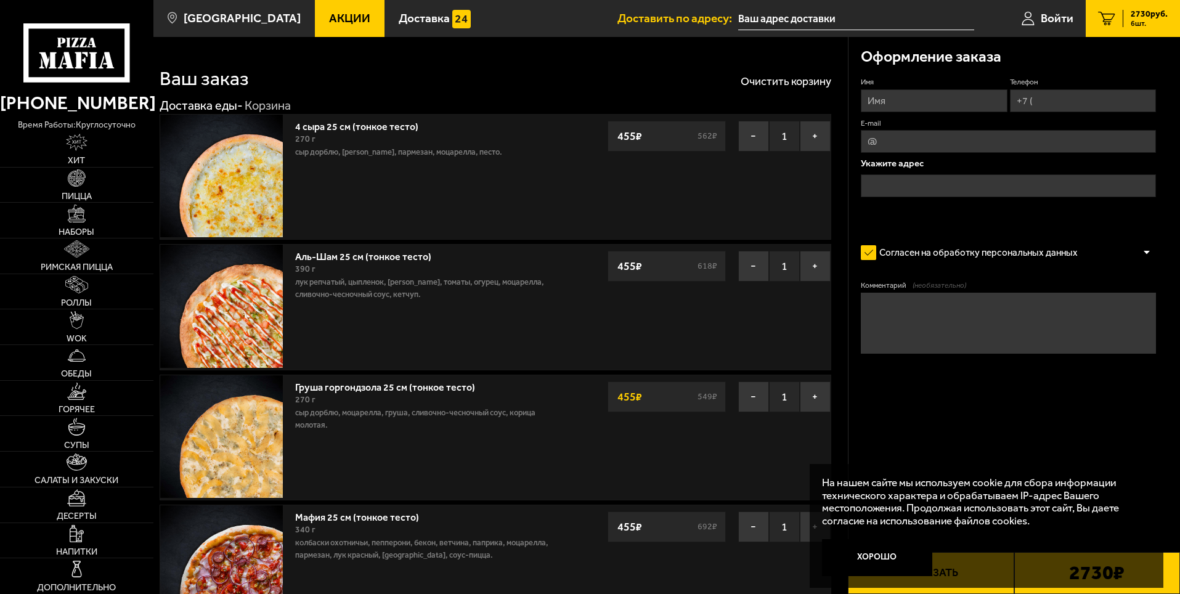
click at [957, 97] on input "Имя" at bounding box center [934, 100] width 146 height 23
type input "[PERSON_NAME]"
click at [1051, 105] on input "Телефон" at bounding box center [1083, 100] width 146 height 23
click at [1033, 94] on input "Телефон" at bounding box center [1083, 100] width 146 height 23
type input "+7 (960) 230-51-29"
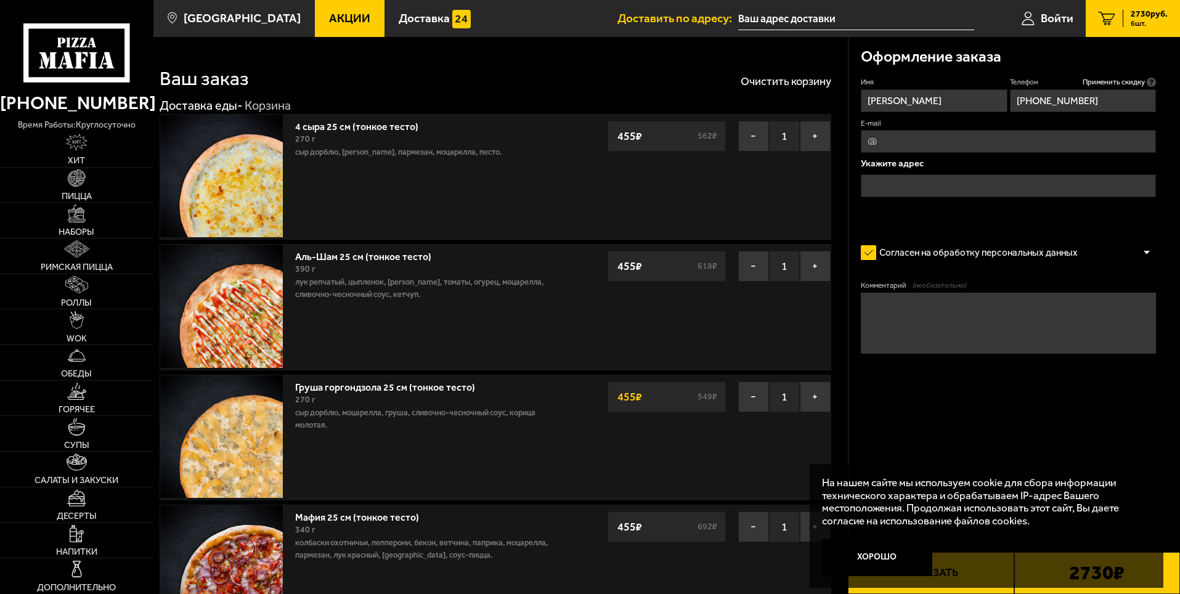
click at [908, 187] on input "text" at bounding box center [1008, 185] width 295 height 23
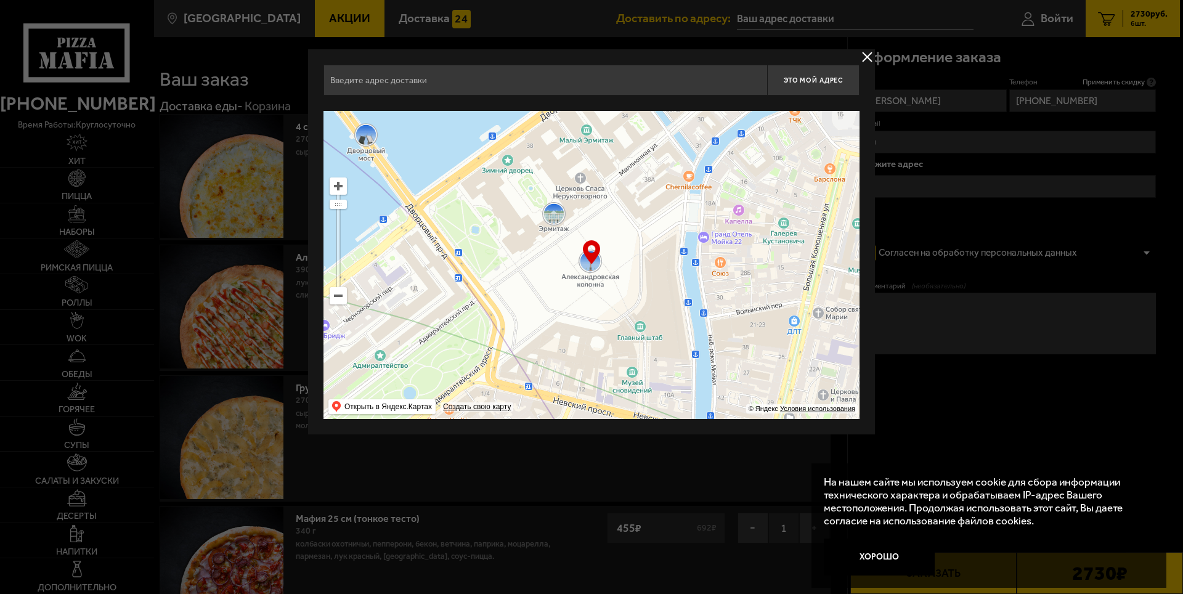
click at [506, 87] on input "text" at bounding box center [545, 80] width 444 height 31
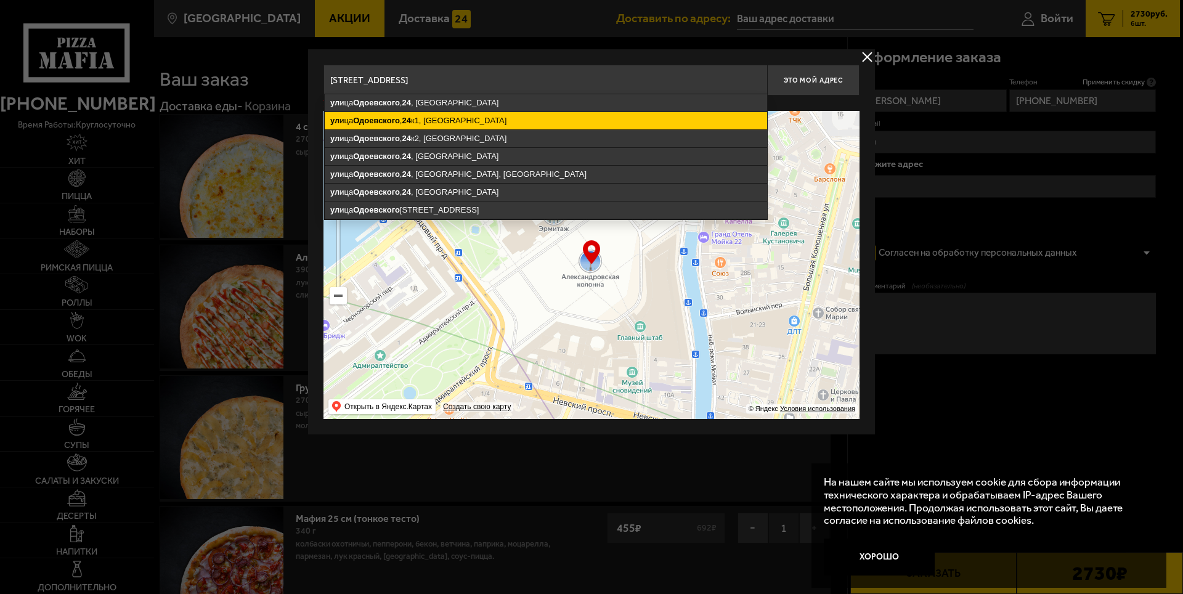
click at [489, 116] on ymaps "ул ица Одоевского , 24 к1, Санкт-Петербург" at bounding box center [546, 120] width 442 height 17
type input "Санкт-Петербург, улица Одоевского, 24к1"
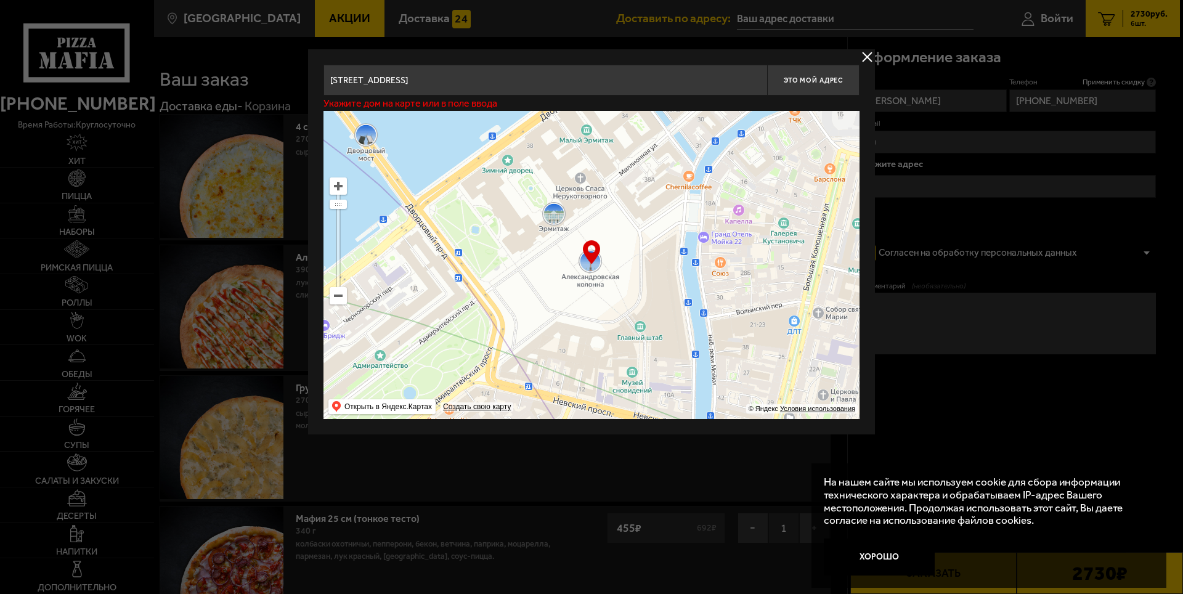
type input "[STREET_ADDRESS]"
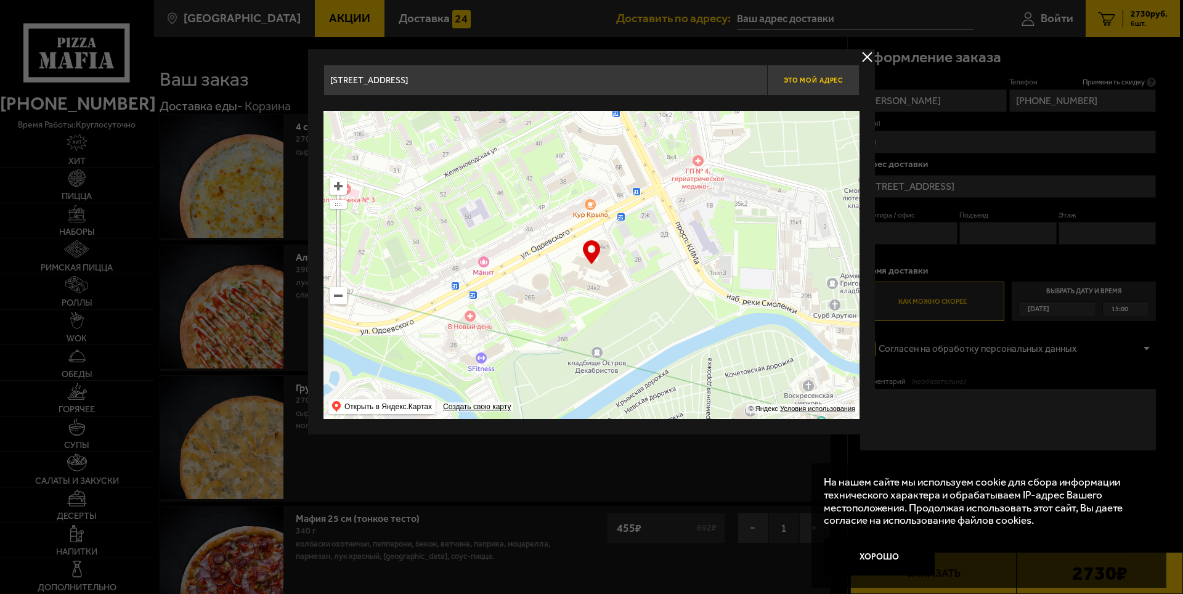
click at [823, 78] on span "Это мой адрес" at bounding box center [813, 80] width 59 height 8
type input "[STREET_ADDRESS]"
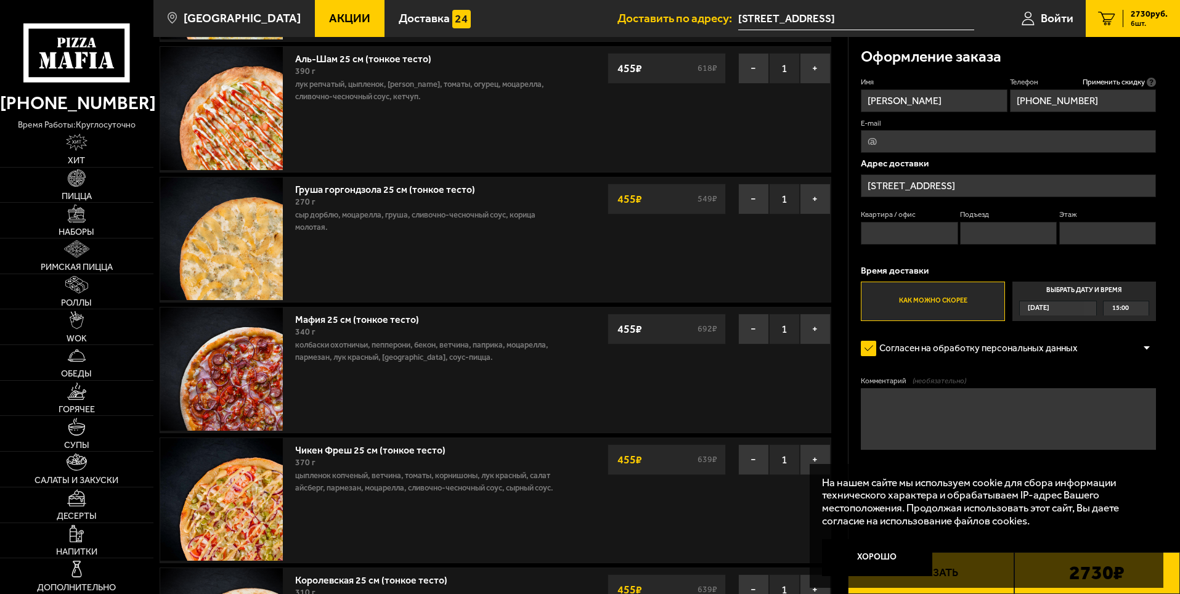
scroll to position [246, 0]
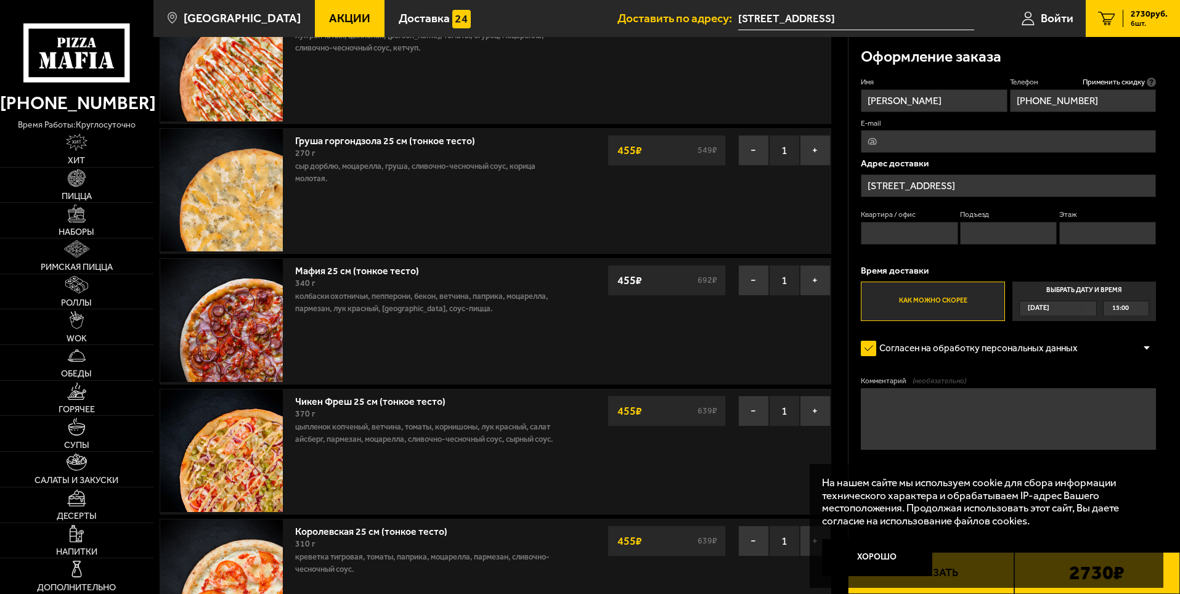
click at [1083, 301] on div "[DATE]" at bounding box center [1058, 308] width 78 height 15
click at [0, 0] on input "Выбрать дату и время Сегодня 15:00" at bounding box center [0, 0] width 0 height 0
click at [1084, 307] on div "[DATE]" at bounding box center [1052, 308] width 65 height 14
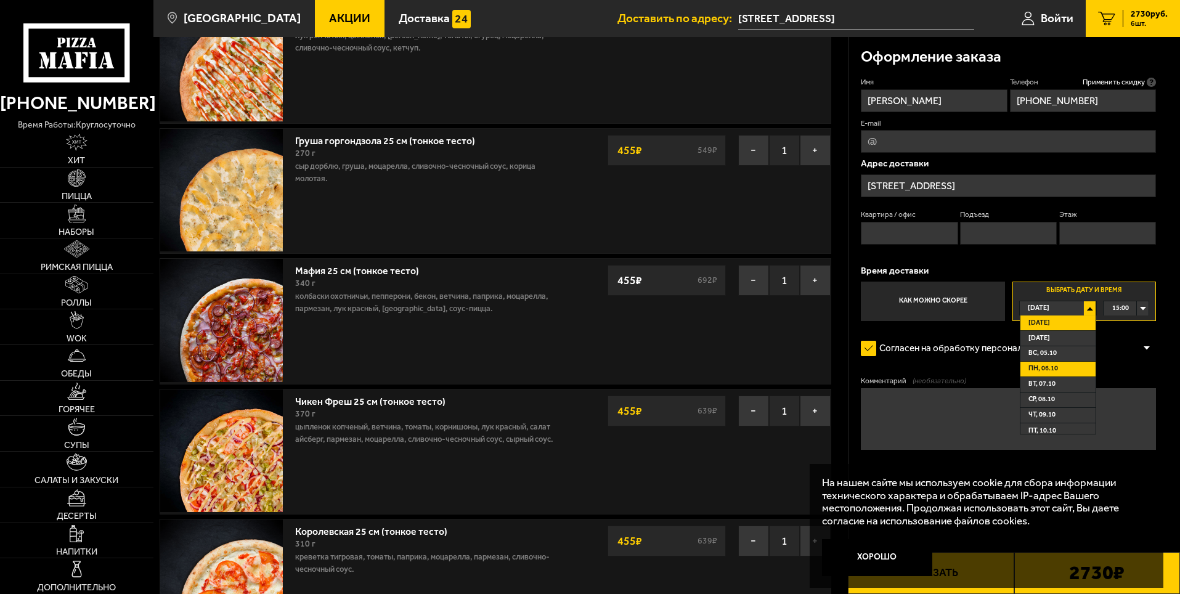
click at [1079, 368] on li "пн, 06.10" at bounding box center [1057, 369] width 75 height 15
click at [1140, 307] on div "00:00" at bounding box center [1125, 308] width 45 height 14
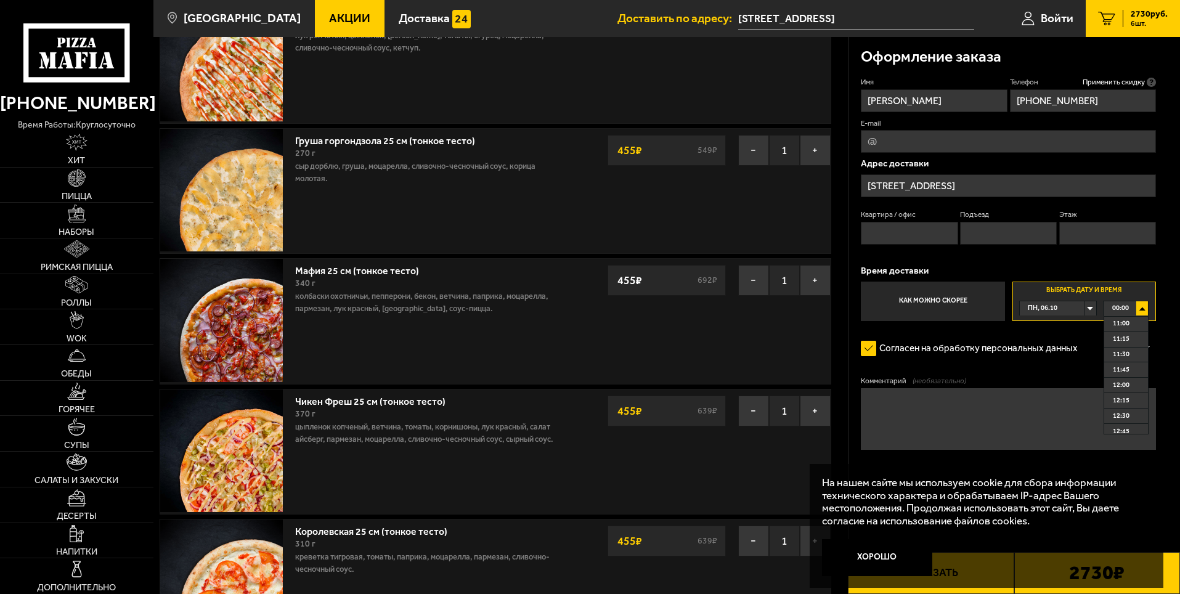
scroll to position [678, 0]
click at [1128, 370] on span "11:45" at bounding box center [1121, 367] width 17 height 14
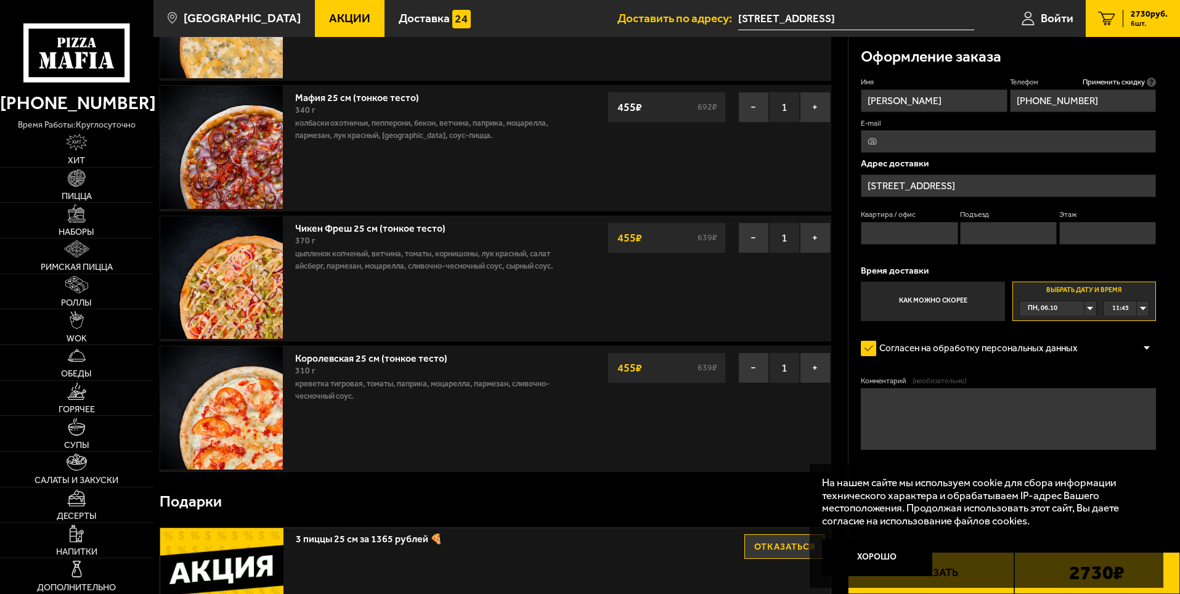
scroll to position [431, 0]
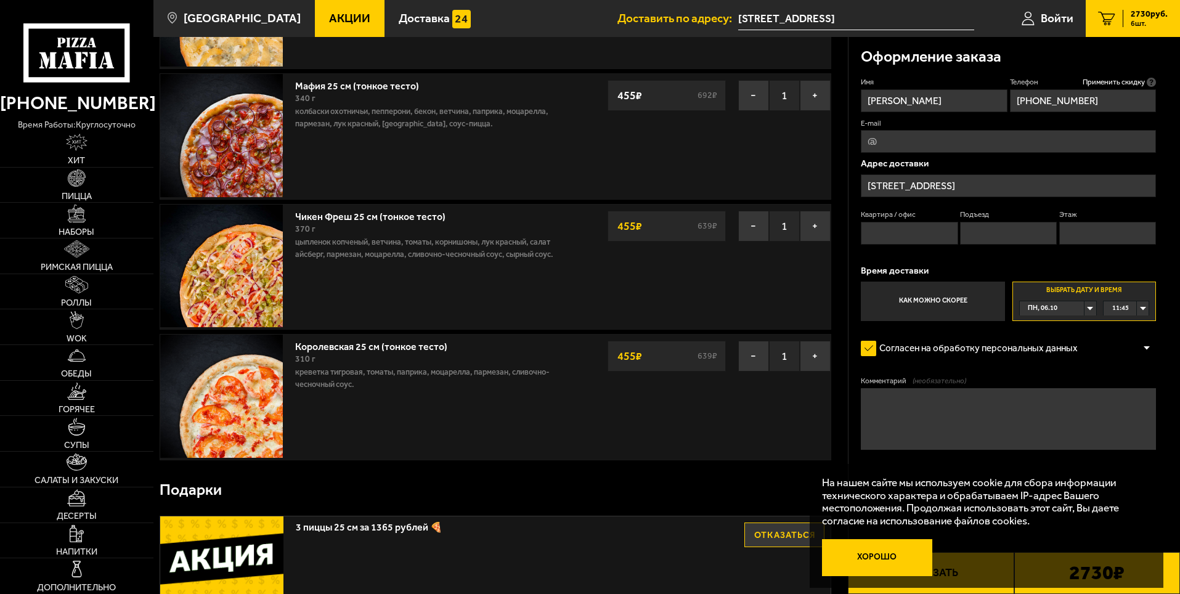
click at [891, 562] on button "Хорошо" at bounding box center [877, 557] width 111 height 37
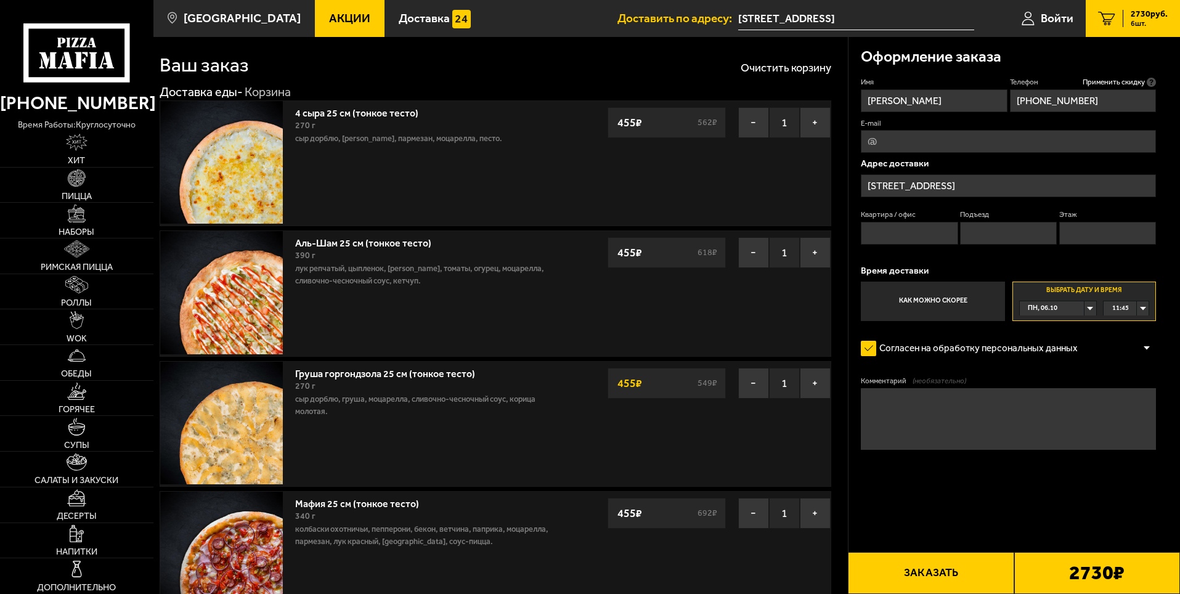
scroll to position [0, 0]
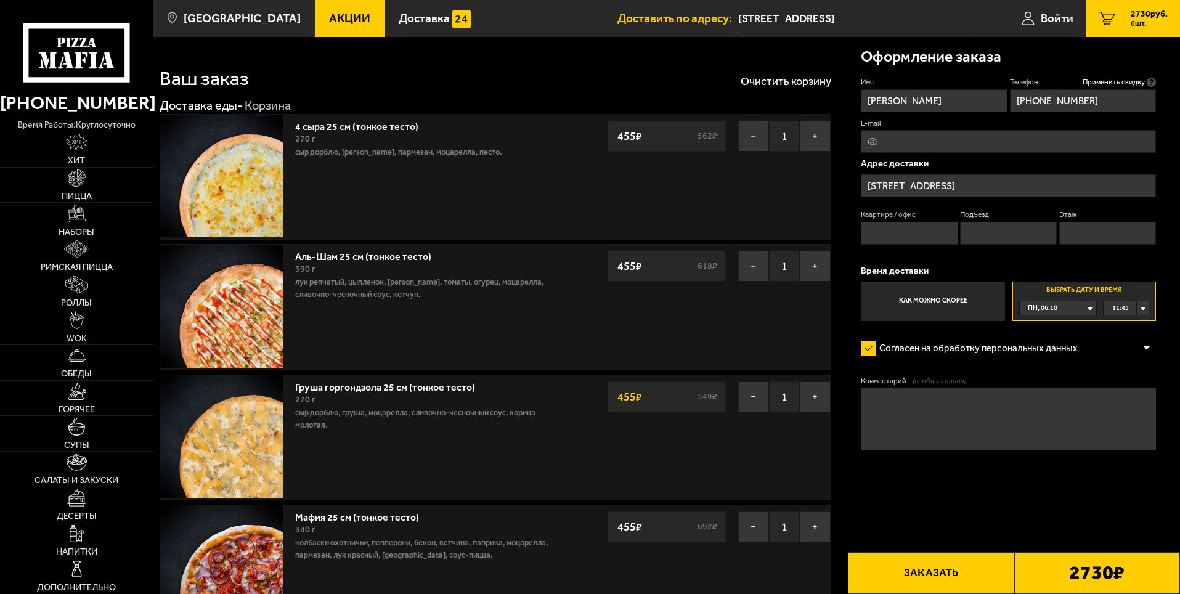
click at [950, 575] on button "Заказать" at bounding box center [931, 573] width 166 height 42
click at [928, 231] on input "Квартира / офис" at bounding box center [909, 233] width 97 height 23
type input "210"
click at [1080, 241] on input "Этаж" at bounding box center [1107, 233] width 97 height 23
type input "2"
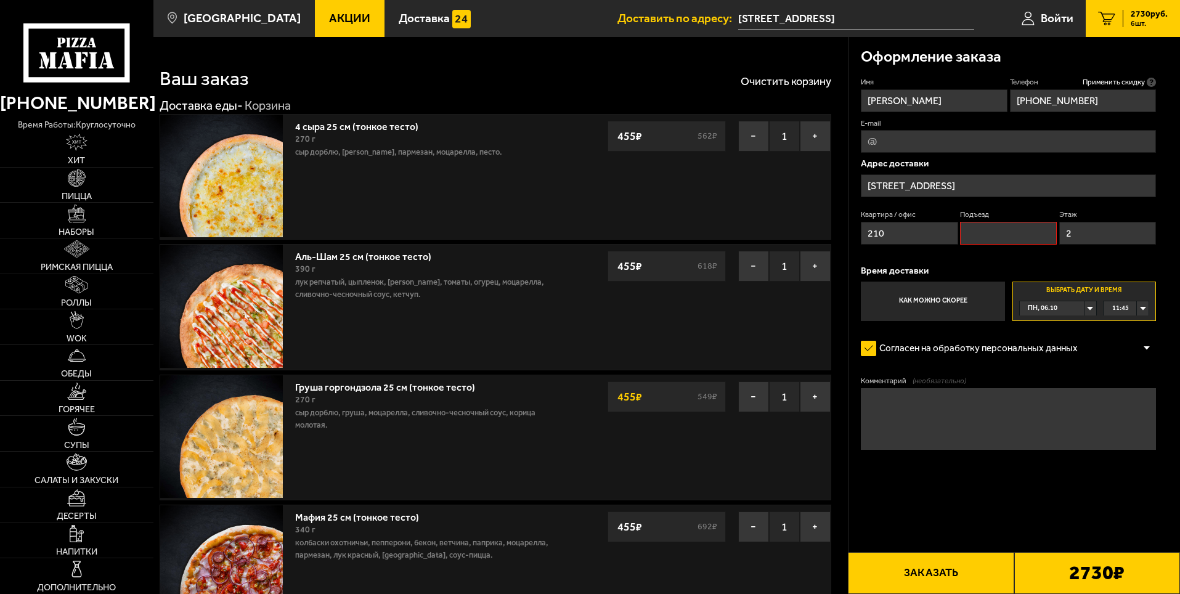
click at [992, 233] on input "Подъезд" at bounding box center [1008, 233] width 97 height 23
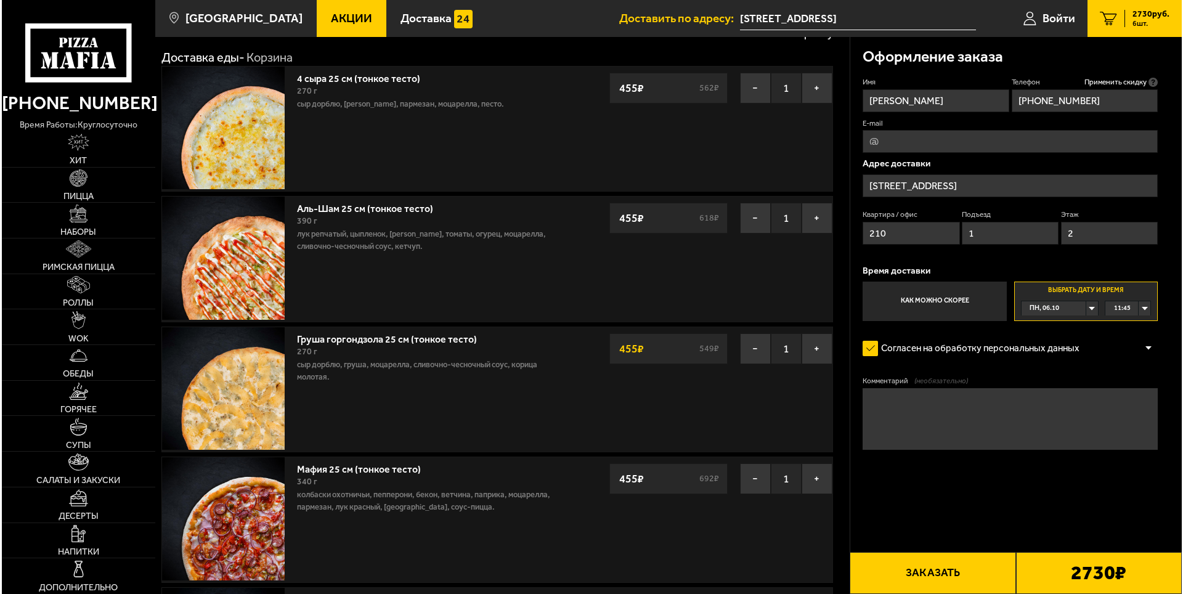
scroll to position [185, 0]
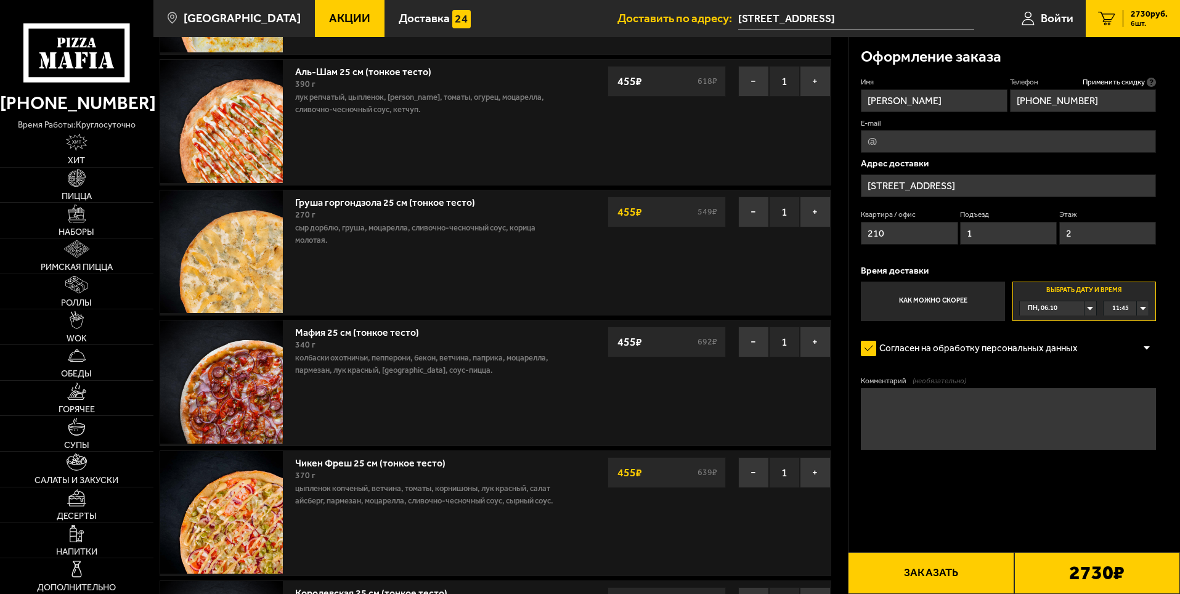
type input "1"
click at [941, 574] on button "Заказать" at bounding box center [931, 573] width 166 height 42
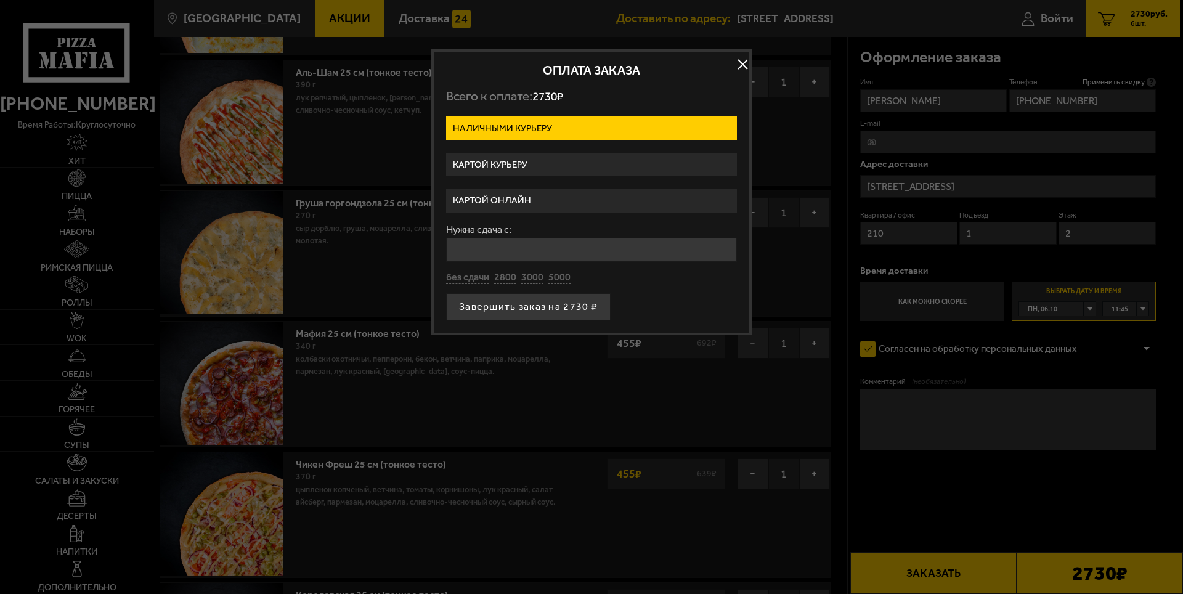
click at [491, 201] on label "Картой онлайн" at bounding box center [591, 201] width 291 height 24
click at [0, 0] on input "Картой онлайн" at bounding box center [0, 0] width 0 height 0
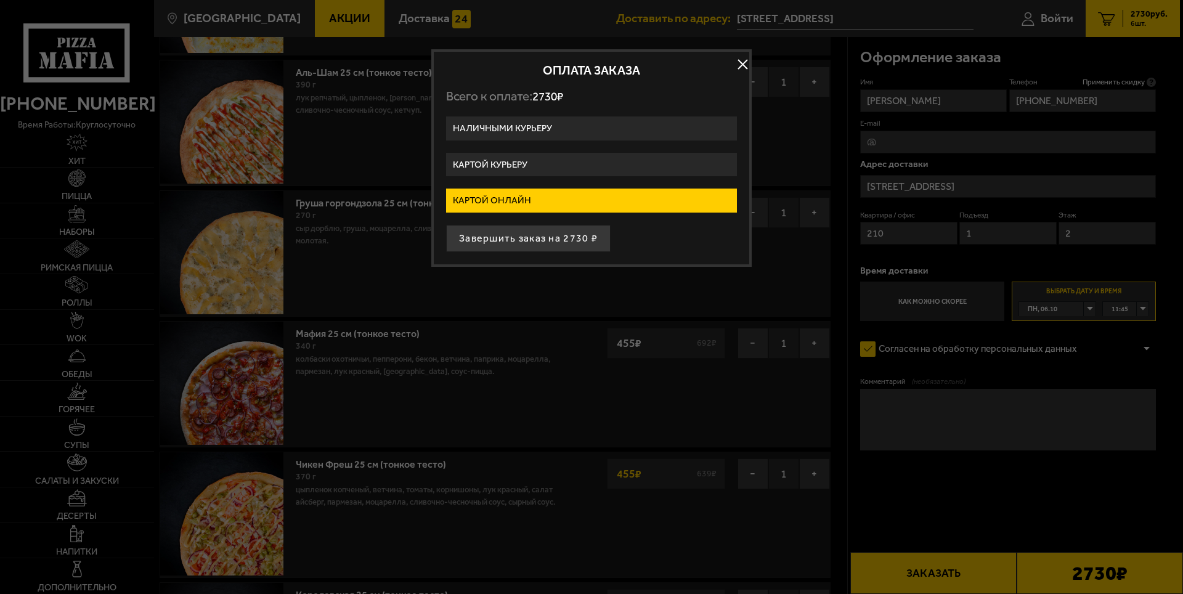
click at [502, 160] on label "Картой курьеру" at bounding box center [591, 165] width 291 height 24
click at [0, 0] on input "Картой курьеру" at bounding box center [0, 0] width 0 height 0
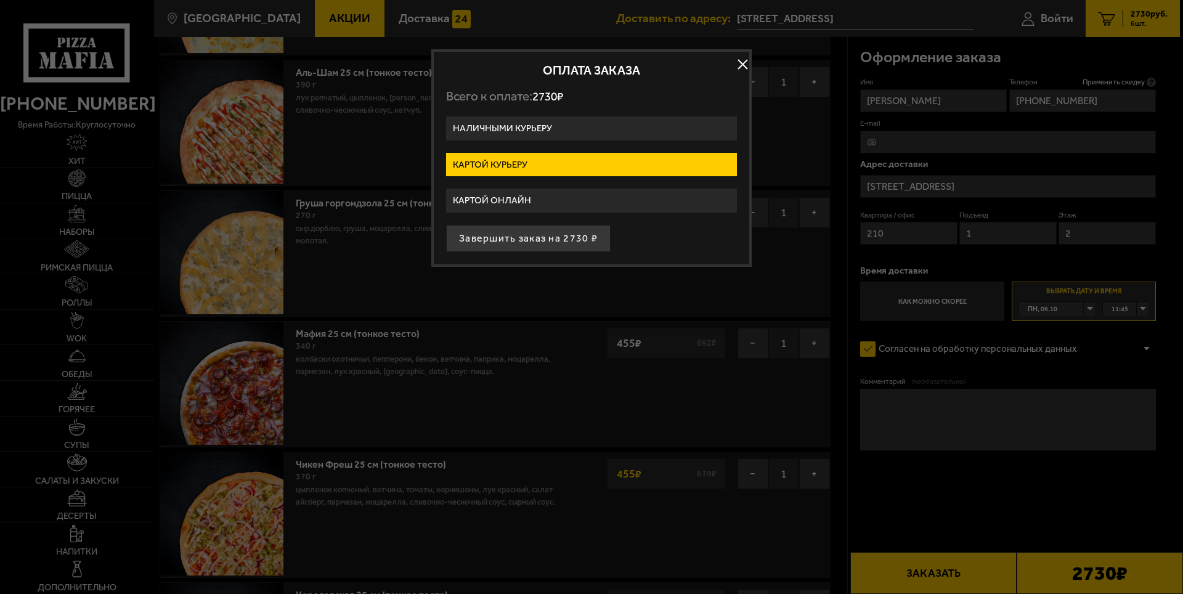
click at [514, 193] on label "Картой онлайн" at bounding box center [591, 201] width 291 height 24
click at [0, 0] on input "Картой онлайн" at bounding box center [0, 0] width 0 height 0
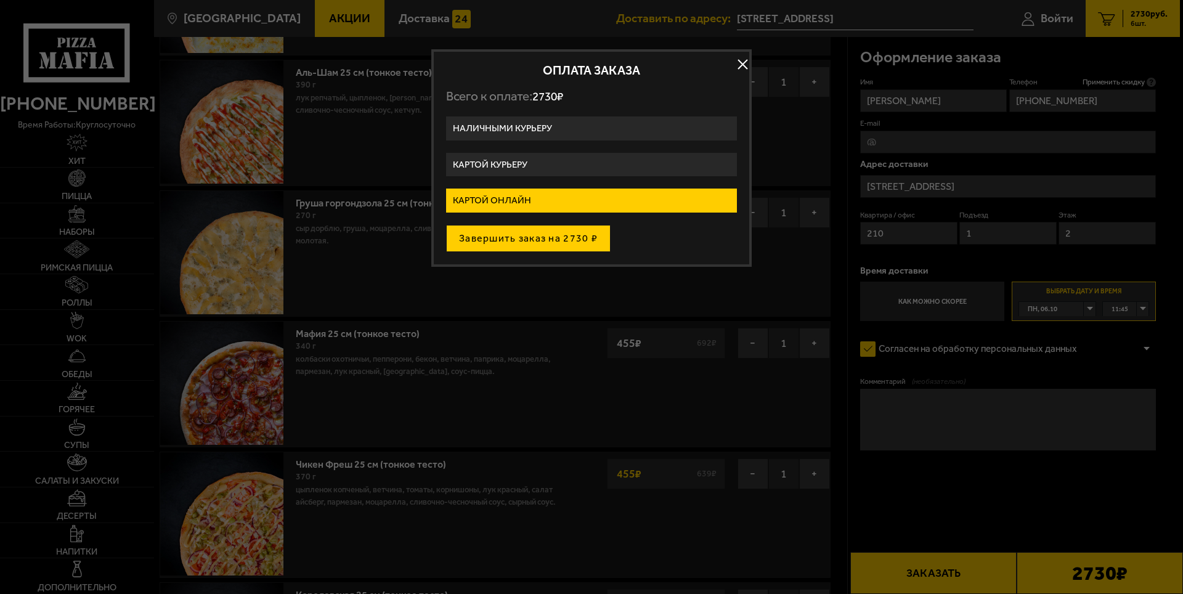
click at [543, 237] on button "Завершить заказ на 2730 ₽" at bounding box center [528, 238] width 165 height 27
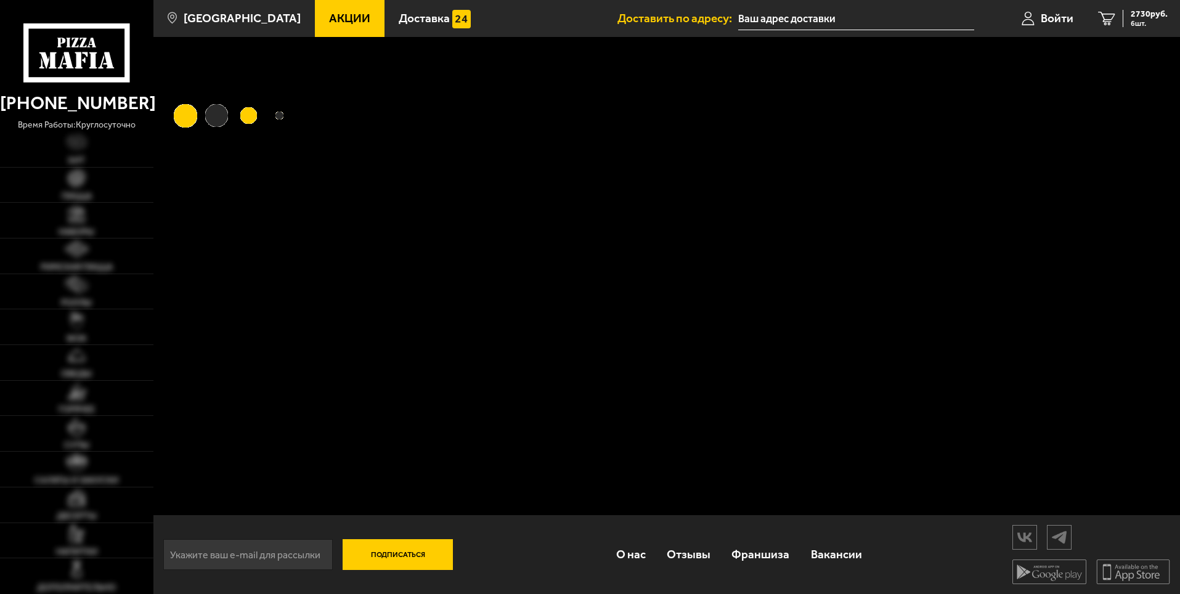
type input "[STREET_ADDRESS]"
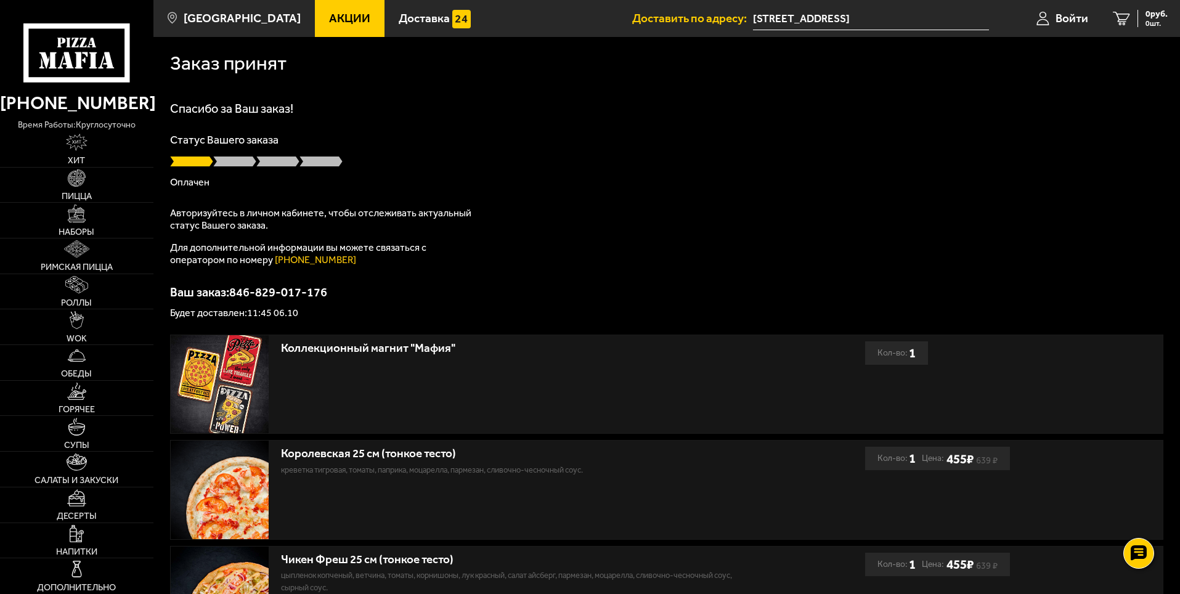
click at [956, 128] on div "Спасибо за Ваш заказ! Статус Вашего заказа Оплачен Авторизуйтесь в личном кабин…" at bounding box center [666, 210] width 993 height 216
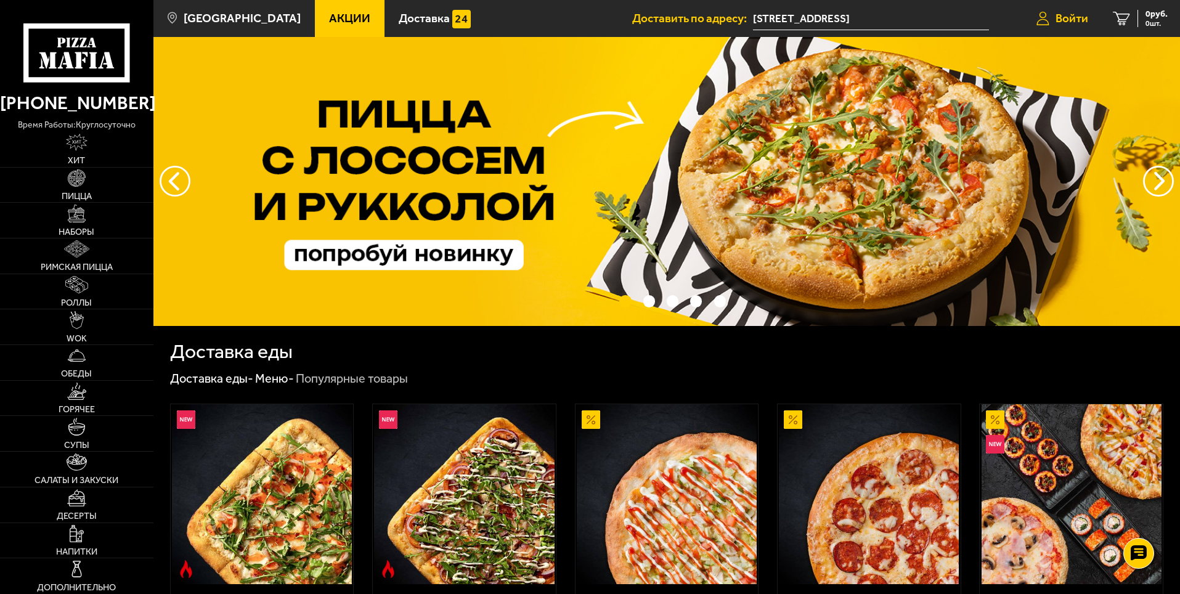
click at [1078, 22] on span "Войти" at bounding box center [1071, 18] width 33 height 12
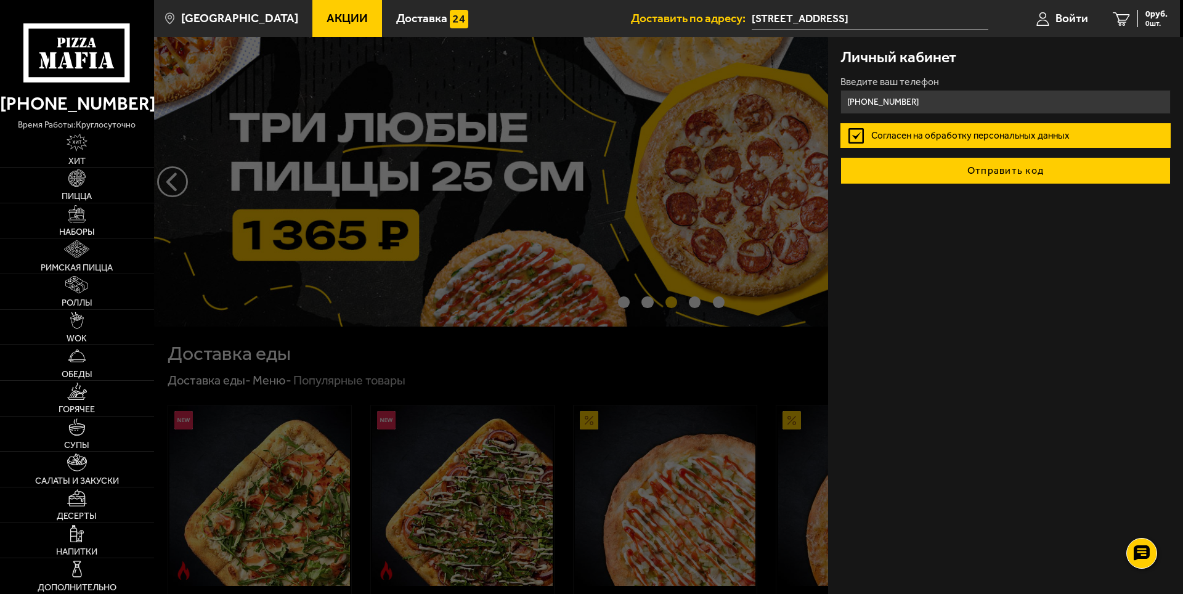
type input "[PHONE_NUMBER]"
click at [1027, 171] on button "Отправить код" at bounding box center [1005, 170] width 330 height 27
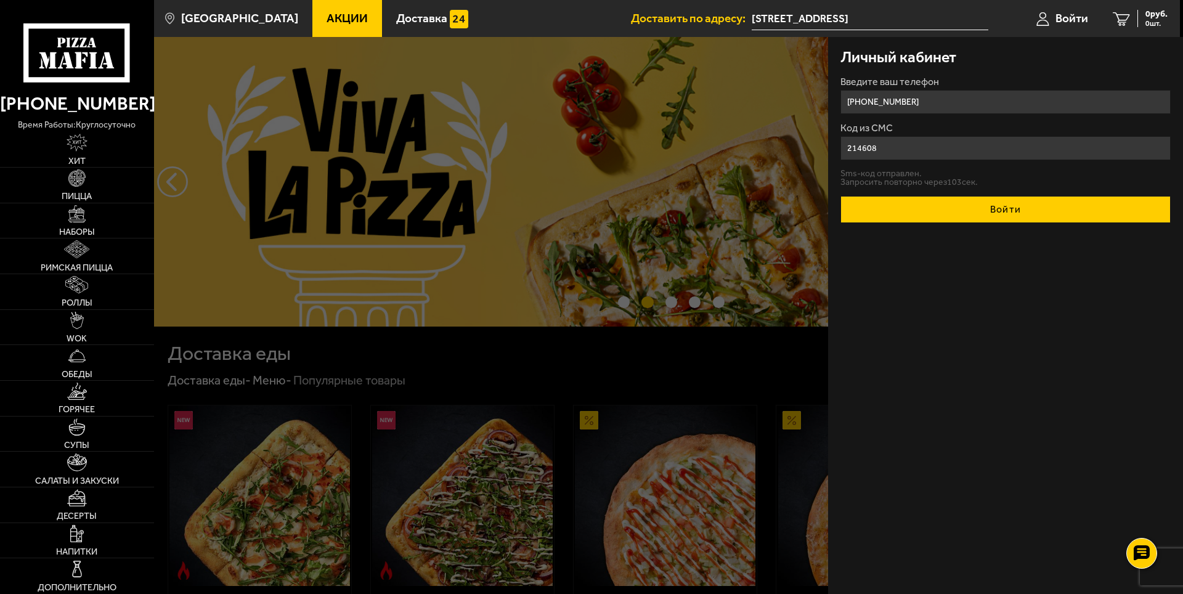
type input "214608"
click at [1020, 213] on button "Войти" at bounding box center [1005, 209] width 330 height 27
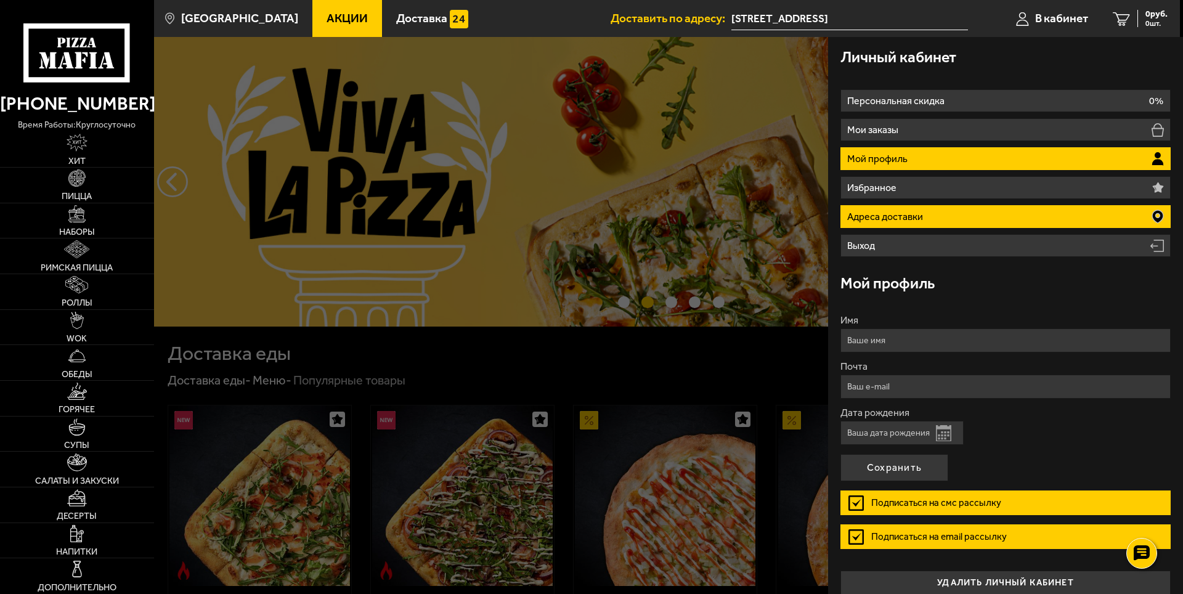
click at [967, 217] on li "Адреса доставки" at bounding box center [1005, 216] width 330 height 23
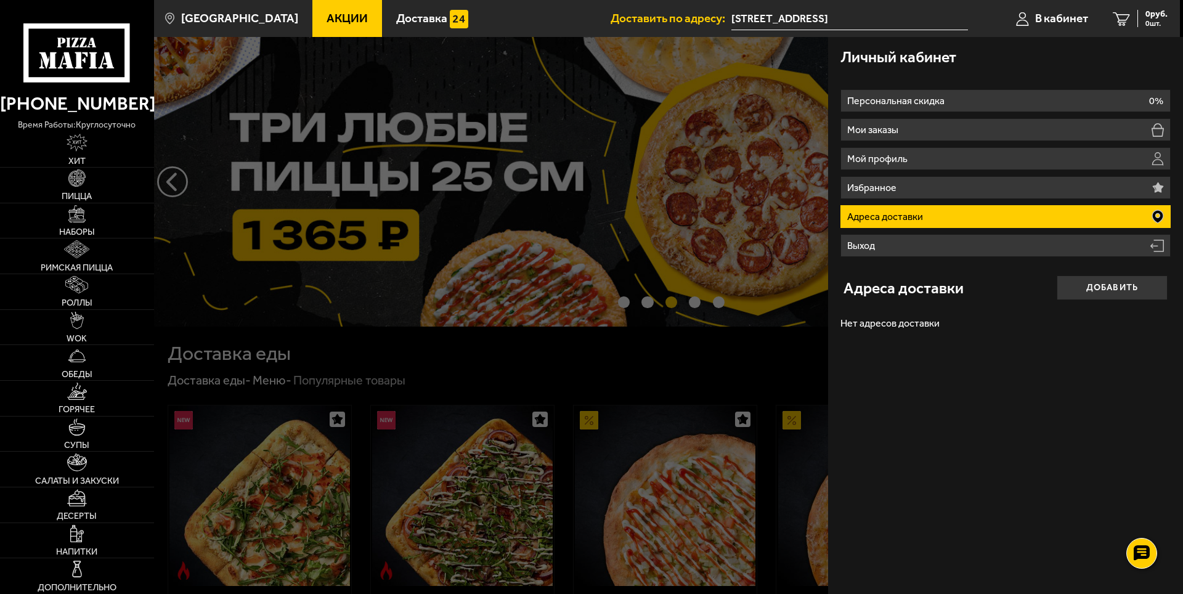
click at [888, 216] on p "Адреса доставки" at bounding box center [886, 217] width 79 height 10
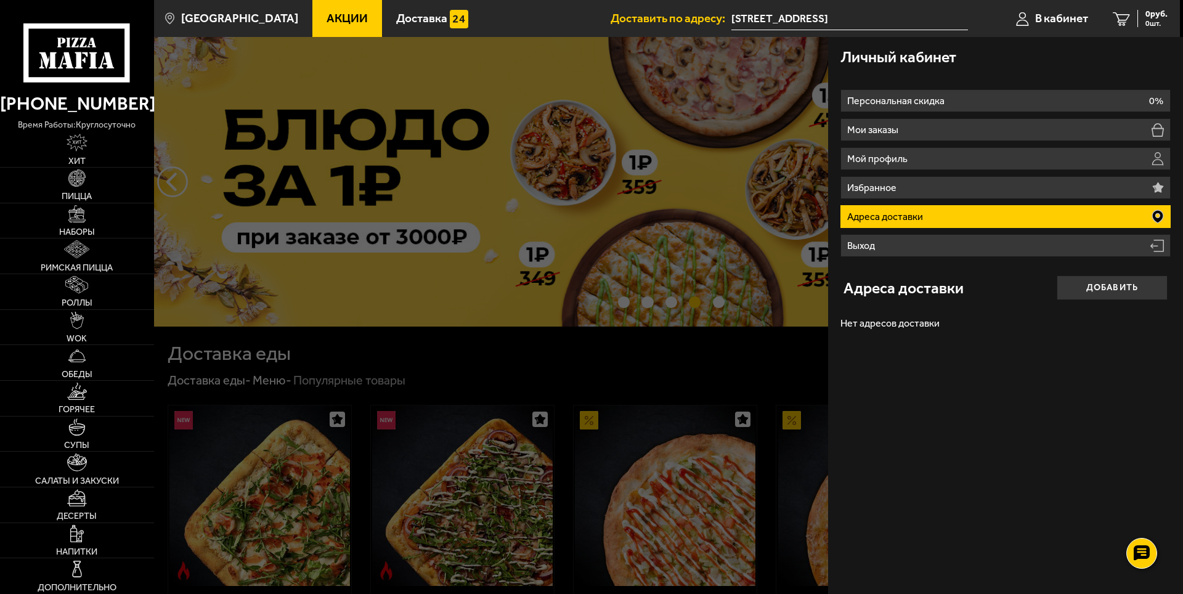
click at [1160, 213] on icon at bounding box center [1157, 216] width 11 height 13
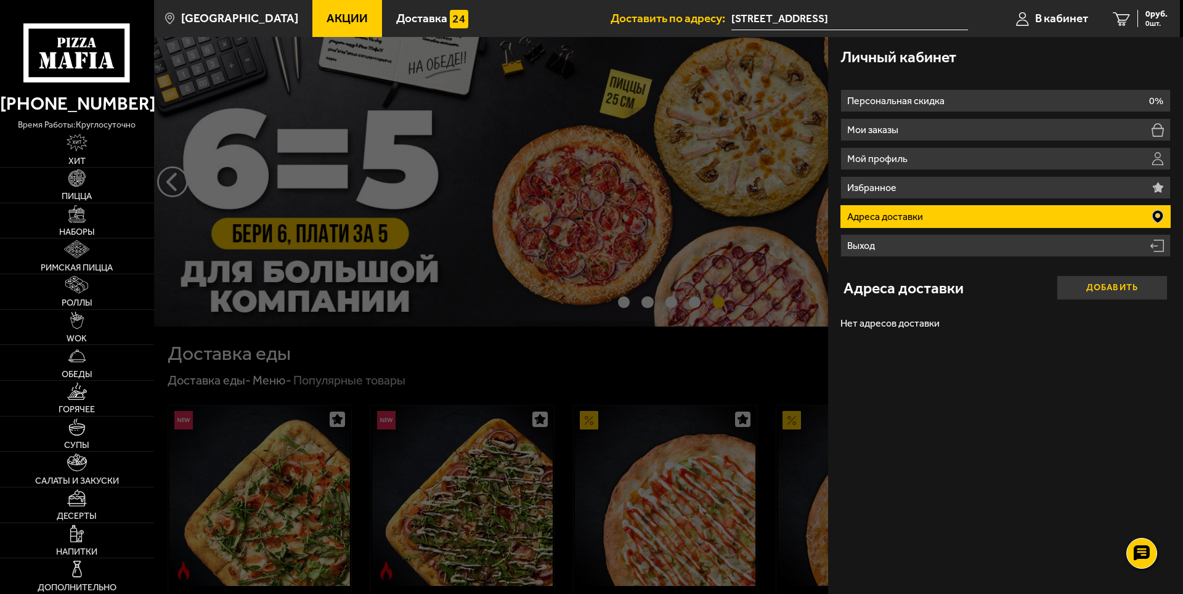
click at [1109, 291] on button "Добавить" at bounding box center [1112, 287] width 111 height 25
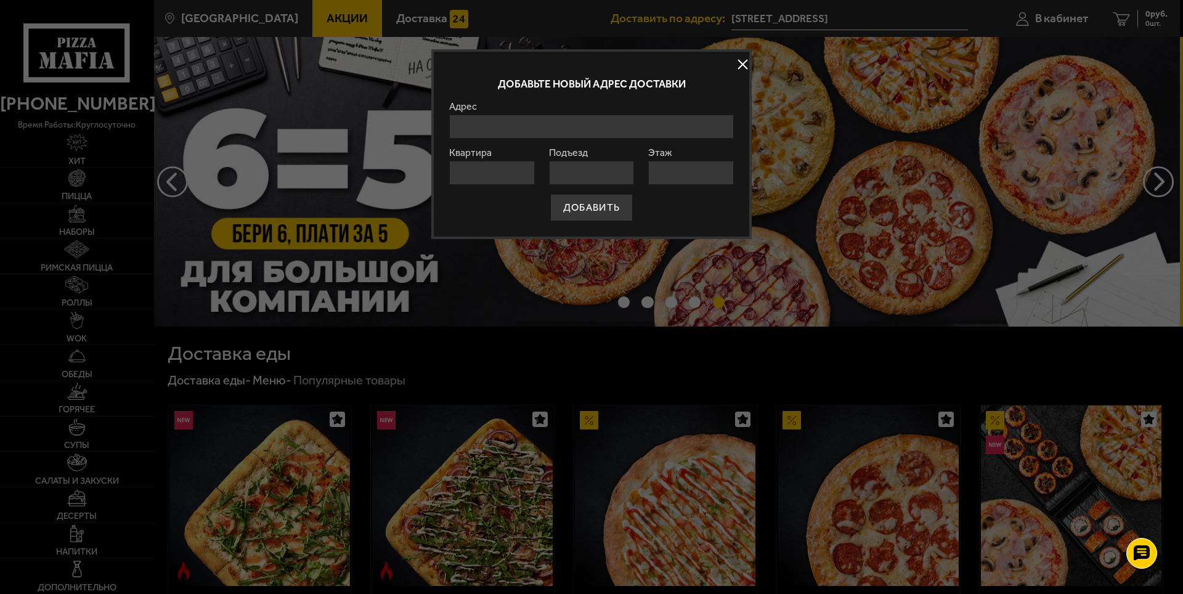
click at [537, 127] on input "Адрес" at bounding box center [591, 127] width 285 height 24
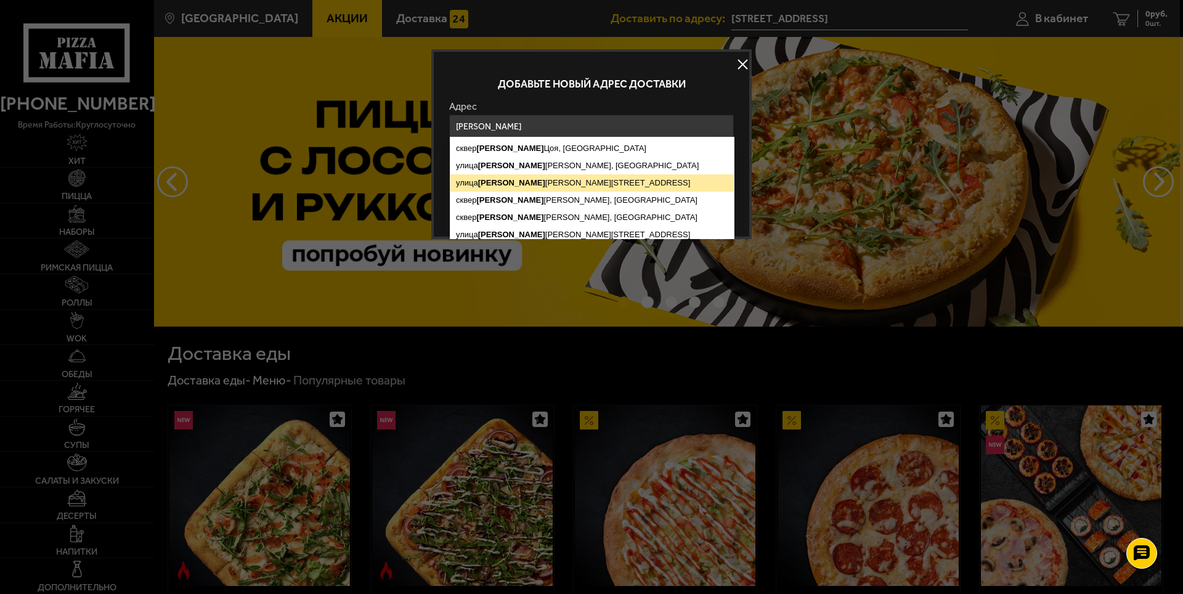
click at [555, 181] on ymaps "[STREET_ADDRESS][PERSON_NAME]" at bounding box center [591, 182] width 283 height 17
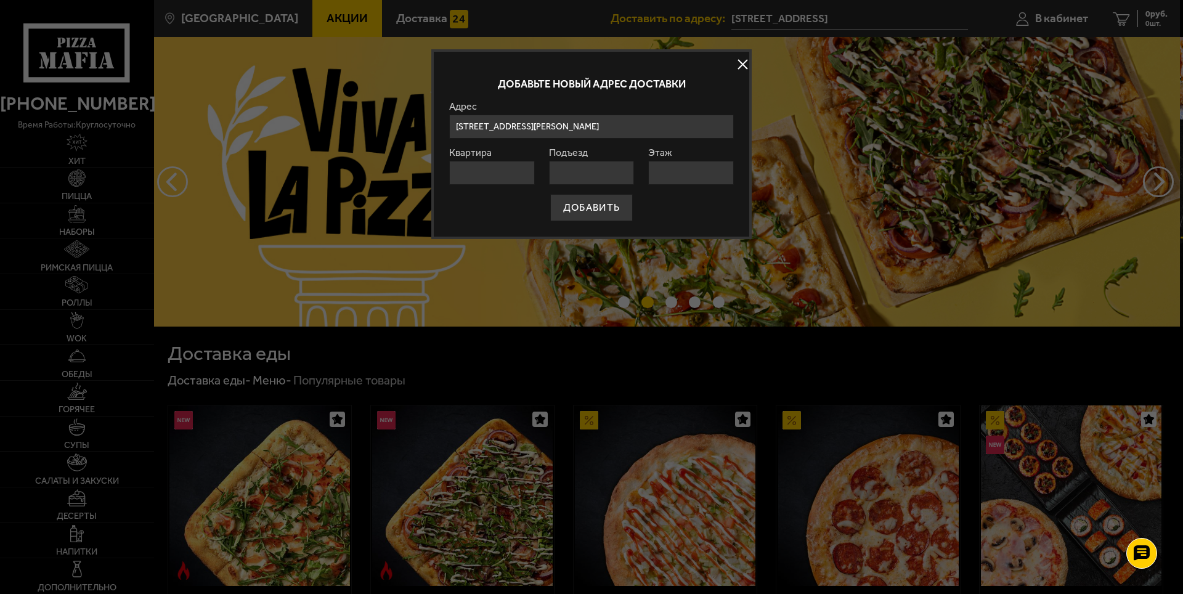
click at [667, 128] on input "[STREET_ADDRESS][PERSON_NAME]" at bounding box center [591, 127] width 285 height 24
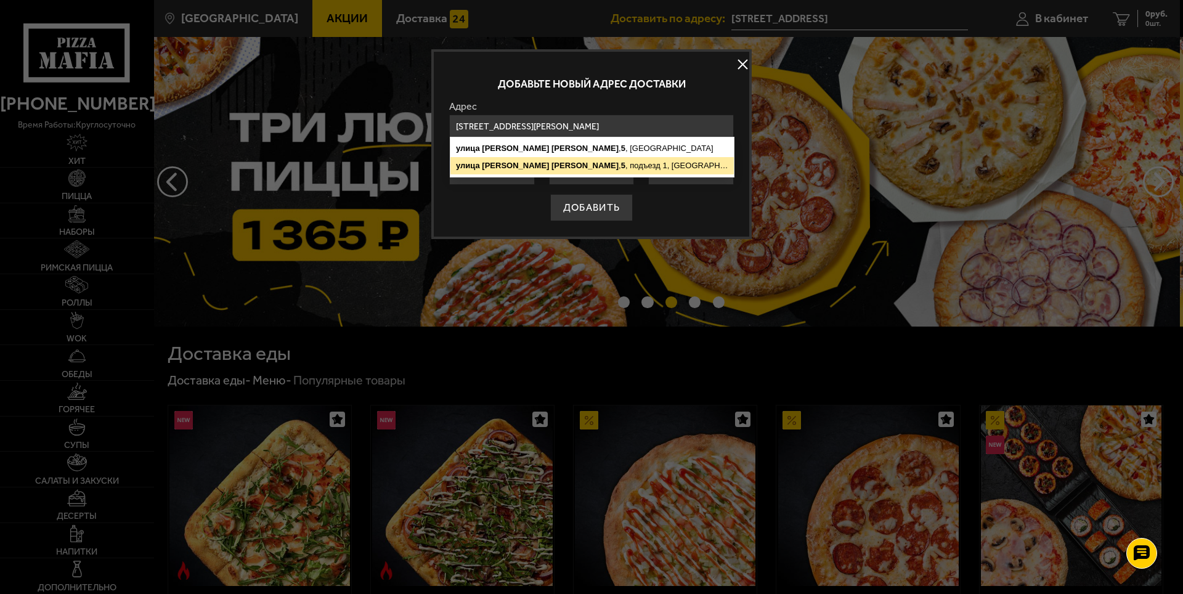
click at [662, 166] on ymaps "[STREET_ADDRESS][PERSON_NAME]" at bounding box center [591, 165] width 283 height 17
type input "[STREET_ADDRESS][PERSON_NAME]"
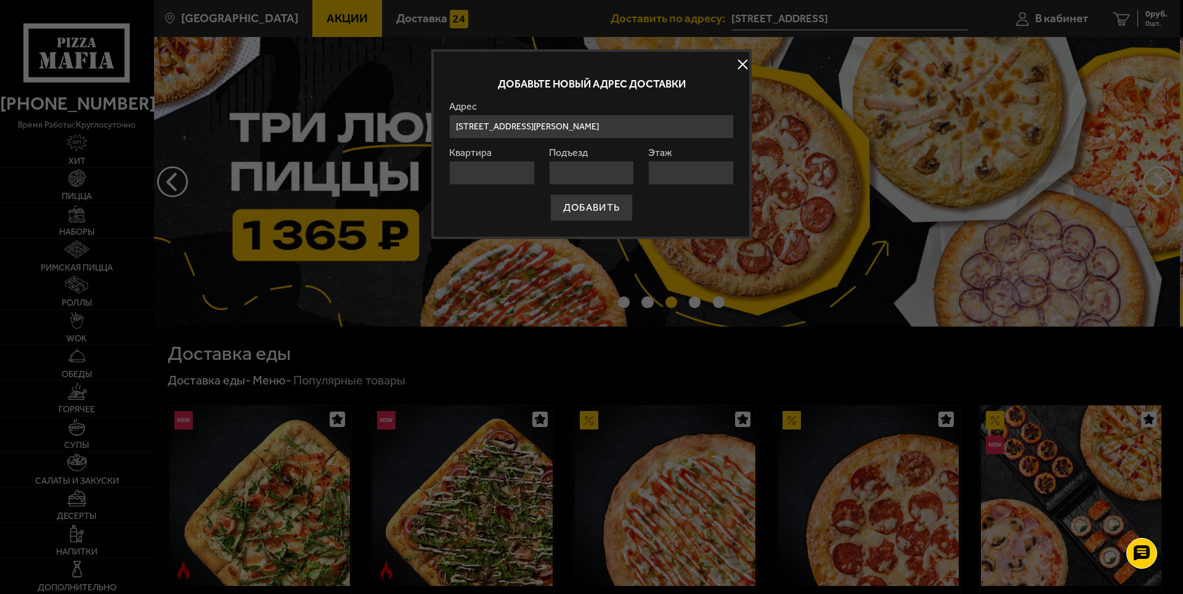
click at [490, 173] on input "Квартира" at bounding box center [492, 173] width 86 height 24
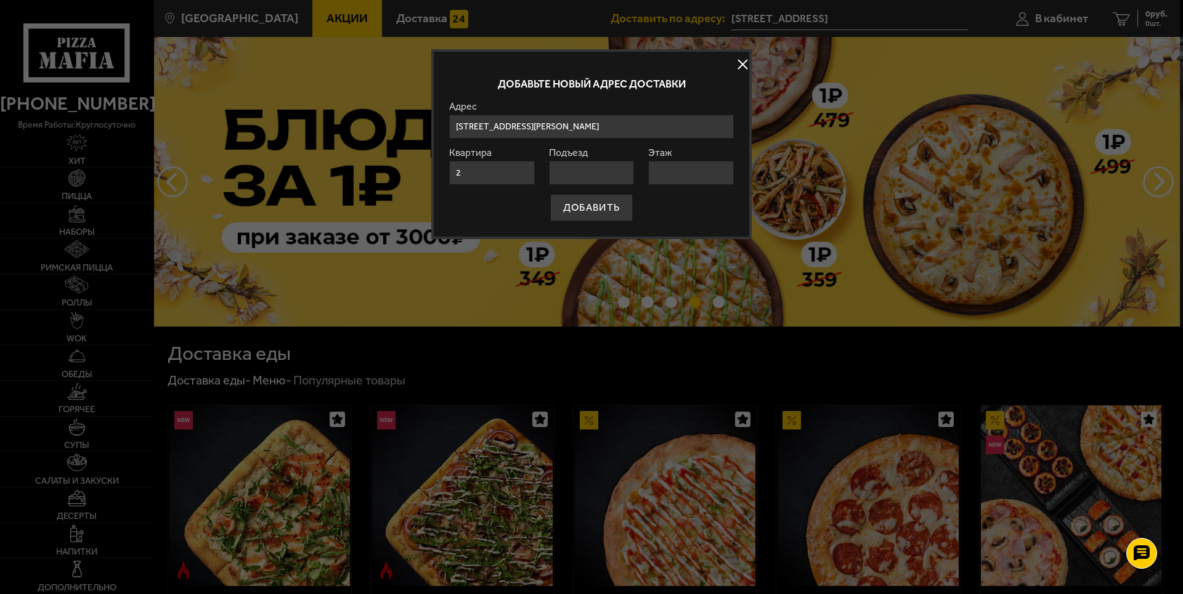
type input "2"
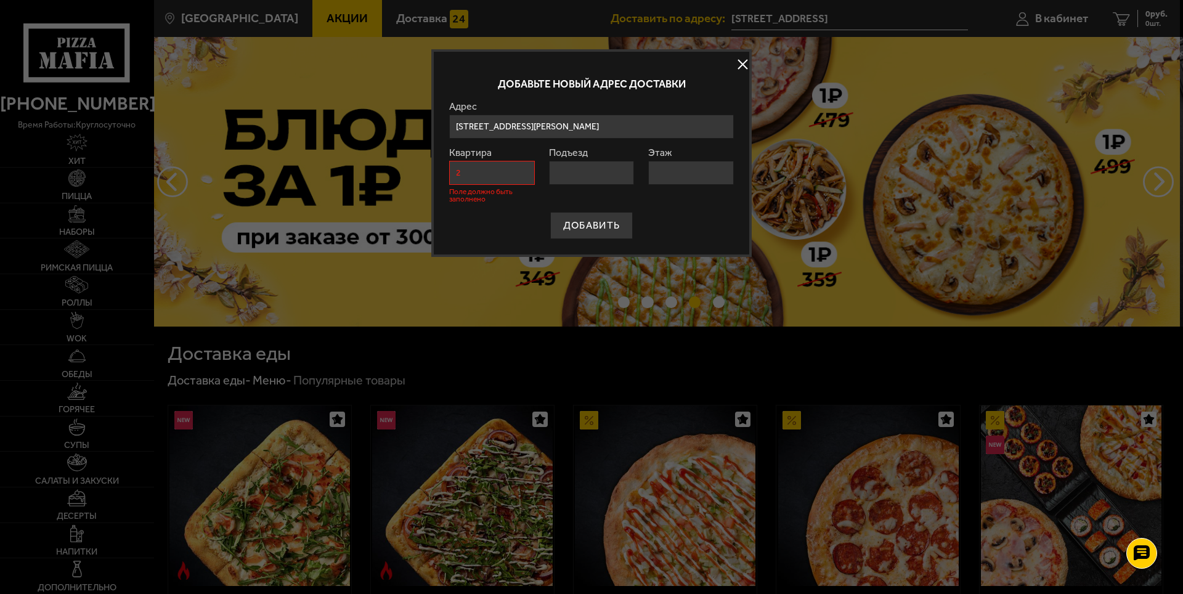
click at [693, 177] on input "Этаж" at bounding box center [691, 173] width 86 height 24
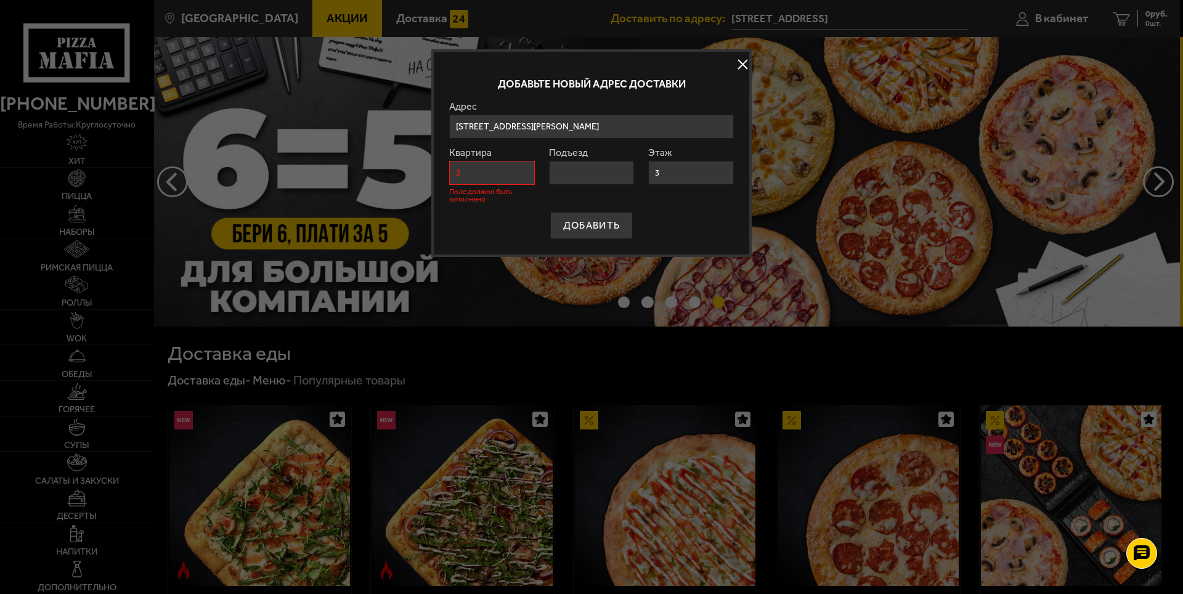
type input "3"
click at [603, 180] on input "Подъезд" at bounding box center [592, 173] width 86 height 24
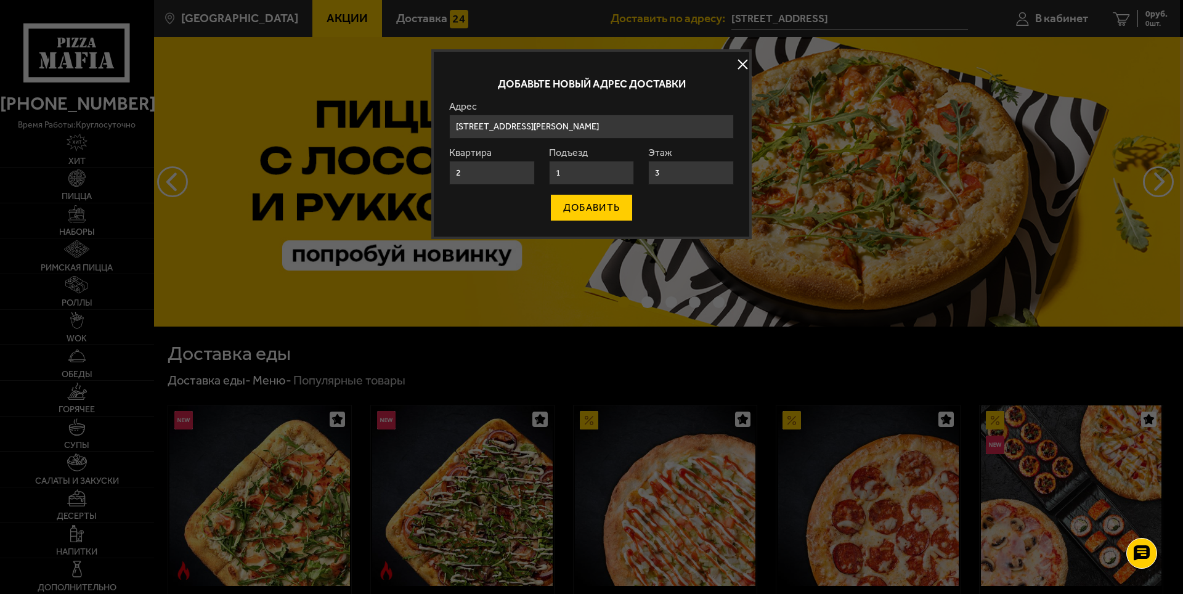
type input "1"
click at [598, 207] on button "ДОБАВИТЬ" at bounding box center [591, 207] width 83 height 27
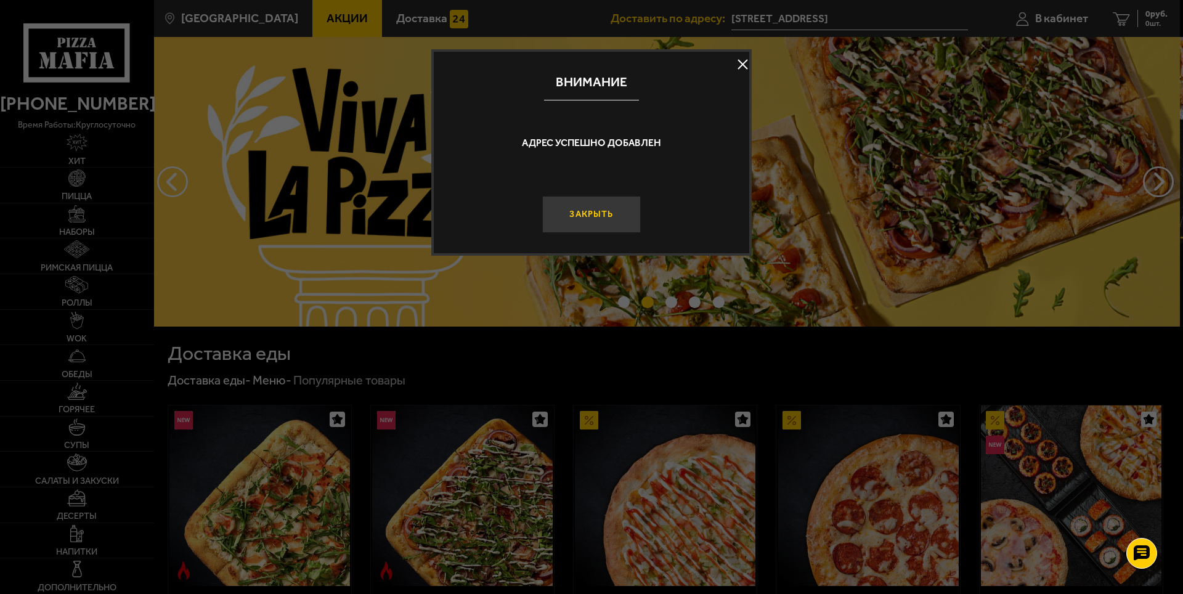
click at [598, 216] on button "Закрыть" at bounding box center [591, 214] width 99 height 37
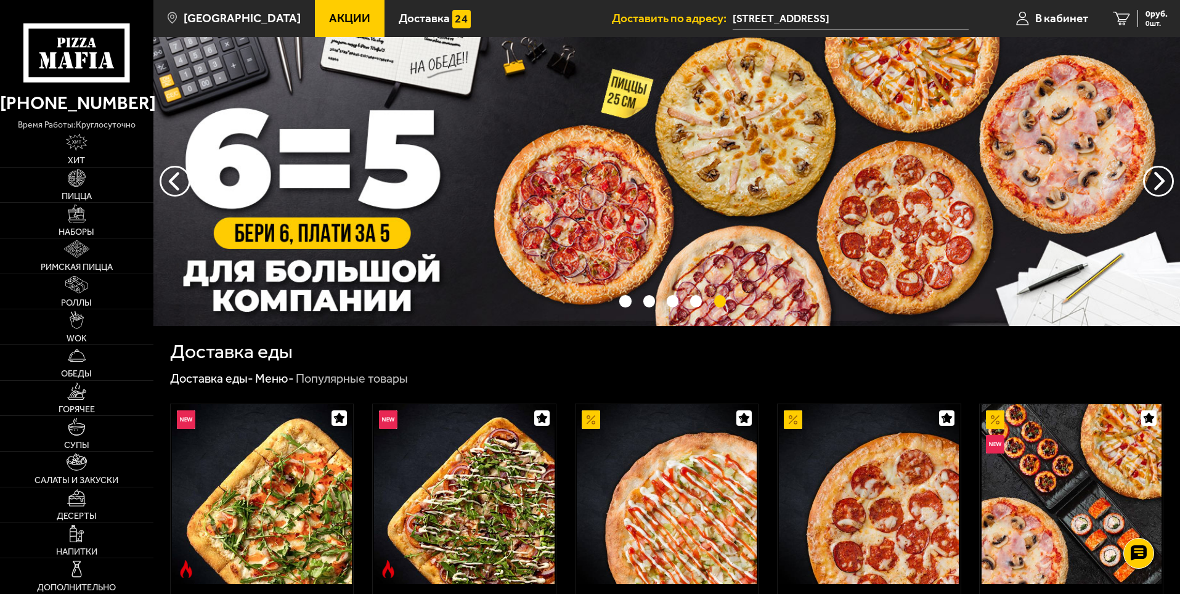
click at [329, 14] on span "Акции" at bounding box center [349, 18] width 41 height 12
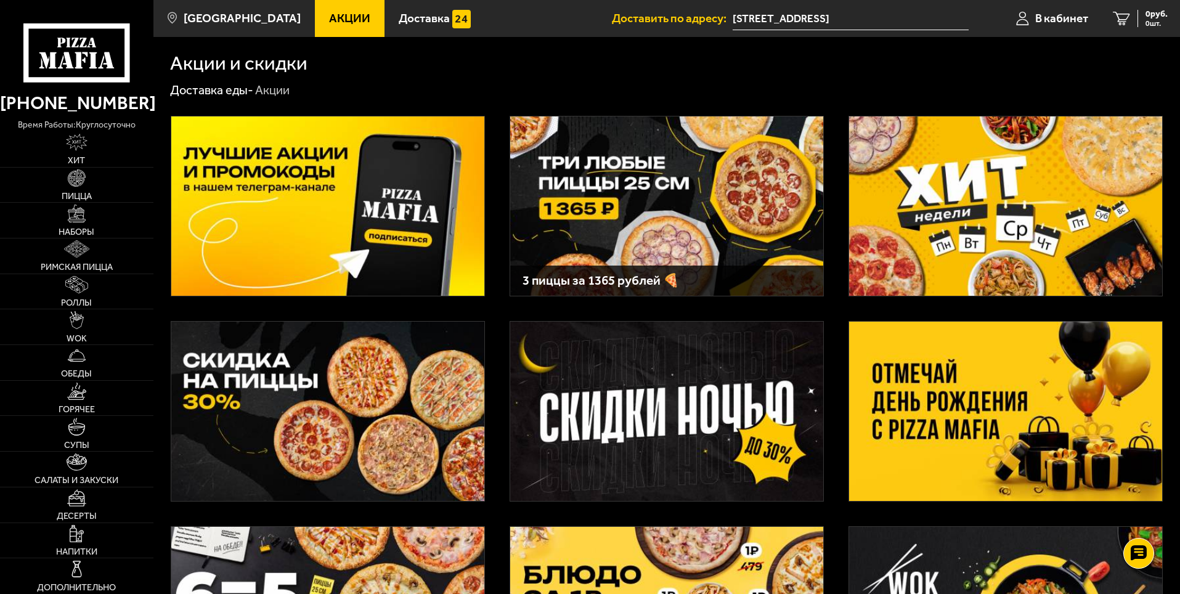
click at [640, 193] on img at bounding box center [666, 205] width 313 height 179
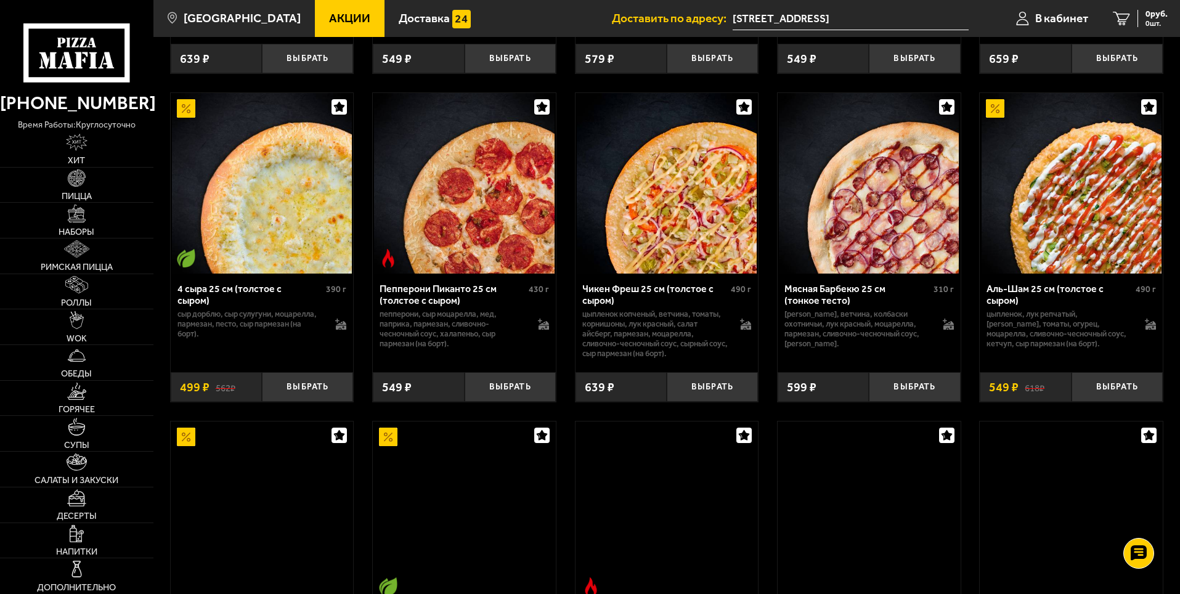
scroll to position [1047, 0]
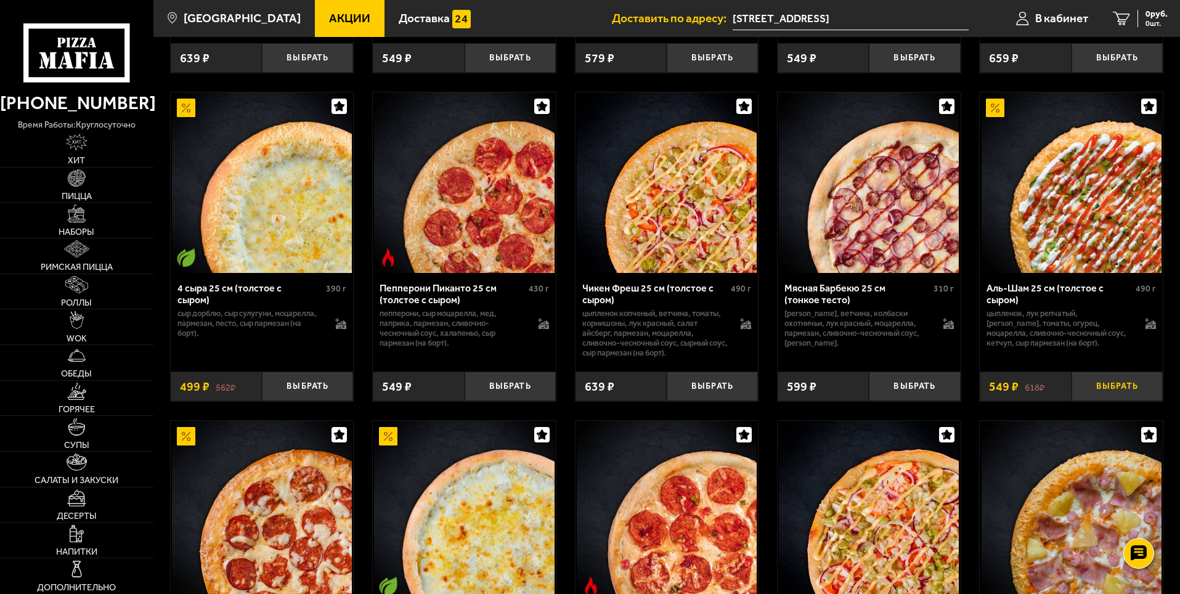
click at [1128, 396] on button "Выбрать" at bounding box center [1116, 387] width 91 height 30
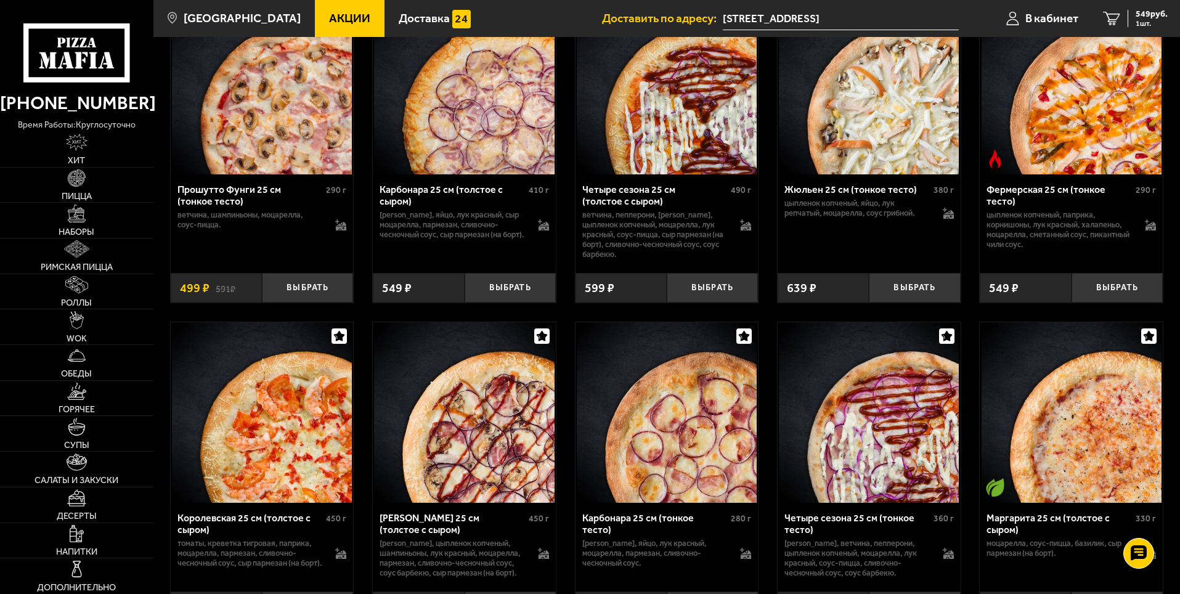
scroll to position [2773, 0]
click at [1117, 303] on button "Выбрать" at bounding box center [1116, 287] width 91 height 30
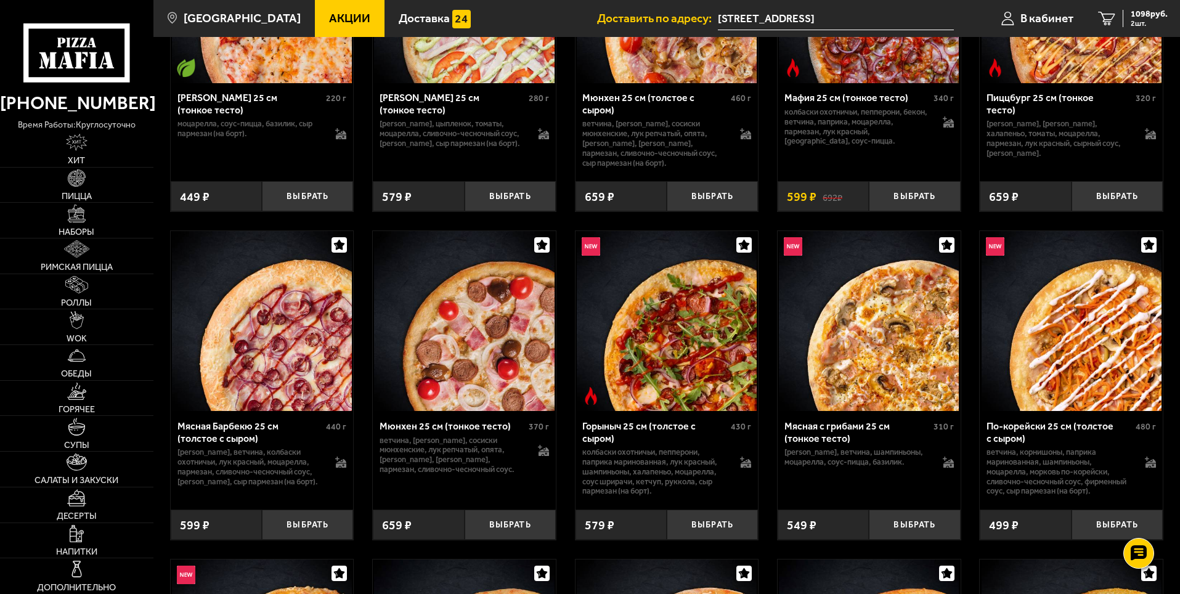
scroll to position [3890, 0]
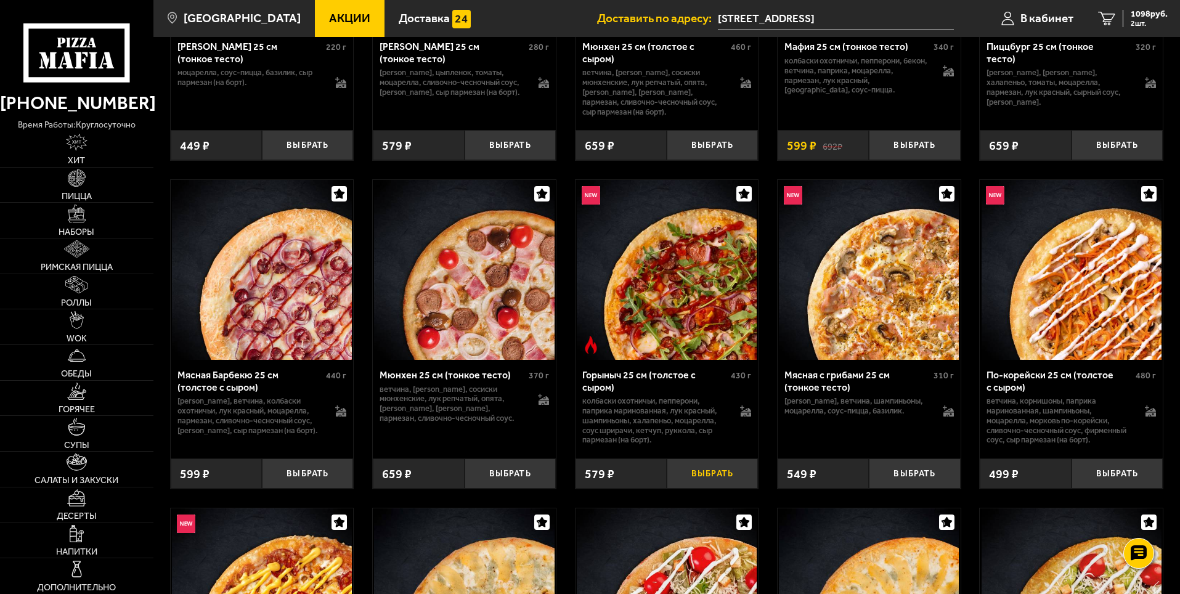
click at [706, 489] on button "Выбрать" at bounding box center [712, 473] width 91 height 30
click at [1144, 15] on span "1365 руб." at bounding box center [1149, 14] width 37 height 9
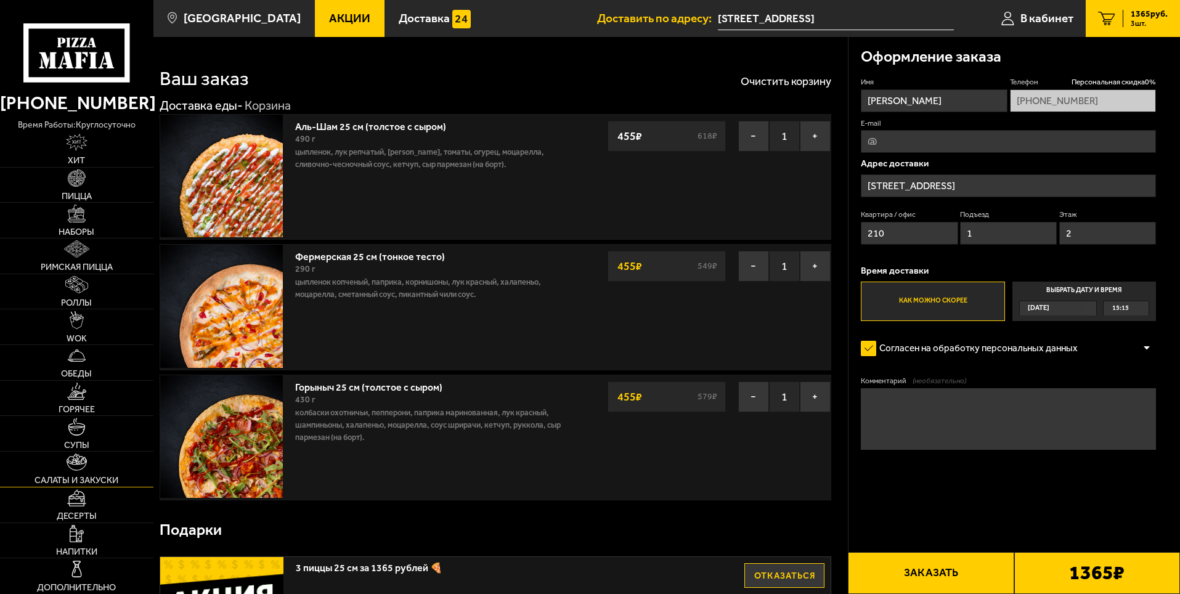
click at [78, 468] on img at bounding box center [77, 461] width 20 height 17
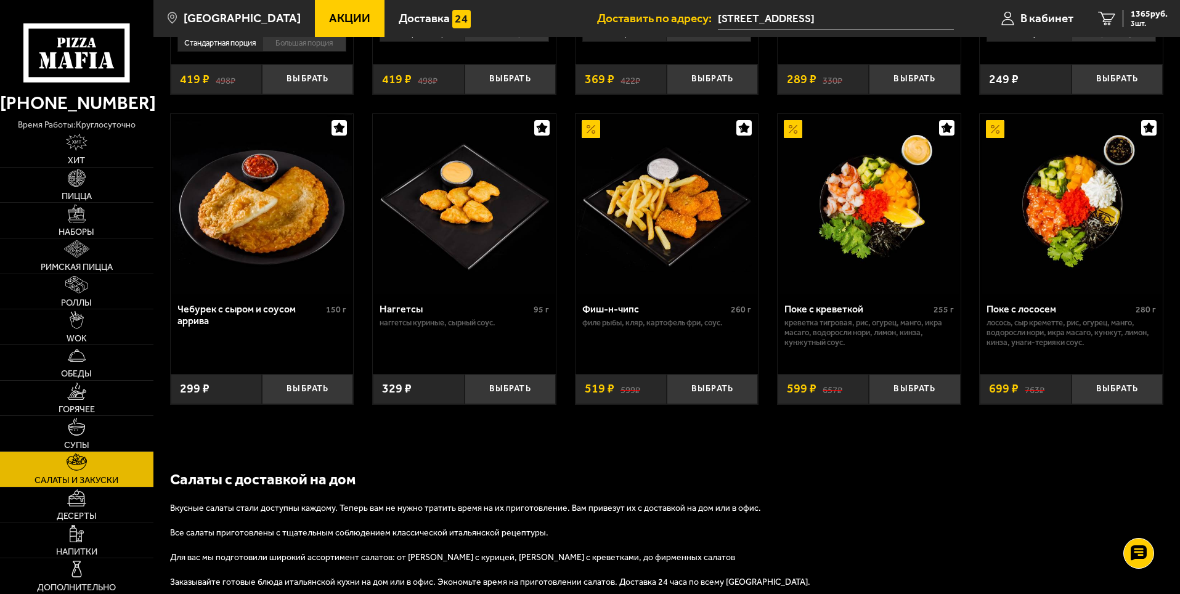
scroll to position [792, 0]
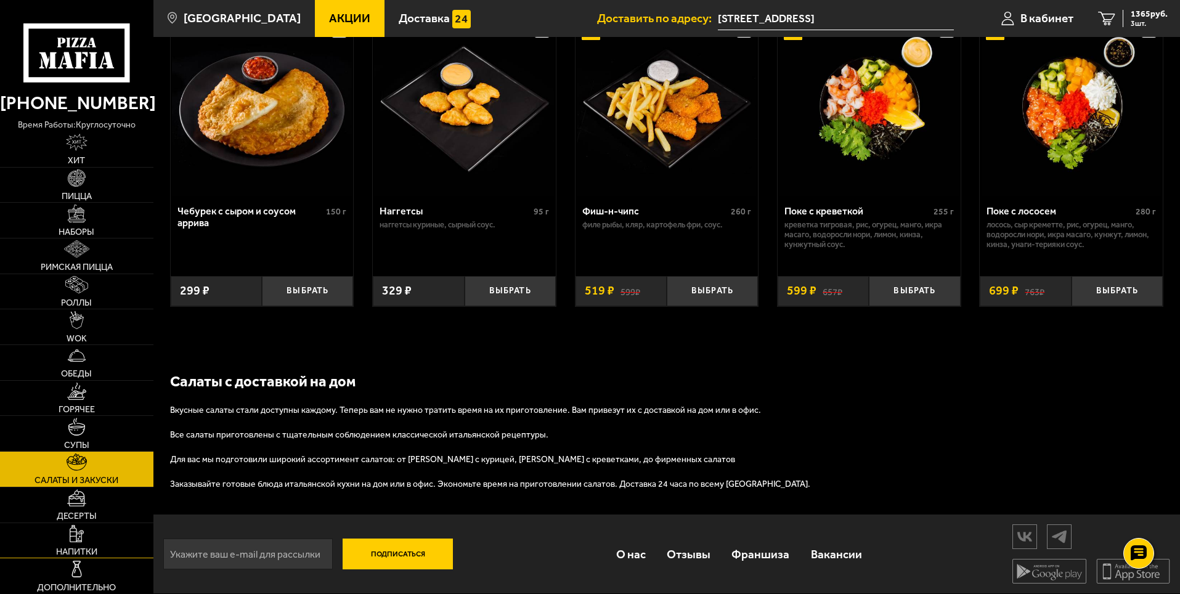
click at [104, 538] on link "Напитки" at bounding box center [76, 540] width 153 height 35
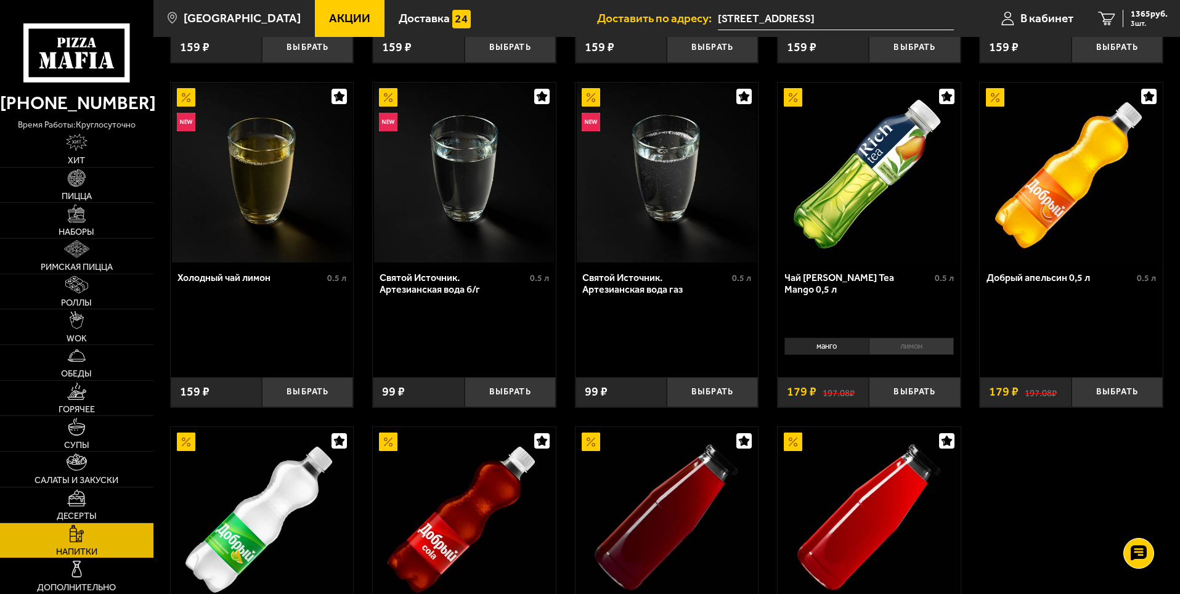
scroll to position [316, 0]
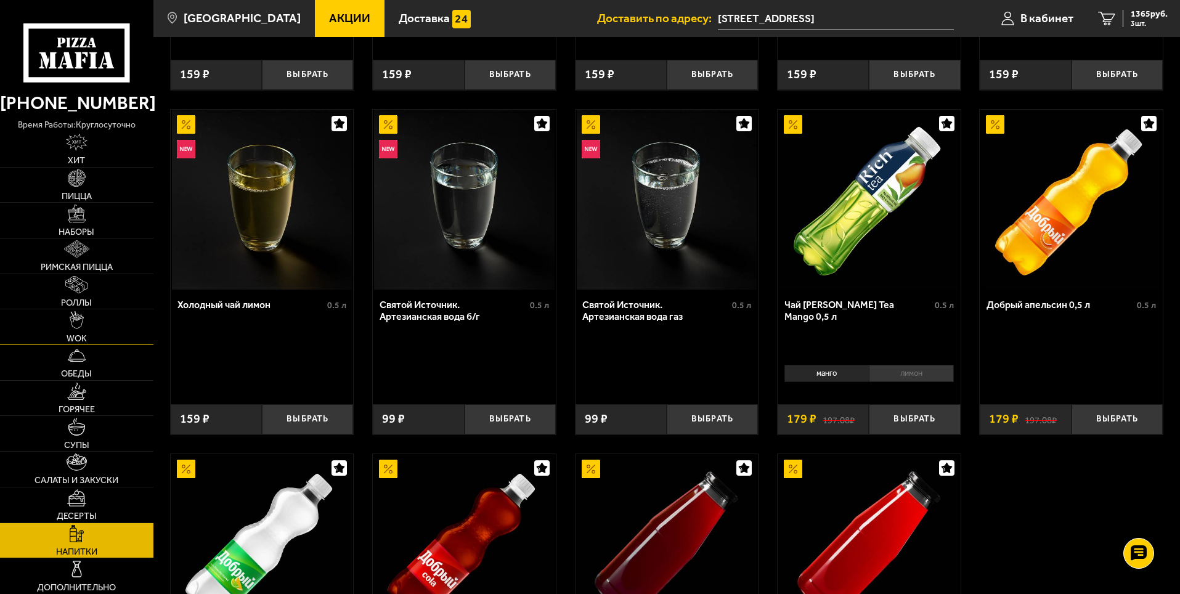
click at [83, 325] on img at bounding box center [77, 319] width 14 height 17
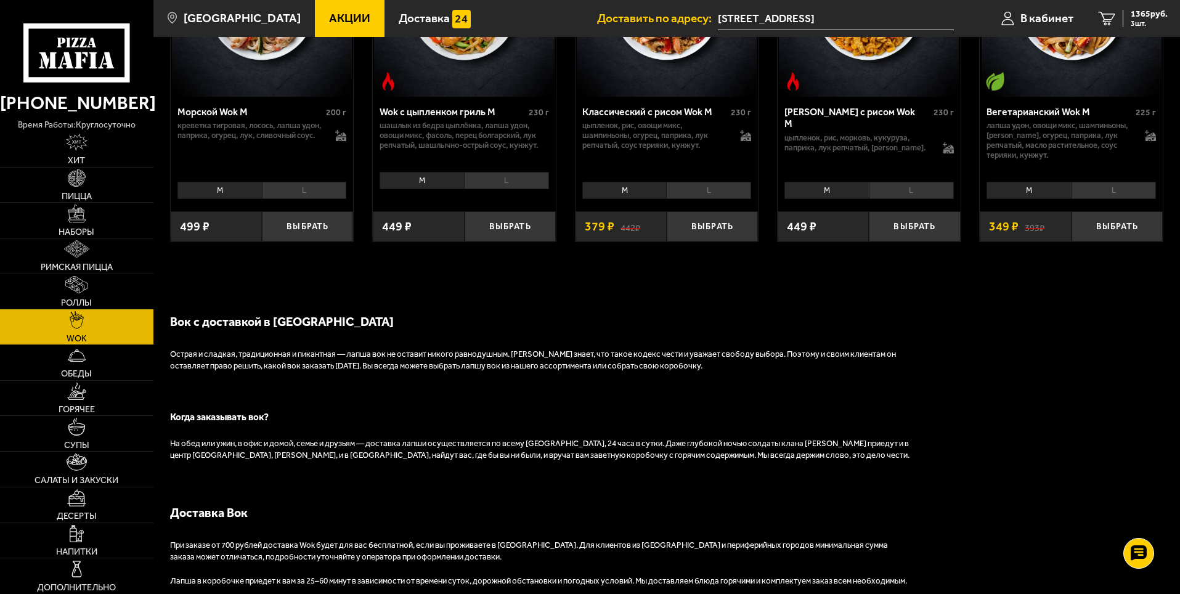
scroll to position [924, 0]
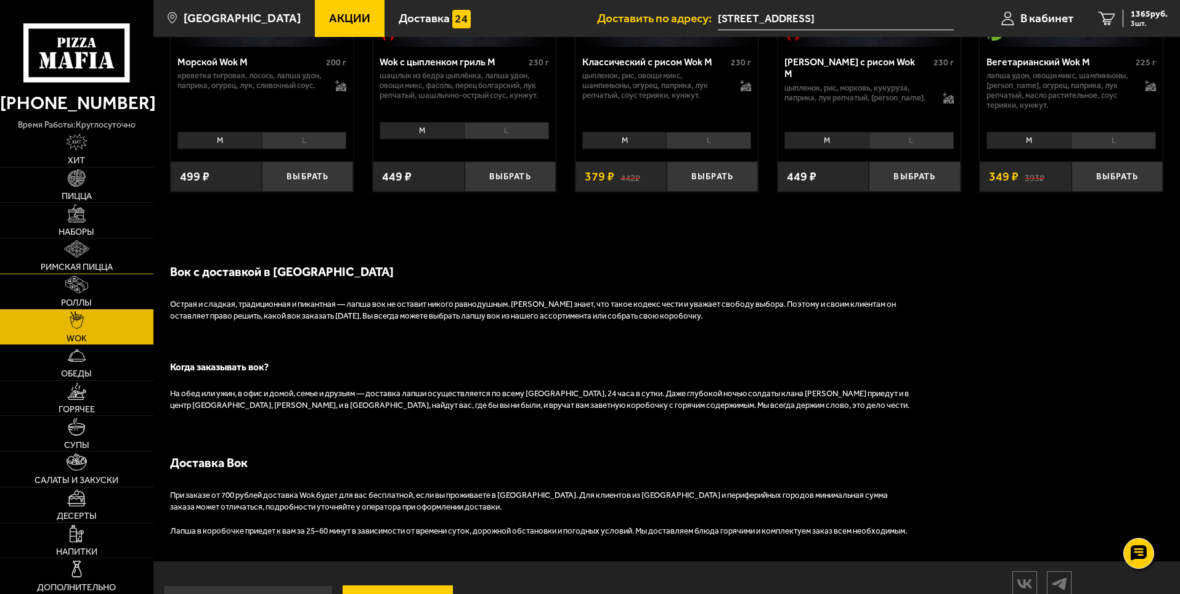
click at [77, 247] on img at bounding box center [76, 248] width 25 height 17
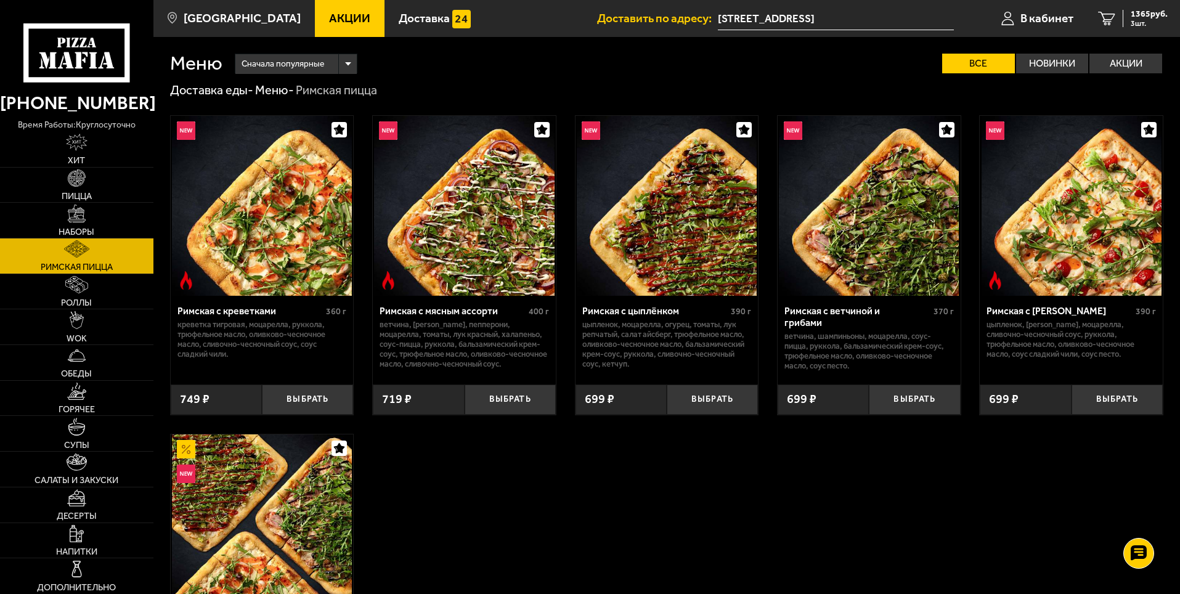
scroll to position [123, 0]
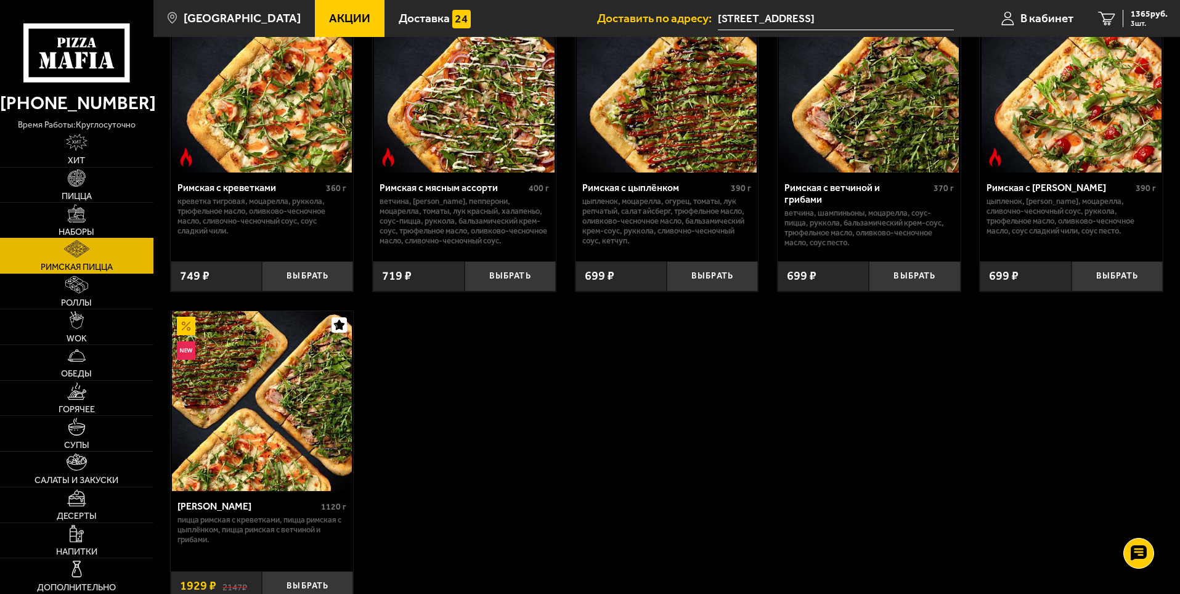
click at [77, 220] on img at bounding box center [76, 213] width 17 height 17
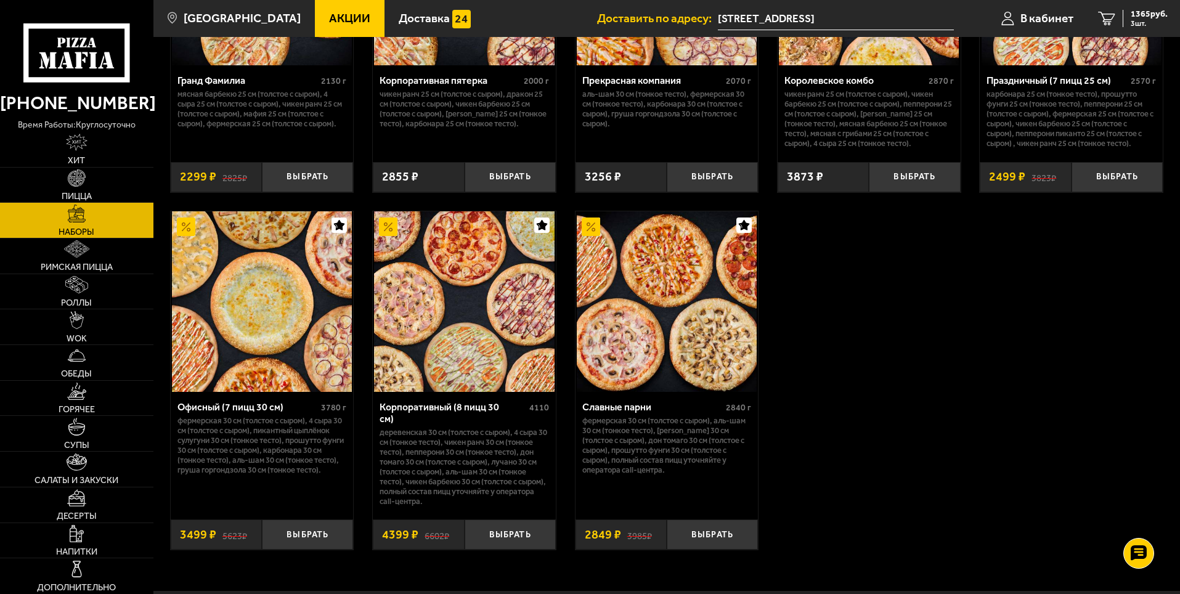
scroll to position [1848, 0]
